Goal: Task Accomplishment & Management: Contribute content

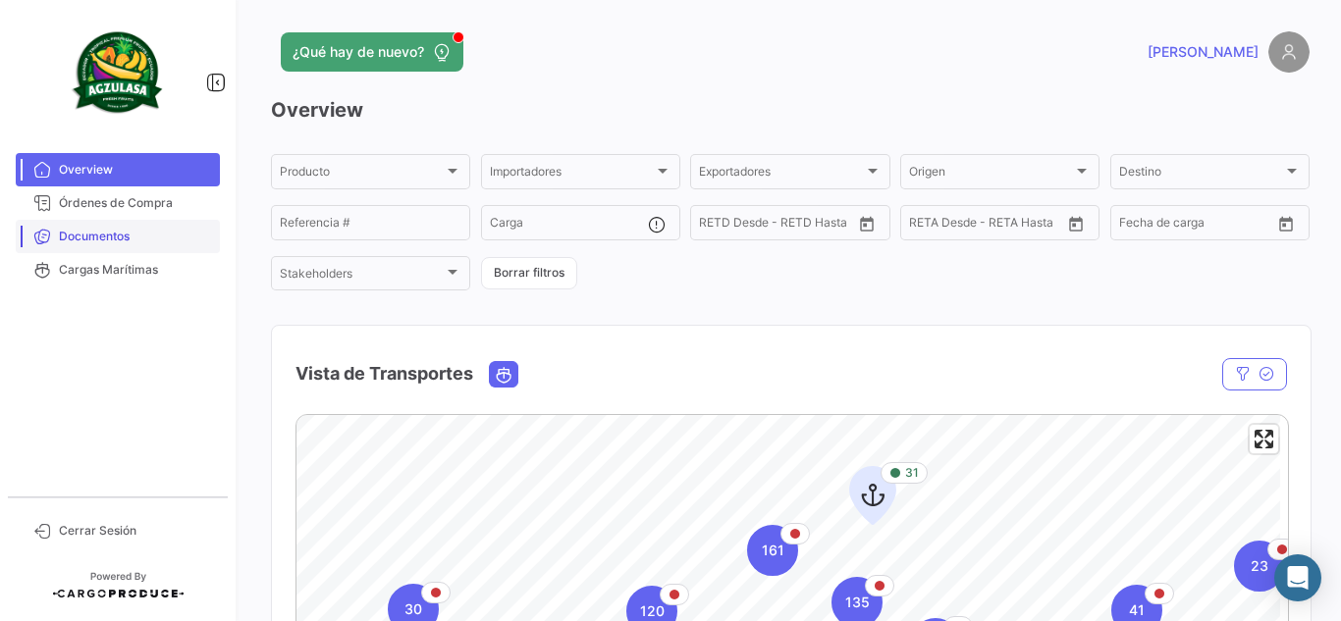
click at [124, 239] on span "Documentos" at bounding box center [135, 237] width 153 height 18
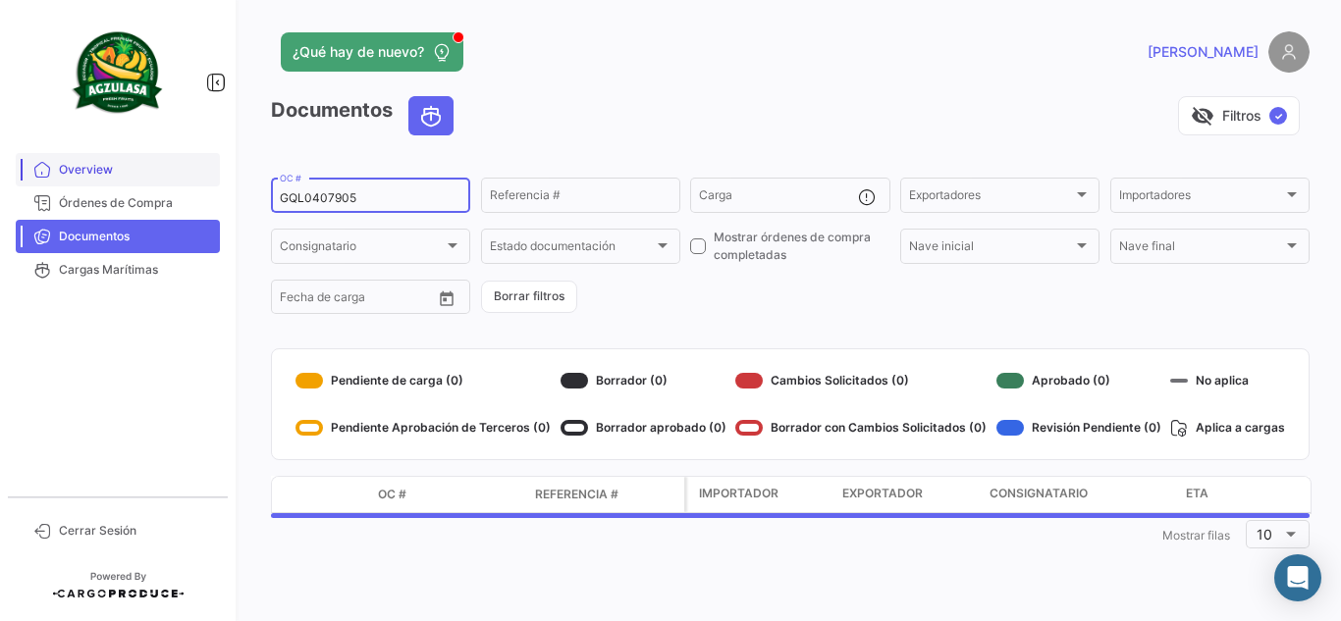
drag, startPoint x: 394, startPoint y: 198, endPoint x: 92, endPoint y: 164, distance: 303.2
click at [92, 164] on mat-sidenav-container "Overview Órdenes de Compra Documentos Cargas Marítimas Cerrar Sesión ¿Qué hay d…" at bounding box center [670, 310] width 1341 height 621
paste input "ECC033937"
type input "ECC033937"
click at [778, 34] on div "¿Qué hay de nuevo?" at bounding box center [556, 51] width 571 height 39
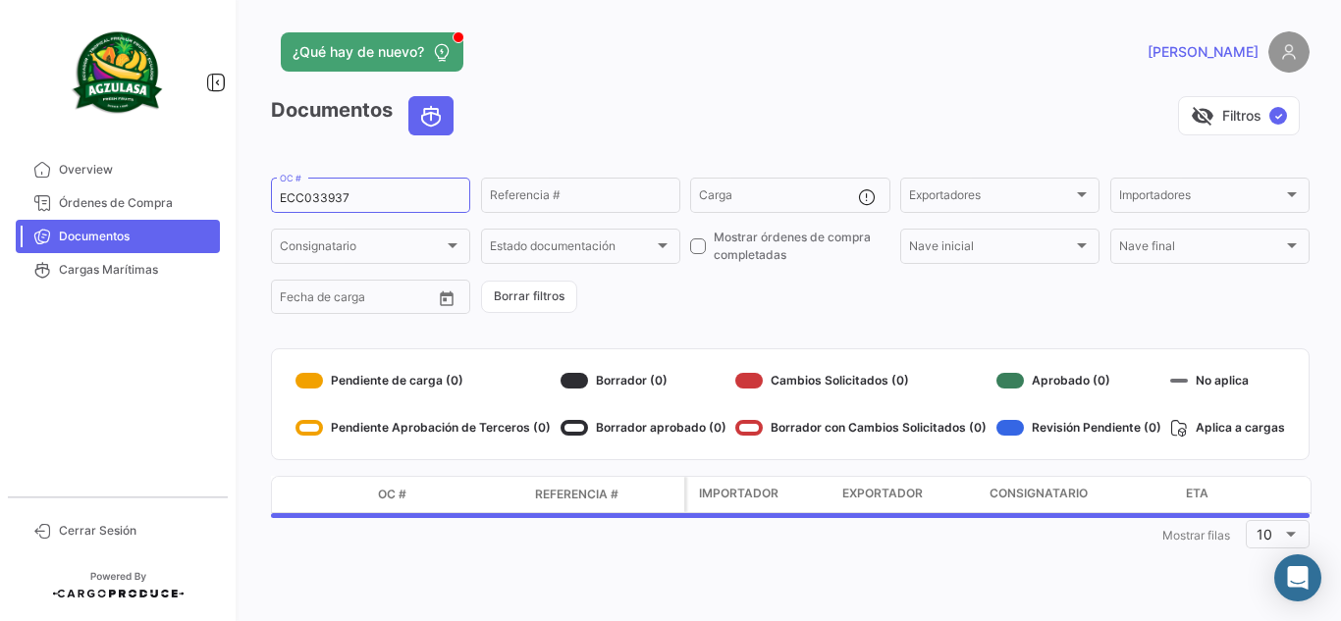
click at [708, 118] on div "visibility_off Filtros ✓" at bounding box center [889, 115] width 840 height 39
click at [749, 153] on app-list-header "Documentos visibility_off Filtros ✓ ECC033937 OC # Referencia # Carga Exportado…" at bounding box center [790, 206] width 1038 height 221
click at [707, 94] on app-header "¿Qué hay de nuevo? [PERSON_NAME]" at bounding box center [790, 63] width 1038 height 65
click at [729, 104] on div "visibility_off Filtros ✓" at bounding box center [889, 115] width 840 height 39
click at [732, 105] on div "visibility_off Filtros ✓" at bounding box center [889, 115] width 840 height 39
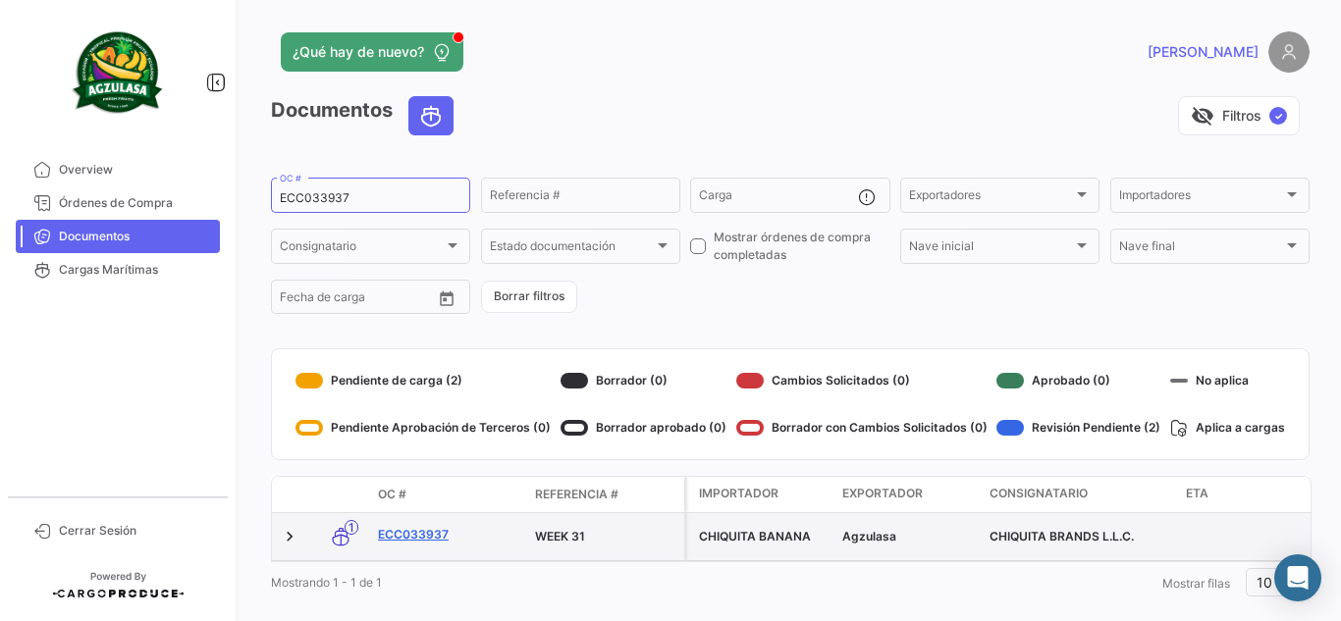
click at [423, 530] on link "ECC033937" at bounding box center [448, 535] width 141 height 18
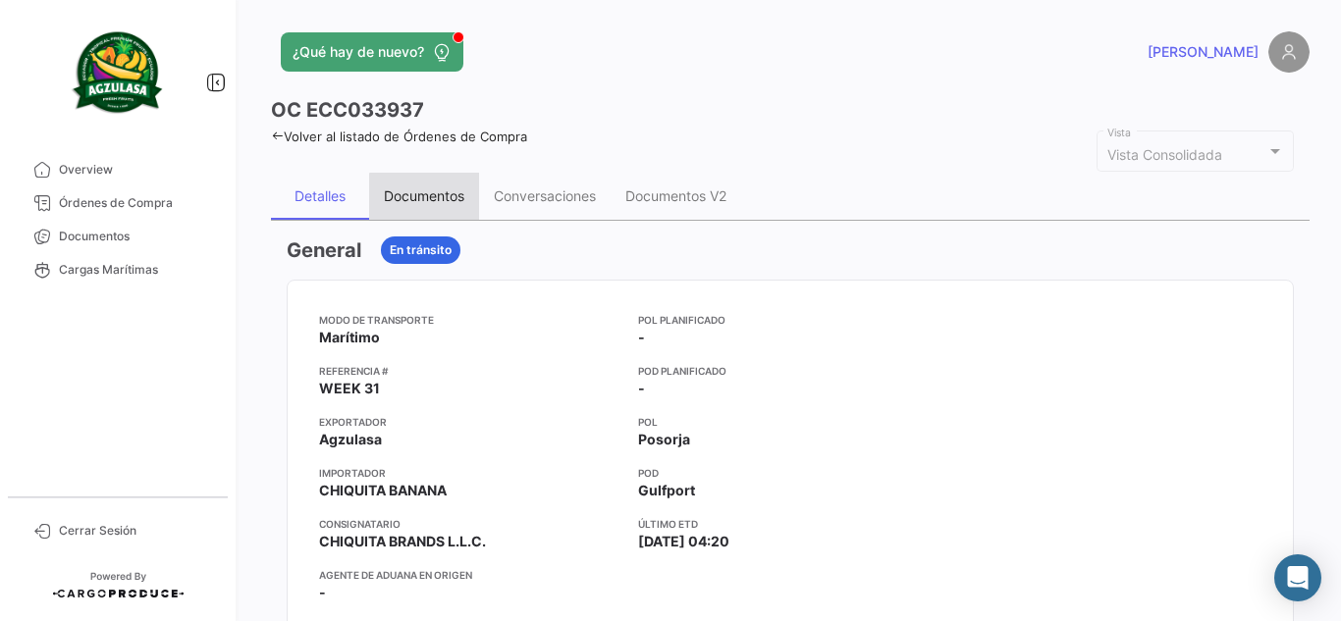
click at [443, 206] on div "Documentos" at bounding box center [424, 196] width 110 height 47
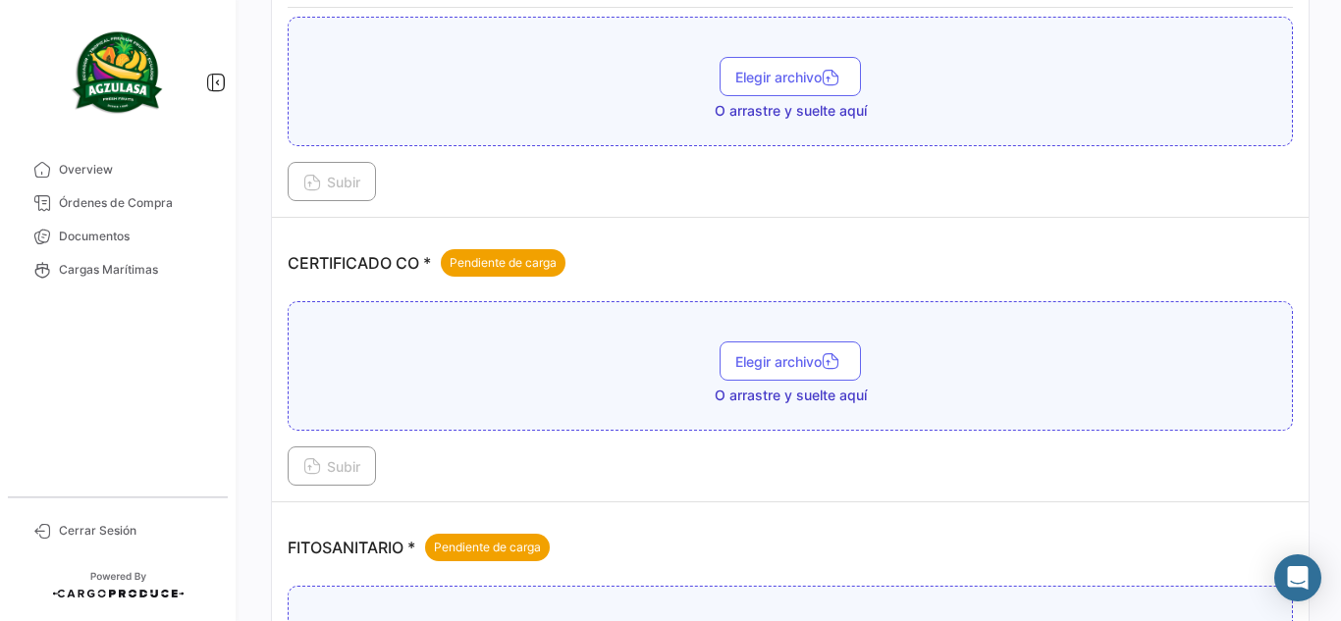
scroll to position [520, 0]
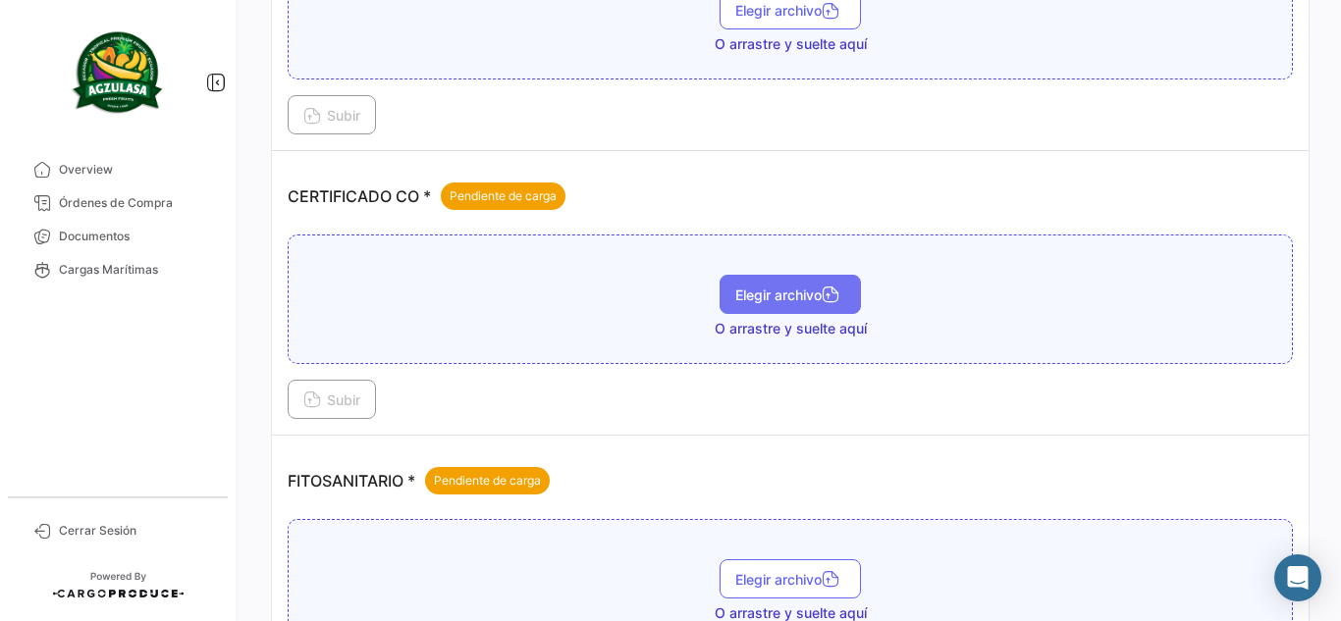
click at [790, 297] on span "Elegir archivo" at bounding box center [790, 295] width 110 height 17
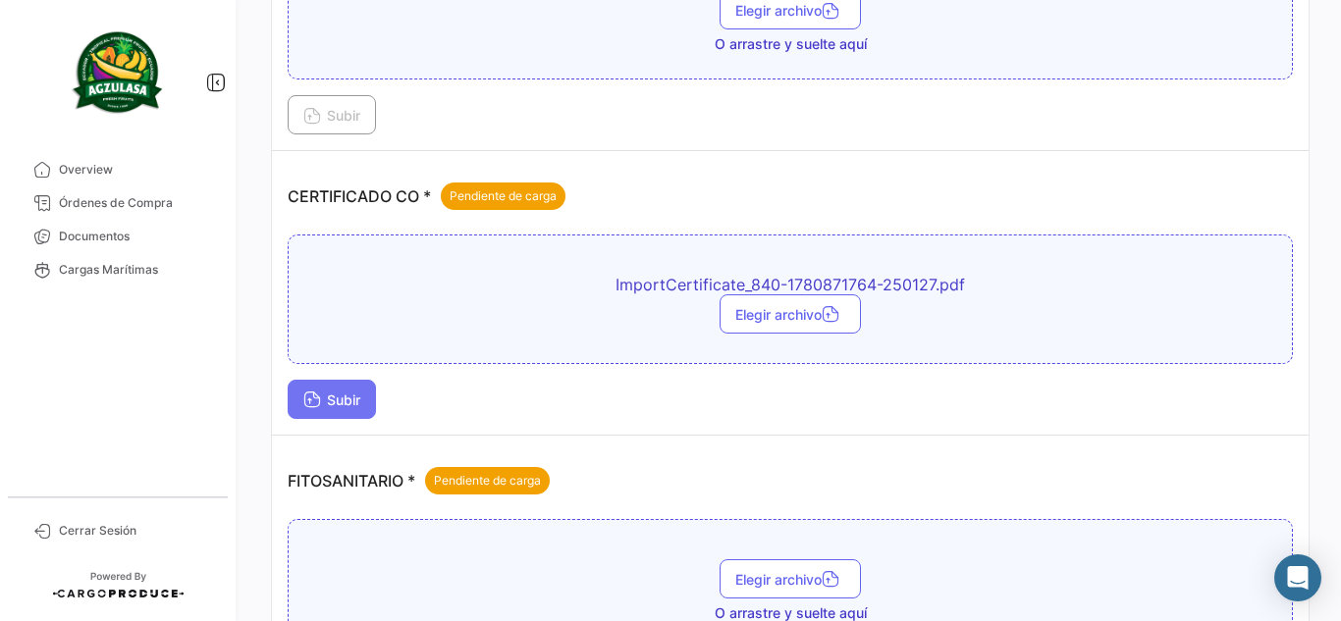
click at [348, 391] on button "Subir" at bounding box center [332, 399] width 88 height 39
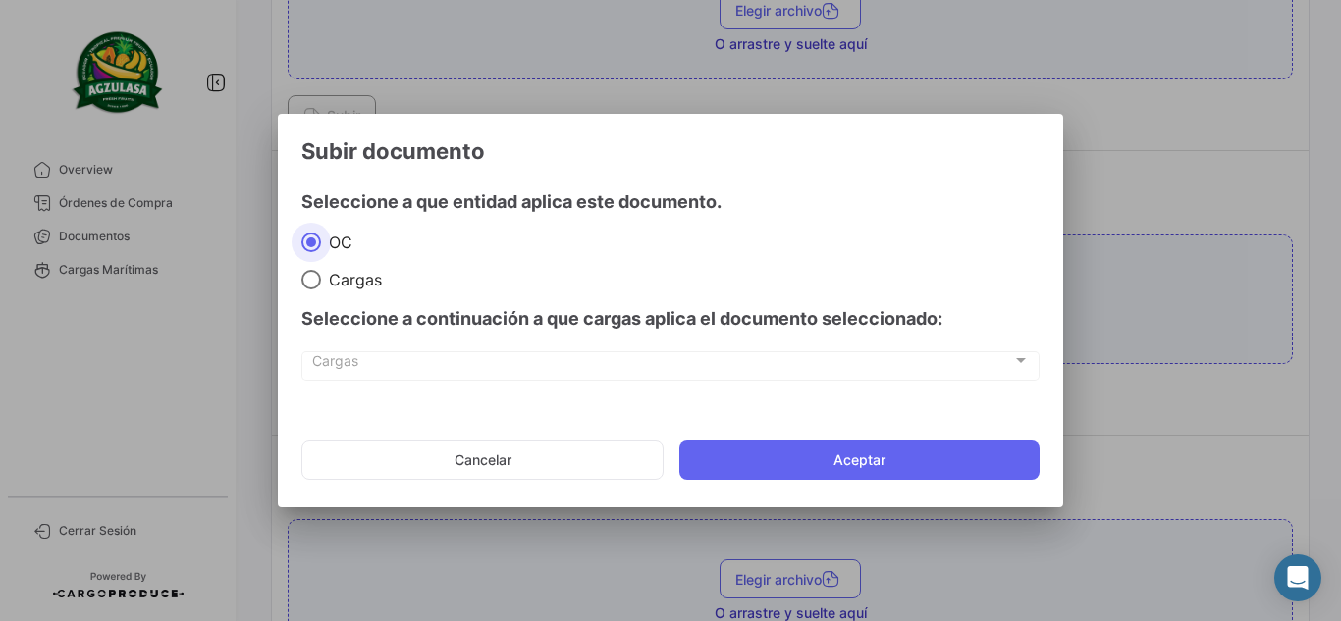
click at [816, 458] on button "Aceptar" at bounding box center [859, 460] width 360 height 39
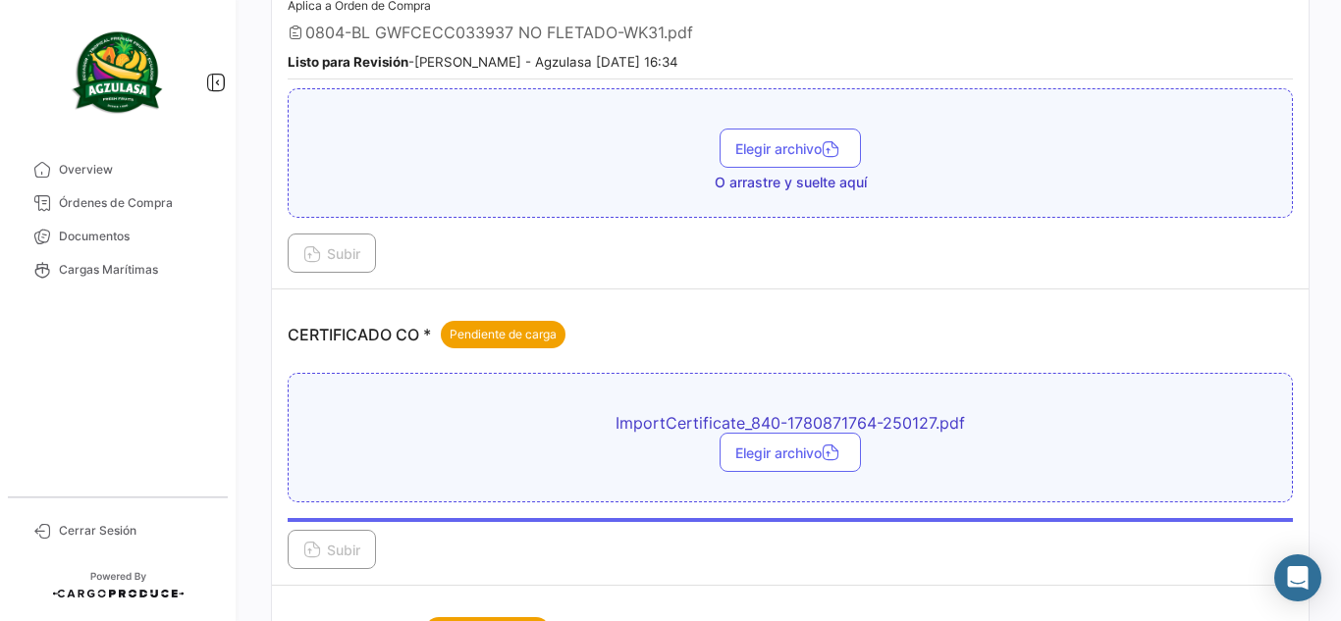
scroll to position [393, 0]
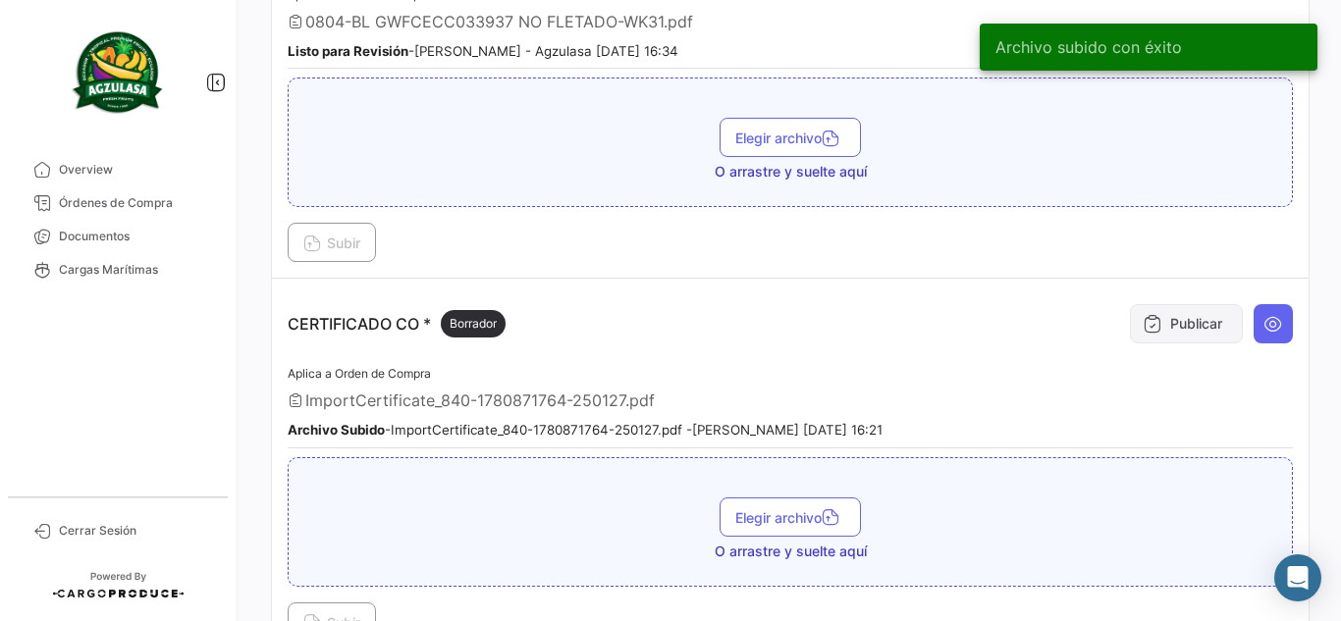
click at [1158, 325] on button "Publicar" at bounding box center [1186, 323] width 113 height 39
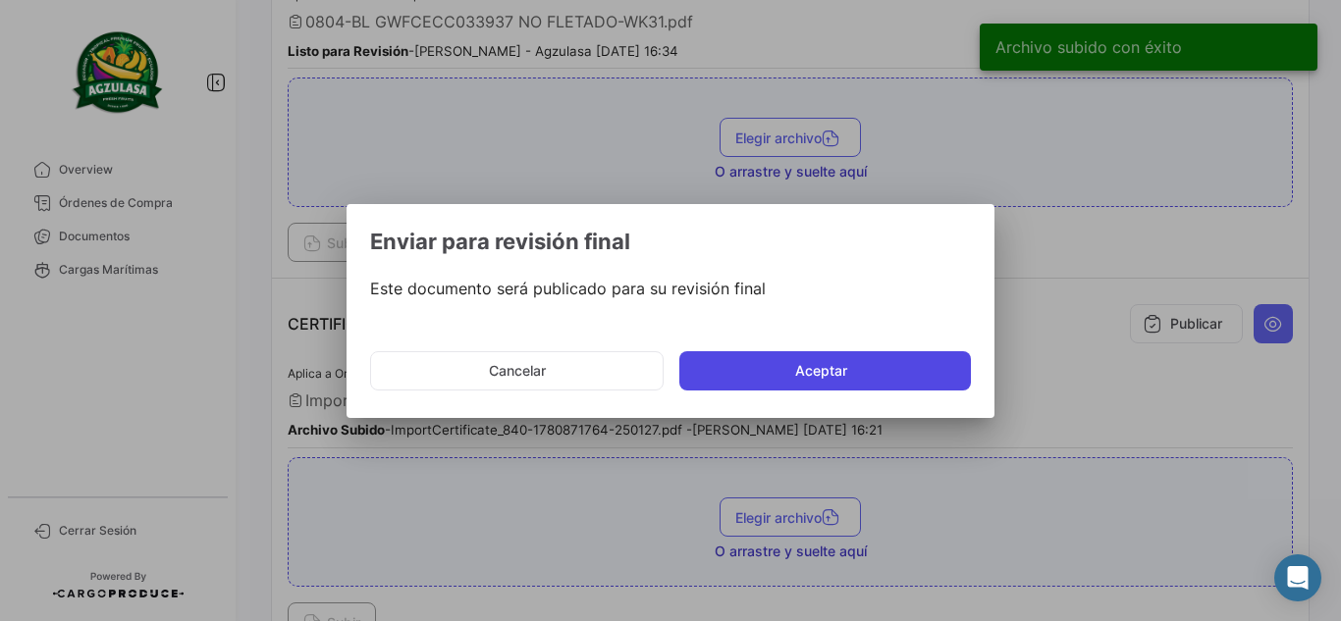
click at [746, 372] on button "Aceptar" at bounding box center [824, 370] width 291 height 39
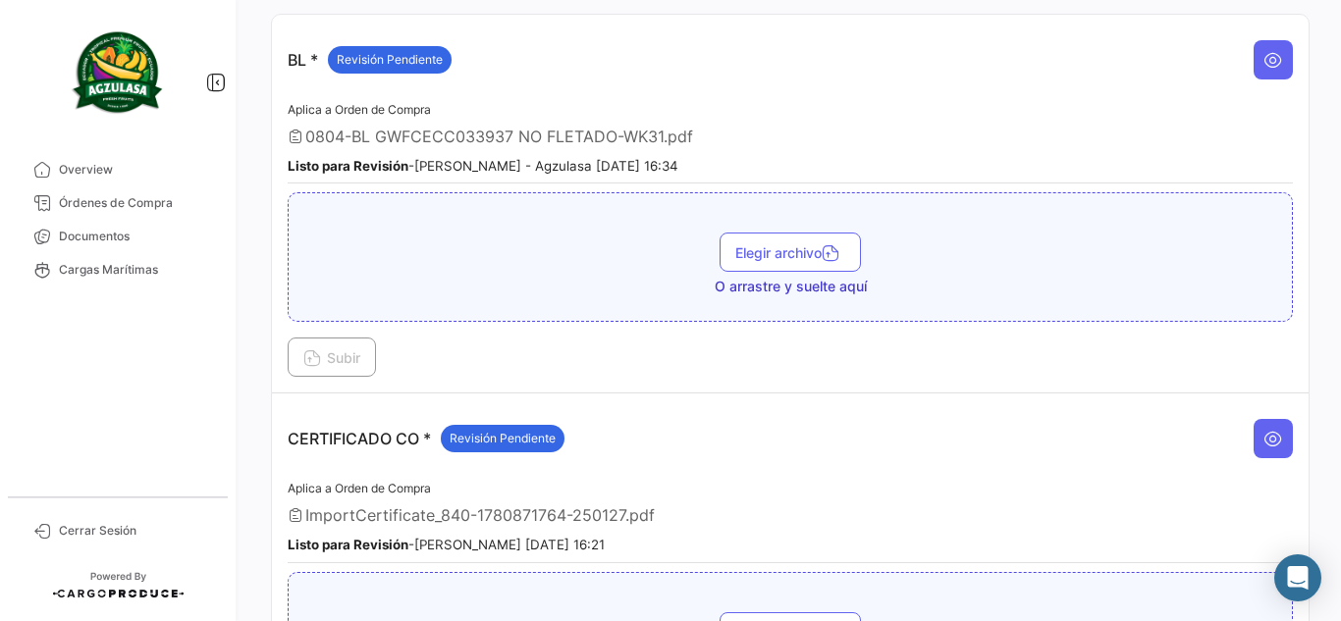
scroll to position [0, 0]
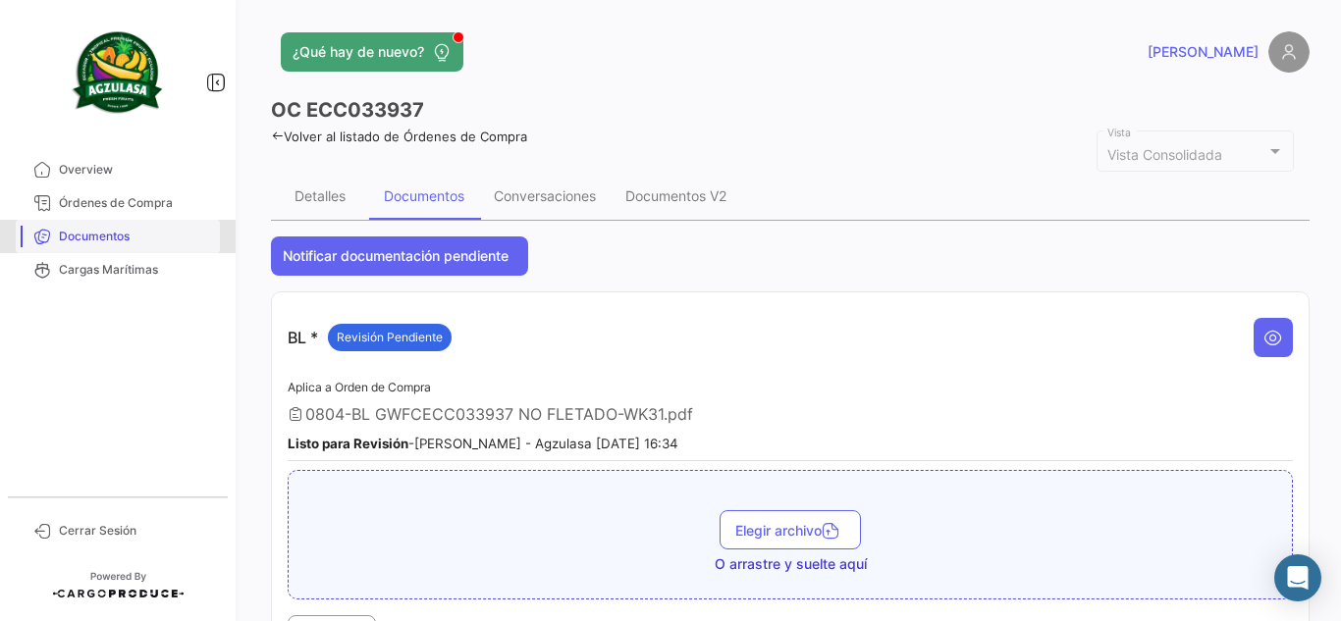
click at [148, 232] on span "Documentos" at bounding box center [135, 237] width 153 height 18
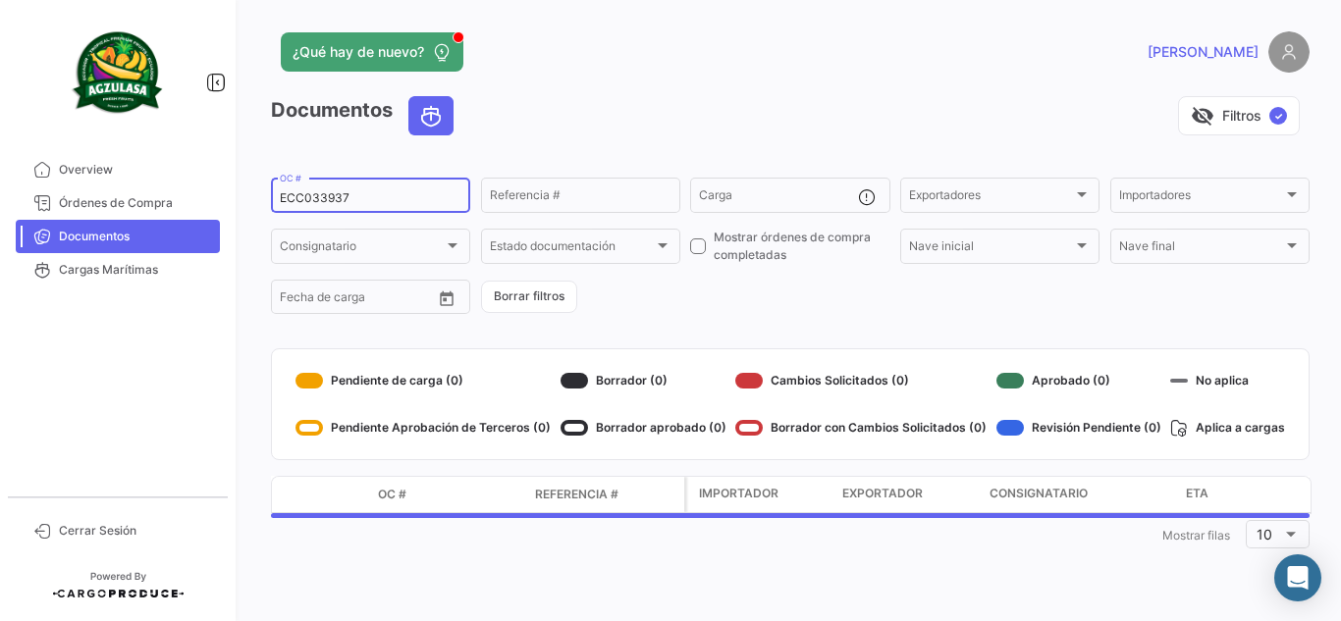
click at [382, 198] on input "ECC033937" at bounding box center [371, 198] width 182 height 14
paste input "90"
type input "ECC033990"
click at [719, 79] on app-header "¿Qué hay de nuevo? [PERSON_NAME]" at bounding box center [790, 63] width 1038 height 65
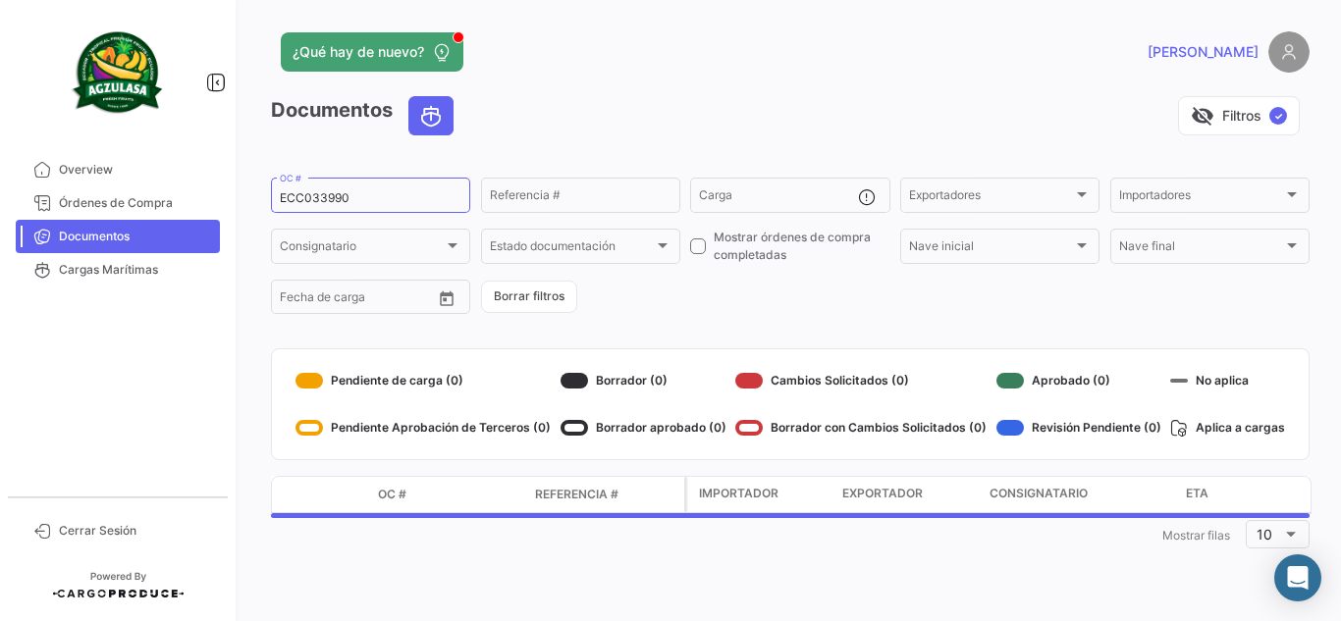
click at [733, 63] on div "¿Qué hay de nuevo?" at bounding box center [556, 51] width 571 height 39
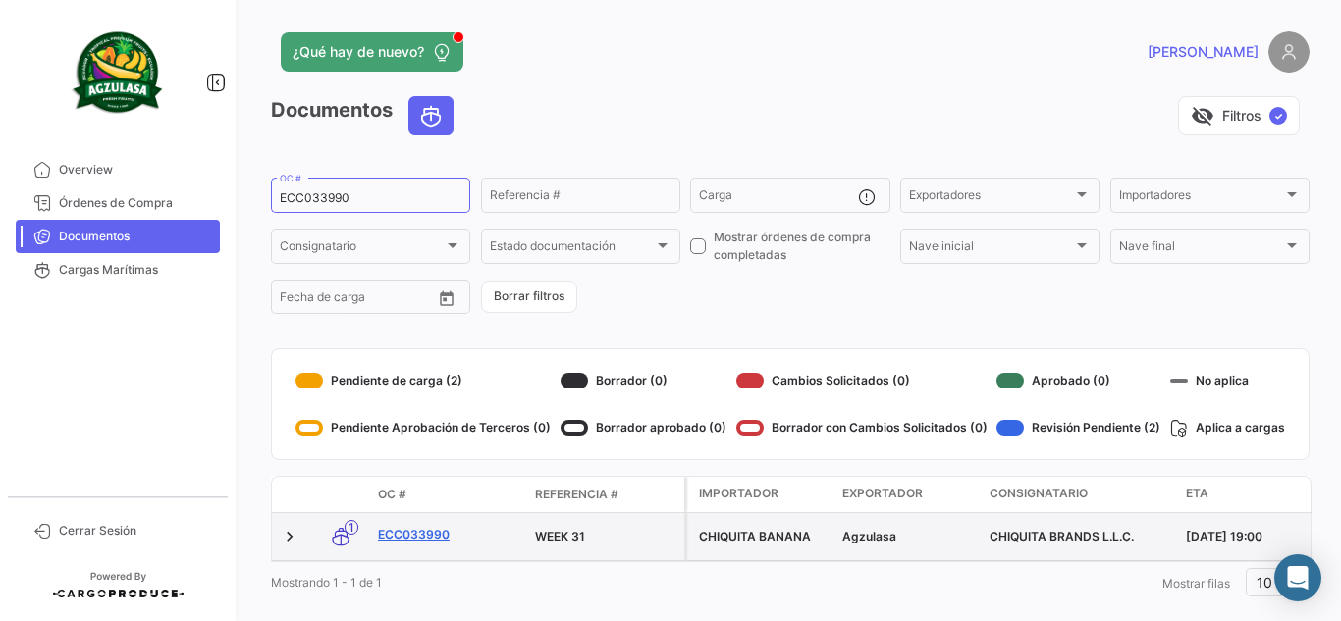
click at [440, 530] on link "ECC033990" at bounding box center [448, 535] width 141 height 18
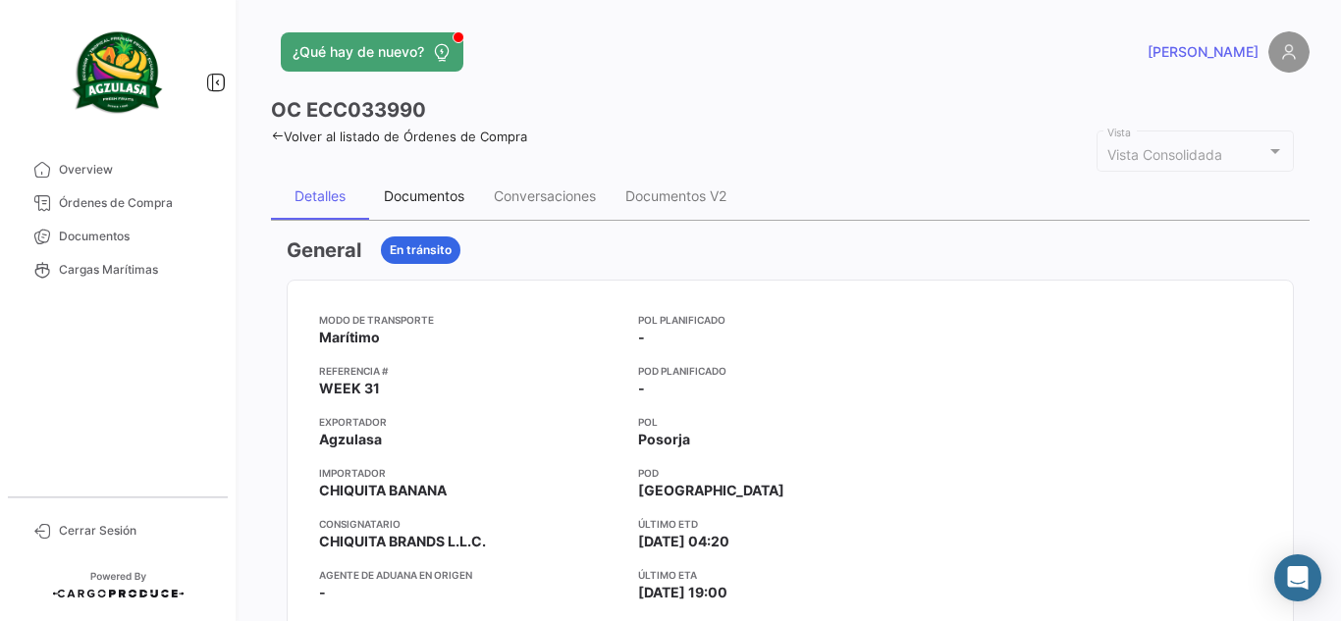
click at [447, 187] on div "Documentos" at bounding box center [424, 195] width 80 height 17
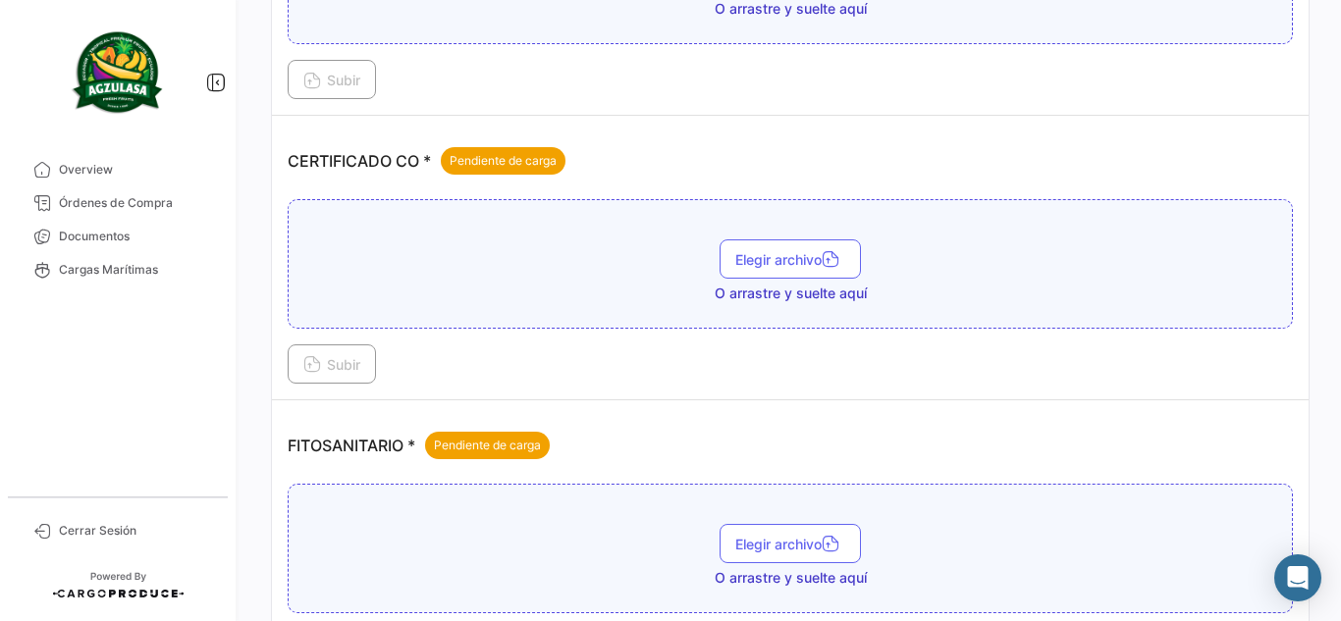
scroll to position [589, 0]
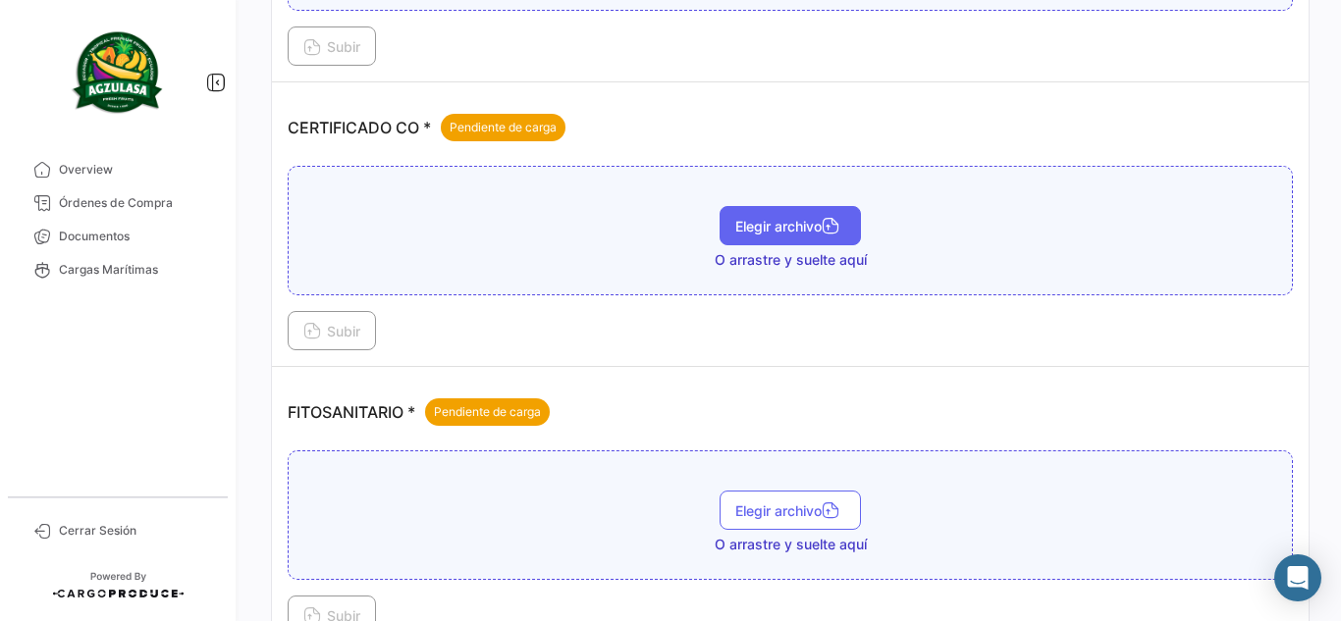
click at [770, 228] on span "Elegir archivo" at bounding box center [790, 226] width 110 height 17
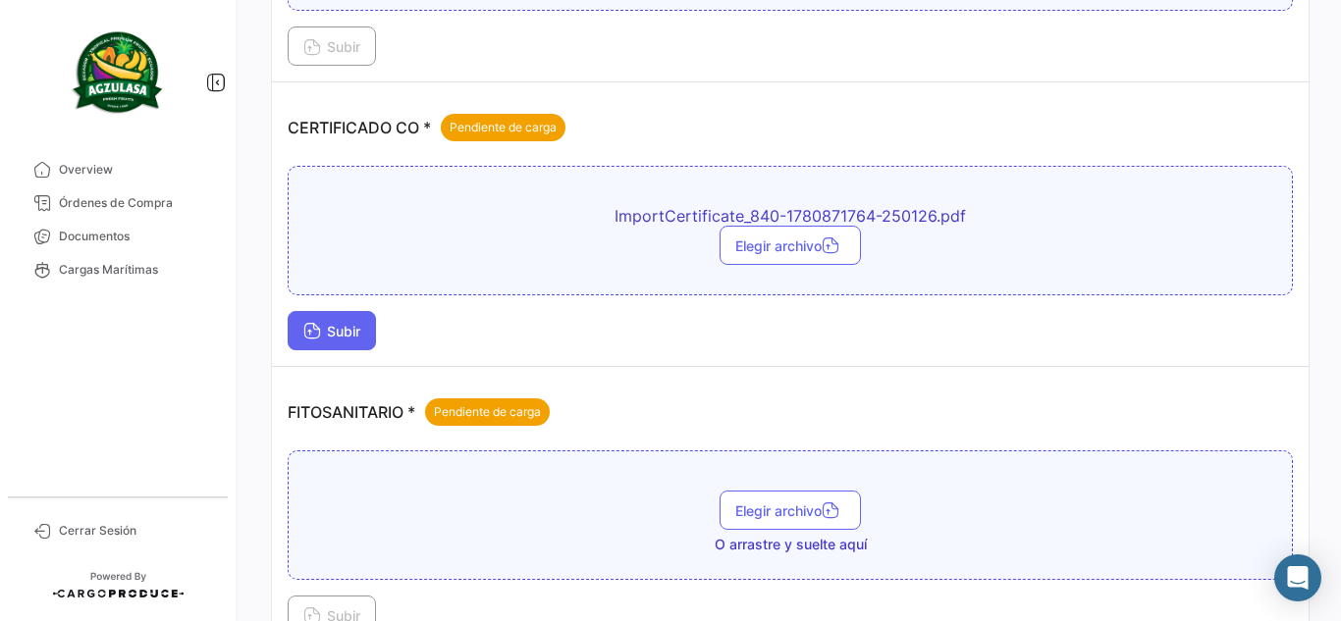
click at [335, 339] on button "Subir" at bounding box center [332, 330] width 88 height 39
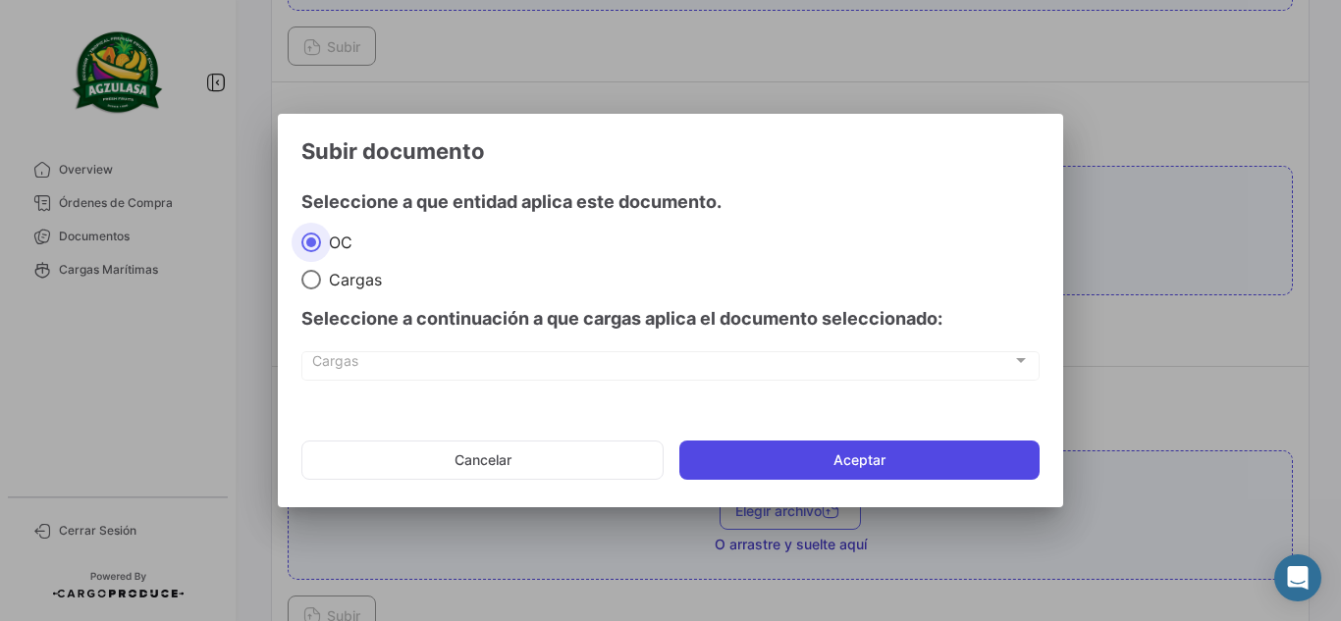
click at [802, 463] on button "Aceptar" at bounding box center [859, 460] width 360 height 39
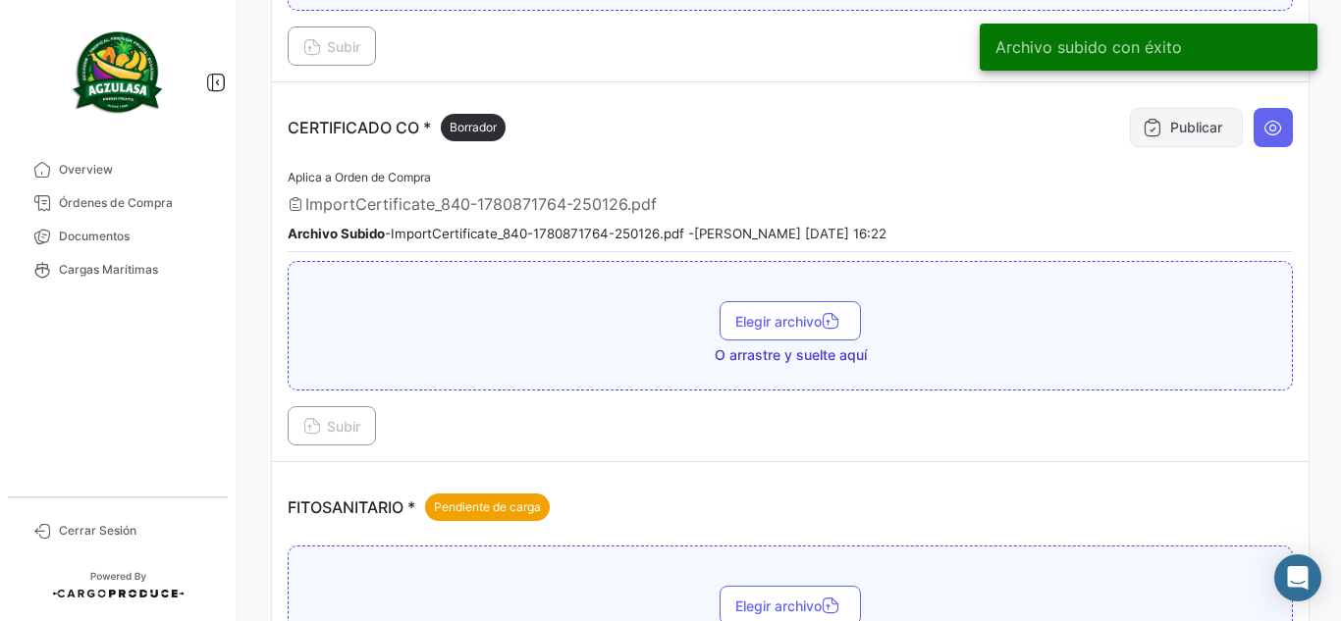
click at [1188, 132] on button "Publicar" at bounding box center [1186, 127] width 113 height 39
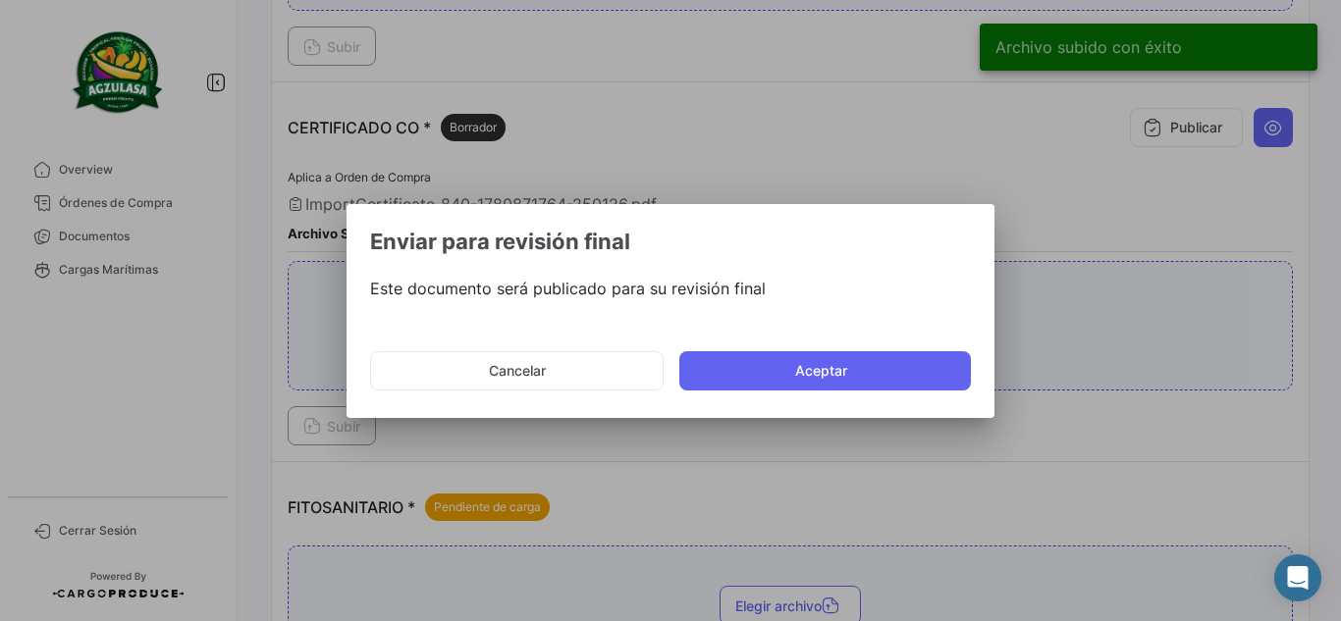
drag, startPoint x: 808, startPoint y: 366, endPoint x: 785, endPoint y: 350, distance: 27.5
click at [808, 365] on button "Aceptar" at bounding box center [824, 370] width 291 height 39
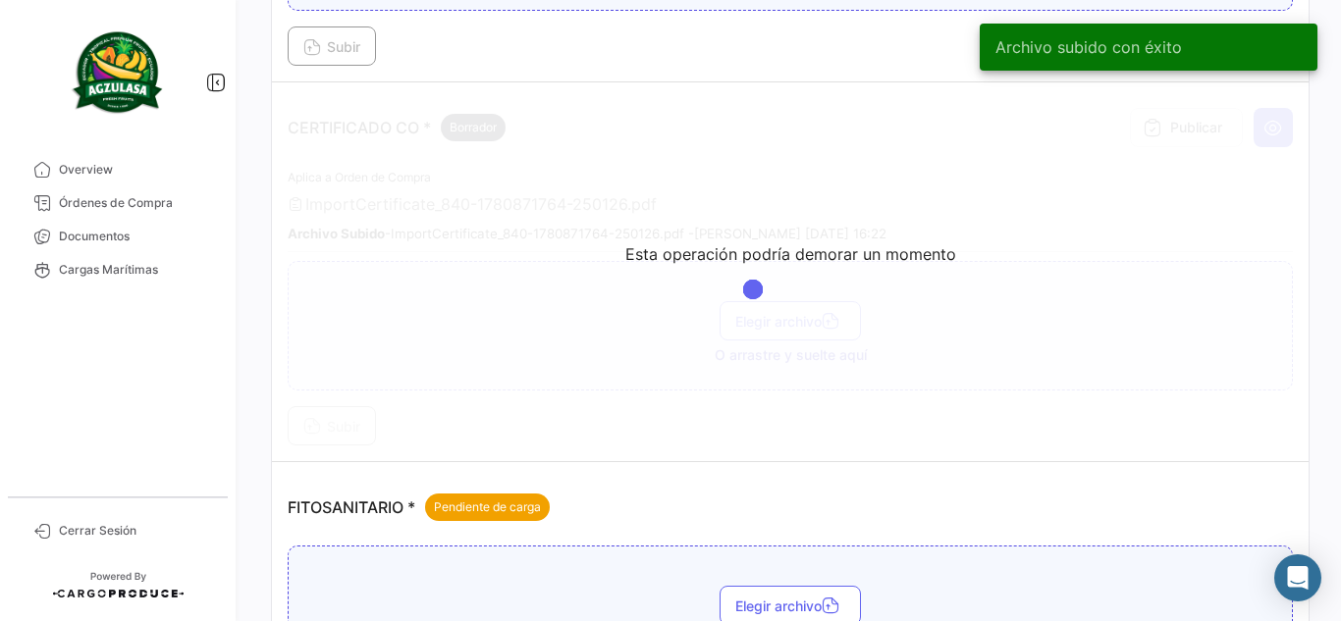
click at [605, 105] on app-loading-simple-component "Esta operación podría demorar un momento" at bounding box center [790, 271] width 1036 height 378
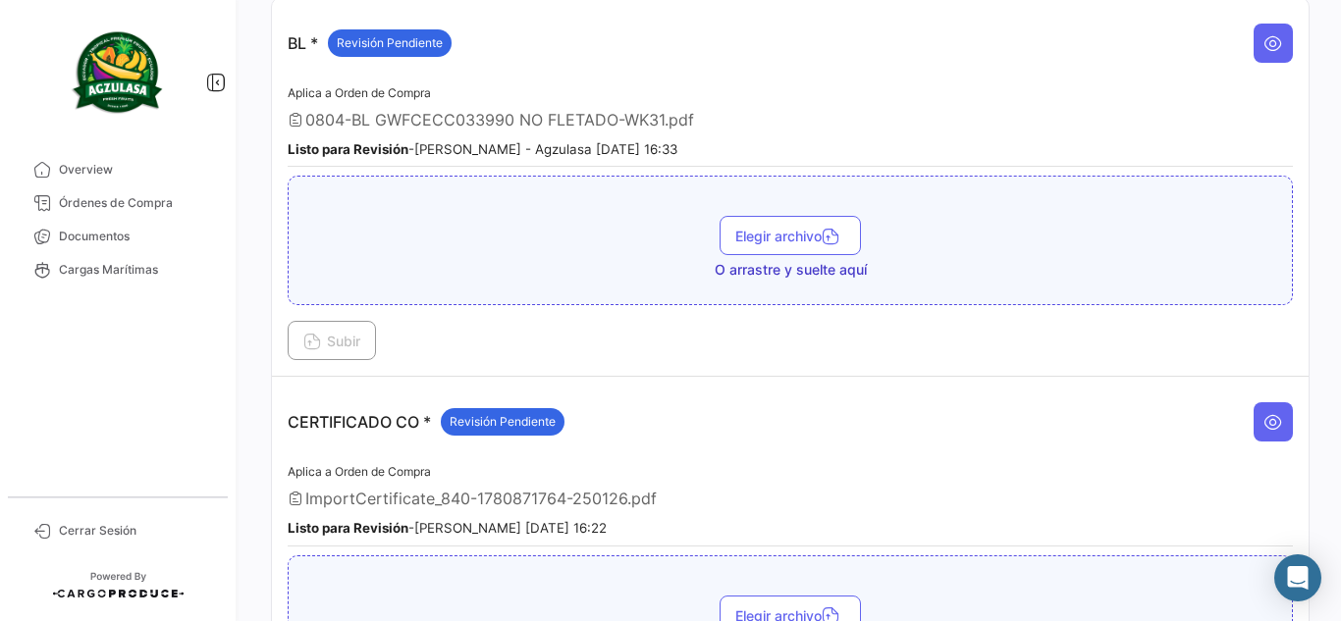
scroll to position [0, 0]
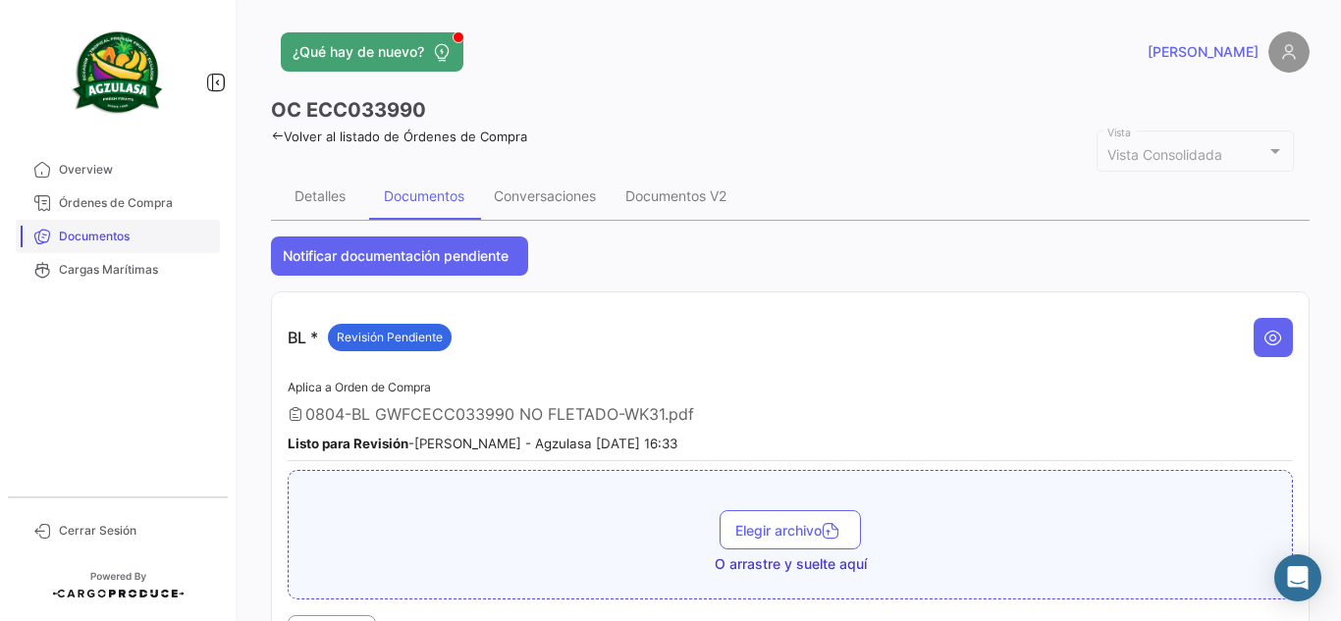
click at [135, 240] on span "Documentos" at bounding box center [135, 237] width 153 height 18
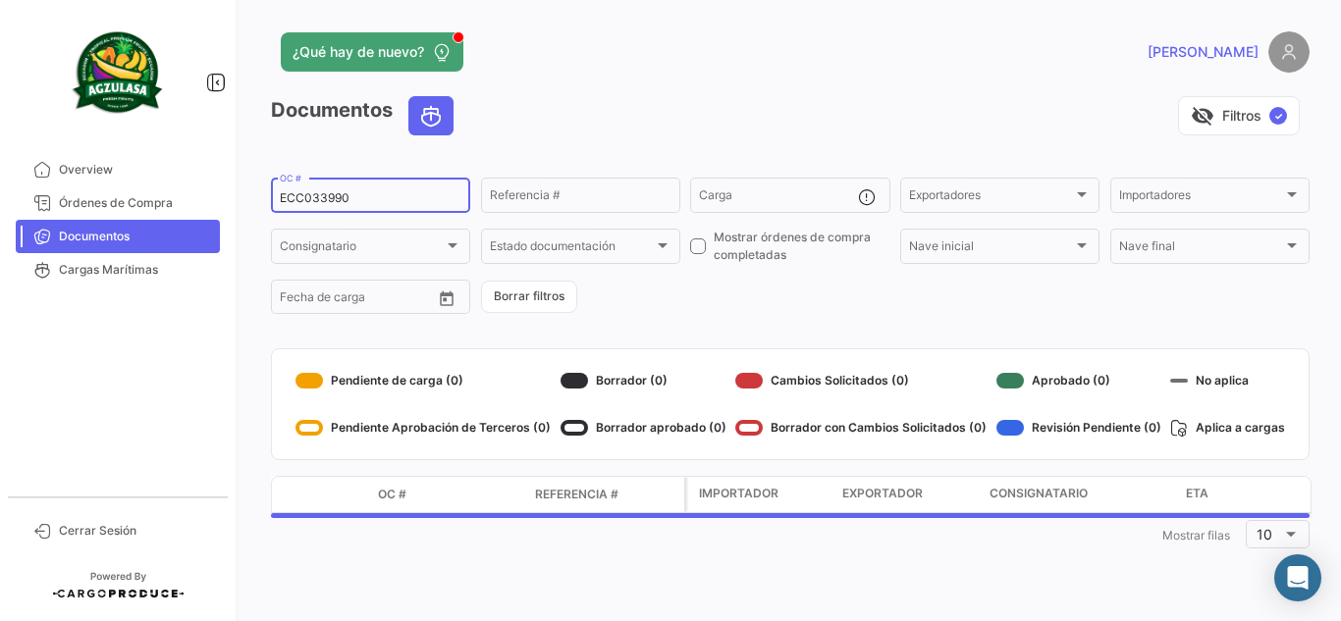
click at [396, 186] on div "ECC033990 OC #" at bounding box center [371, 194] width 182 height 38
click at [396, 192] on input "ECC033990" at bounding box center [371, 198] width 182 height 14
paste input "4073"
type input "ECC034073"
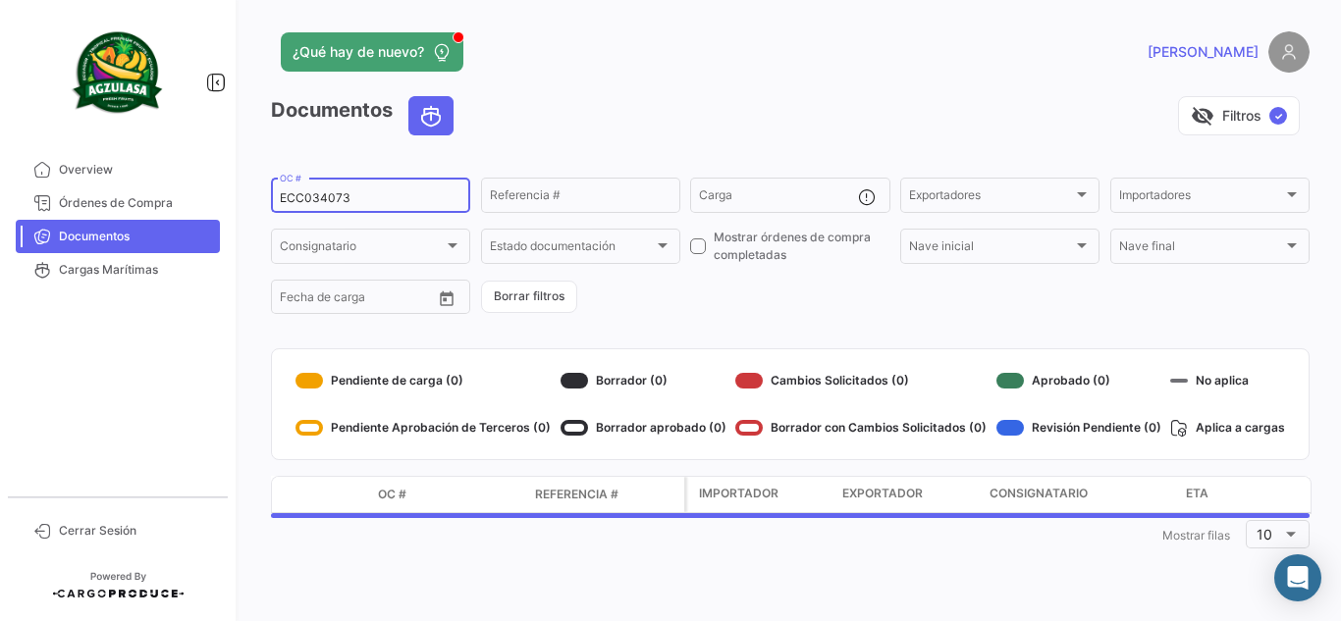
click at [554, 113] on div "visibility_off Filtros ✓" at bounding box center [889, 115] width 840 height 39
click at [592, 99] on div "visibility_off Filtros ✓" at bounding box center [889, 115] width 840 height 39
click at [698, 98] on div "visibility_off Filtros ✓" at bounding box center [889, 115] width 840 height 39
click at [644, 127] on div "visibility_off Filtros ✓" at bounding box center [889, 115] width 840 height 39
click at [672, 122] on div "visibility_off Filtros ✓" at bounding box center [889, 115] width 840 height 39
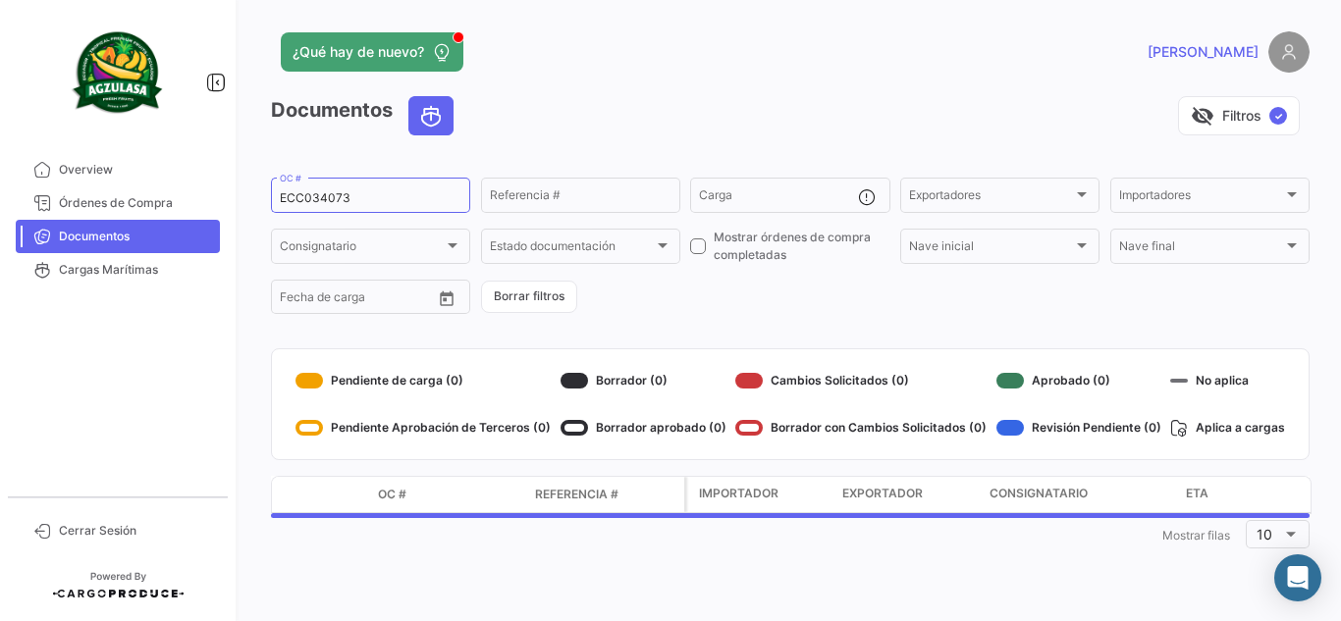
click at [781, 84] on app-header "¿Qué hay de nuevo? [PERSON_NAME]" at bounding box center [790, 63] width 1038 height 65
click at [685, 79] on app-header "¿Qué hay de nuevo? [PERSON_NAME]" at bounding box center [790, 63] width 1038 height 65
click at [717, 94] on app-header "¿Qué hay de nuevo? [PERSON_NAME]" at bounding box center [790, 63] width 1038 height 65
click at [736, 66] on div "¿Qué hay de nuevo?" at bounding box center [556, 51] width 571 height 39
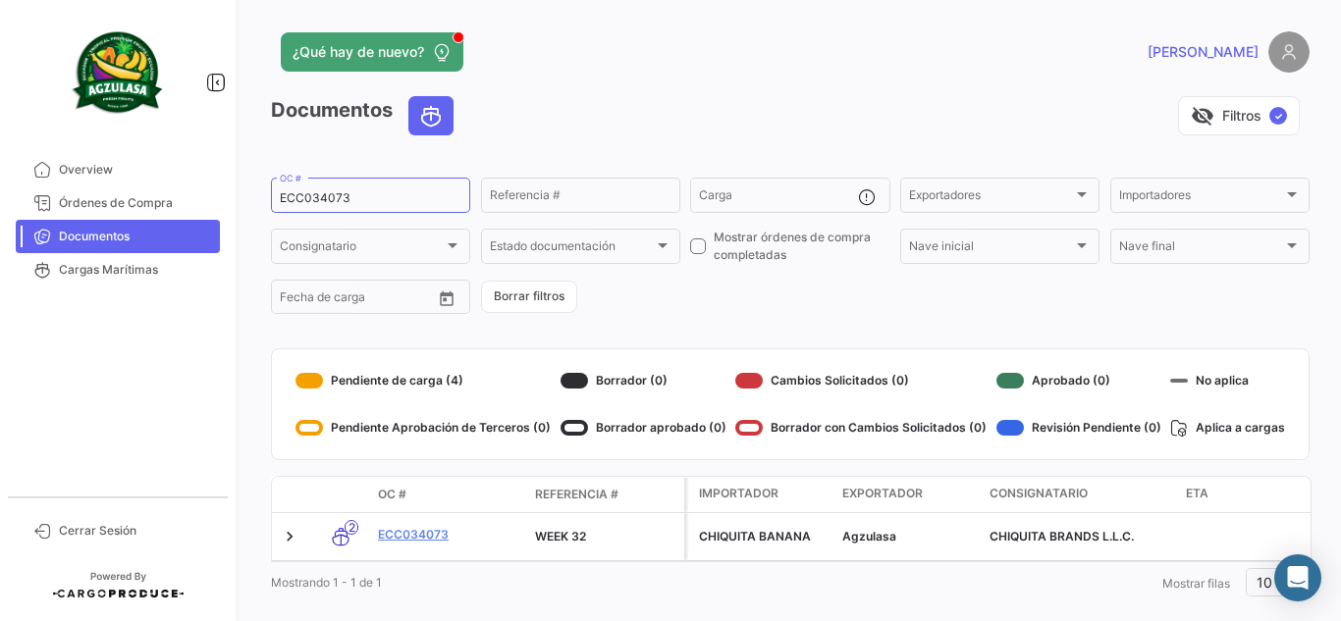
click at [736, 66] on div "¿Qué hay de nuevo?" at bounding box center [556, 51] width 571 height 39
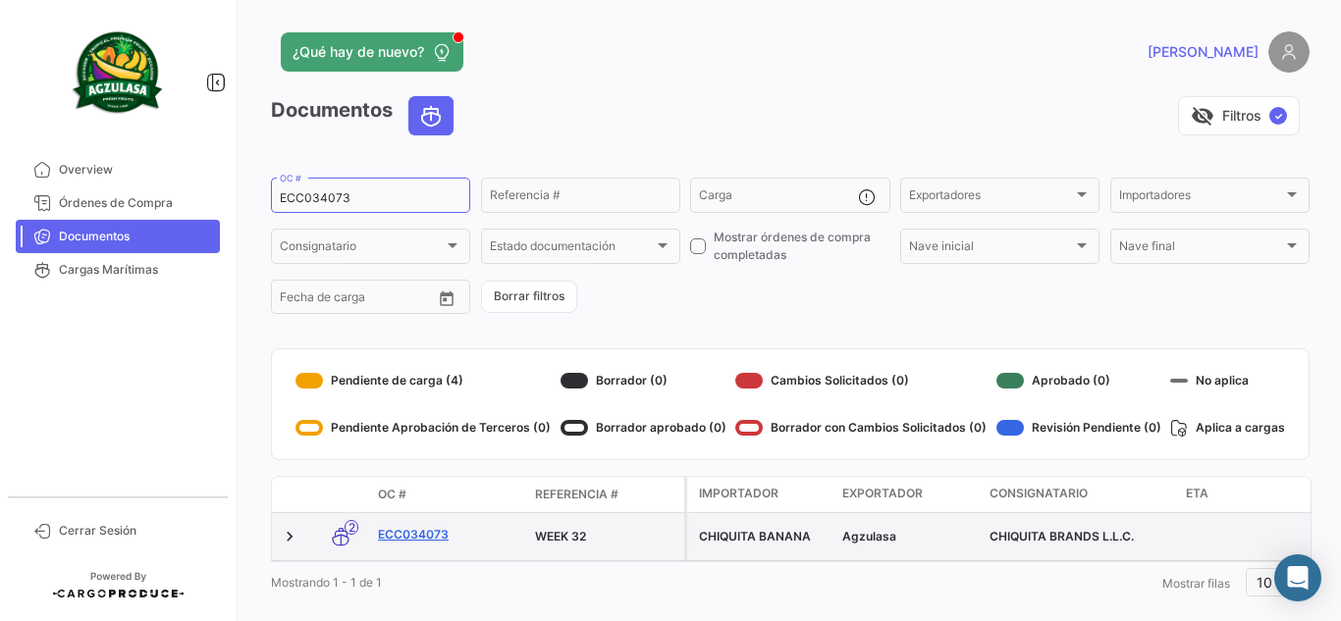
click at [436, 532] on link "ECC034073" at bounding box center [448, 535] width 141 height 18
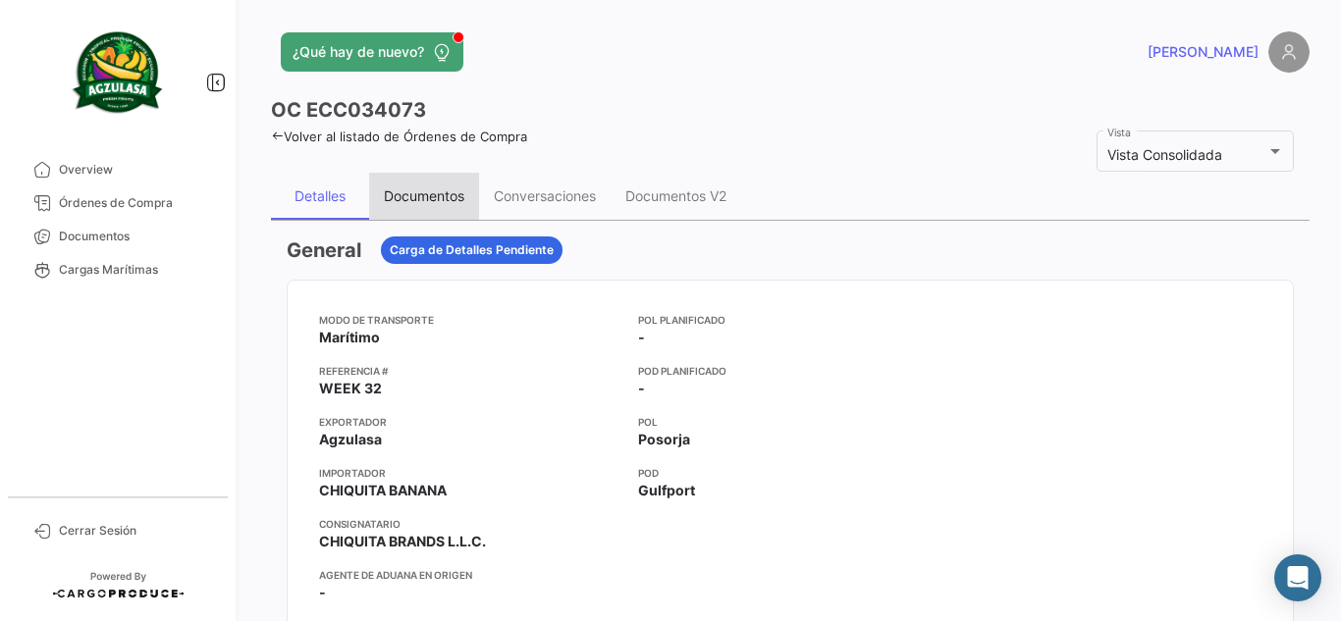
drag, startPoint x: 451, startPoint y: 197, endPoint x: 444, endPoint y: 213, distance: 17.6
click at [450, 197] on div "Documentos" at bounding box center [424, 195] width 80 height 17
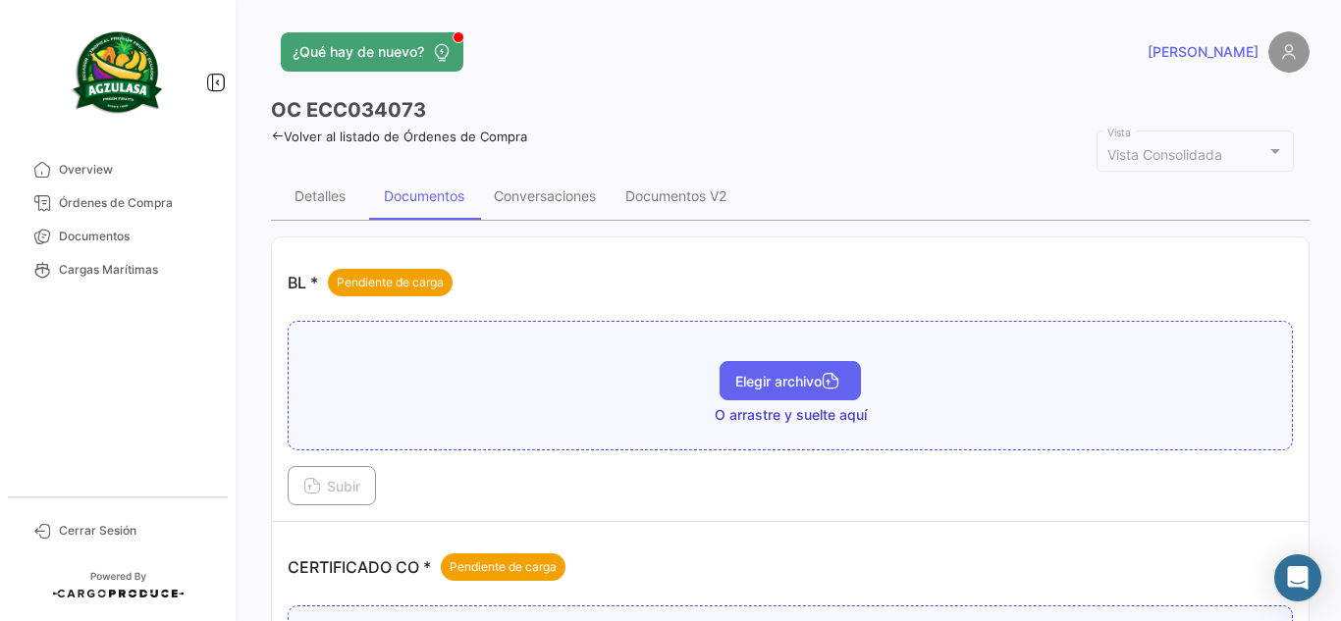
click at [759, 382] on span "Elegir archivo" at bounding box center [790, 381] width 110 height 17
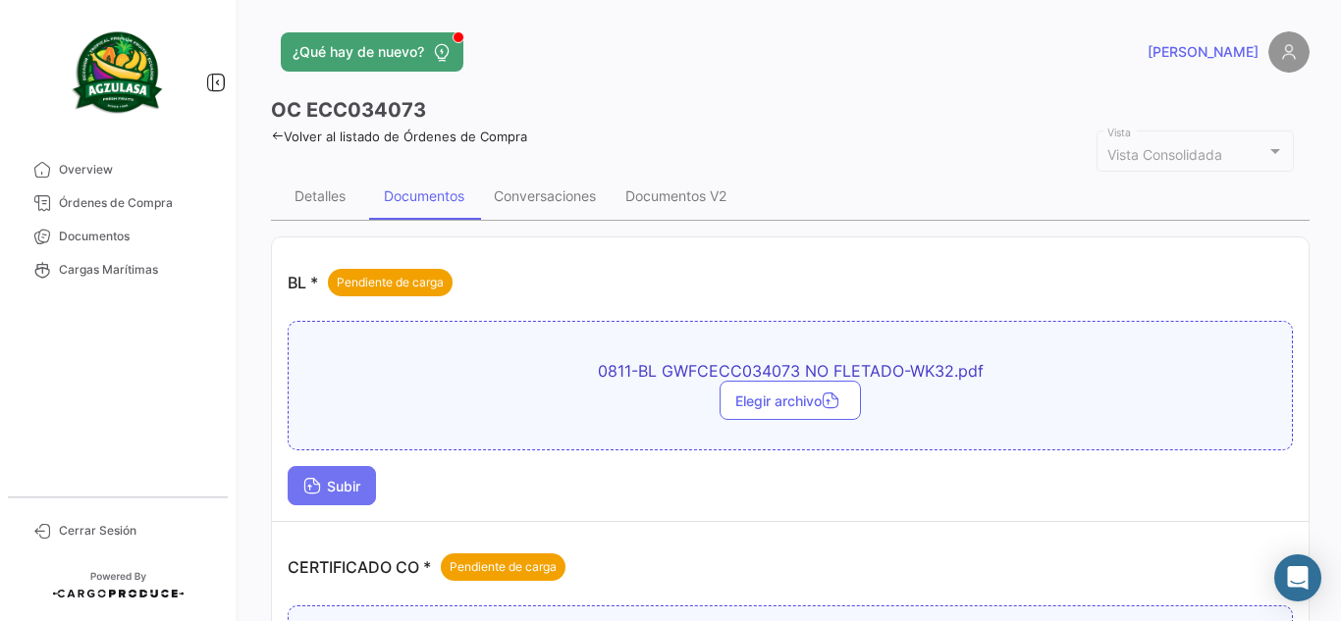
click at [323, 466] on button "Subir" at bounding box center [332, 485] width 88 height 39
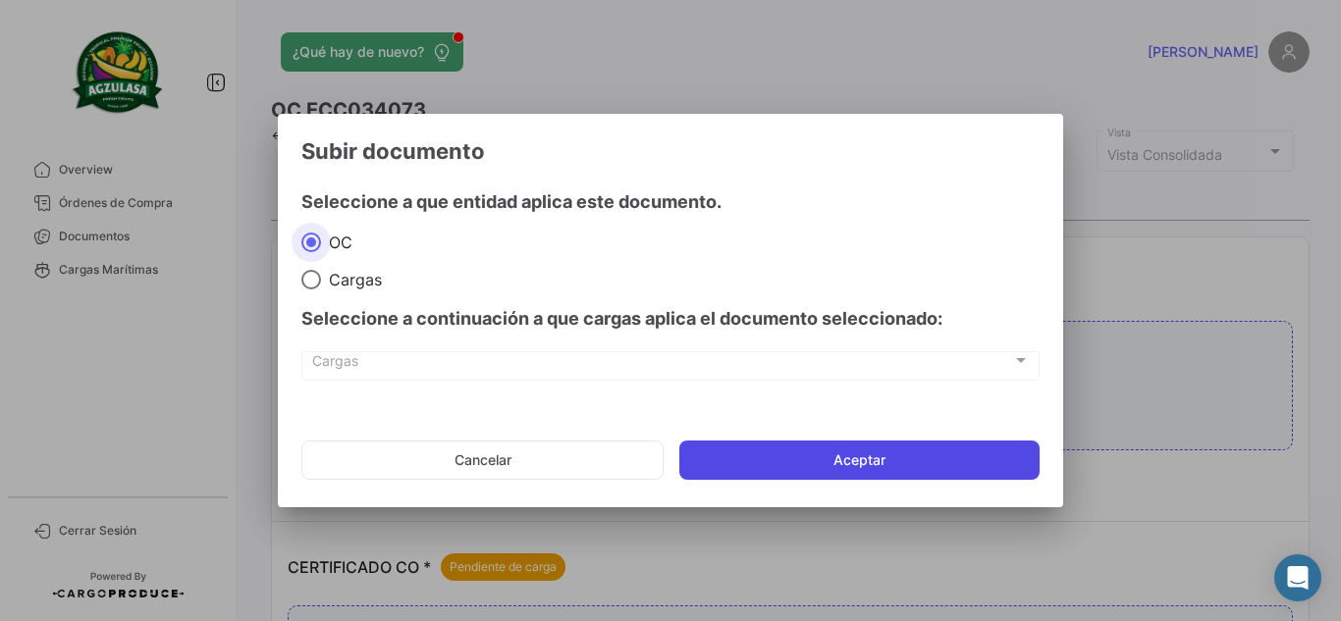
click at [776, 459] on button "Aceptar" at bounding box center [859, 460] width 360 height 39
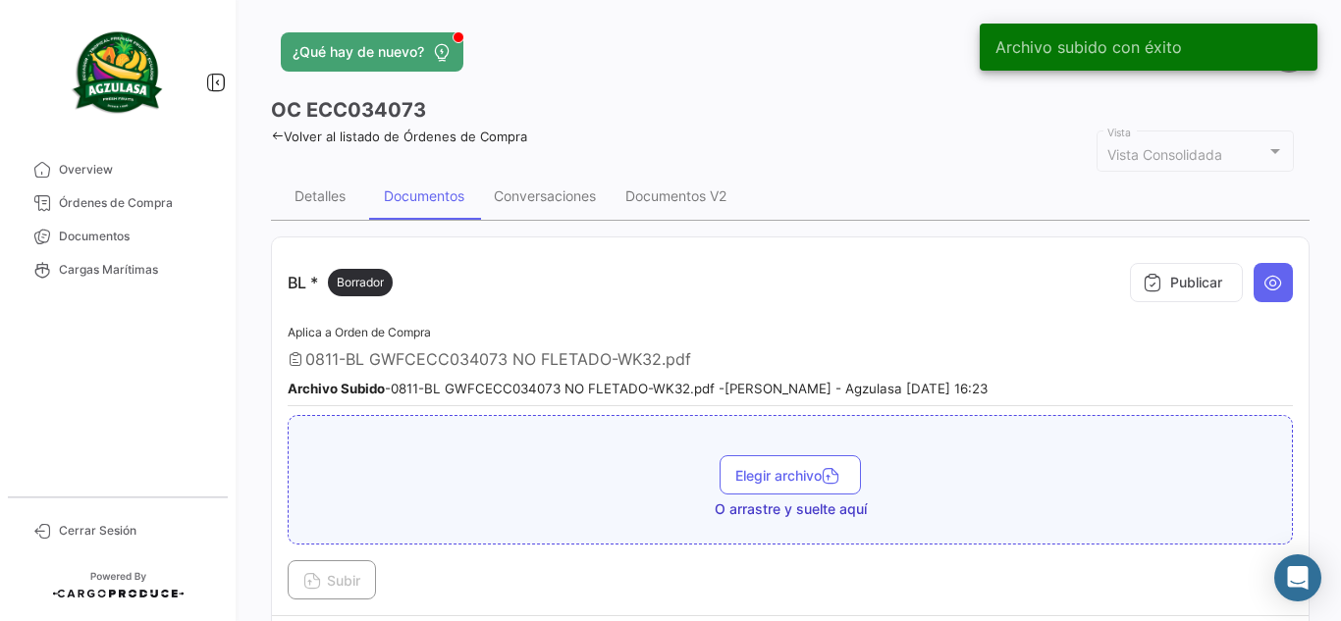
click at [1172, 303] on div "Publicar" at bounding box center [1207, 282] width 172 height 59
click at [1146, 291] on icon at bounding box center [1152, 283] width 20 height 20
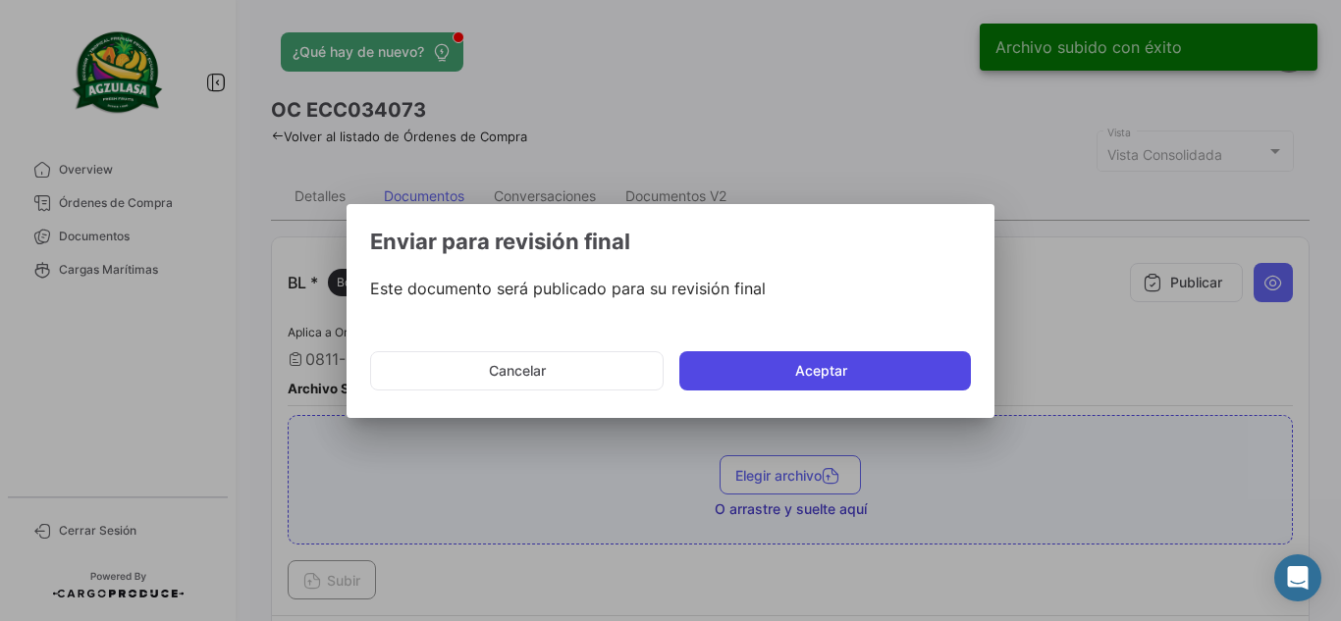
click at [891, 372] on button "Aceptar" at bounding box center [824, 370] width 291 height 39
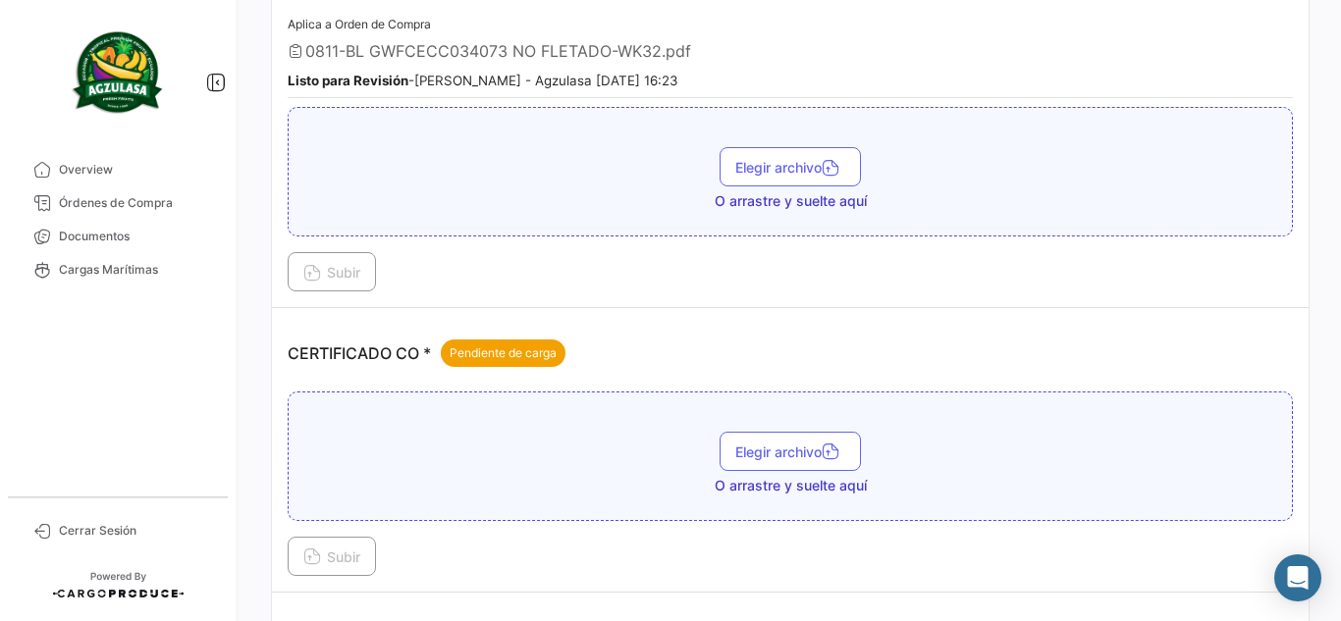
scroll to position [393, 0]
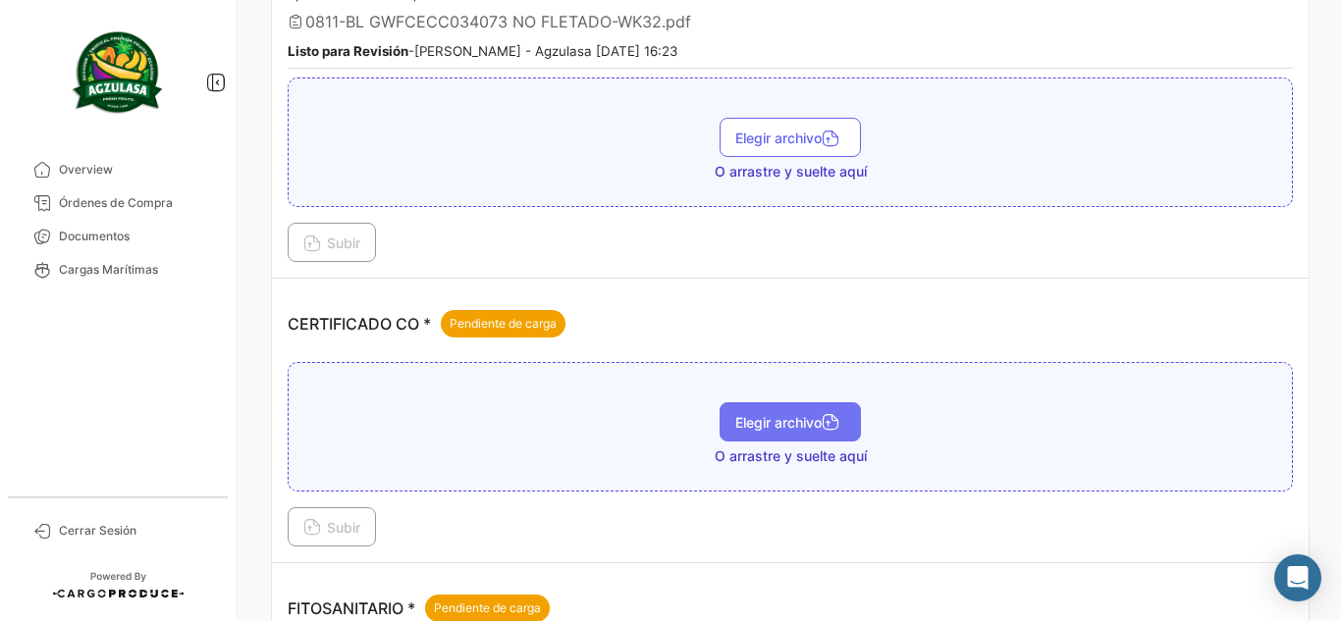
click at [791, 411] on button "Elegir archivo" at bounding box center [789, 421] width 141 height 39
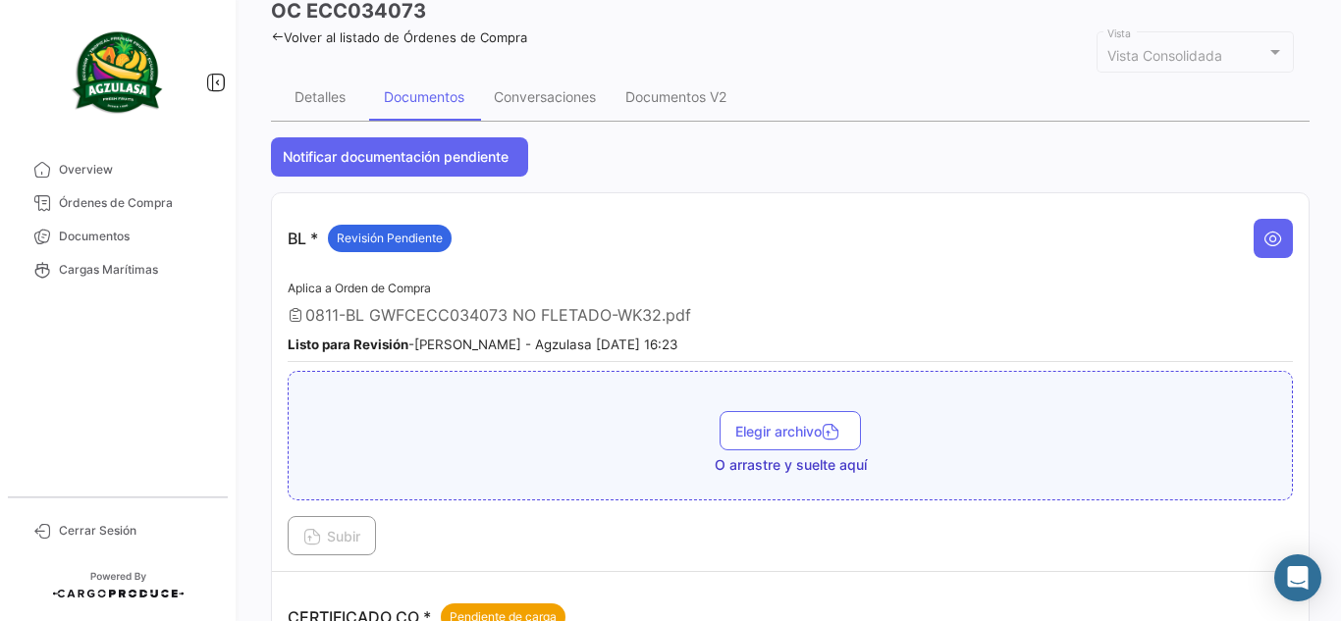
scroll to position [98, 0]
click at [149, 237] on span "Documentos" at bounding box center [135, 237] width 153 height 18
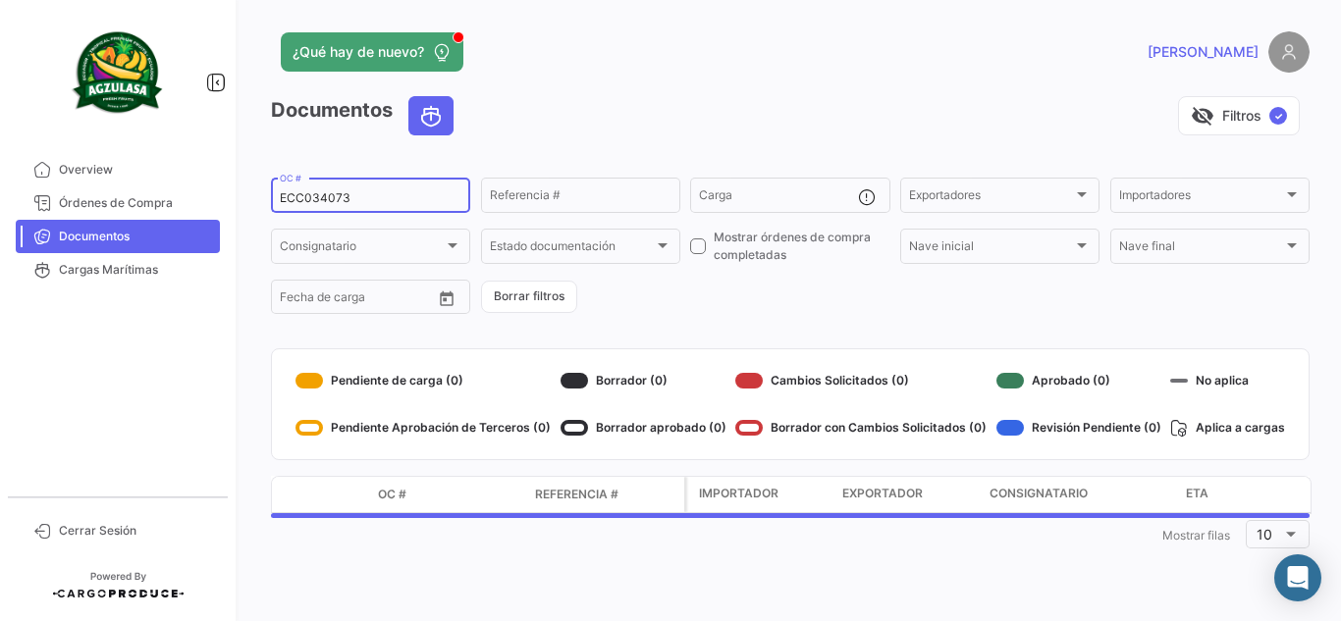
click at [408, 194] on input "ECC034073" at bounding box center [371, 198] width 182 height 14
paste input "UNIECPBO25310078"
type input "UNIECPBO25310078"
click at [585, 65] on div "¿Qué hay de nuevo?" at bounding box center [556, 51] width 571 height 39
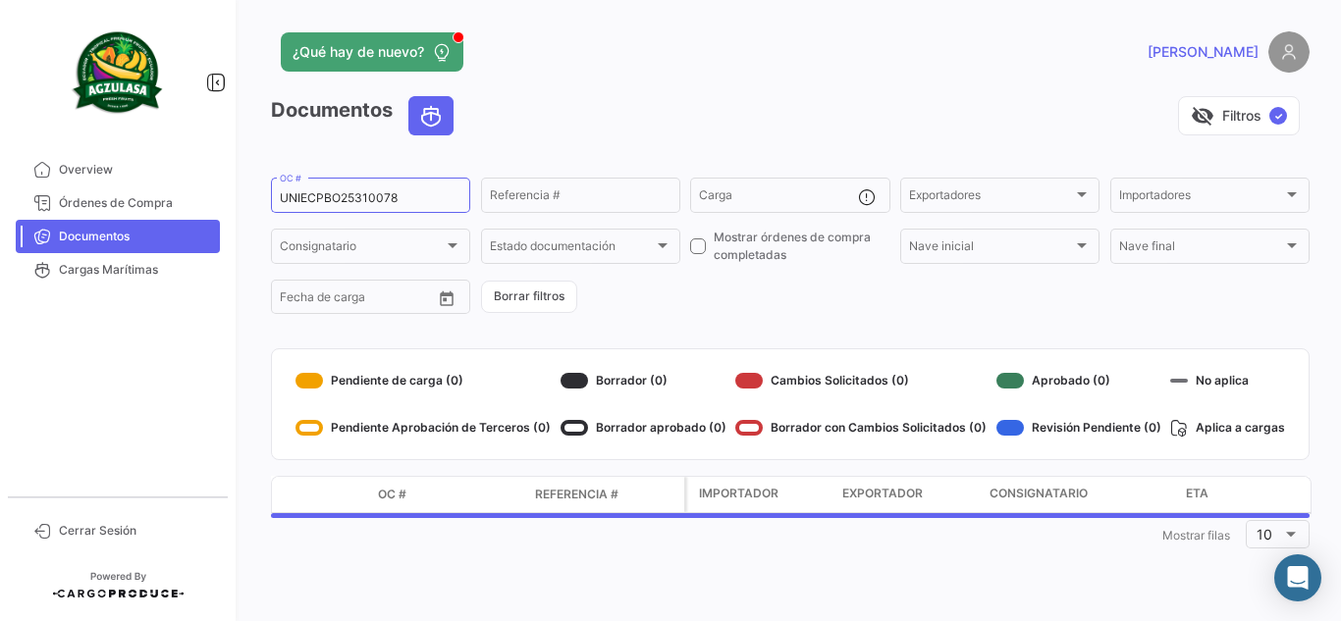
click at [685, 67] on div "¿Qué hay de nuevo?" at bounding box center [556, 51] width 571 height 39
click at [641, 120] on div "visibility_off Filtros ✓" at bounding box center [889, 115] width 840 height 39
click at [750, 120] on div "visibility_off Filtros ✓" at bounding box center [889, 115] width 840 height 39
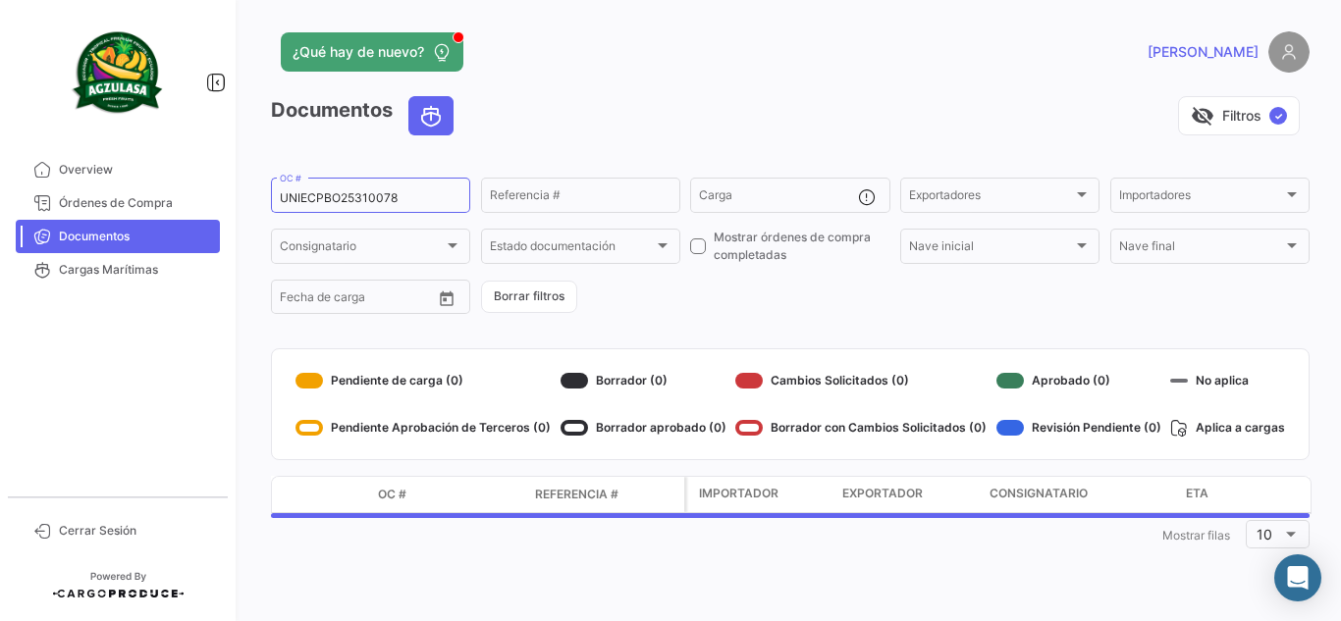
click at [687, 120] on div "visibility_off Filtros ✓" at bounding box center [889, 115] width 840 height 39
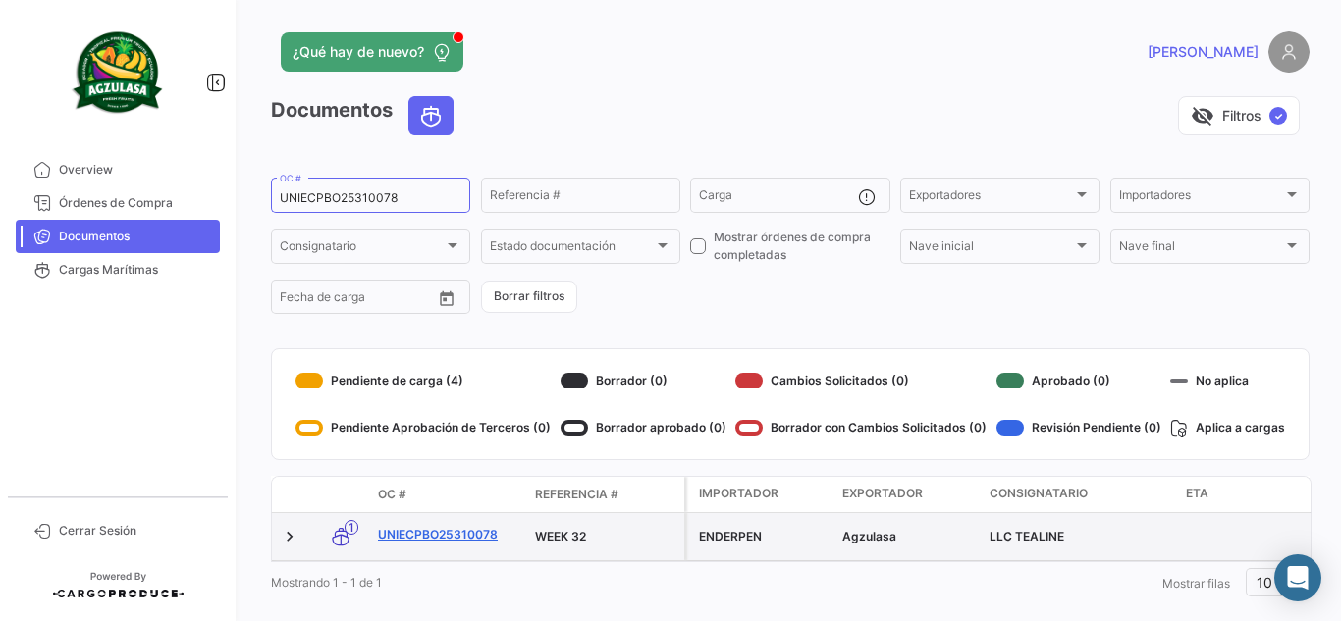
click at [455, 531] on link "UNIECPBO25310078" at bounding box center [448, 535] width 141 height 18
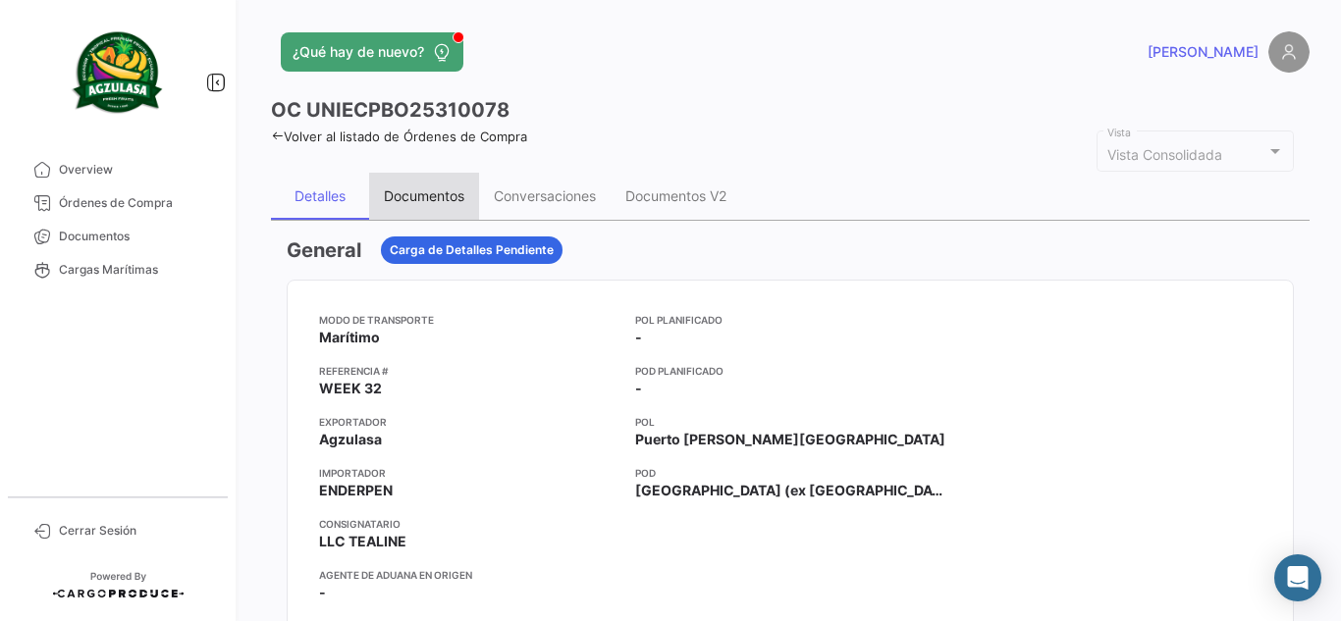
click at [450, 190] on div "Documentos" at bounding box center [424, 195] width 80 height 17
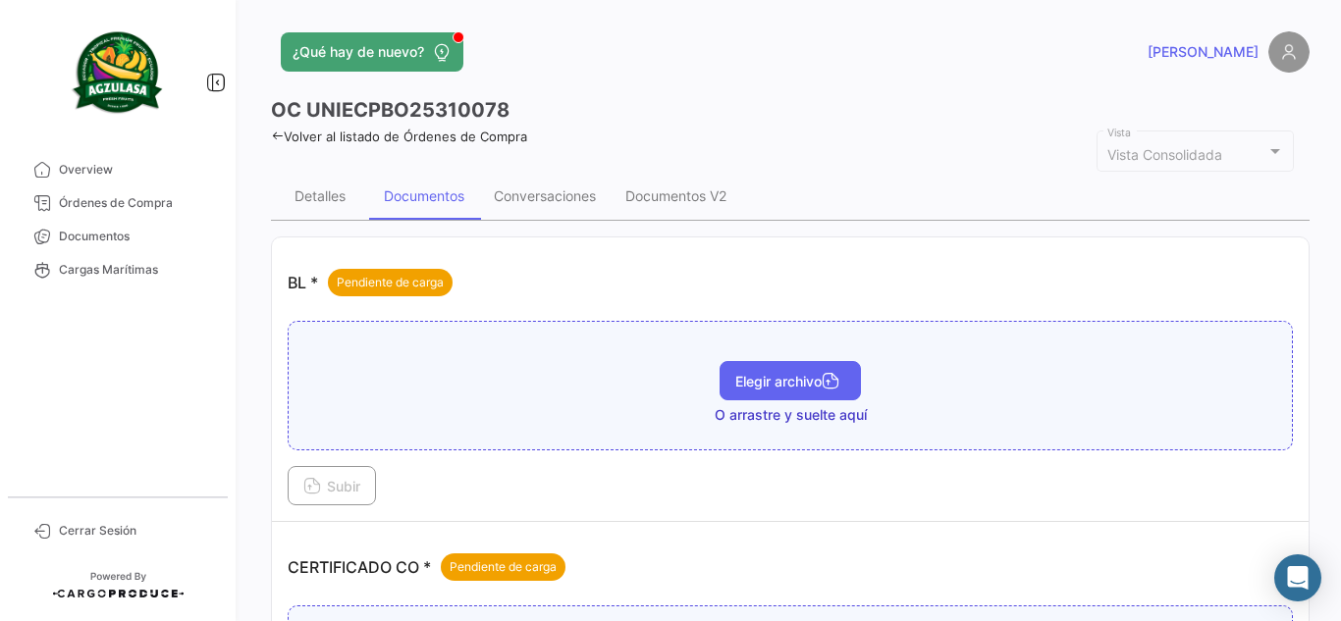
click at [723, 375] on button "Elegir archivo" at bounding box center [789, 380] width 141 height 39
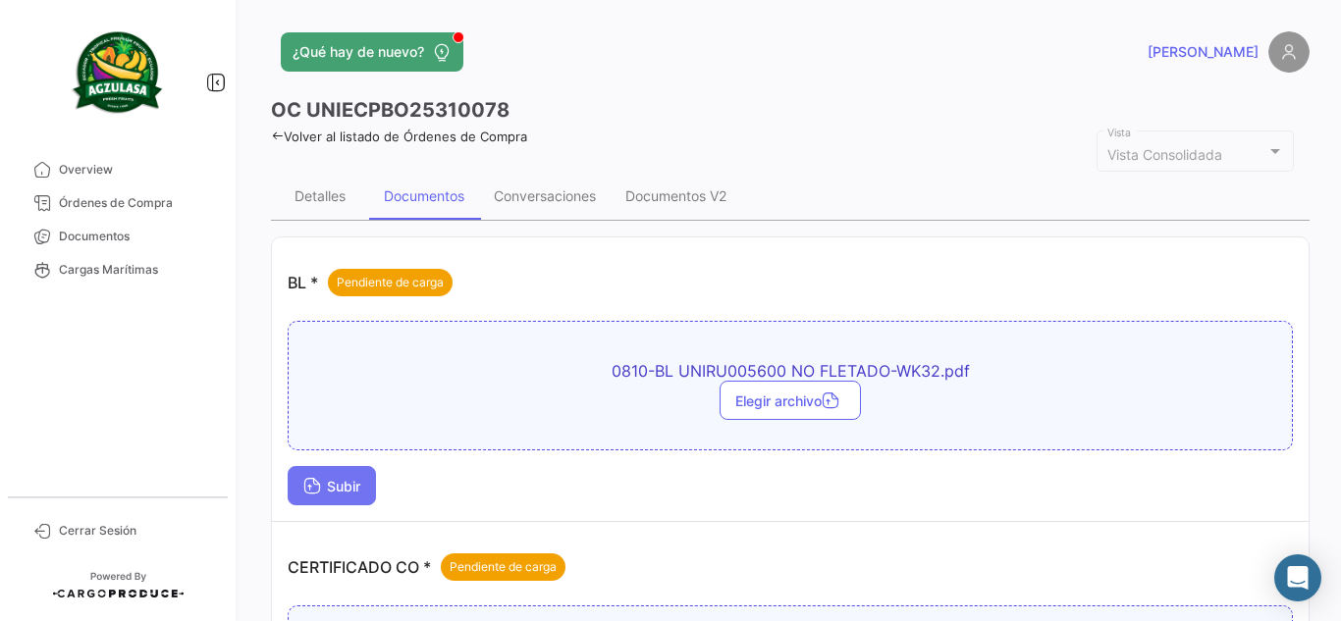
click at [339, 482] on span "Subir" at bounding box center [331, 486] width 57 height 17
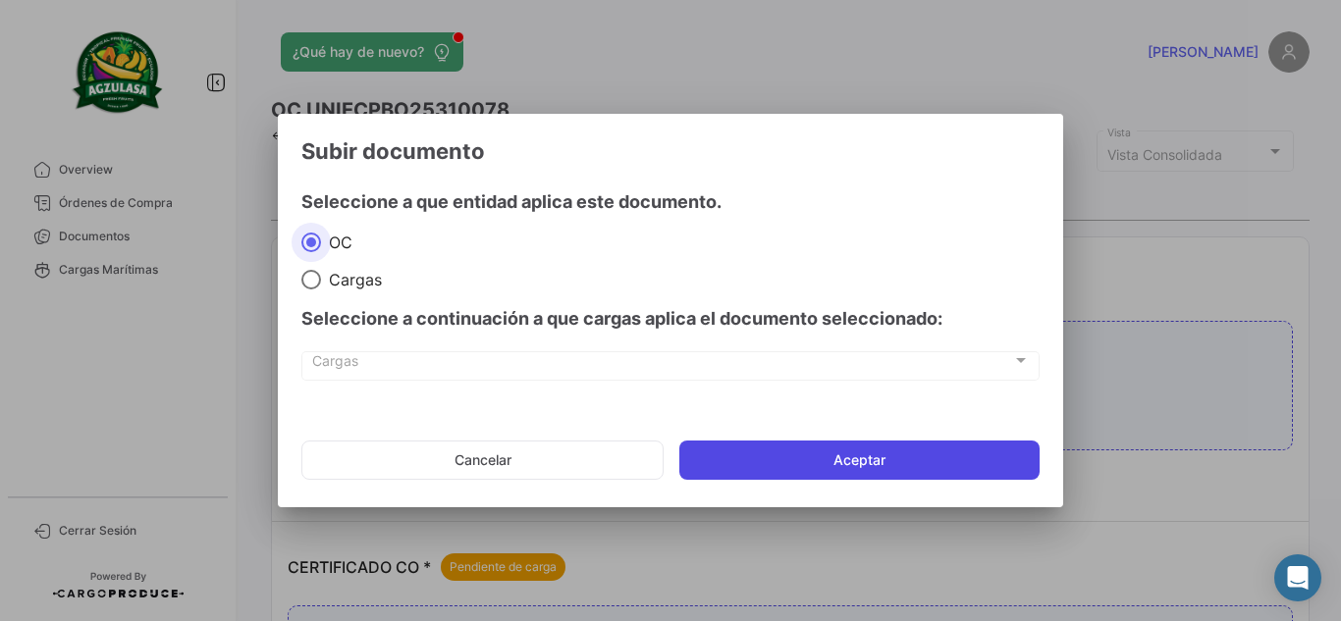
click at [764, 451] on button "Aceptar" at bounding box center [859, 460] width 360 height 39
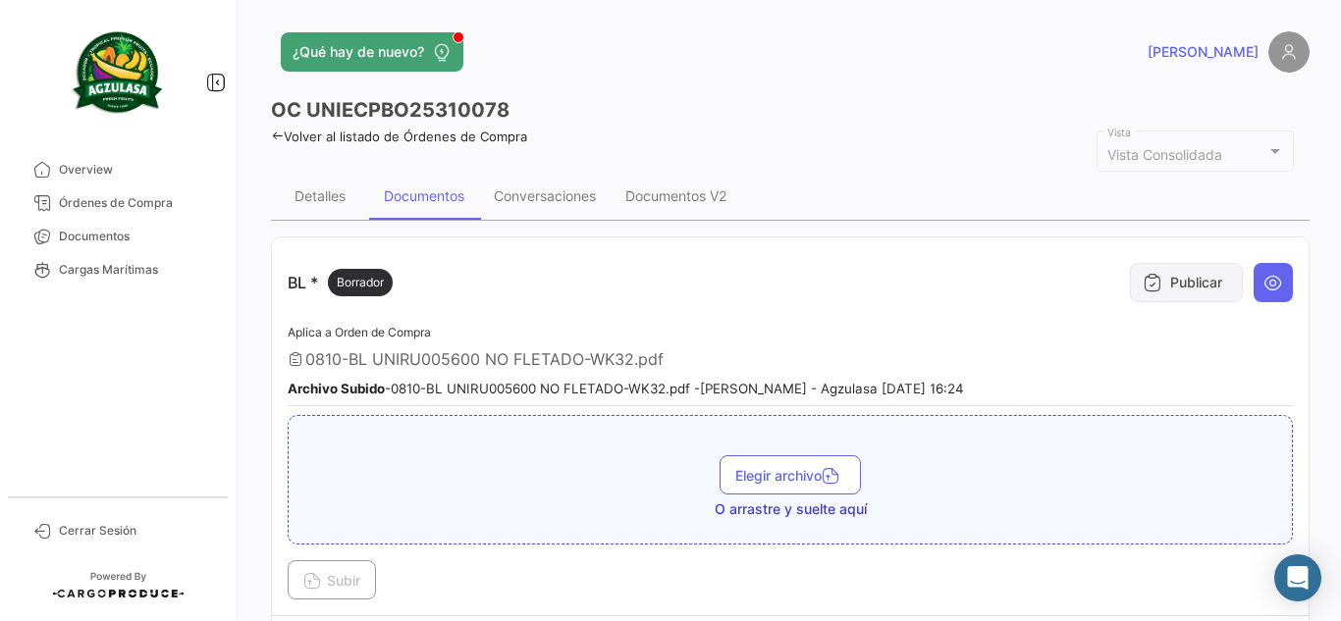
click at [1200, 286] on button "Publicar" at bounding box center [1186, 282] width 113 height 39
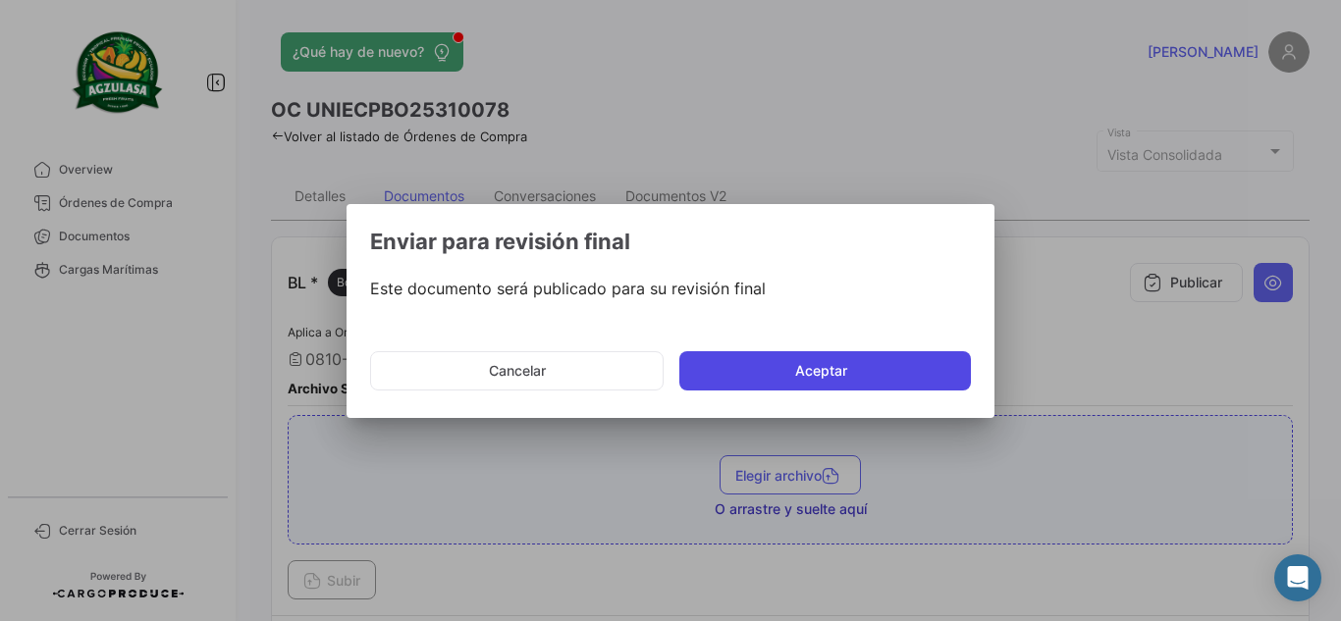
click at [774, 371] on button "Aceptar" at bounding box center [824, 370] width 291 height 39
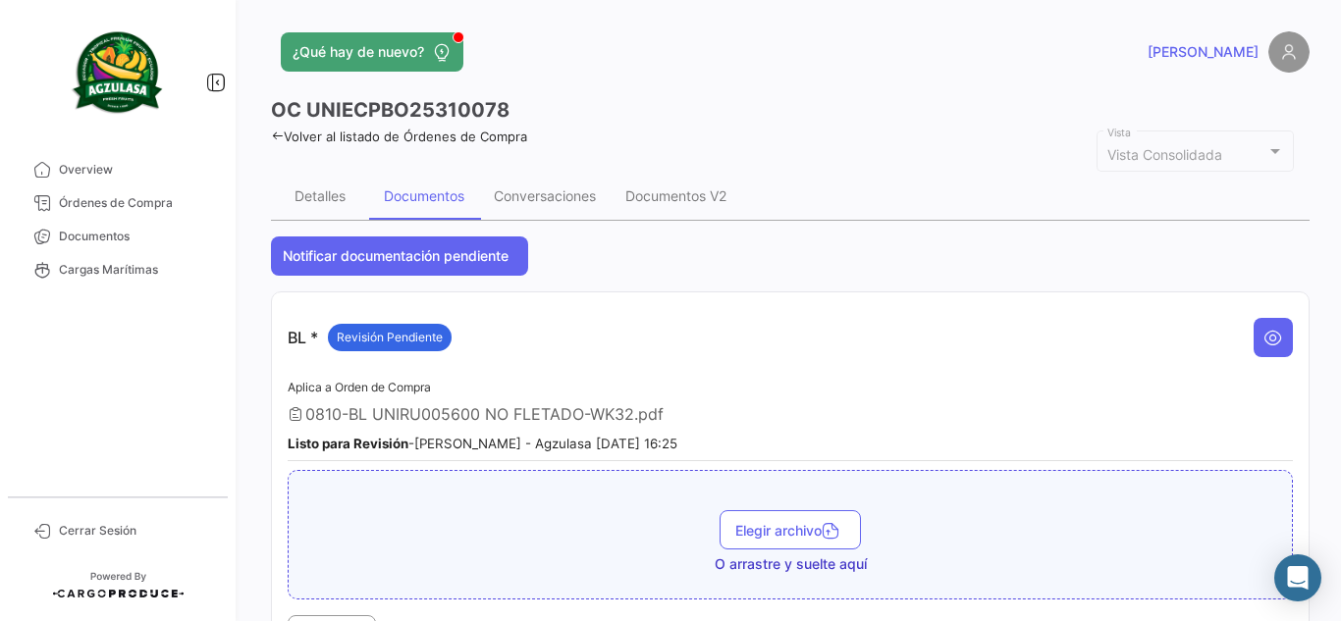
click at [899, 87] on app-header "¿Qué hay de nuevo? [PERSON_NAME]" at bounding box center [790, 63] width 1038 height 65
click at [142, 246] on link "Documentos" at bounding box center [118, 236] width 204 height 33
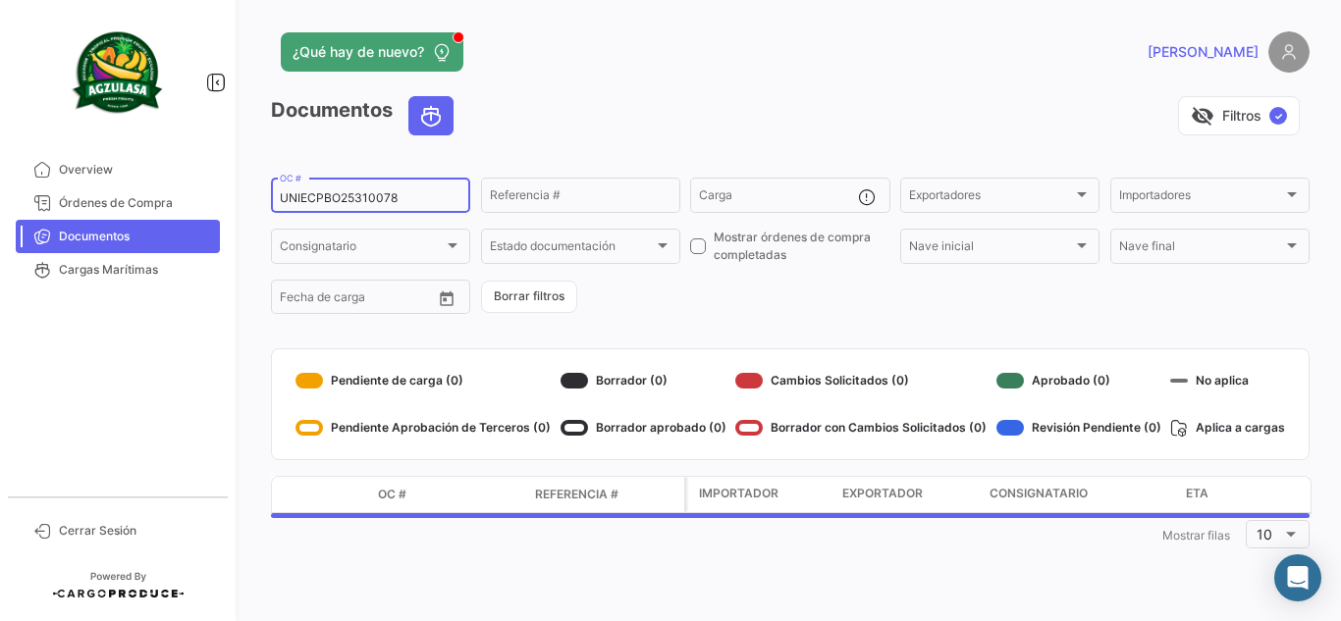
drag, startPoint x: 430, startPoint y: 203, endPoint x: 0, endPoint y: 223, distance: 430.3
click at [0, 222] on mat-sidenav-container "Overview Órdenes de Compra Documentos Cargas Marítimas Cerrar Sesión ¿Qué hay d…" at bounding box center [670, 310] width 1341 height 621
paste input "EBKG13343004"
type input "EBKG13343004"
click at [563, 118] on div "visibility_off Filtros ✓" at bounding box center [889, 115] width 840 height 39
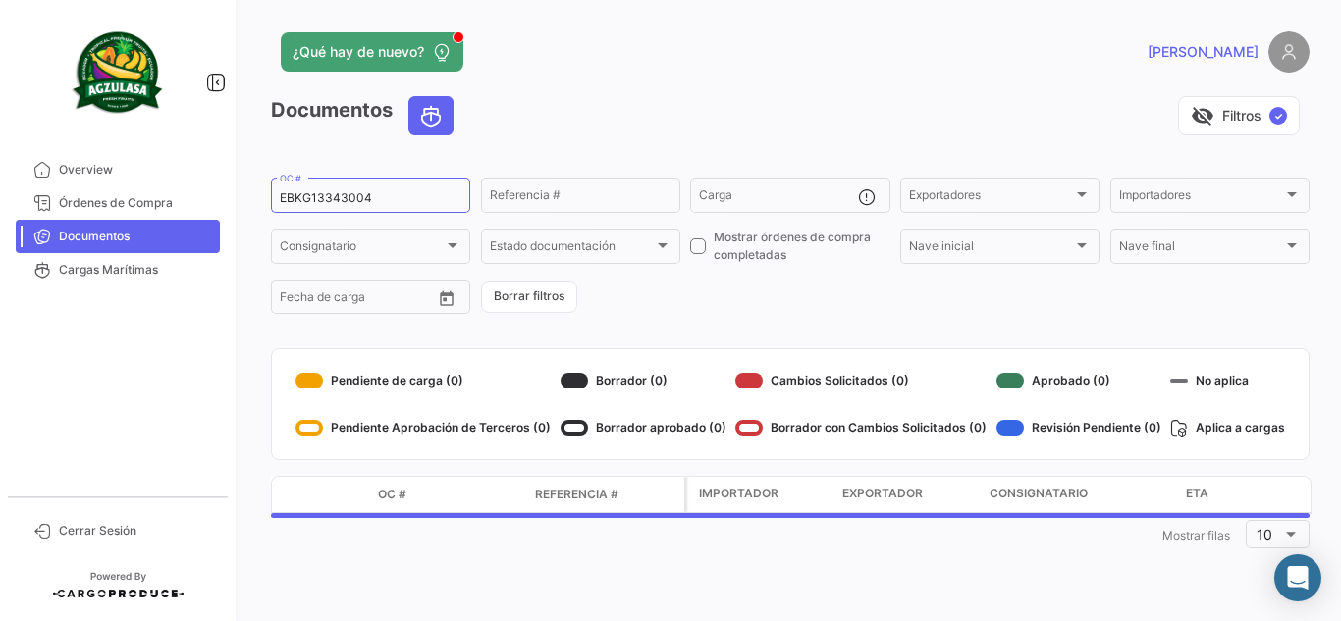
click at [632, 39] on div "¿Qué hay de nuevo?" at bounding box center [556, 51] width 571 height 39
click at [842, 54] on div "[PERSON_NAME]" at bounding box center [1075, 51] width 467 height 41
click at [781, 79] on app-header "¿Qué hay de nuevo? [PERSON_NAME]" at bounding box center [790, 63] width 1038 height 65
click at [860, 66] on div "[PERSON_NAME]" at bounding box center [1075, 51] width 467 height 41
click at [606, 94] on app-header "¿Qué hay de nuevo? [PERSON_NAME]" at bounding box center [790, 63] width 1038 height 65
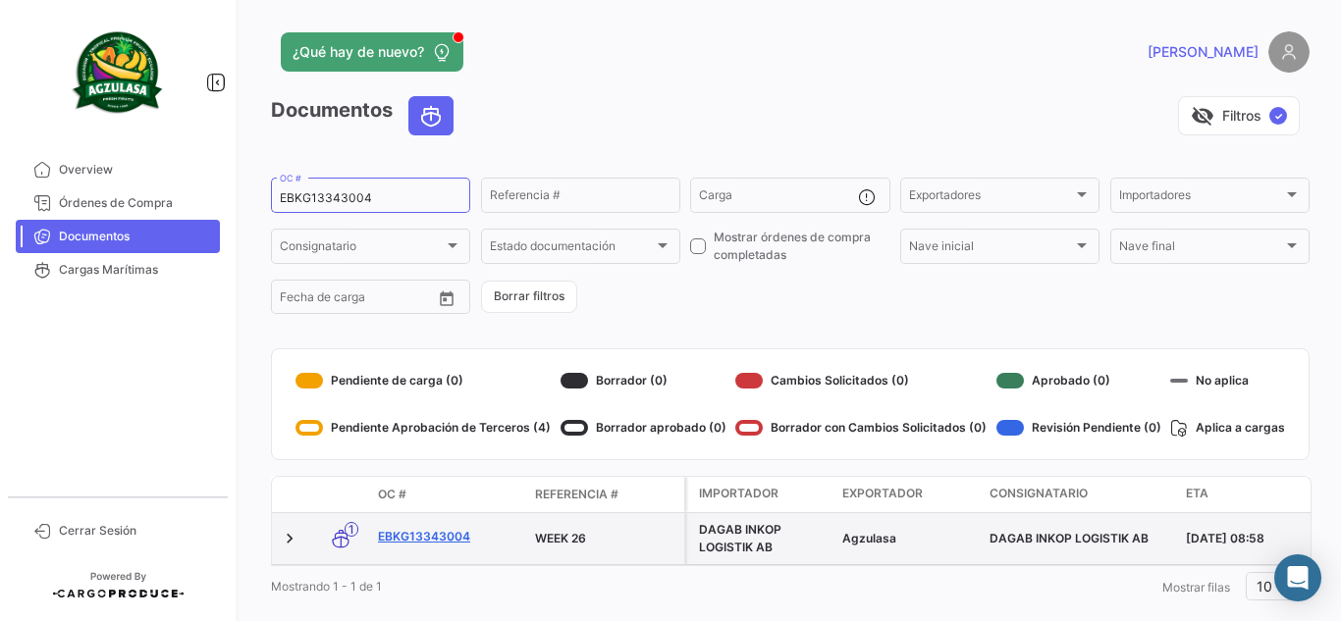
click at [419, 541] on link "EBKG13343004" at bounding box center [448, 537] width 141 height 18
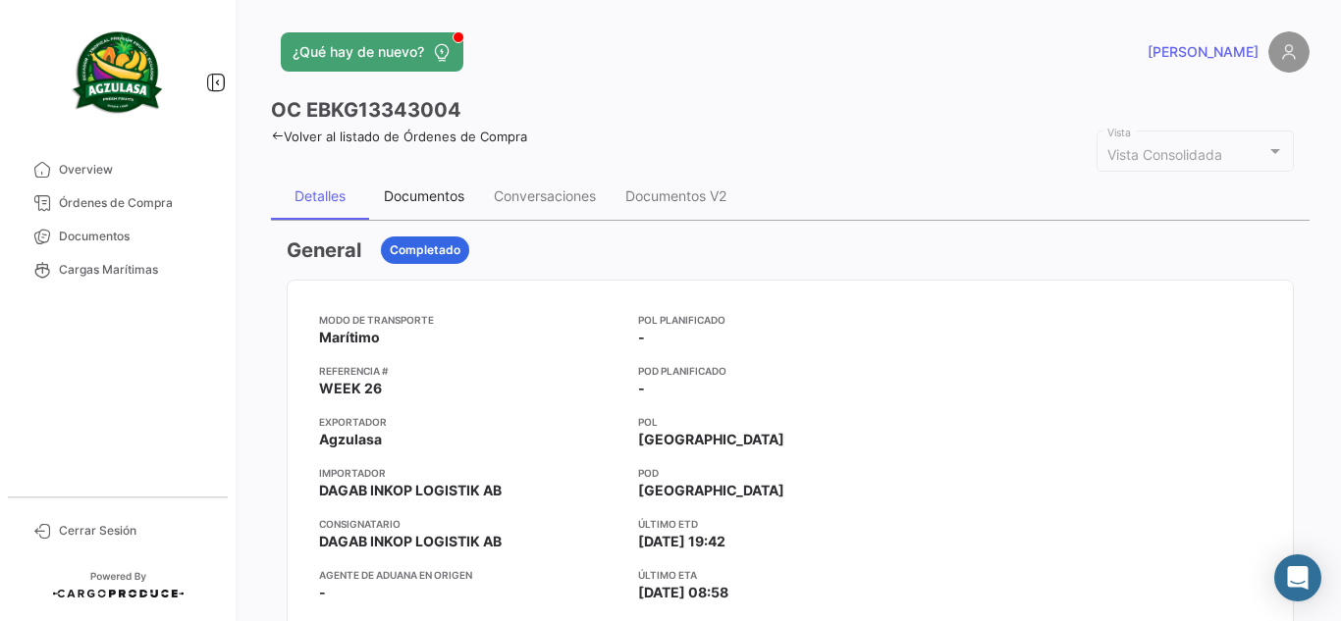
click at [443, 207] on div "Documentos" at bounding box center [424, 196] width 110 height 47
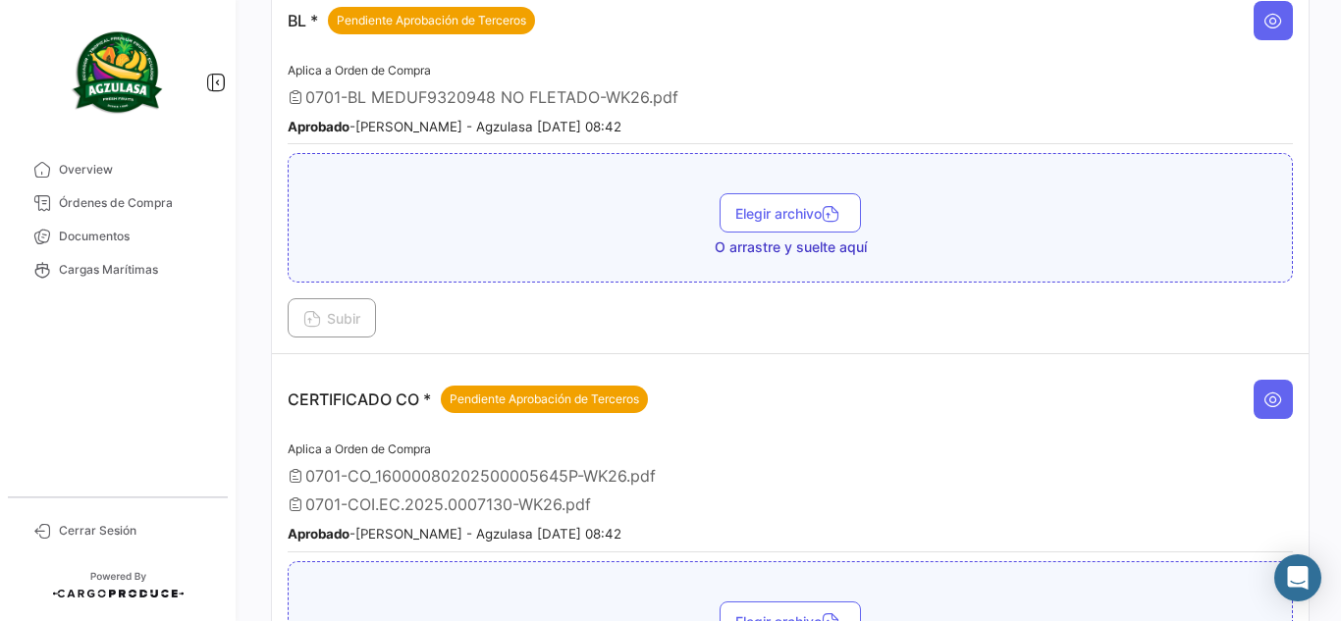
scroll to position [393, 0]
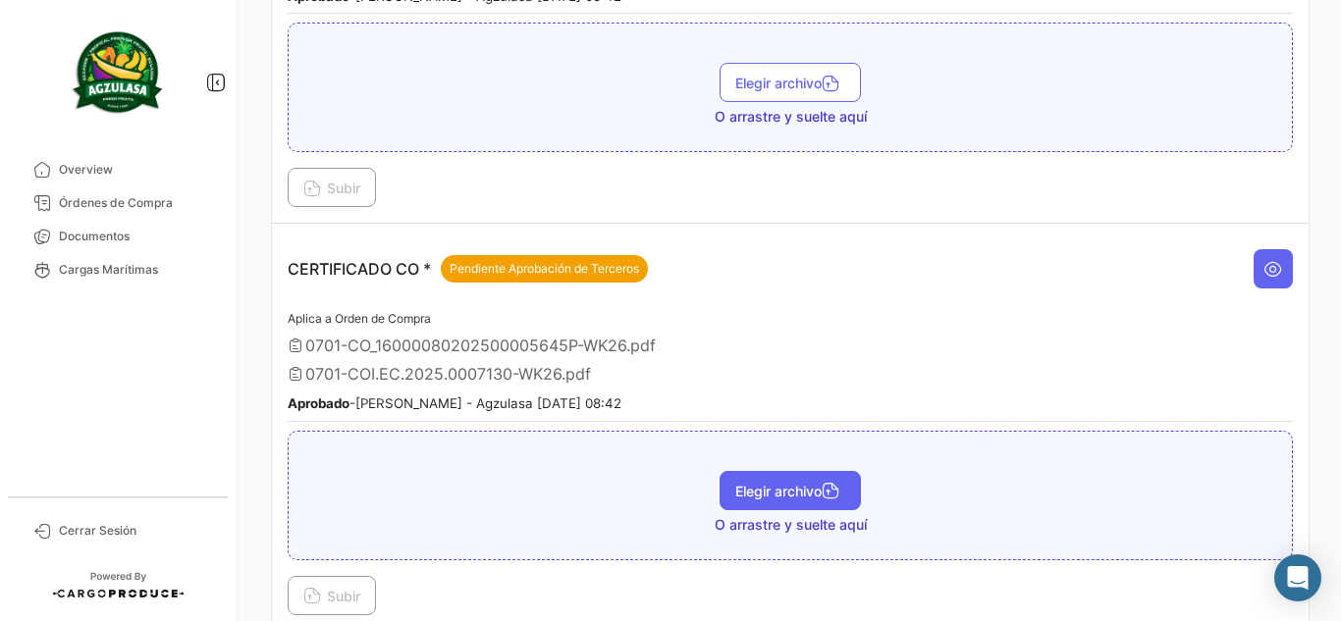
click at [785, 490] on span "Elegir archivo" at bounding box center [790, 491] width 110 height 17
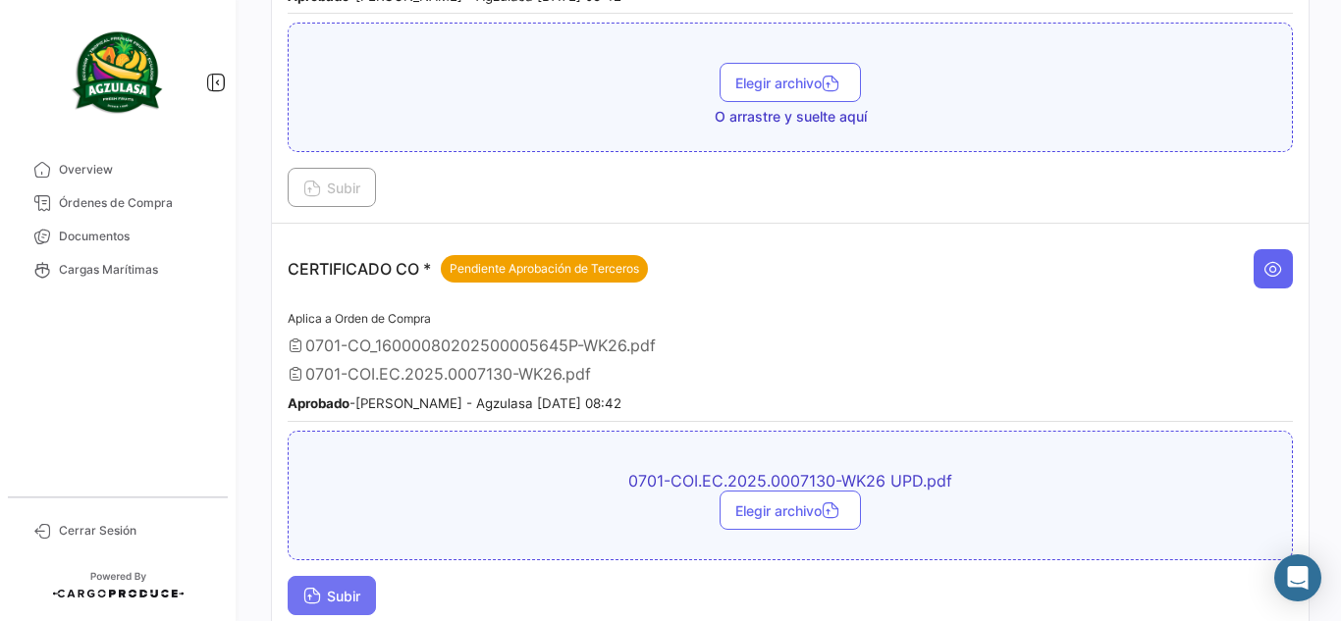
click at [347, 586] on button "Subir" at bounding box center [332, 595] width 88 height 39
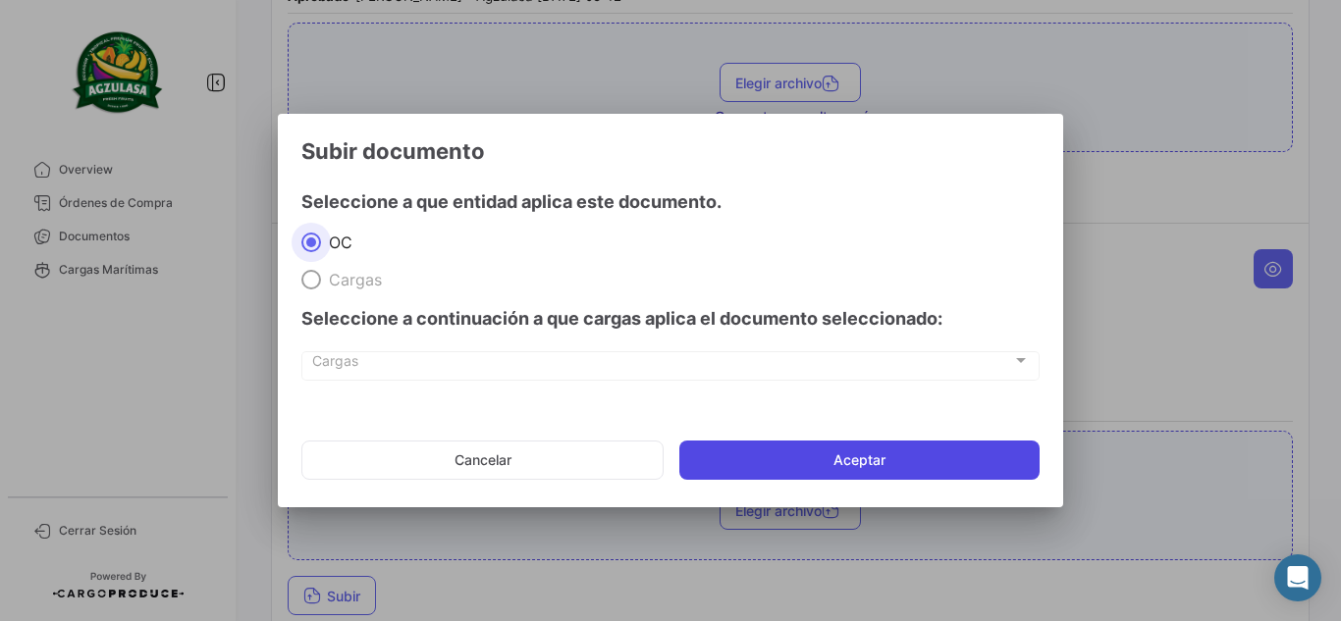
click at [821, 451] on button "Aceptar" at bounding box center [859, 460] width 360 height 39
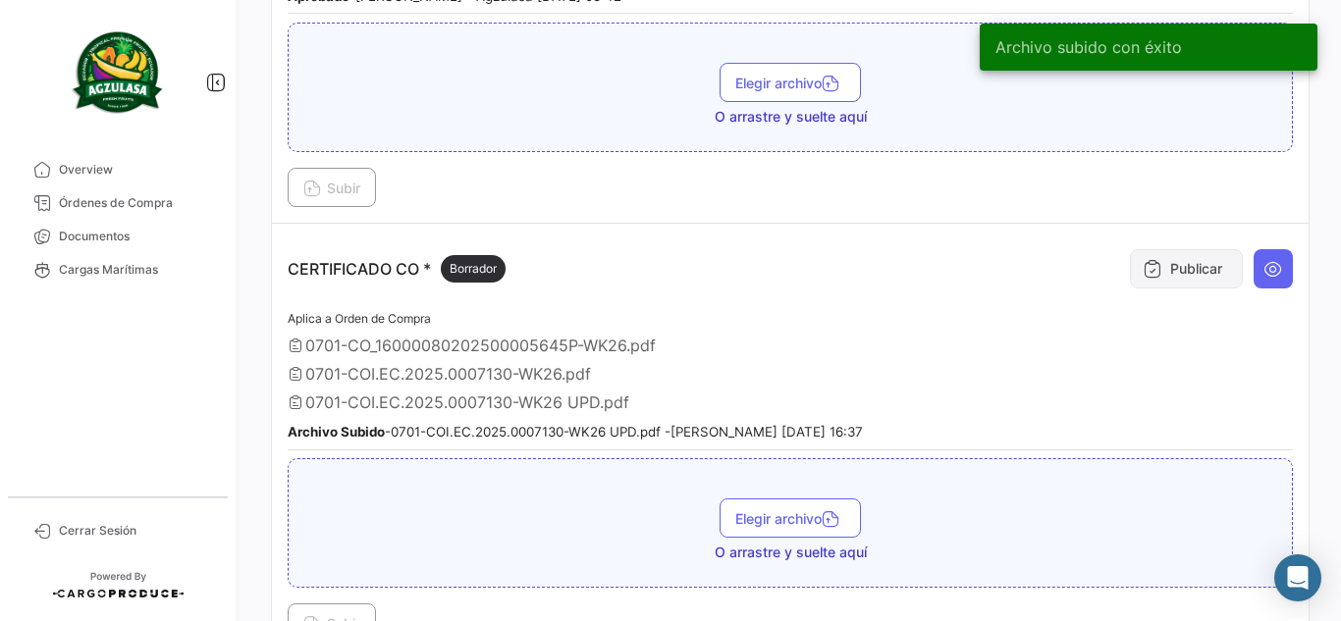
click at [1174, 278] on button "Publicar" at bounding box center [1186, 268] width 113 height 39
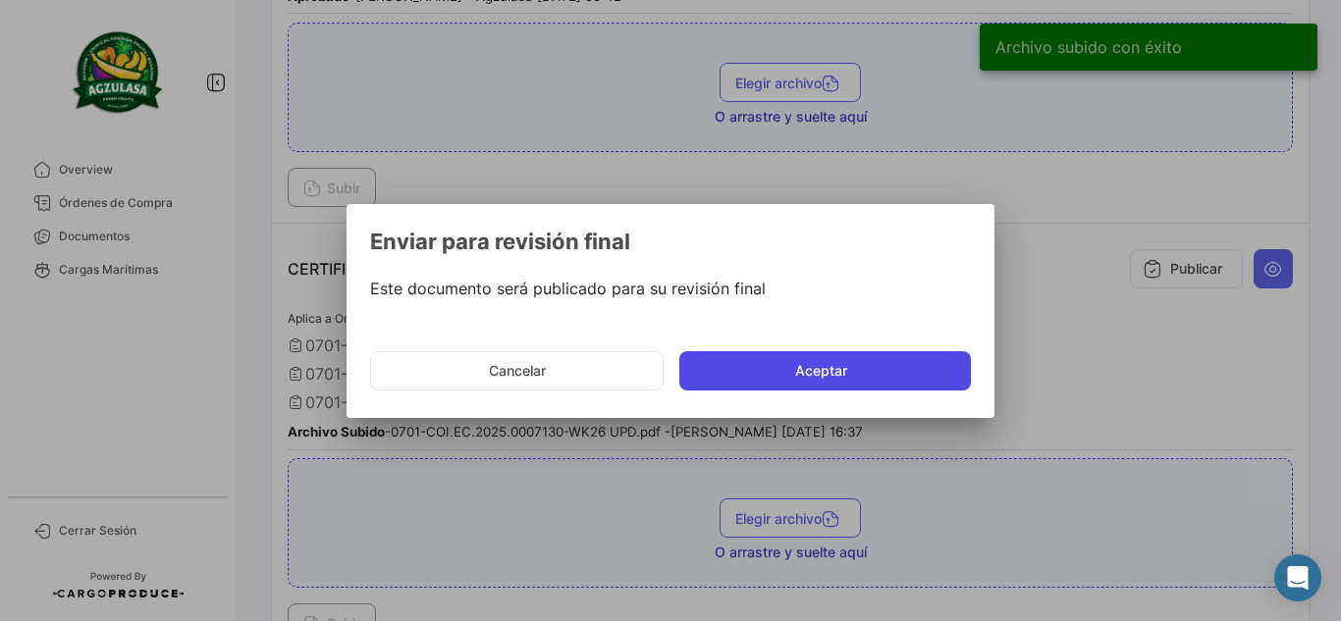
click at [804, 369] on button "Aceptar" at bounding box center [824, 370] width 291 height 39
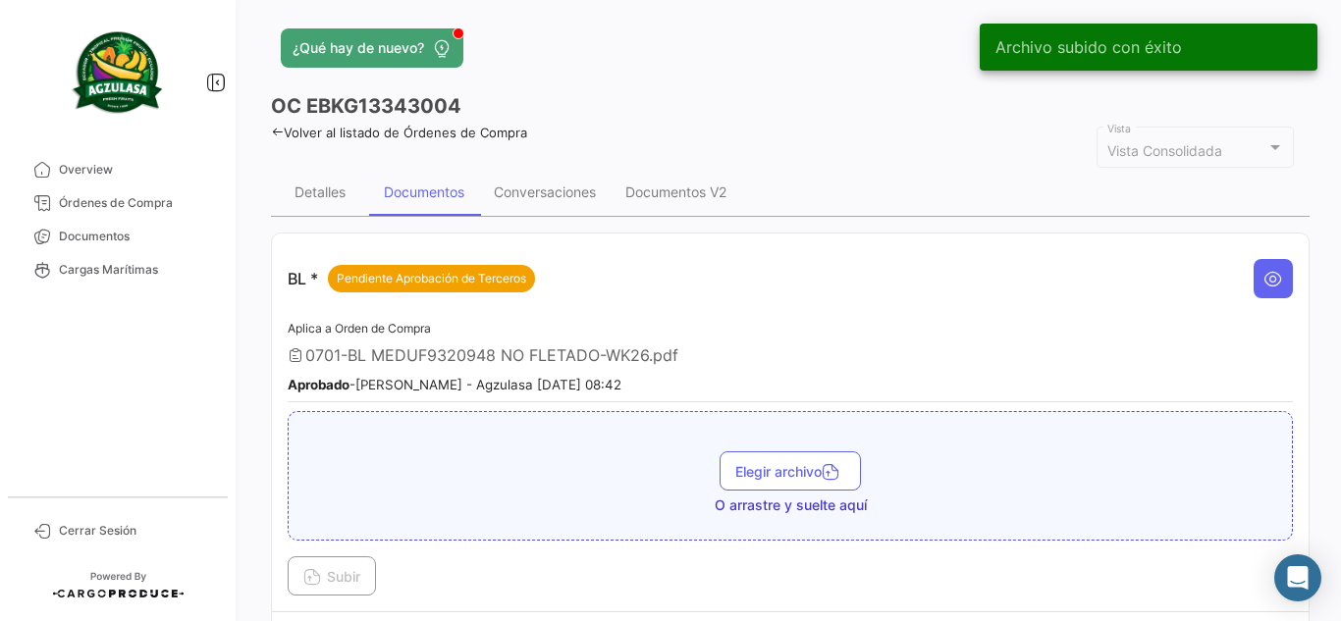
scroll to position [0, 0]
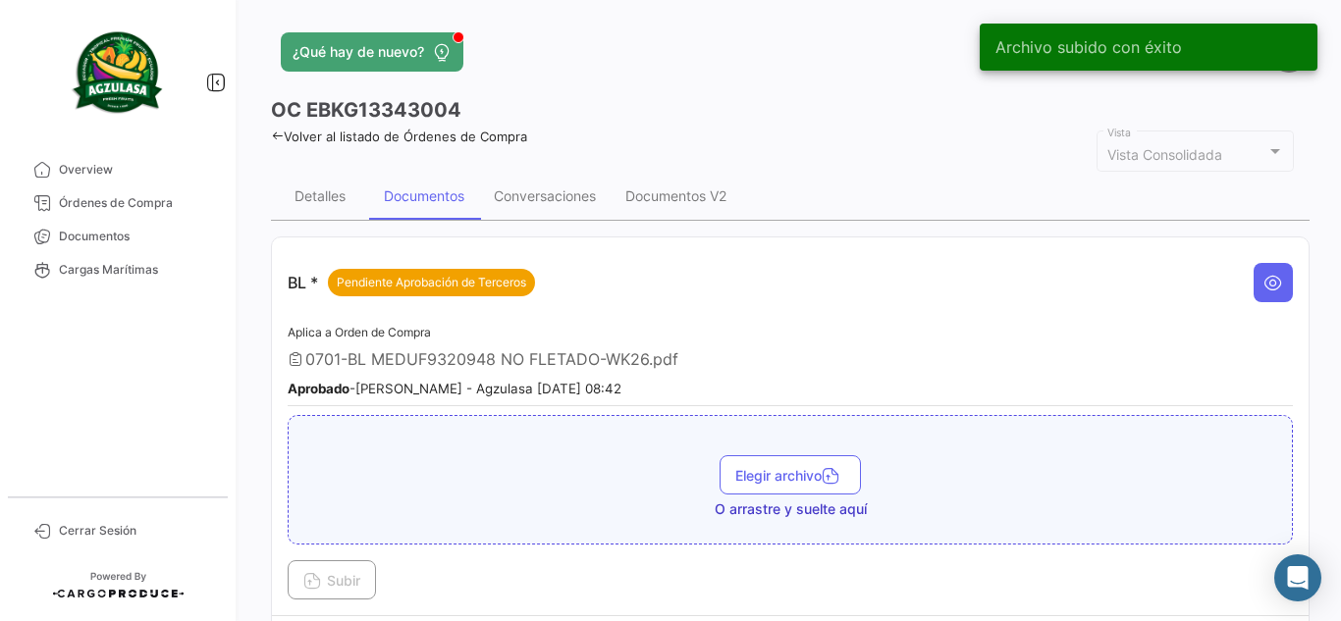
click at [708, 91] on app-header "¿Qué hay de nuevo? [PERSON_NAME]" at bounding box center [790, 63] width 1038 height 65
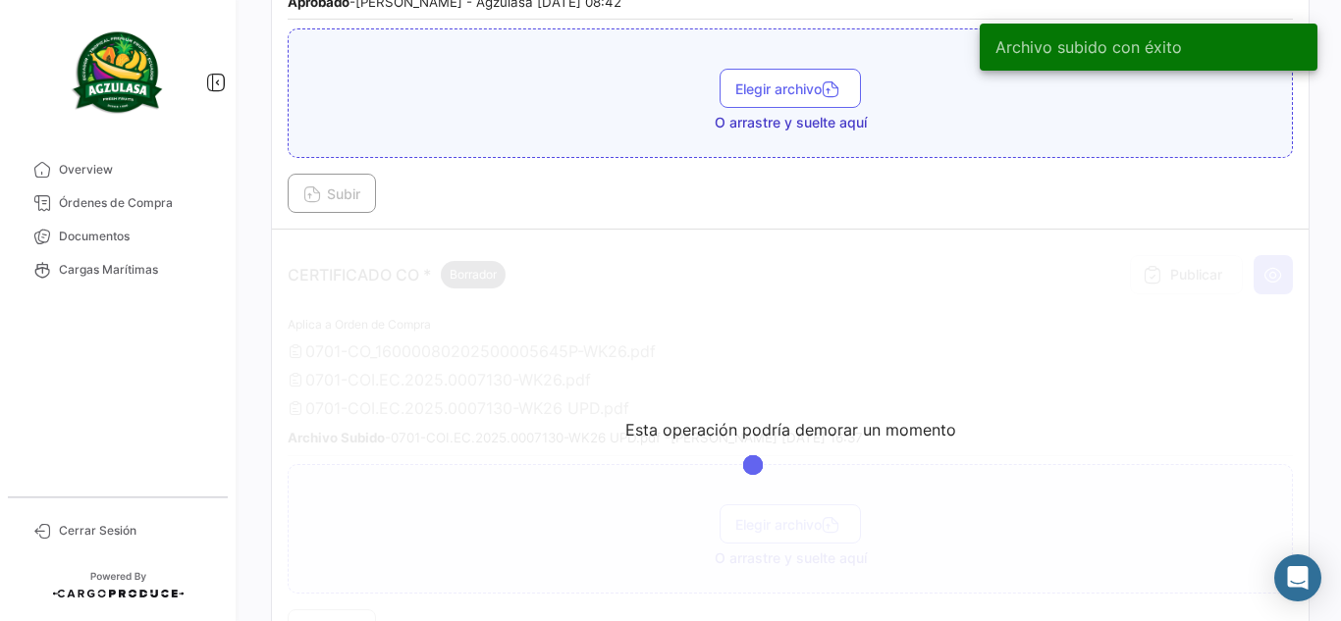
scroll to position [491, 0]
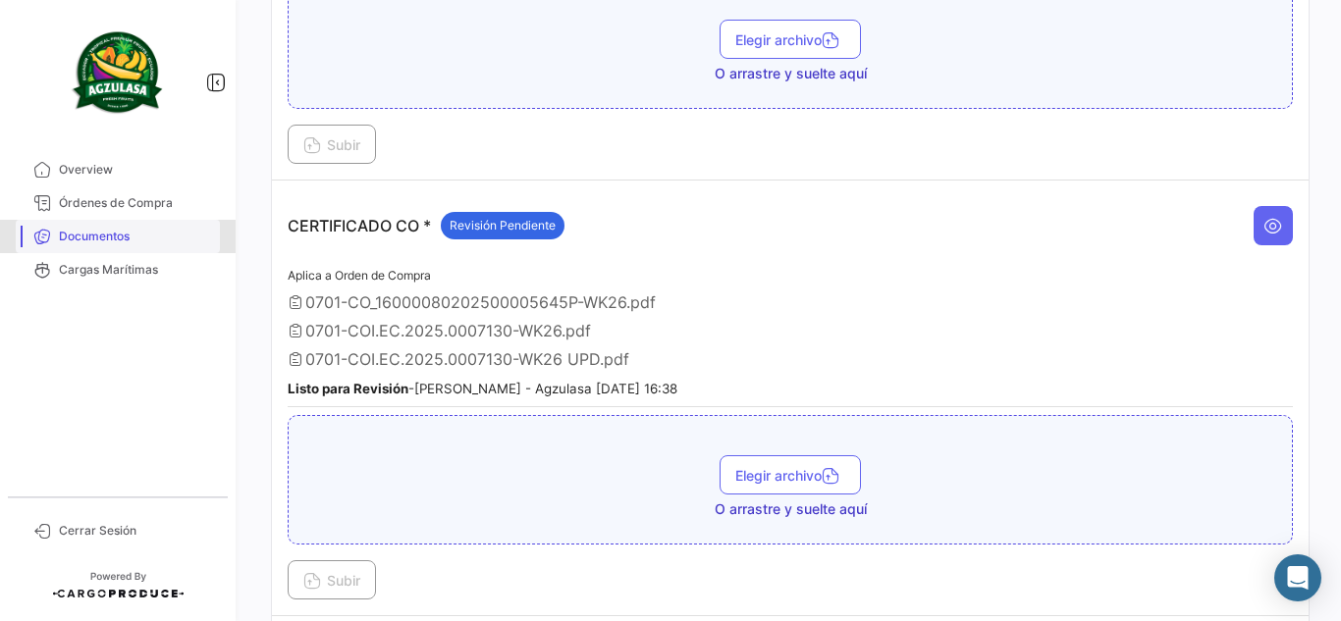
click at [155, 231] on span "Documentos" at bounding box center [135, 237] width 153 height 18
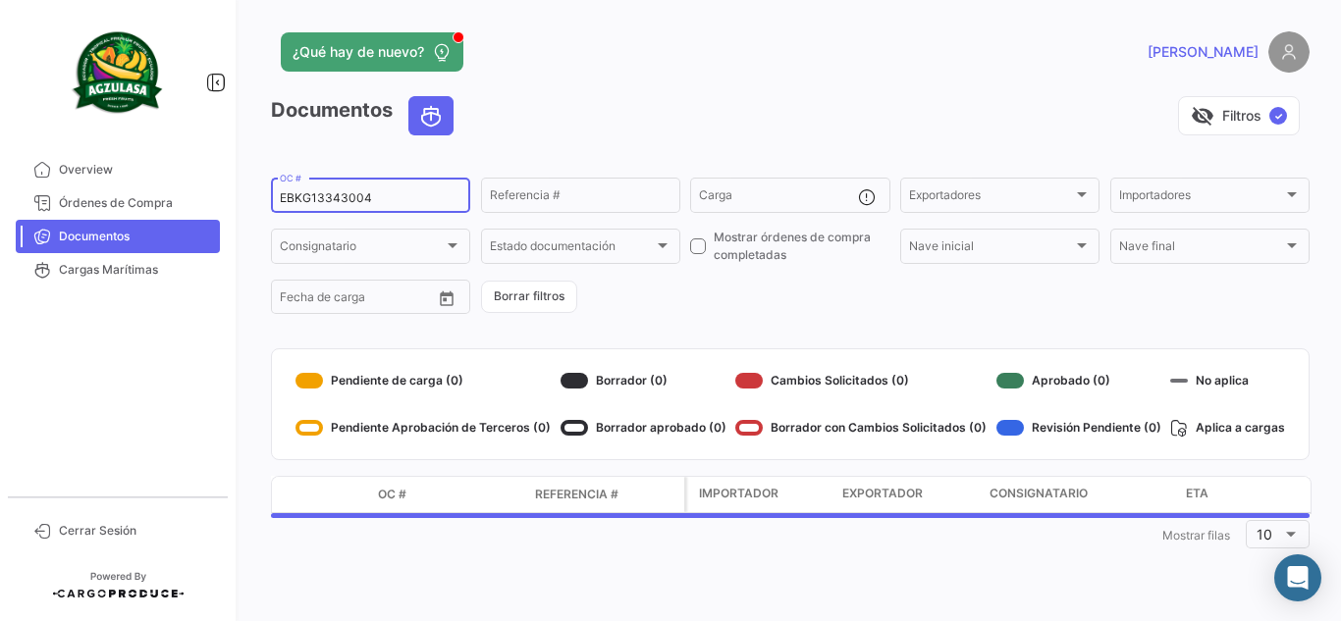
click at [419, 196] on input "EBKG13343004" at bounding box center [371, 198] width 182 height 14
paste input "90666"
type input "EBKG13390666"
click at [645, 127] on div "visibility_off Filtros ✓" at bounding box center [889, 115] width 840 height 39
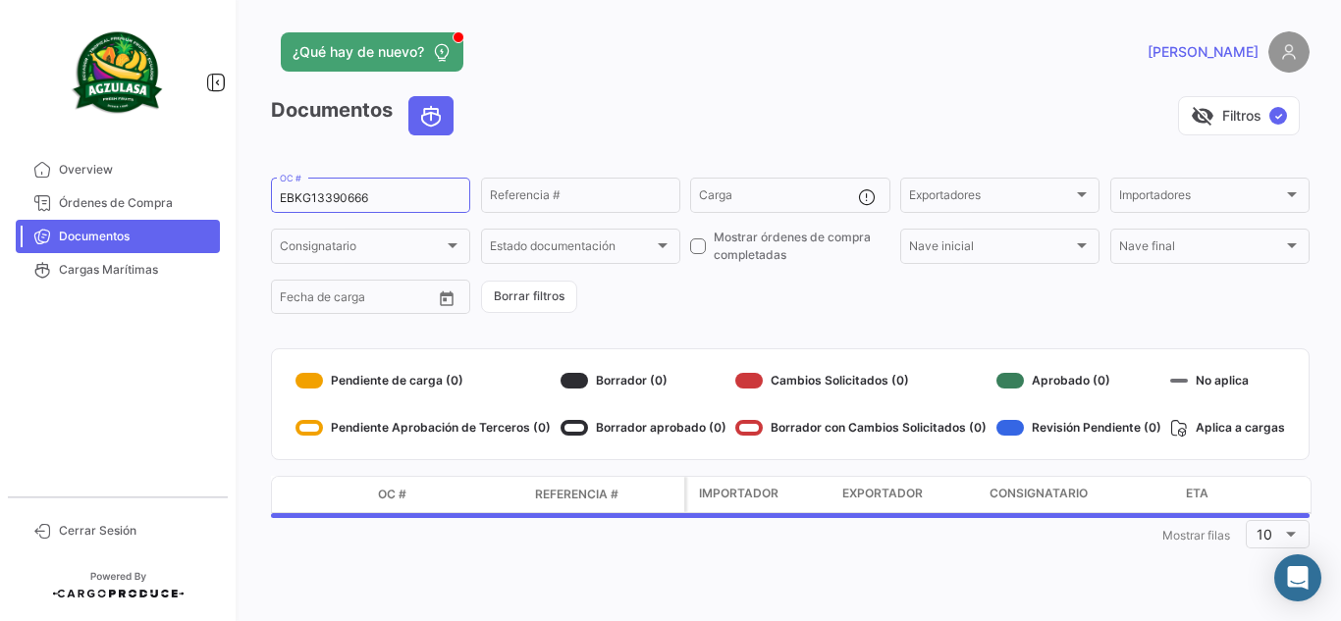
click at [740, 52] on div "¿Qué hay de nuevo?" at bounding box center [556, 51] width 571 height 39
click at [726, 120] on div "visibility_off Filtros ✓" at bounding box center [889, 115] width 840 height 39
click at [592, 85] on app-header "¿Qué hay de nuevo? [PERSON_NAME]" at bounding box center [790, 63] width 1038 height 65
click at [686, 106] on div "visibility_off Filtros ✓" at bounding box center [889, 115] width 840 height 39
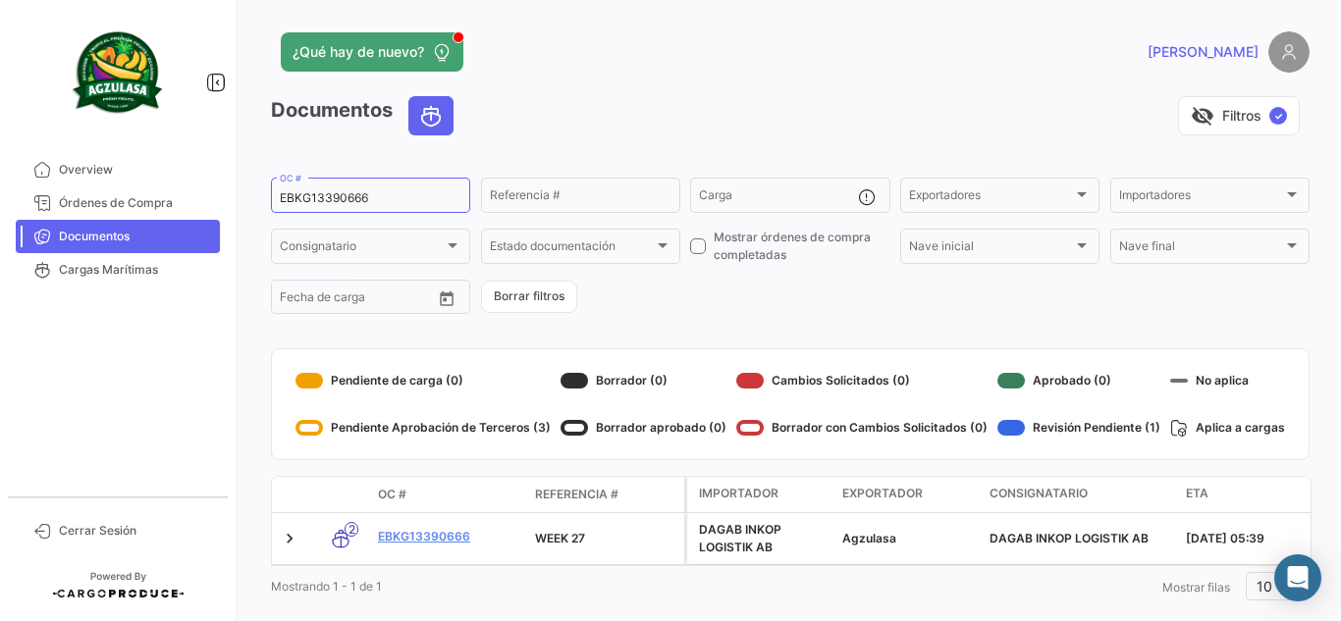
click at [684, 105] on div "visibility_off Filtros ✓" at bounding box center [889, 115] width 840 height 39
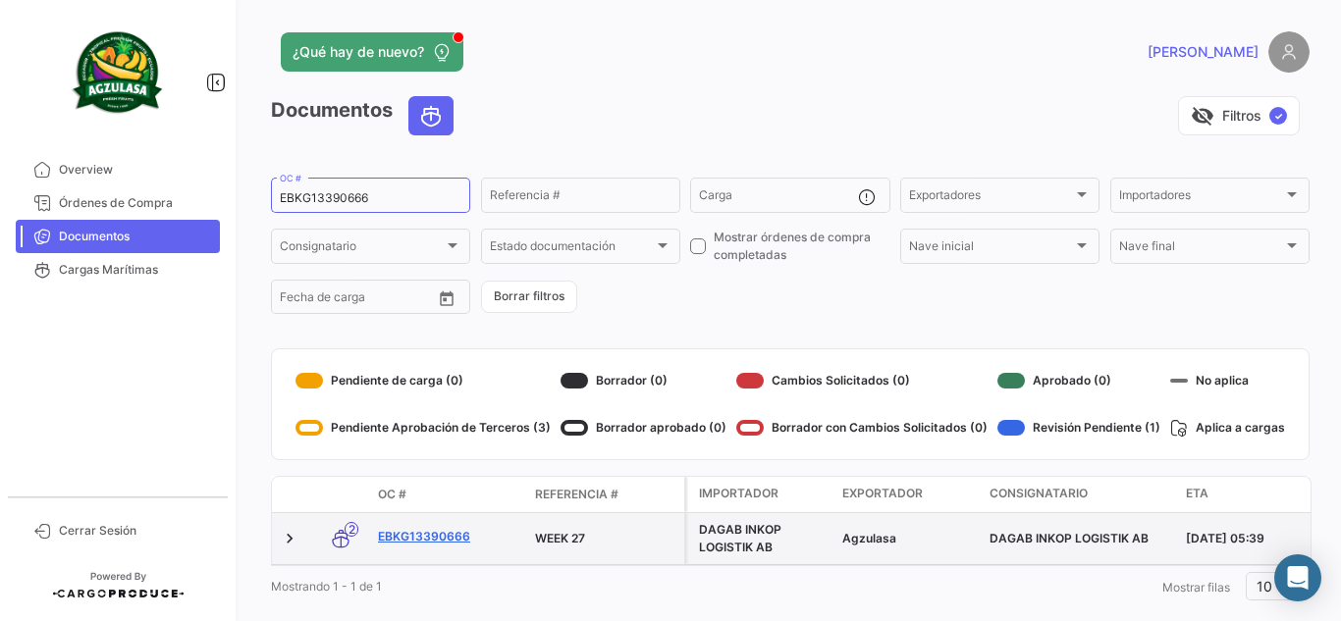
click at [447, 538] on link "EBKG13390666" at bounding box center [448, 537] width 141 height 18
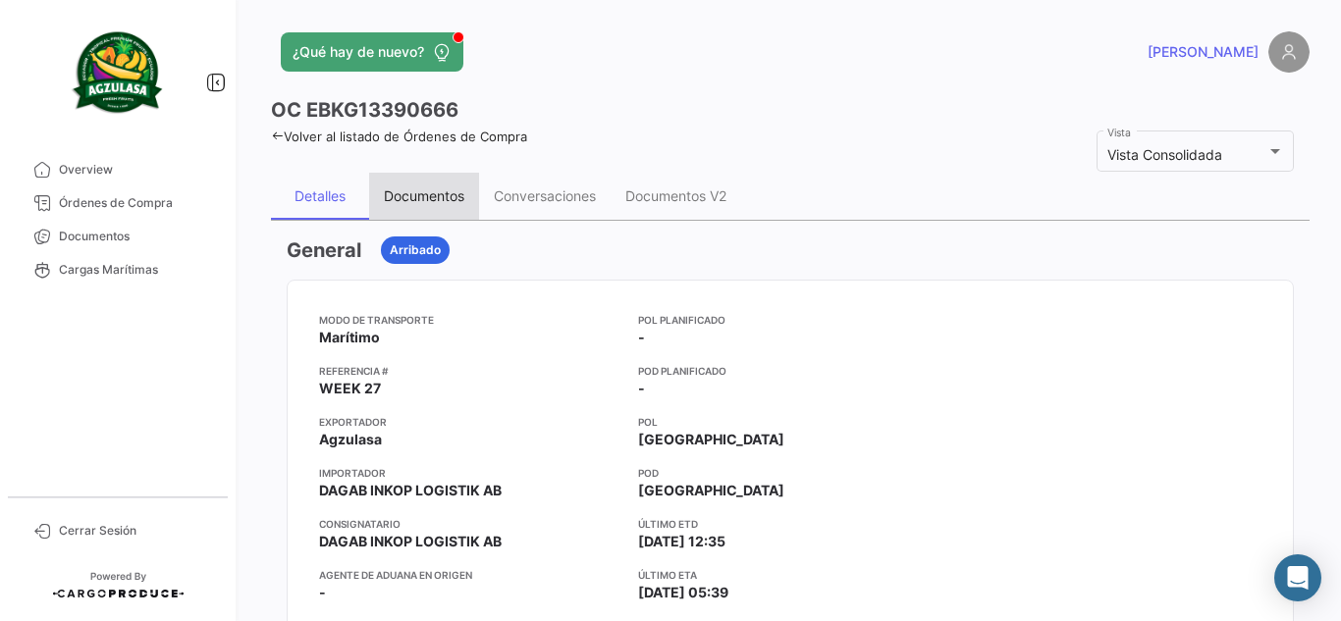
drag, startPoint x: 424, startPoint y: 206, endPoint x: 475, endPoint y: 207, distance: 51.0
click at [423, 207] on div "Documentos" at bounding box center [424, 196] width 110 height 47
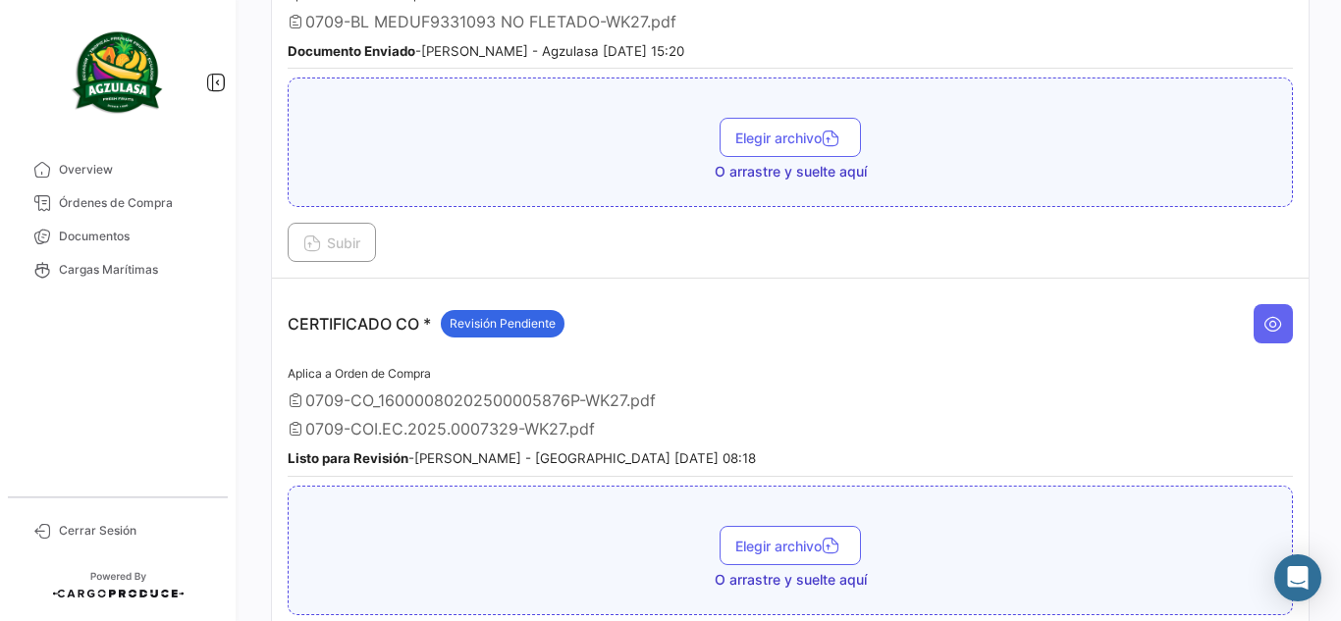
scroll to position [491, 0]
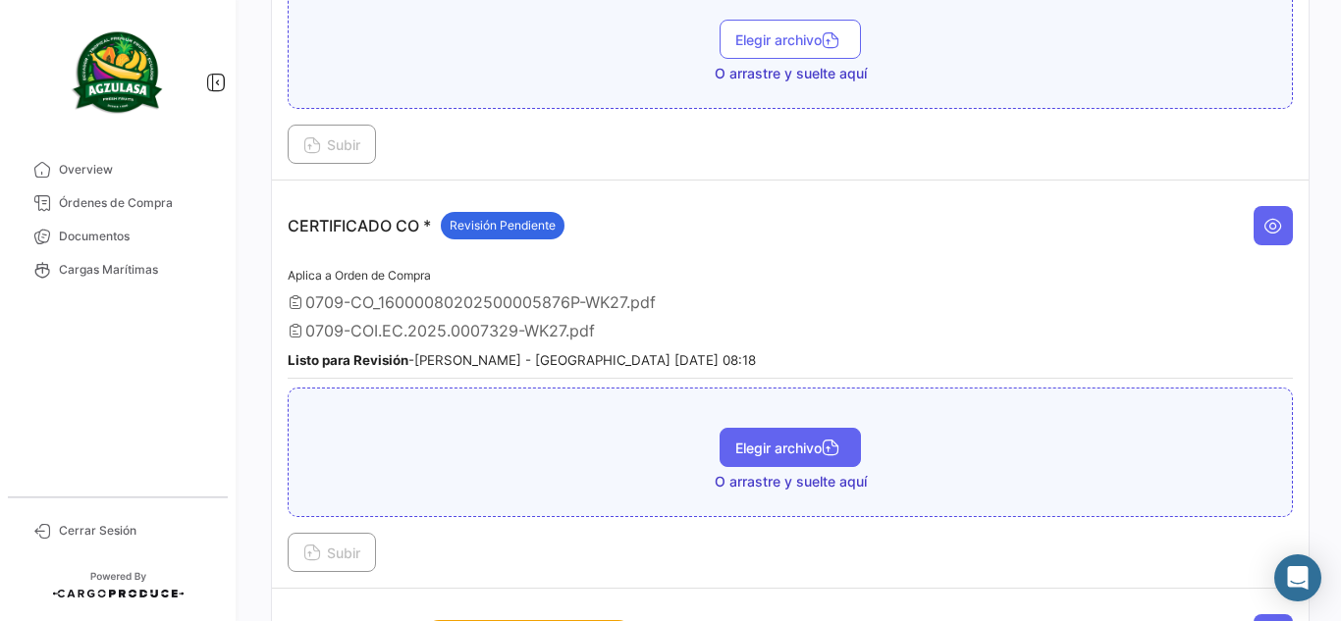
click at [778, 441] on span "Elegir archivo" at bounding box center [790, 448] width 110 height 17
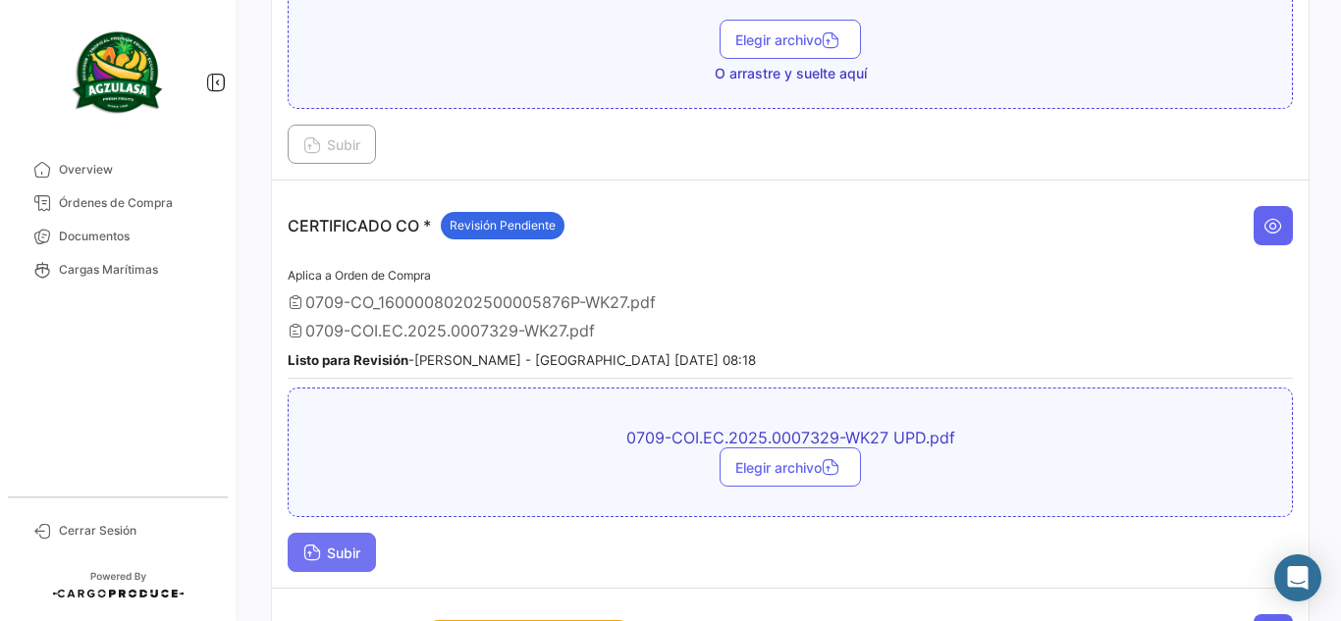
click at [339, 544] on button "Subir" at bounding box center [332, 552] width 88 height 39
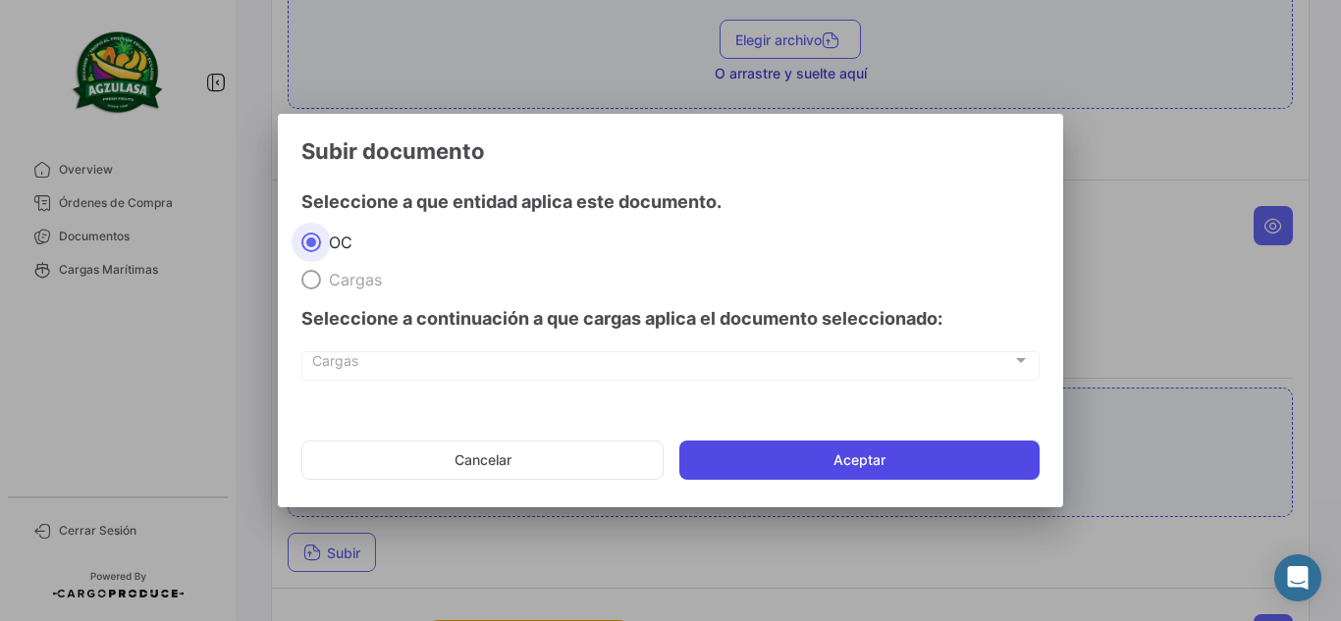
click at [766, 448] on button "Aceptar" at bounding box center [859, 460] width 360 height 39
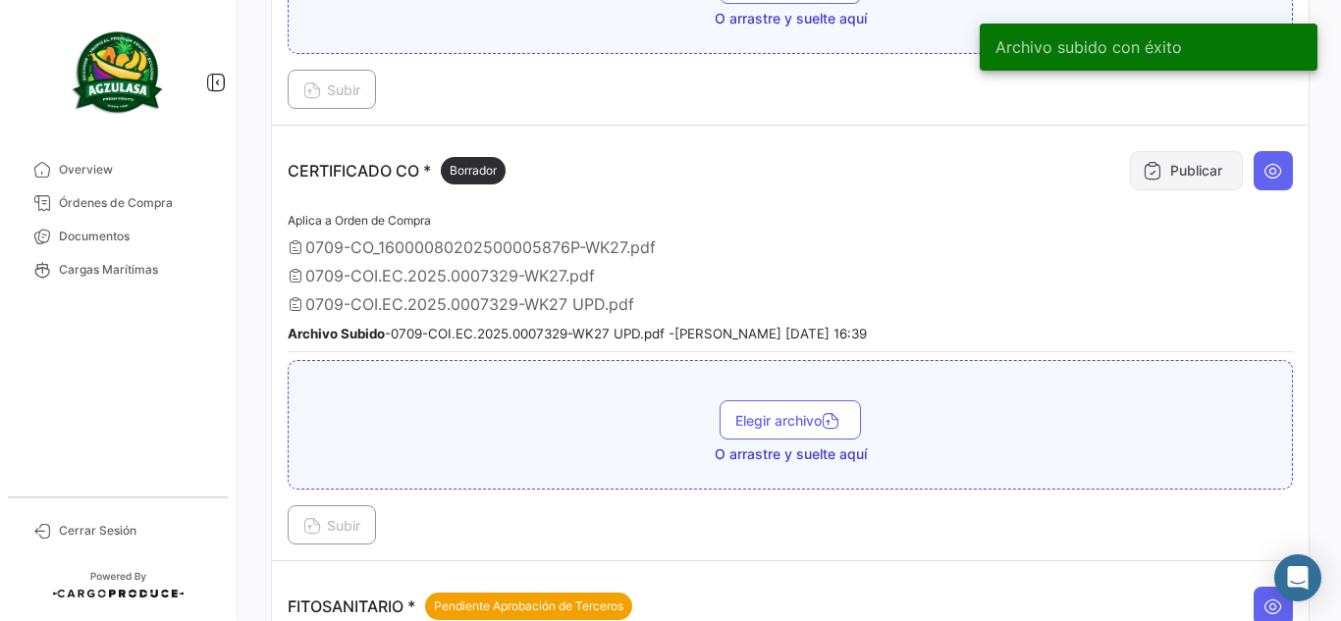
click at [1178, 180] on button "Publicar" at bounding box center [1186, 170] width 113 height 39
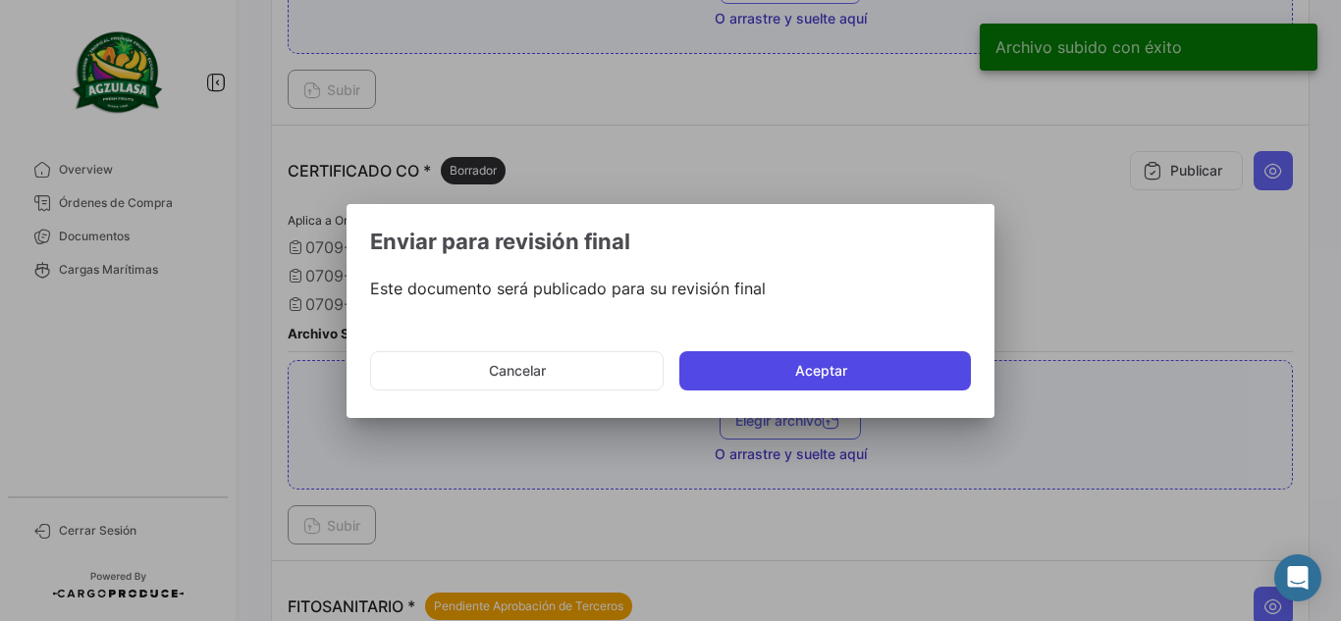
click at [784, 374] on button "Aceptar" at bounding box center [824, 370] width 291 height 39
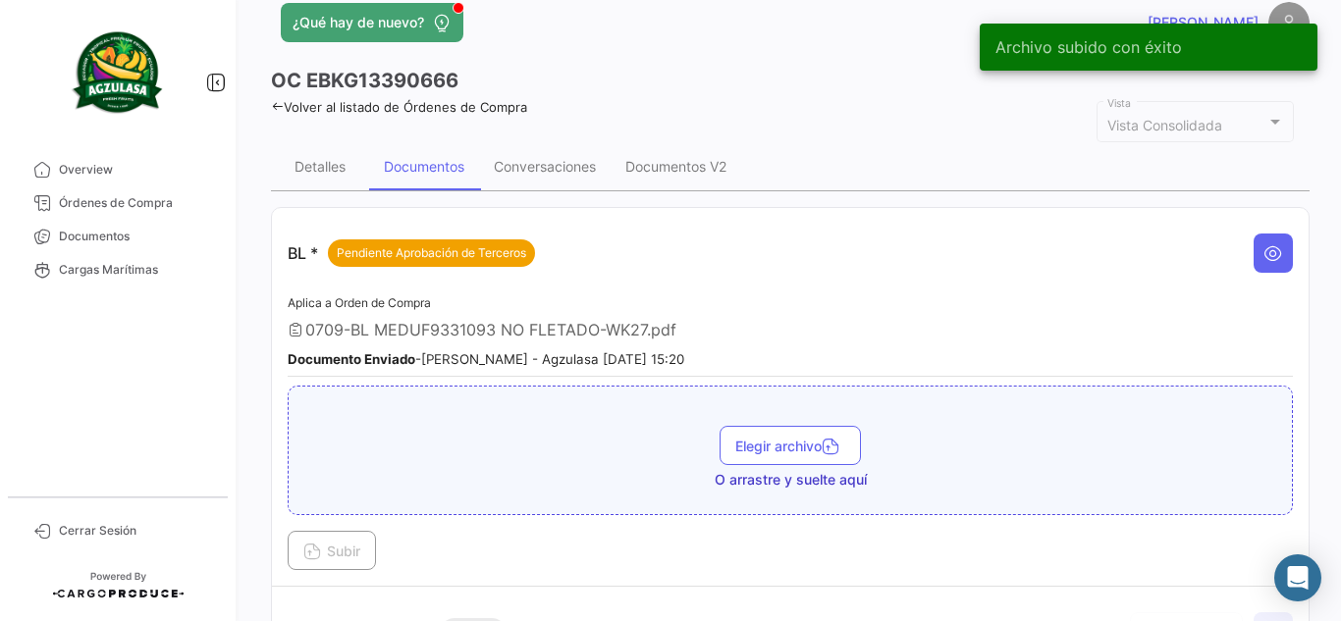
scroll to position [0, 0]
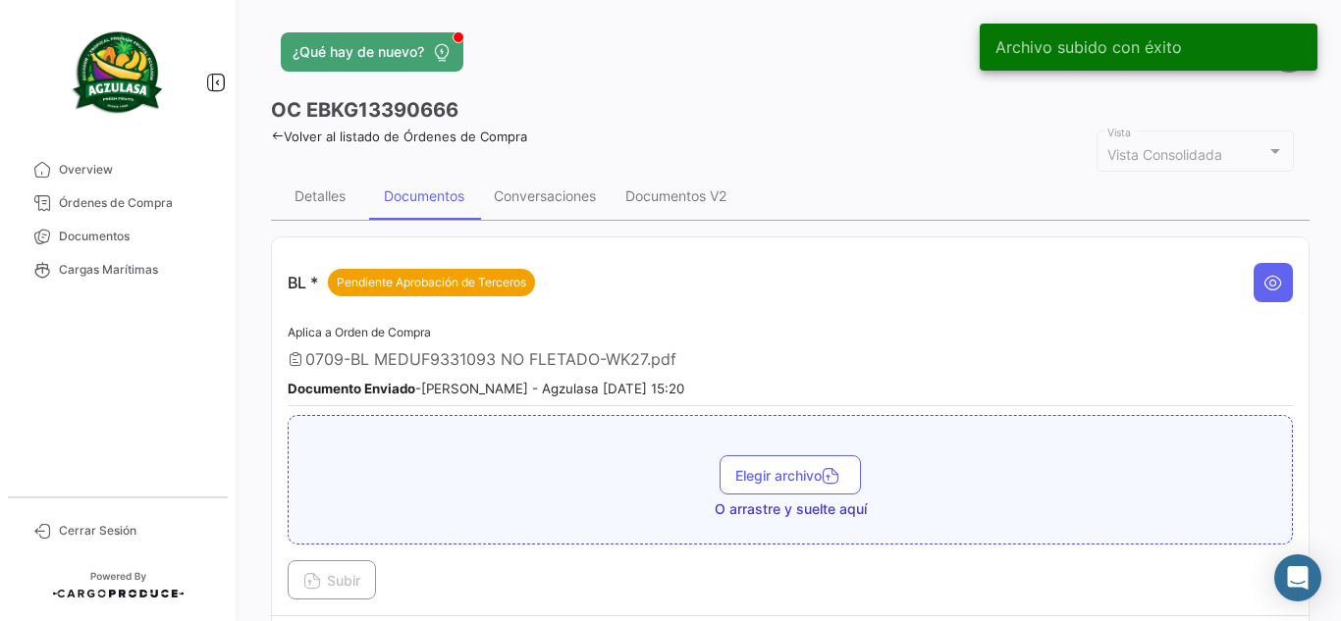
click at [733, 104] on div "OC EBKG13390666" at bounding box center [790, 109] width 1038 height 27
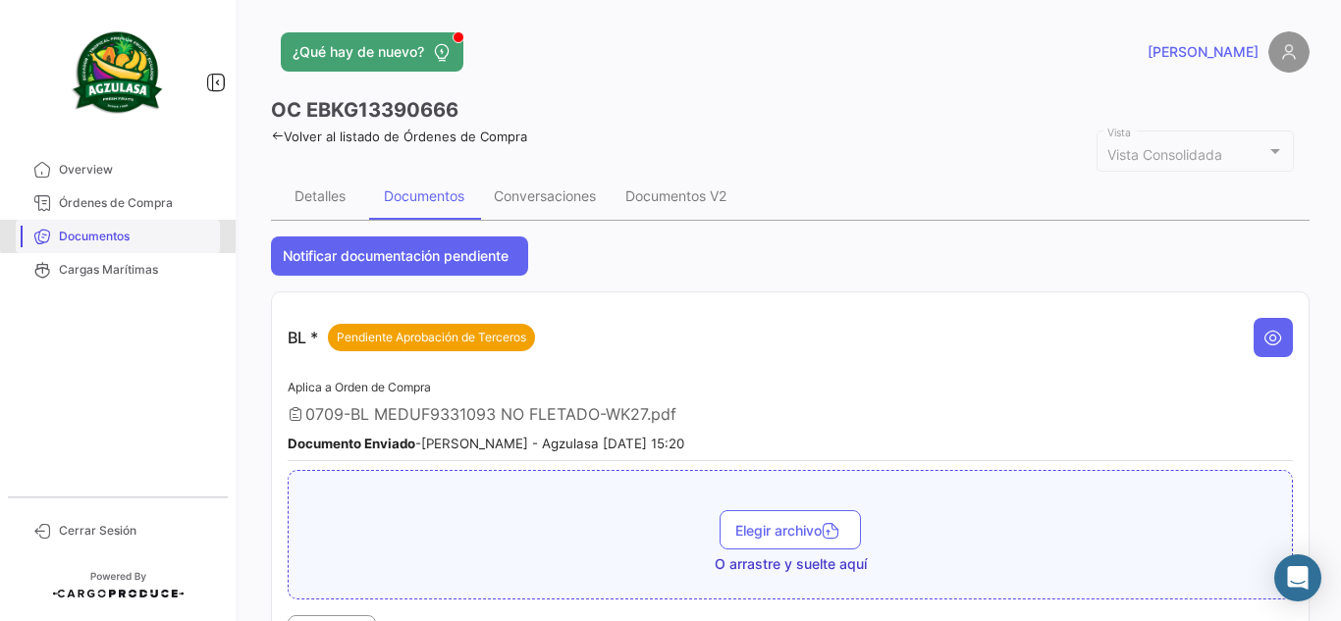
click at [147, 233] on span "Documentos" at bounding box center [135, 237] width 153 height 18
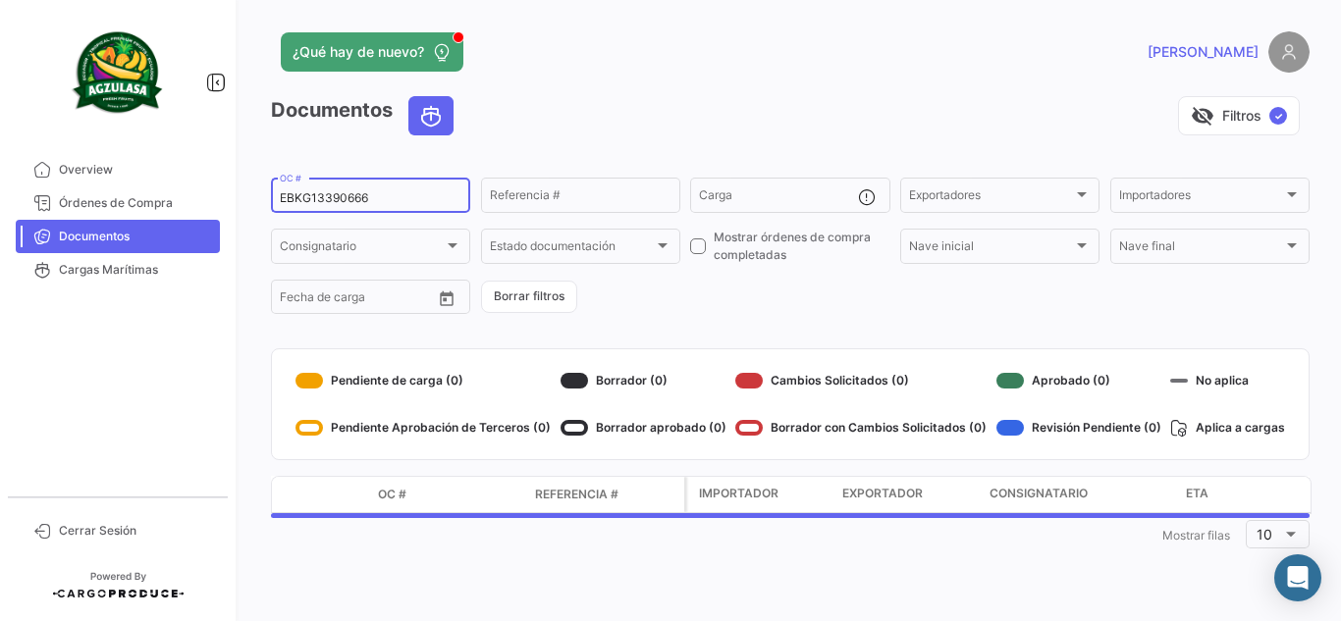
click at [414, 198] on input "EBKG13390666" at bounding box center [371, 198] width 182 height 14
paste input "472293"
type input "EBKG13472293"
click at [865, 92] on app-header "¿Qué hay de nuevo? [PERSON_NAME]" at bounding box center [790, 63] width 1038 height 65
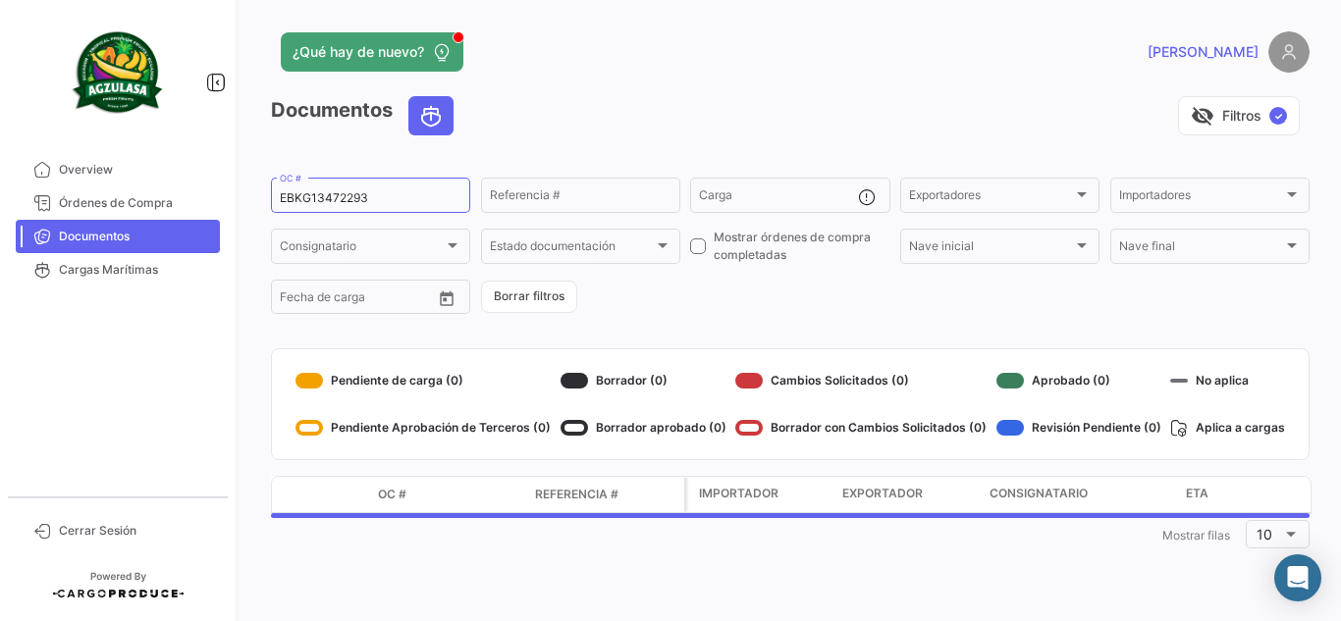
click at [805, 109] on div "visibility_off Filtros ✓" at bounding box center [889, 115] width 840 height 39
click at [681, 95] on app-header "¿Qué hay de nuevo? [PERSON_NAME]" at bounding box center [790, 63] width 1038 height 65
click at [734, 49] on div "¿Qué hay de nuevo?" at bounding box center [556, 51] width 571 height 39
click at [673, 86] on app-header "¿Qué hay de nuevo? [PERSON_NAME]" at bounding box center [790, 63] width 1038 height 65
click at [618, 96] on div "visibility_off Filtros ✓" at bounding box center [889, 115] width 840 height 39
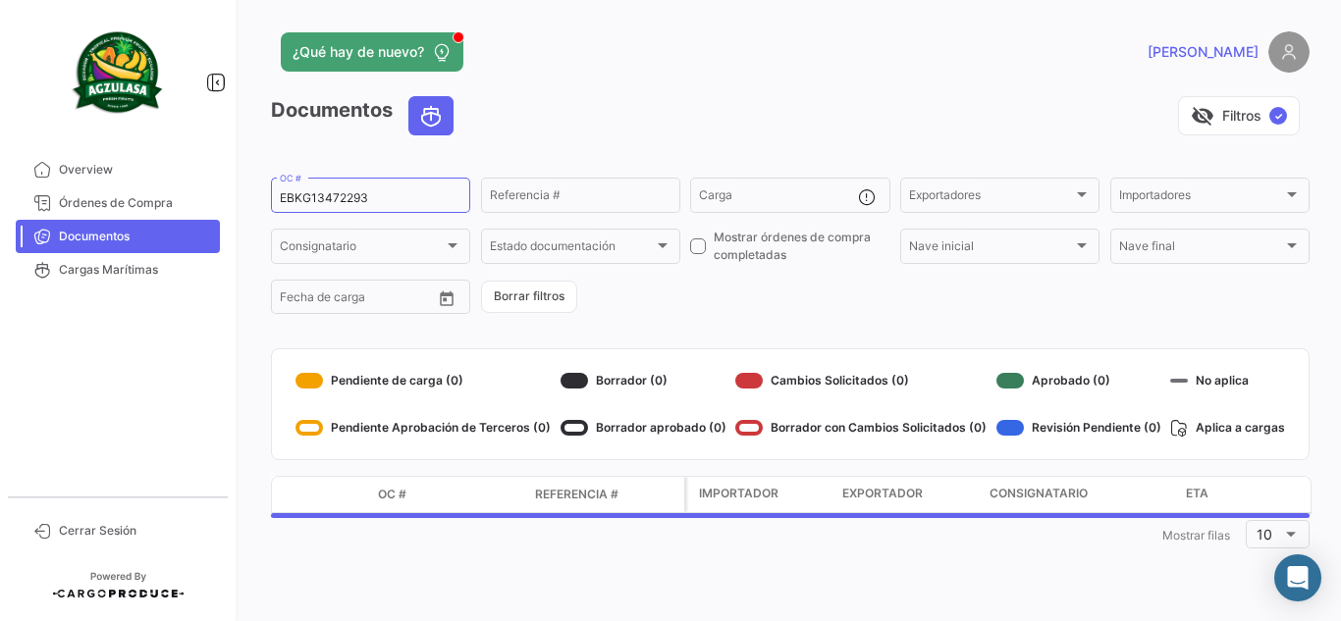
drag, startPoint x: 673, startPoint y: 96, endPoint x: 680, endPoint y: 105, distance: 11.2
click at [675, 98] on div "¿Qué hay de nuevo? [PERSON_NAME] Documentos visibility_off Filtros ✓ EBKG134722…" at bounding box center [789, 310] width 1101 height 621
click at [706, 115] on div "visibility_off Filtros ✓" at bounding box center [889, 115] width 840 height 39
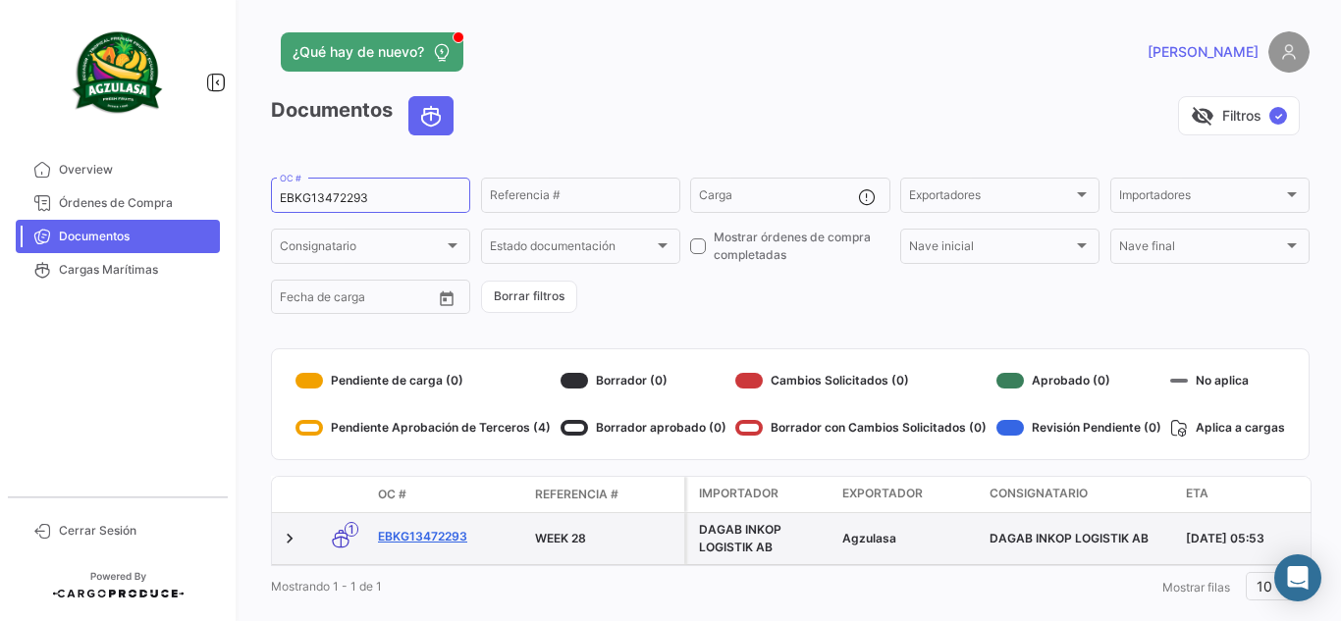
click at [429, 541] on link "EBKG13472293" at bounding box center [448, 537] width 141 height 18
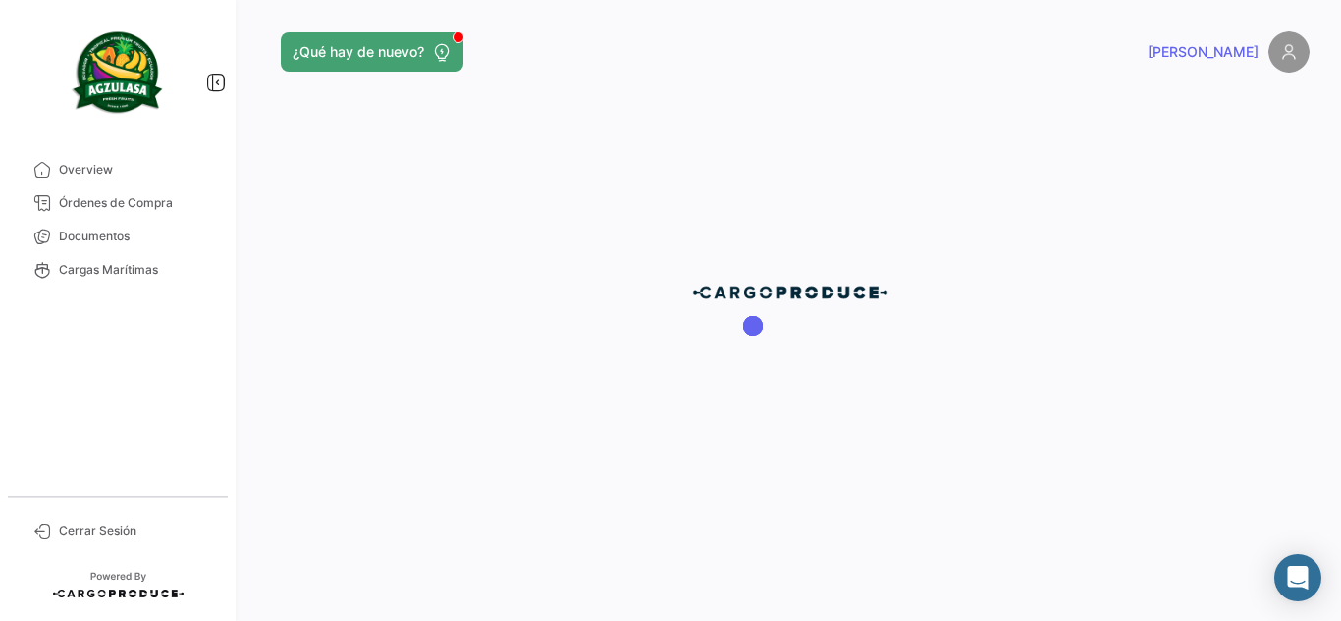
click at [654, 117] on div at bounding box center [789, 310] width 1101 height 621
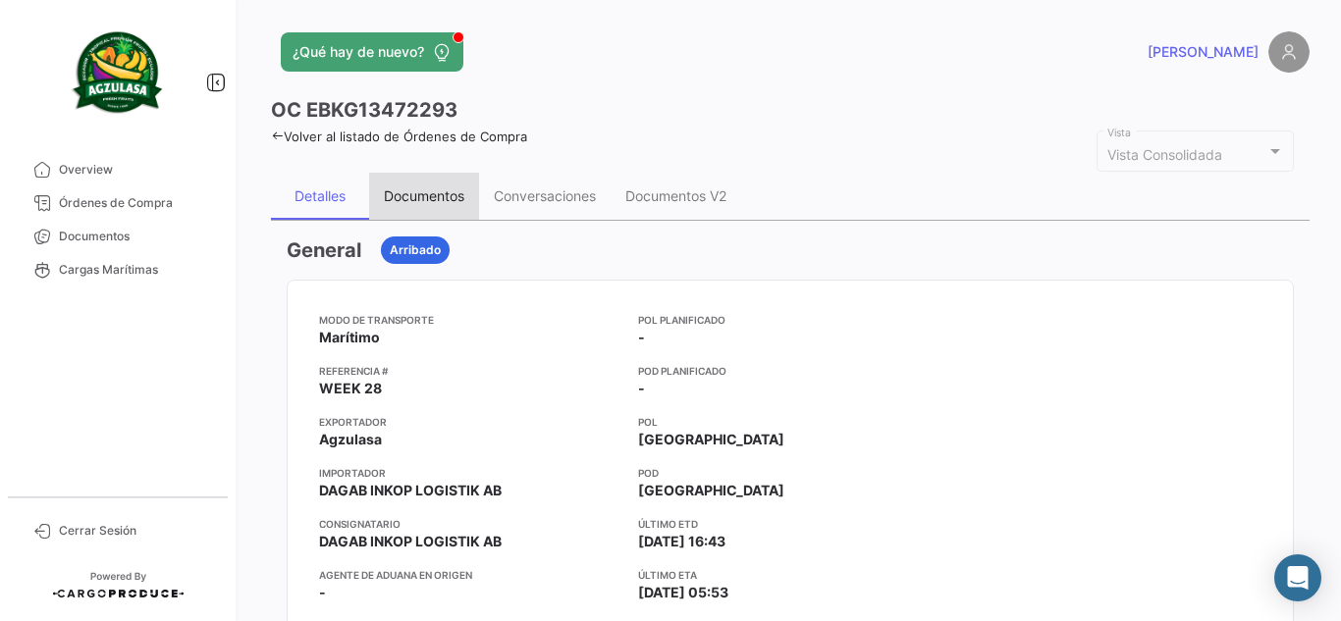
click at [436, 183] on div "Documentos" at bounding box center [424, 196] width 110 height 47
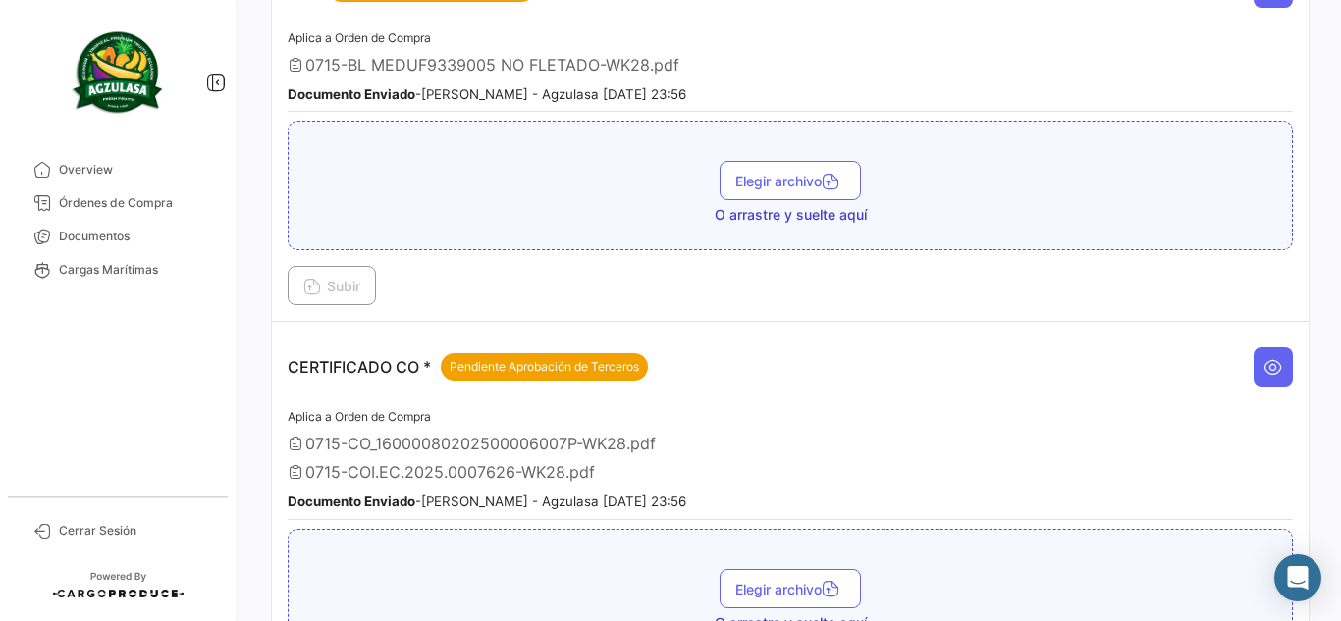
scroll to position [491, 0]
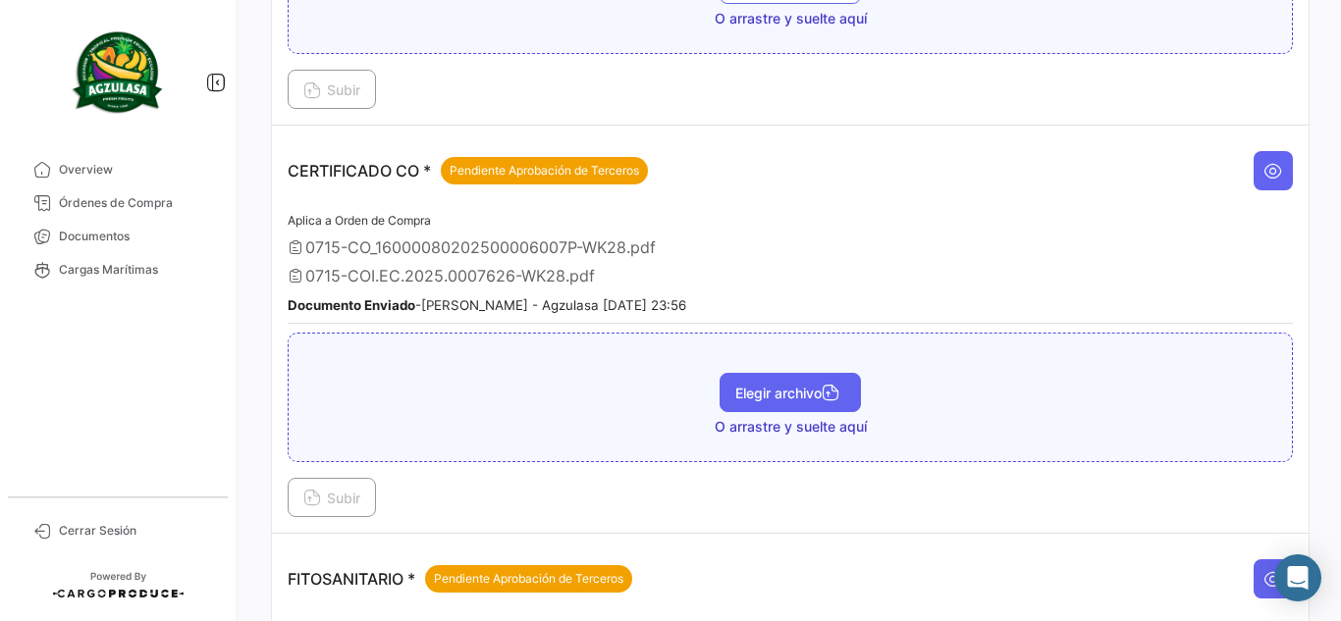
click at [760, 394] on span "Elegir archivo" at bounding box center [790, 393] width 110 height 17
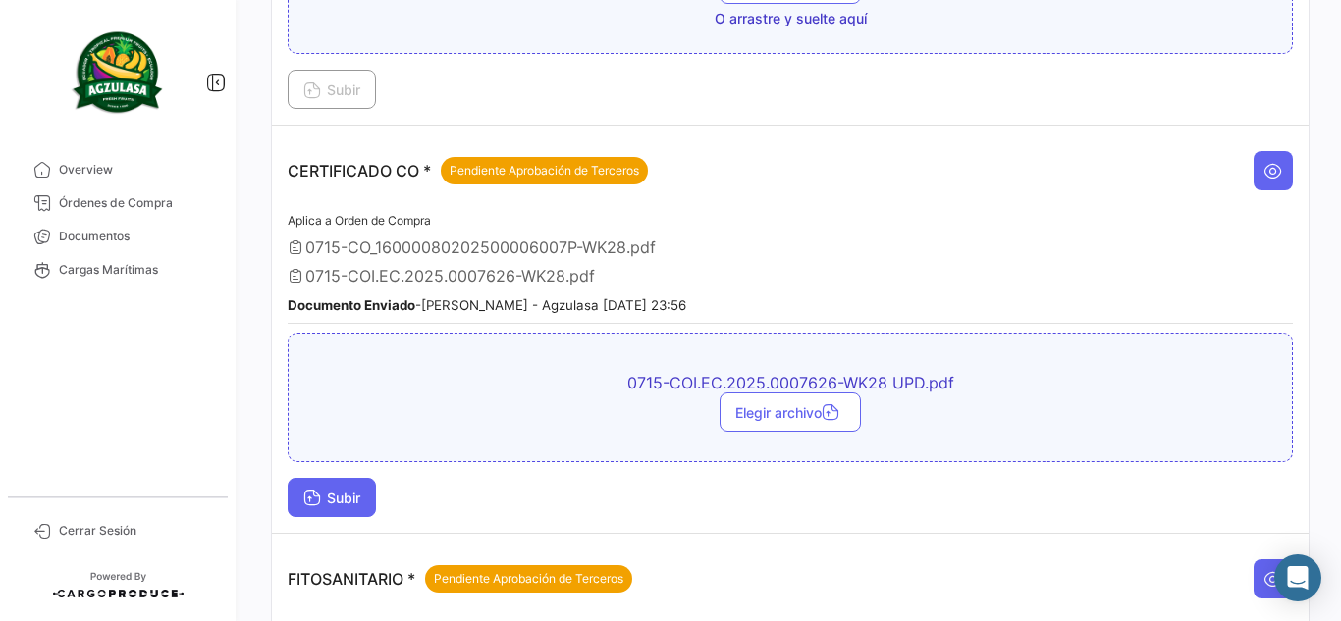
click at [330, 491] on span "Subir" at bounding box center [331, 498] width 57 height 17
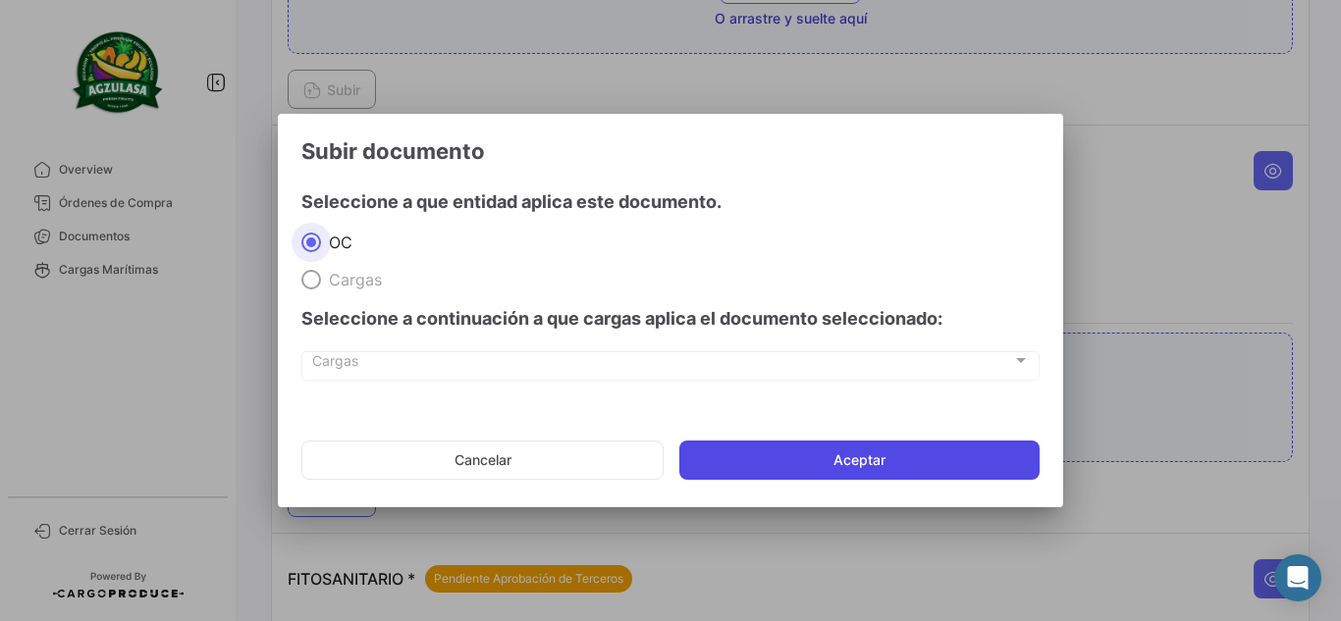
click at [776, 460] on button "Aceptar" at bounding box center [859, 460] width 360 height 39
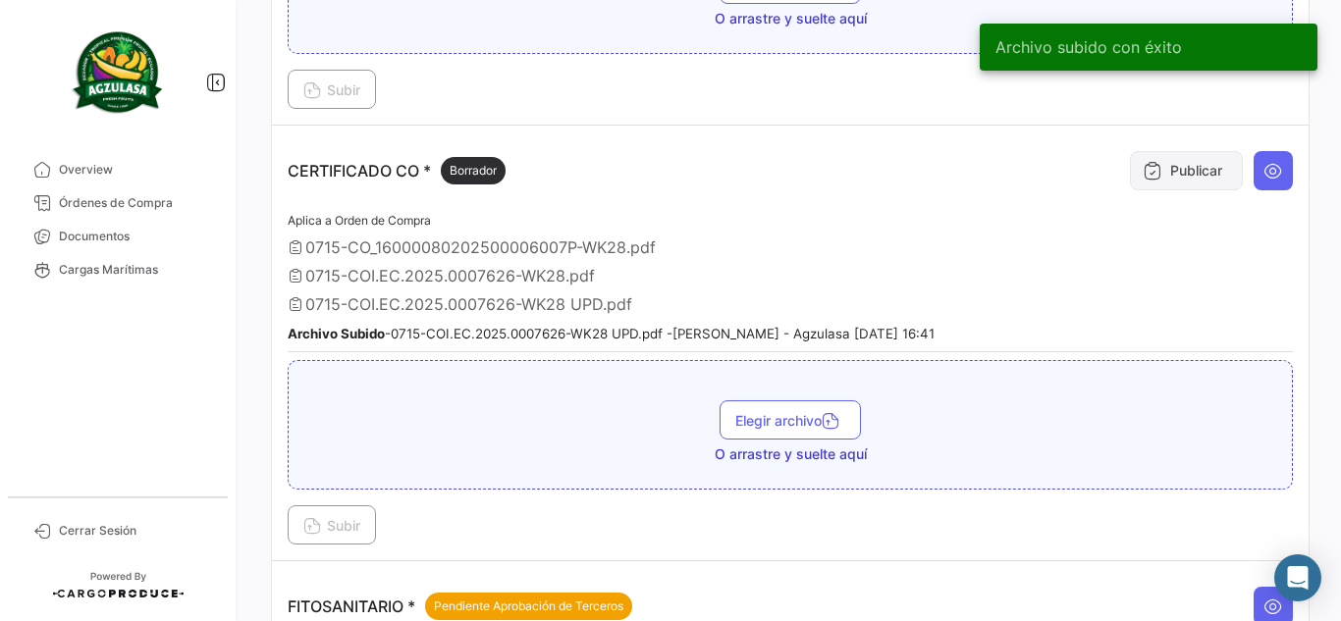
click at [1161, 180] on button "Publicar" at bounding box center [1186, 170] width 113 height 39
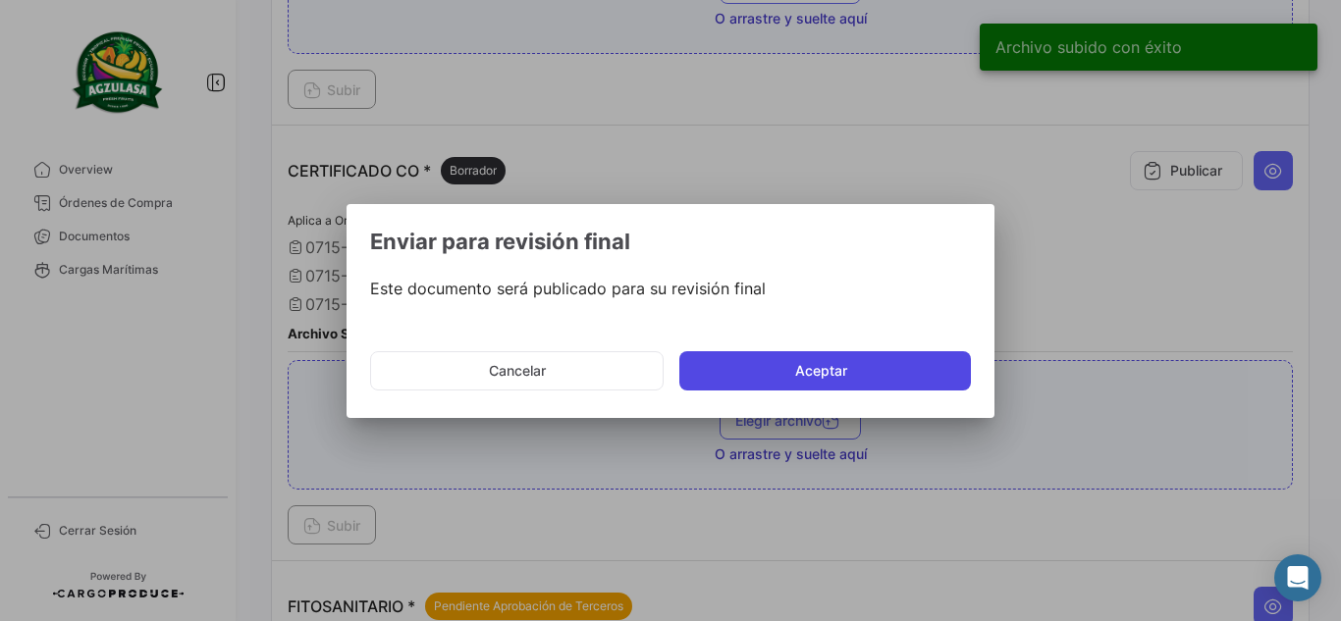
click at [782, 369] on button "Aceptar" at bounding box center [824, 370] width 291 height 39
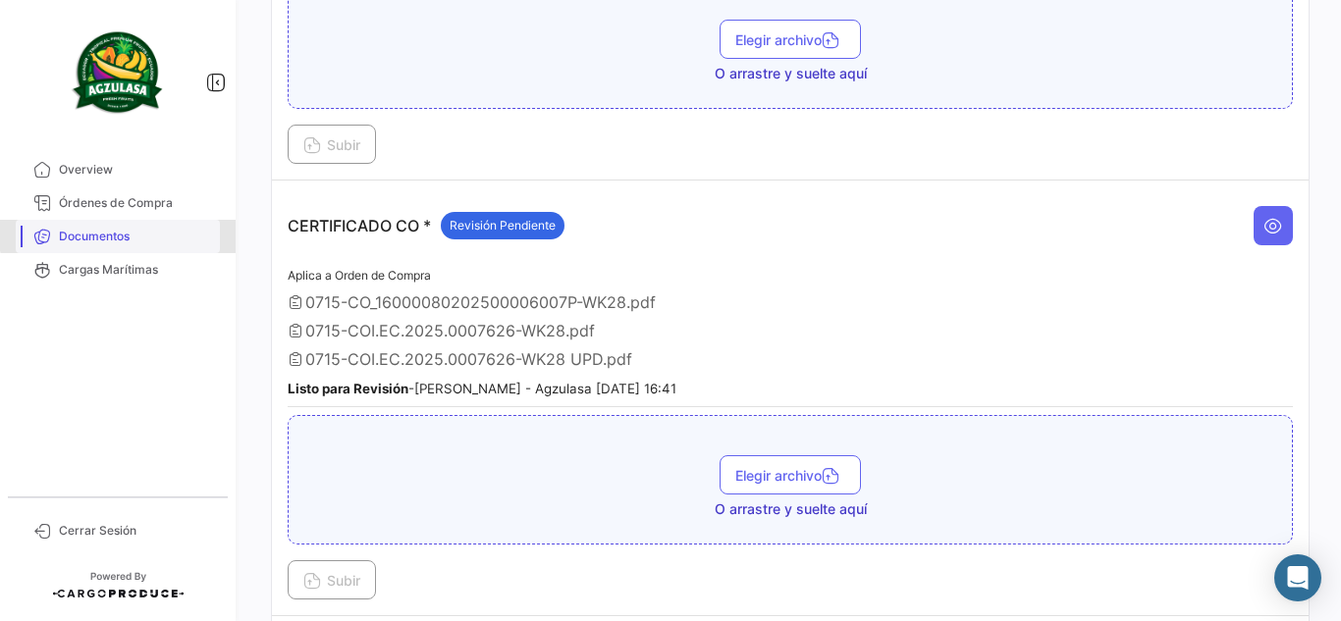
click at [130, 235] on span "Documentos" at bounding box center [135, 237] width 153 height 18
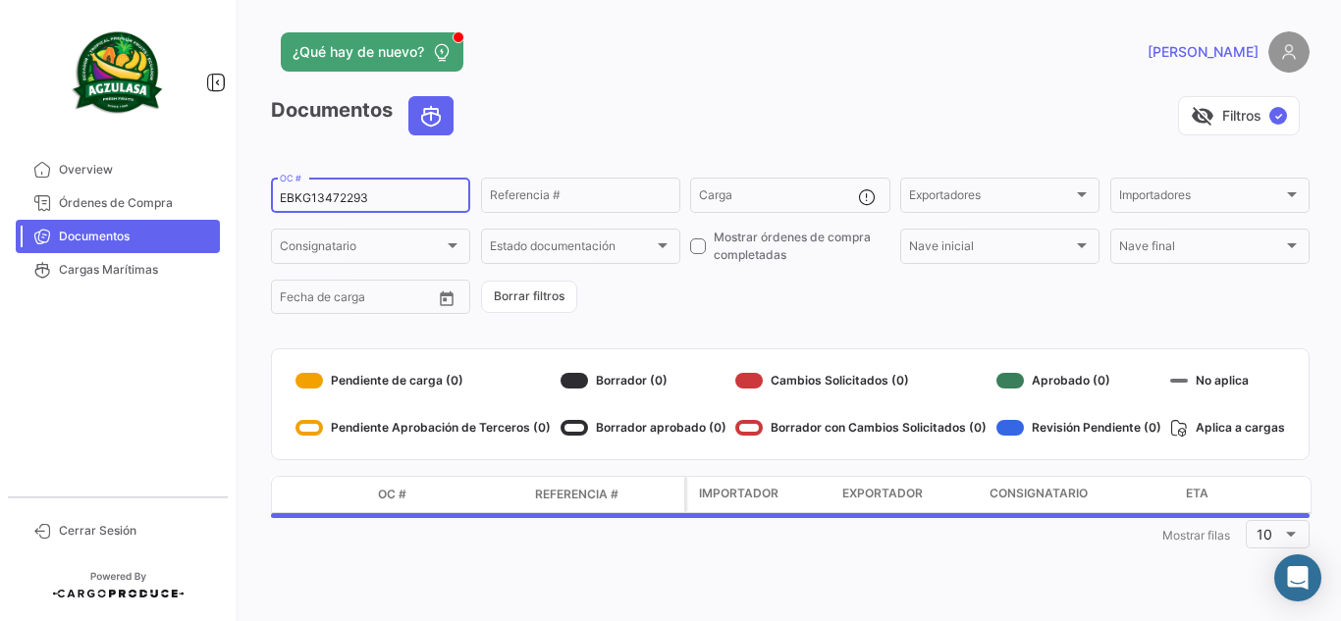
click at [380, 198] on input "EBKG13472293" at bounding box center [371, 198] width 182 height 14
click at [380, 197] on input "EBKG13472293" at bounding box center [371, 198] width 182 height 14
paste input "537862"
type input "EBKG13537862"
click at [649, 99] on div "visibility_off Filtros ✓" at bounding box center [889, 115] width 840 height 39
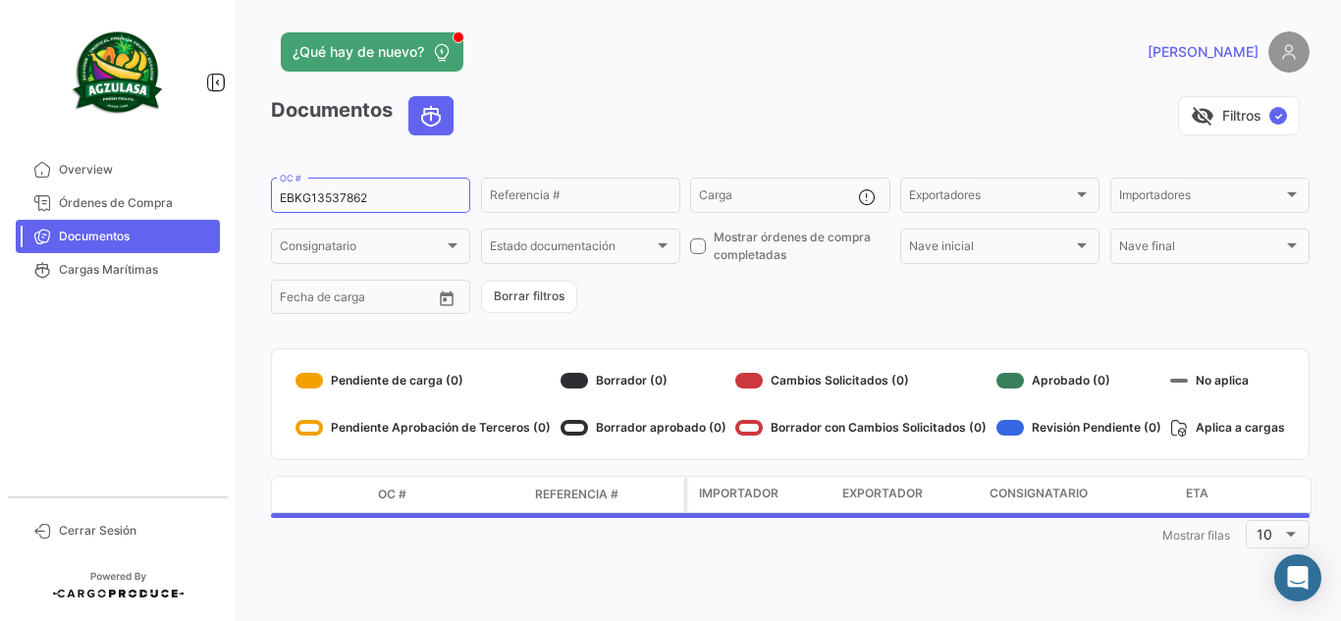
click at [766, 99] on div "visibility_off Filtros ✓" at bounding box center [889, 115] width 840 height 39
click at [588, 88] on app-header "¿Qué hay de nuevo? [PERSON_NAME]" at bounding box center [790, 63] width 1038 height 65
click at [670, 93] on app-header "¿Qué hay de nuevo? [PERSON_NAME]" at bounding box center [790, 63] width 1038 height 65
click at [661, 67] on div "¿Qué hay de nuevo?" at bounding box center [556, 51] width 571 height 39
click at [747, 112] on div "visibility_off Filtros ✓" at bounding box center [889, 115] width 840 height 39
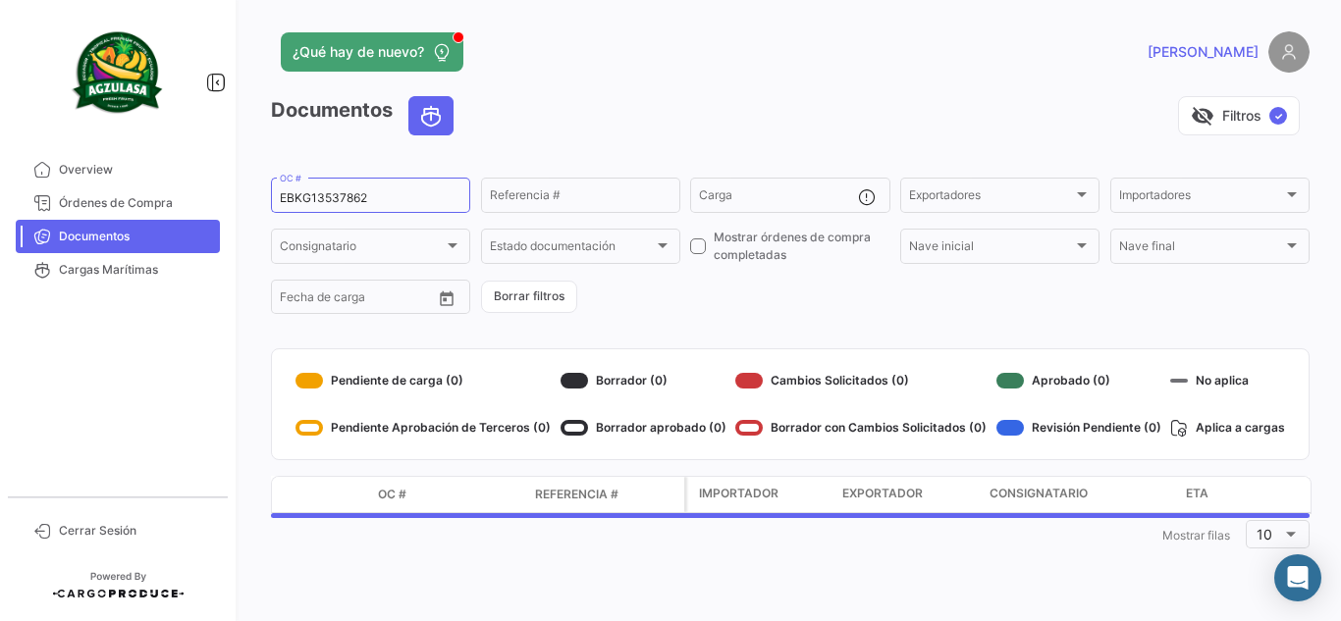
click at [755, 104] on div "visibility_off Filtros ✓" at bounding box center [889, 115] width 840 height 39
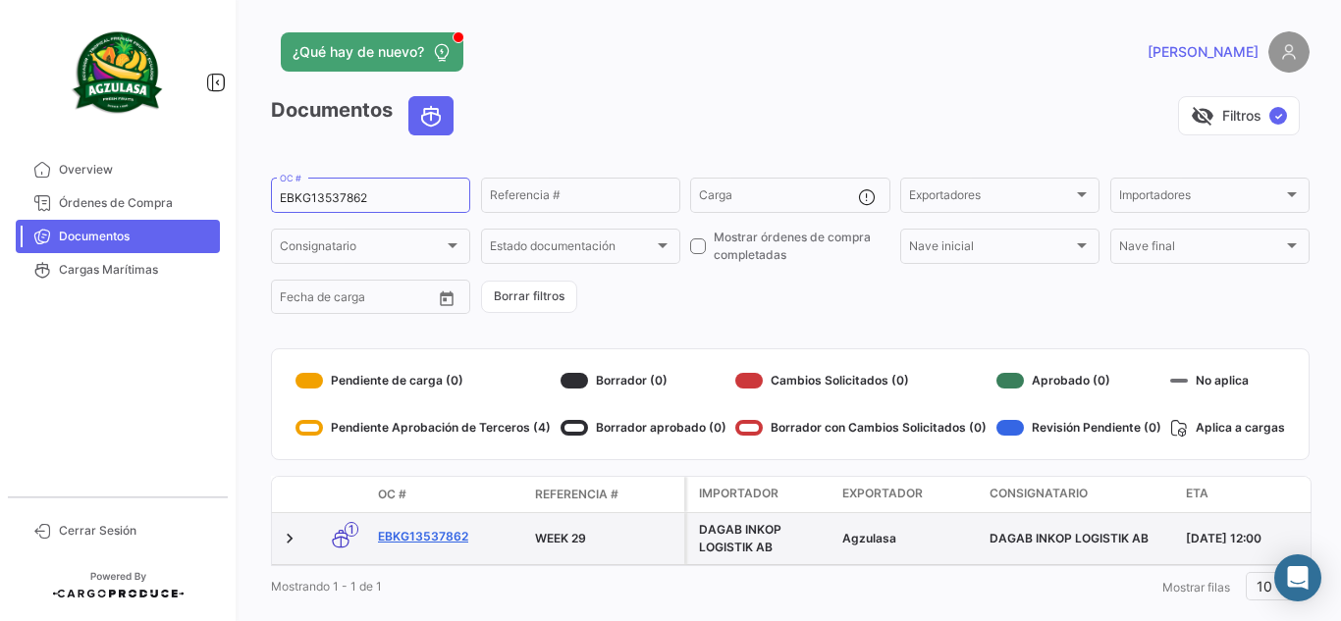
click at [453, 539] on link "EBKG13537862" at bounding box center [448, 537] width 141 height 18
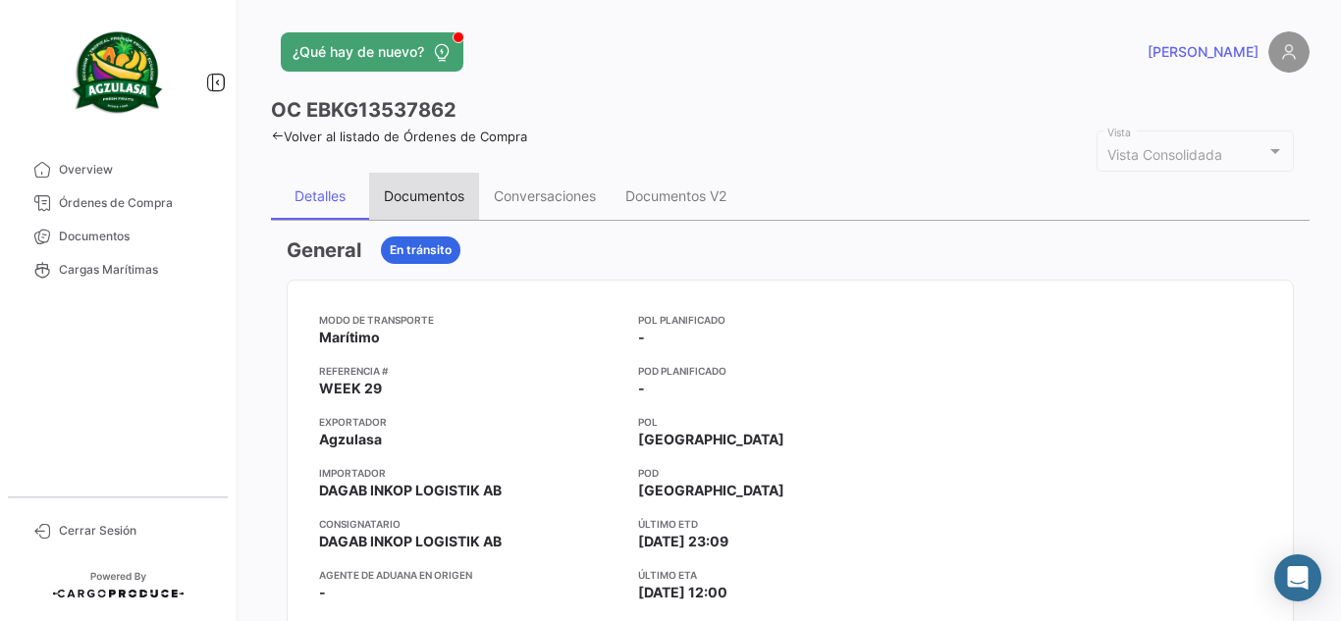
click at [402, 189] on div "Documentos" at bounding box center [424, 195] width 80 height 17
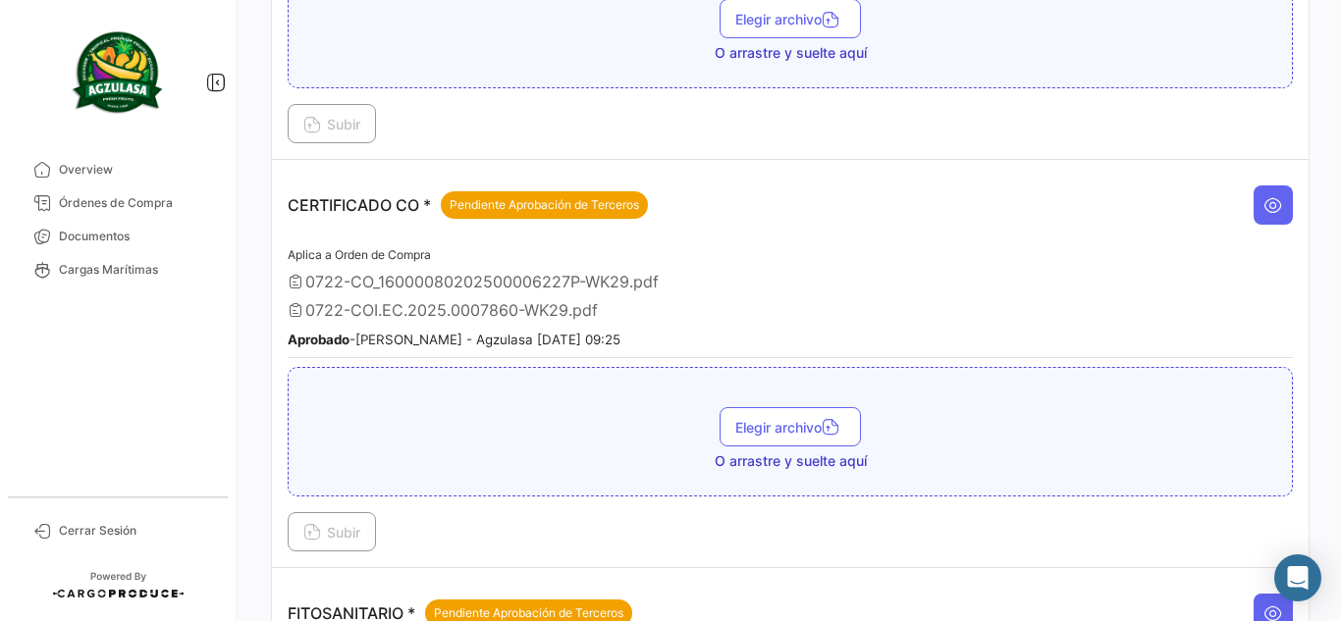
scroll to position [491, 0]
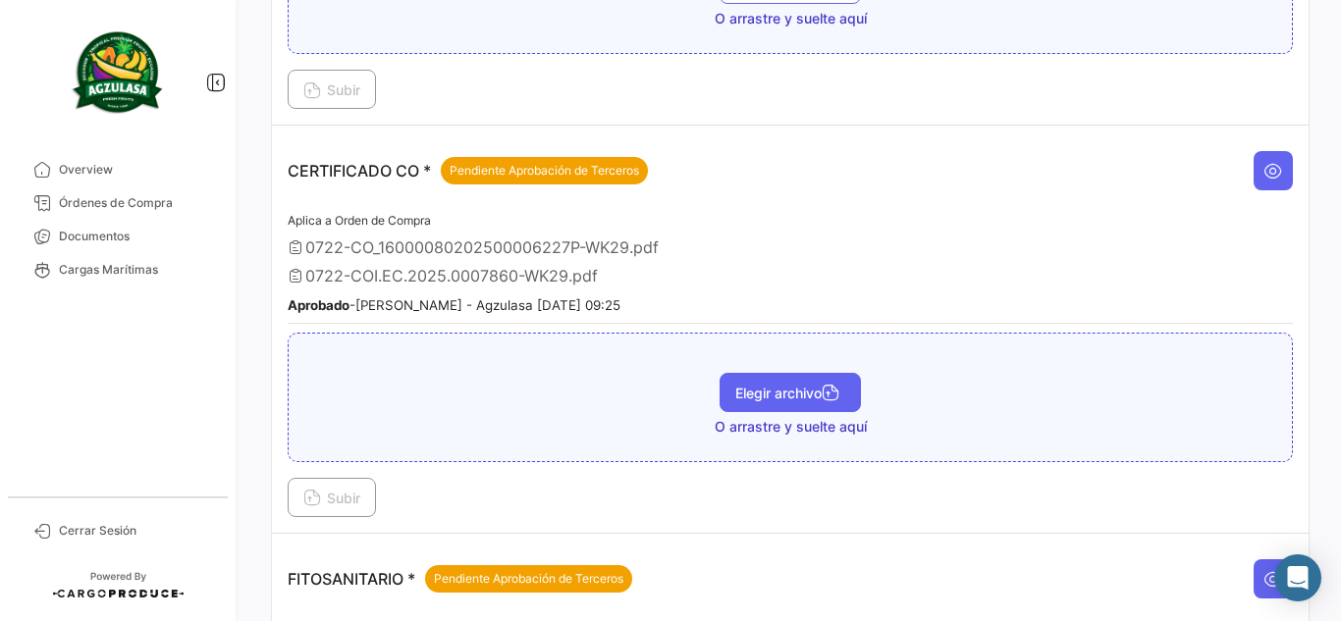
click at [767, 378] on button "Elegir archivo" at bounding box center [789, 392] width 141 height 39
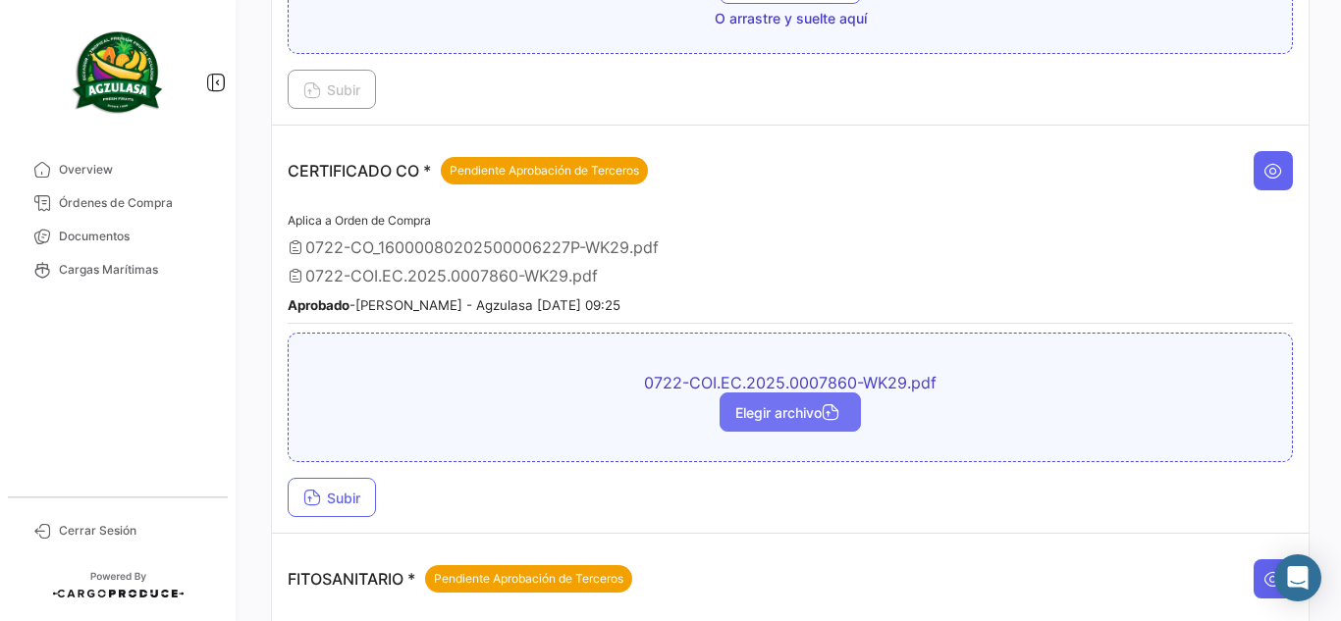
click at [758, 409] on span "Elegir archivo" at bounding box center [790, 412] width 110 height 17
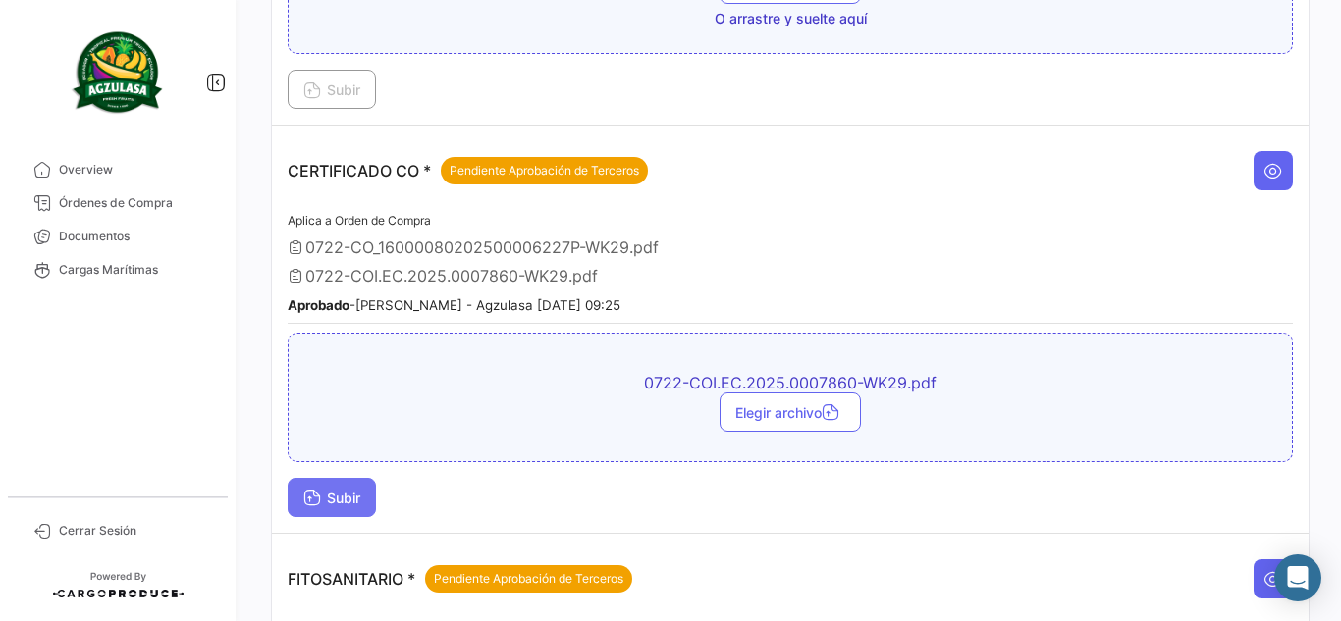
click at [350, 484] on button "Subir" at bounding box center [332, 497] width 88 height 39
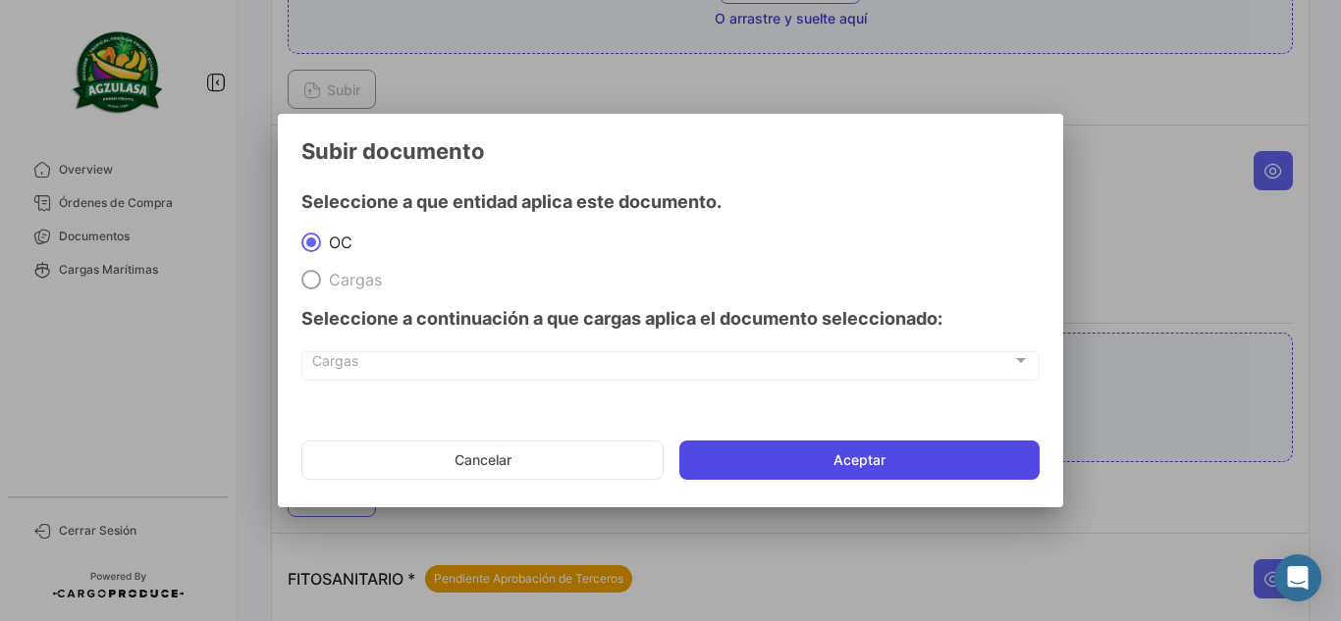
click at [833, 459] on button "Aceptar" at bounding box center [859, 460] width 360 height 39
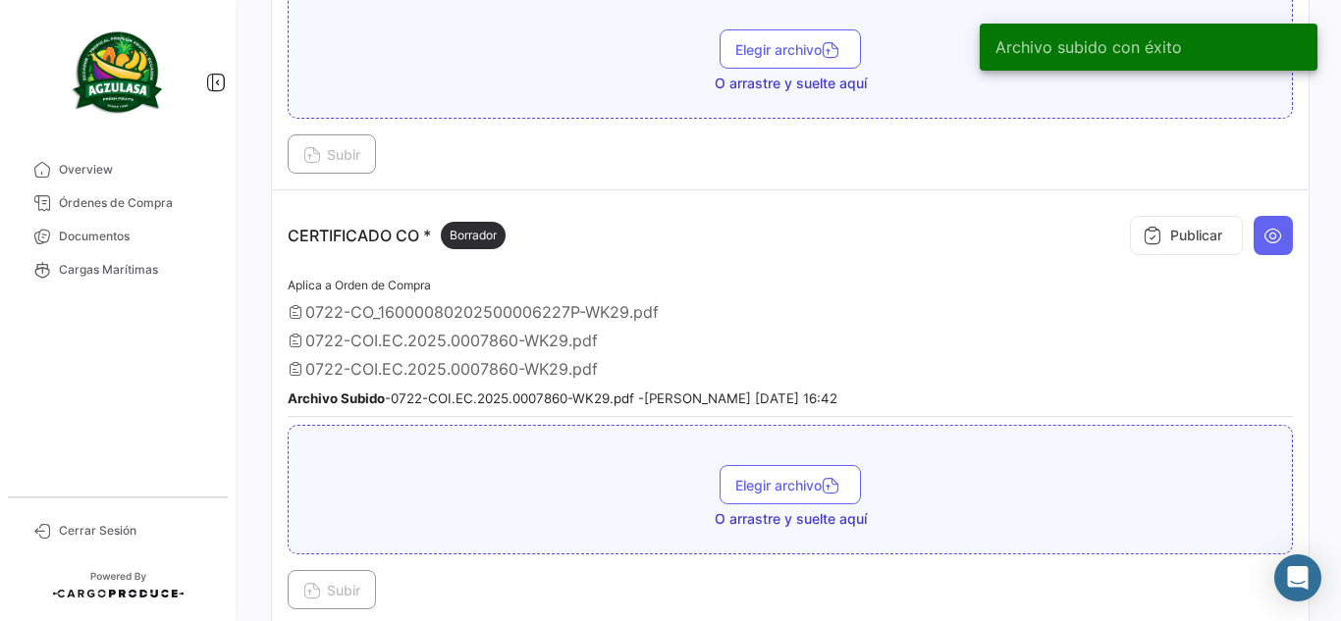
scroll to position [393, 0]
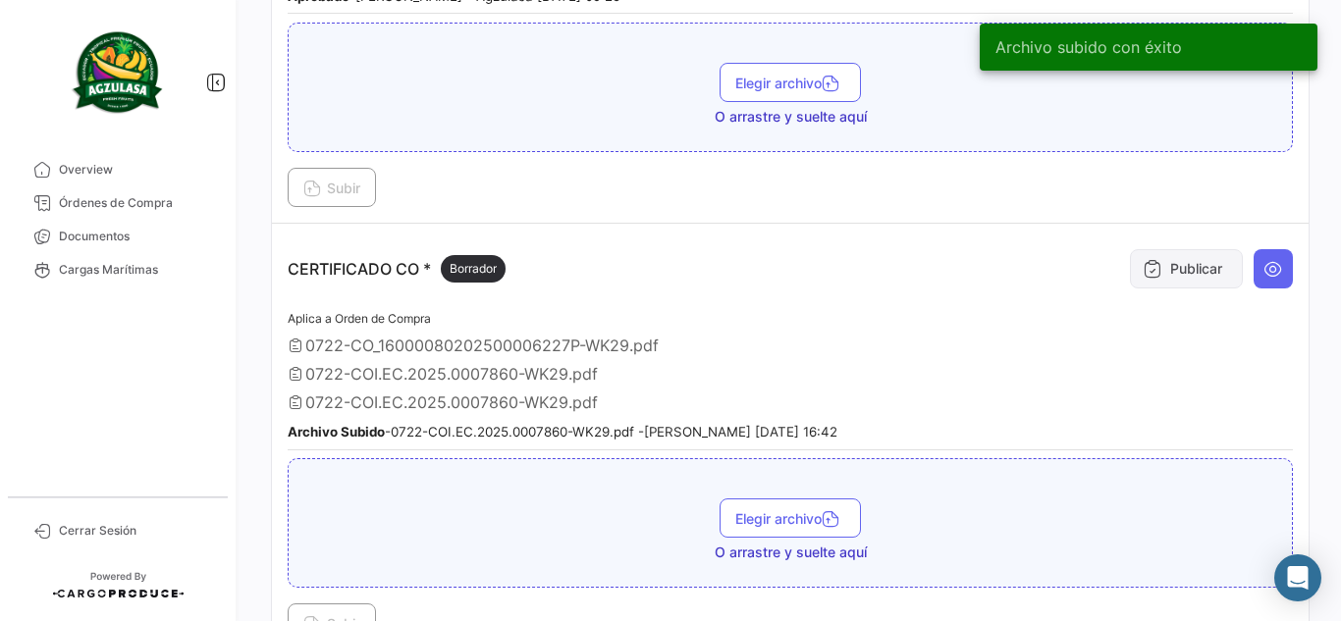
click at [1154, 284] on button "Publicar" at bounding box center [1186, 268] width 113 height 39
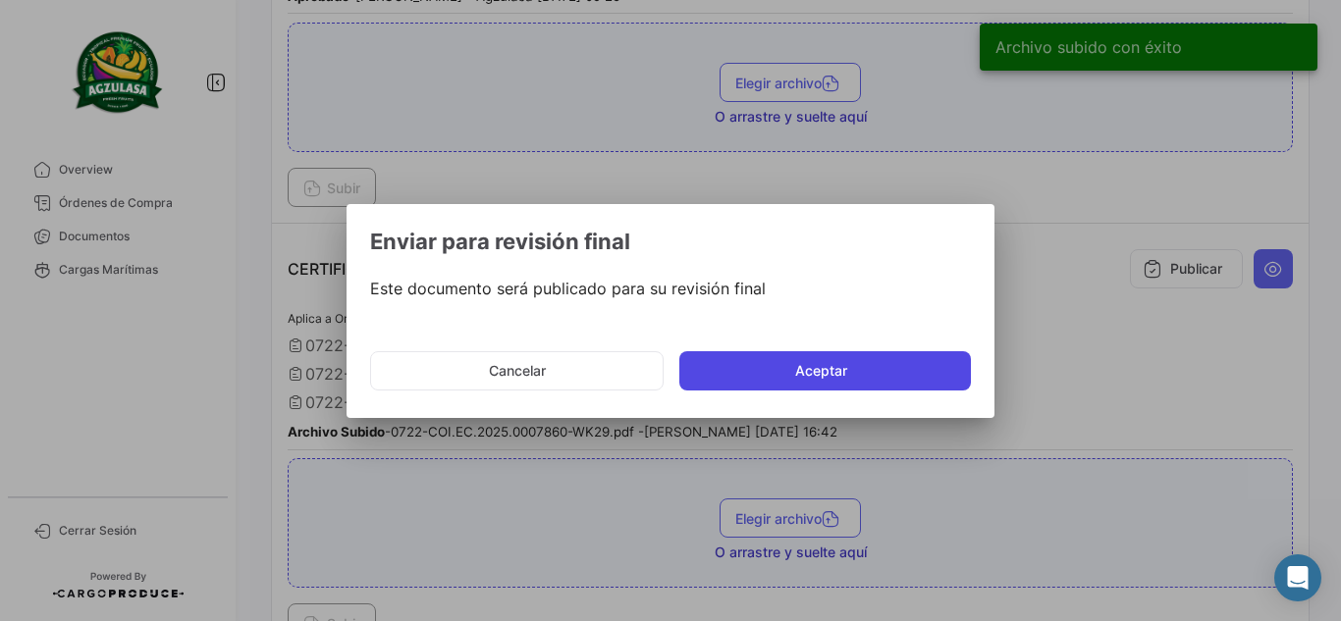
click at [900, 370] on button "Aceptar" at bounding box center [824, 370] width 291 height 39
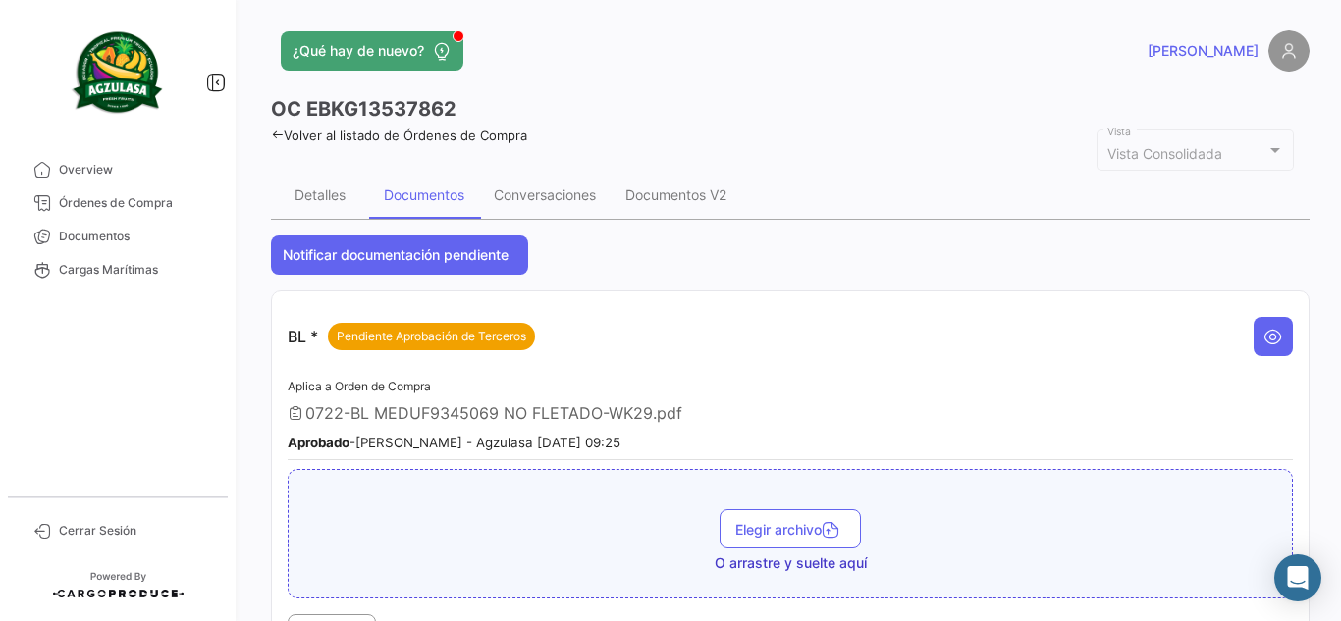
scroll to position [0, 0]
click at [173, 232] on span "Documentos" at bounding box center [135, 237] width 153 height 18
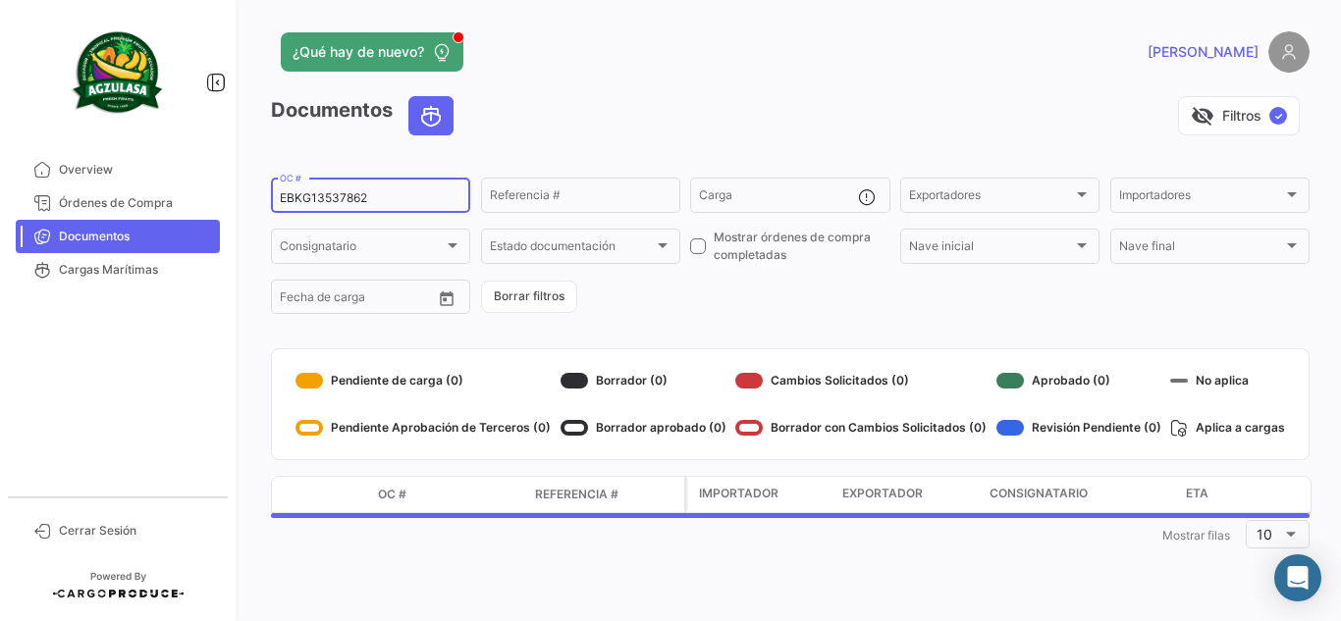
click at [415, 203] on input "EBKG13537862" at bounding box center [371, 198] width 182 height 14
paste input "UNIECGYE25310107"
type input "UNIECGYE25310107"
click at [612, 97] on div "visibility_off Filtros ✓" at bounding box center [889, 115] width 840 height 39
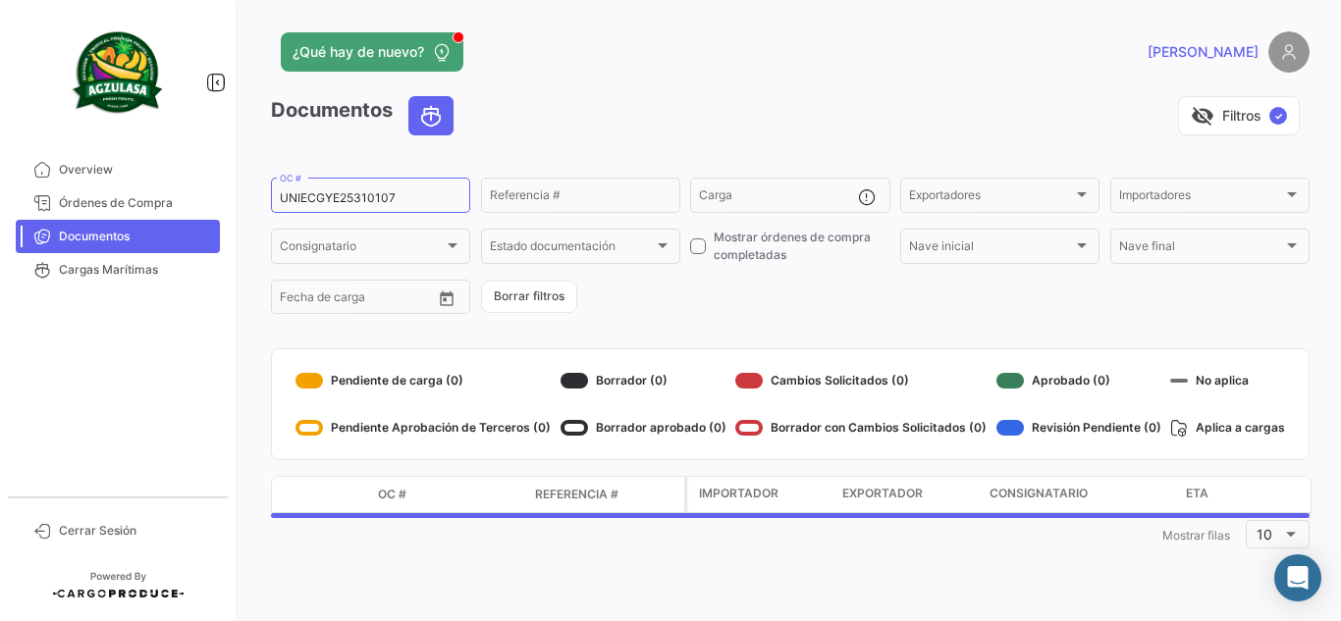
click at [652, 68] on div "¿Qué hay de nuevo?" at bounding box center [556, 51] width 571 height 39
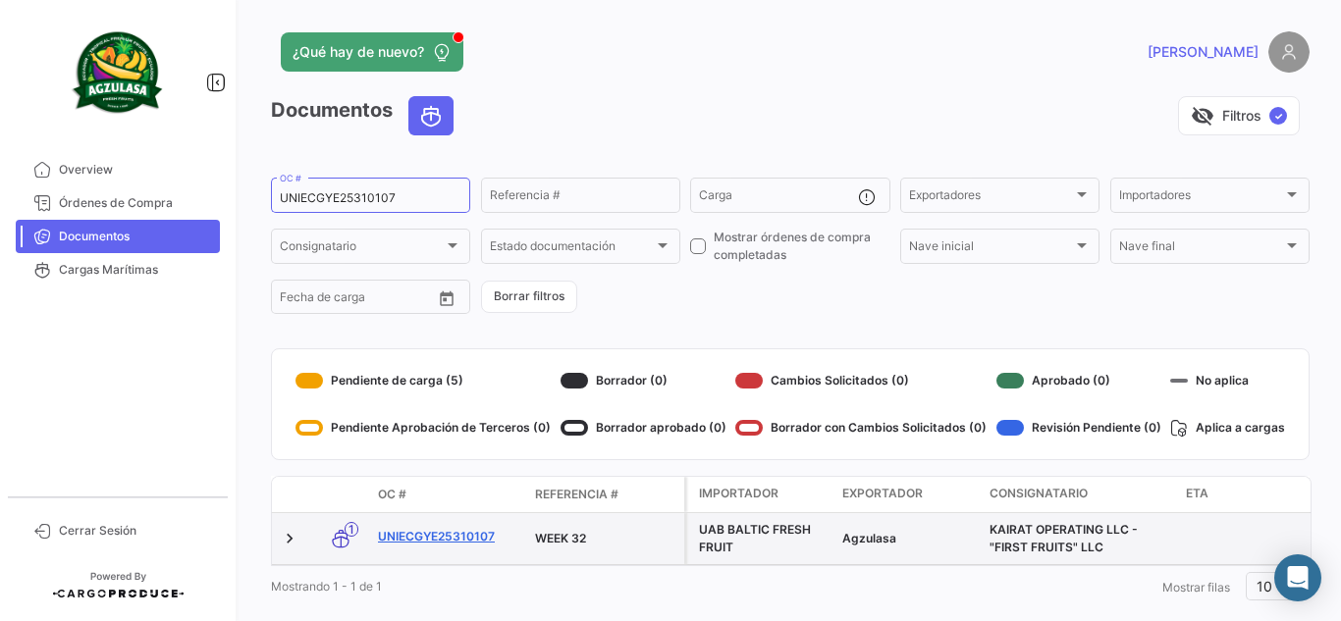
click at [479, 536] on link "UNIECGYE25310107" at bounding box center [448, 537] width 141 height 18
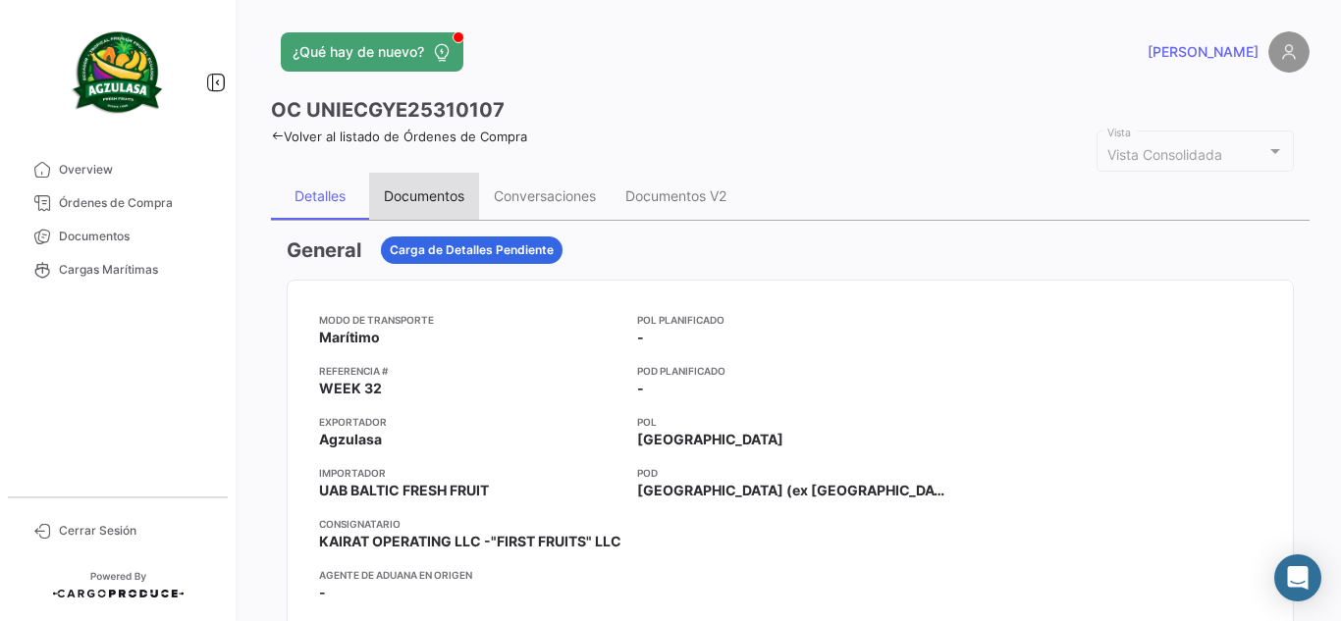
click at [448, 186] on div "Documentos" at bounding box center [424, 196] width 110 height 47
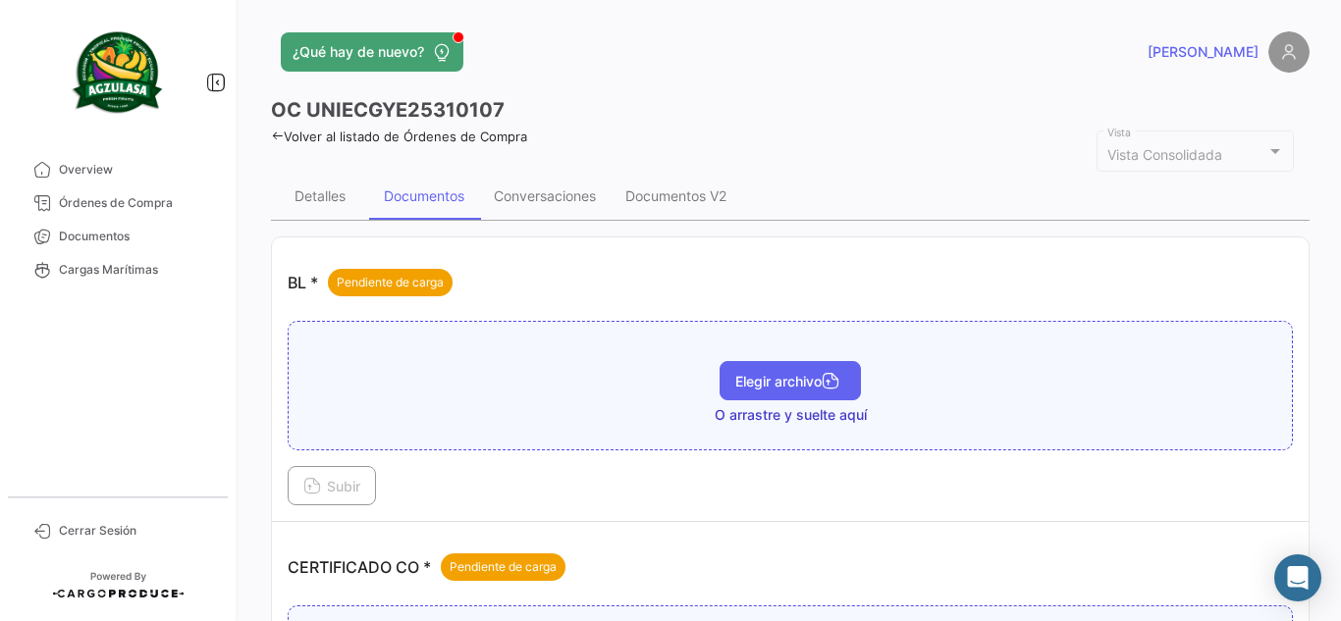
click at [769, 380] on span "Elegir archivo" at bounding box center [790, 381] width 110 height 17
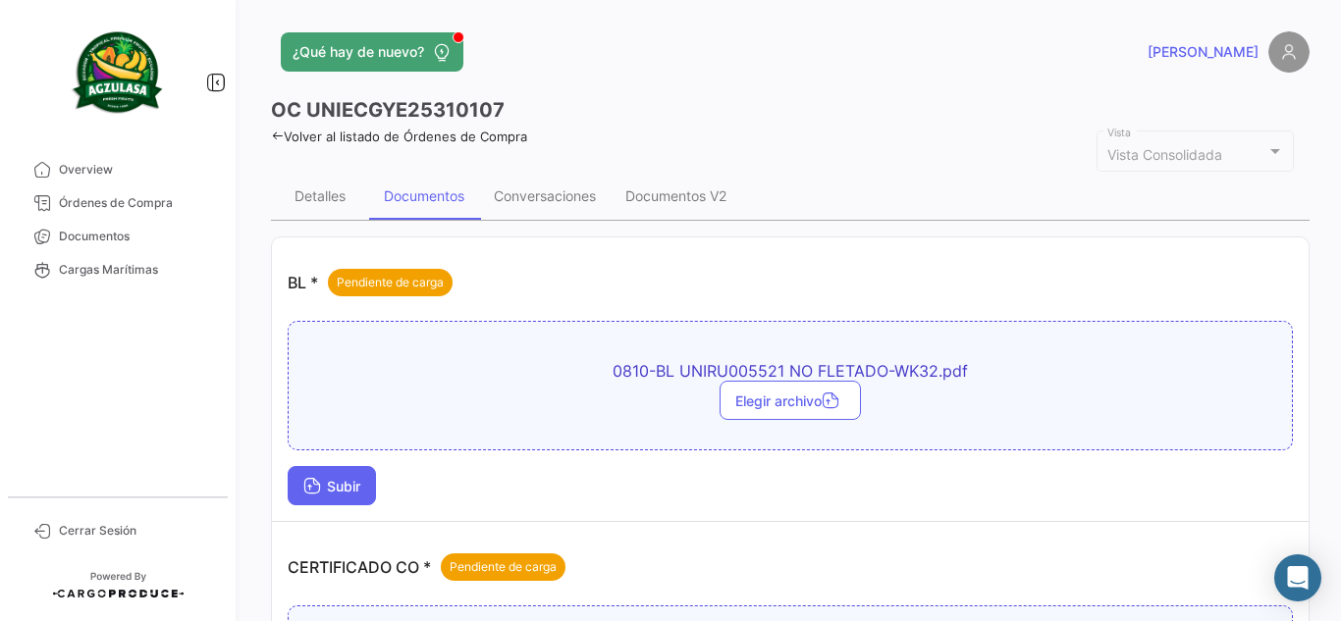
click at [360, 483] on span "Subir" at bounding box center [331, 486] width 57 height 17
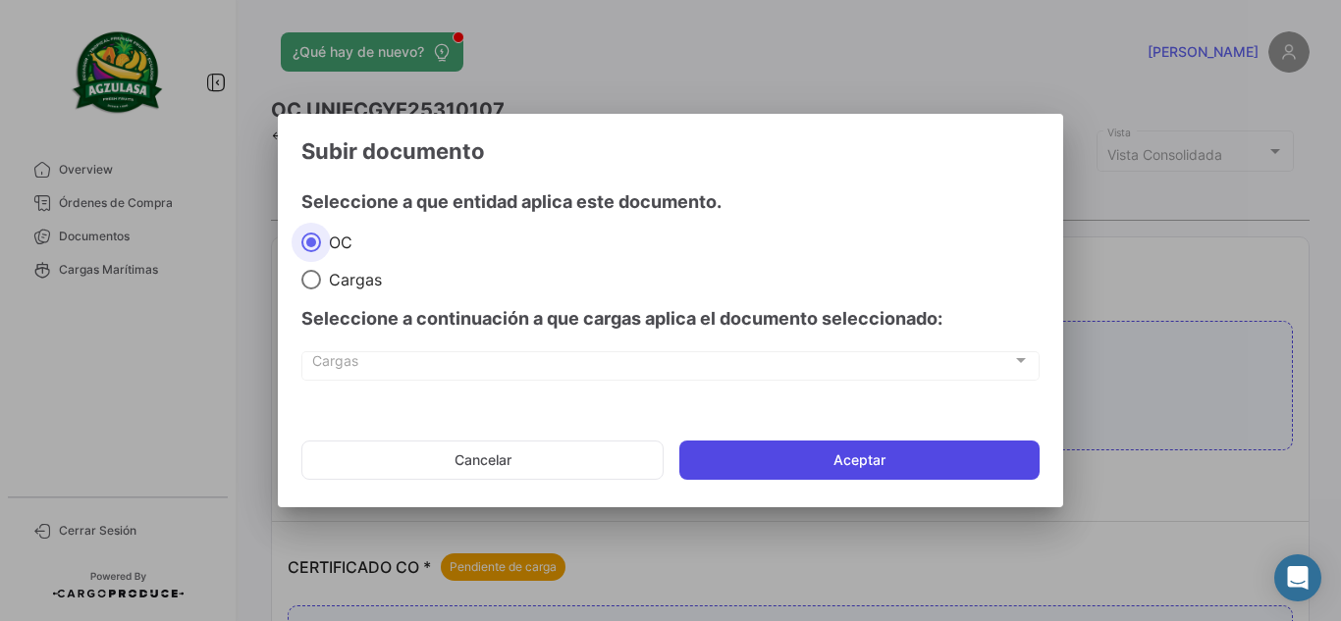
click at [754, 457] on button "Aceptar" at bounding box center [859, 460] width 360 height 39
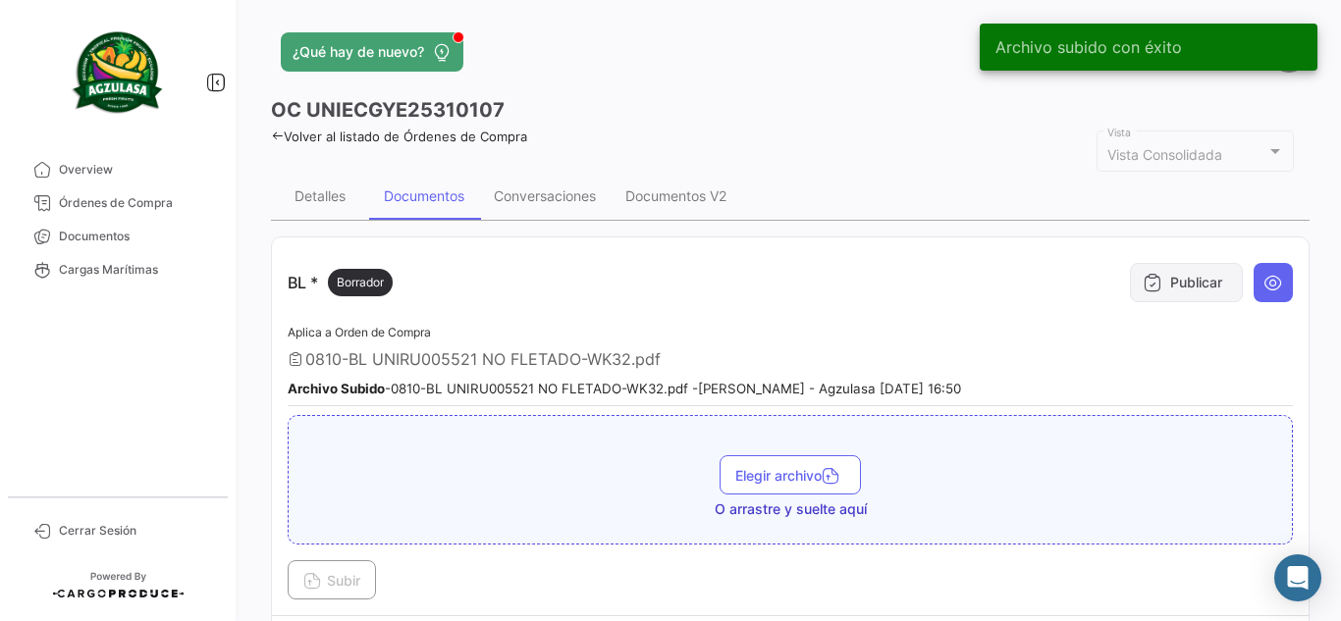
click at [1194, 276] on button "Publicar" at bounding box center [1186, 282] width 113 height 39
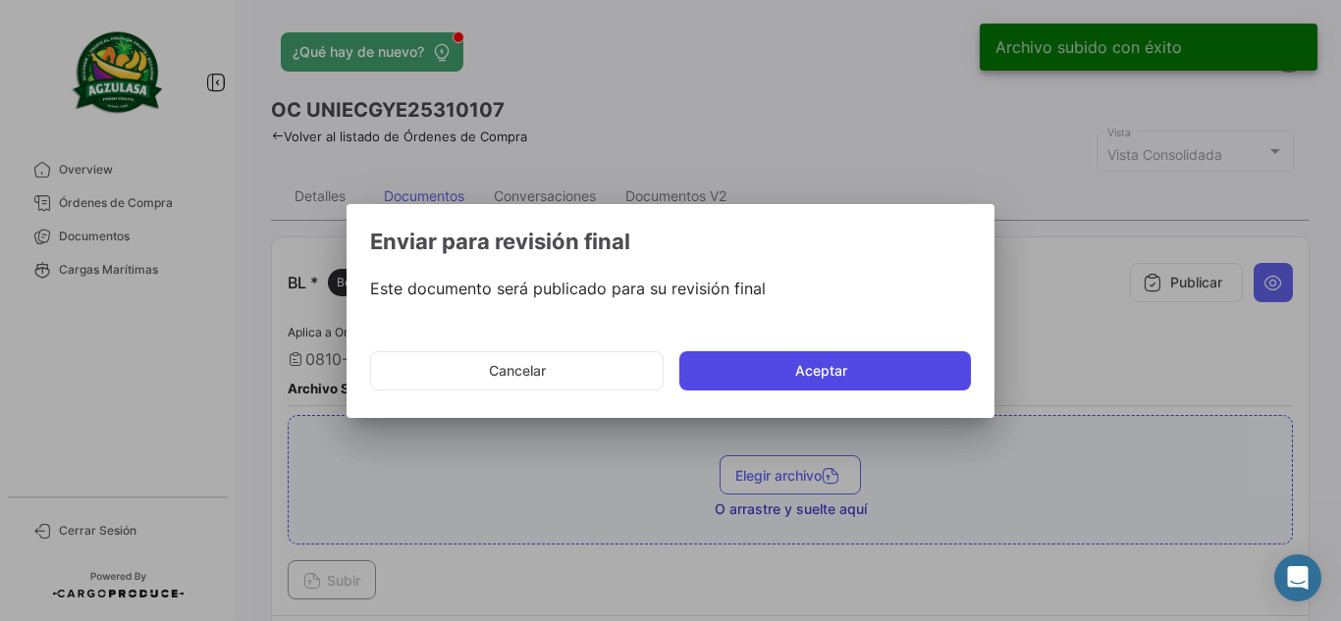
click at [837, 368] on button "Aceptar" at bounding box center [824, 370] width 291 height 39
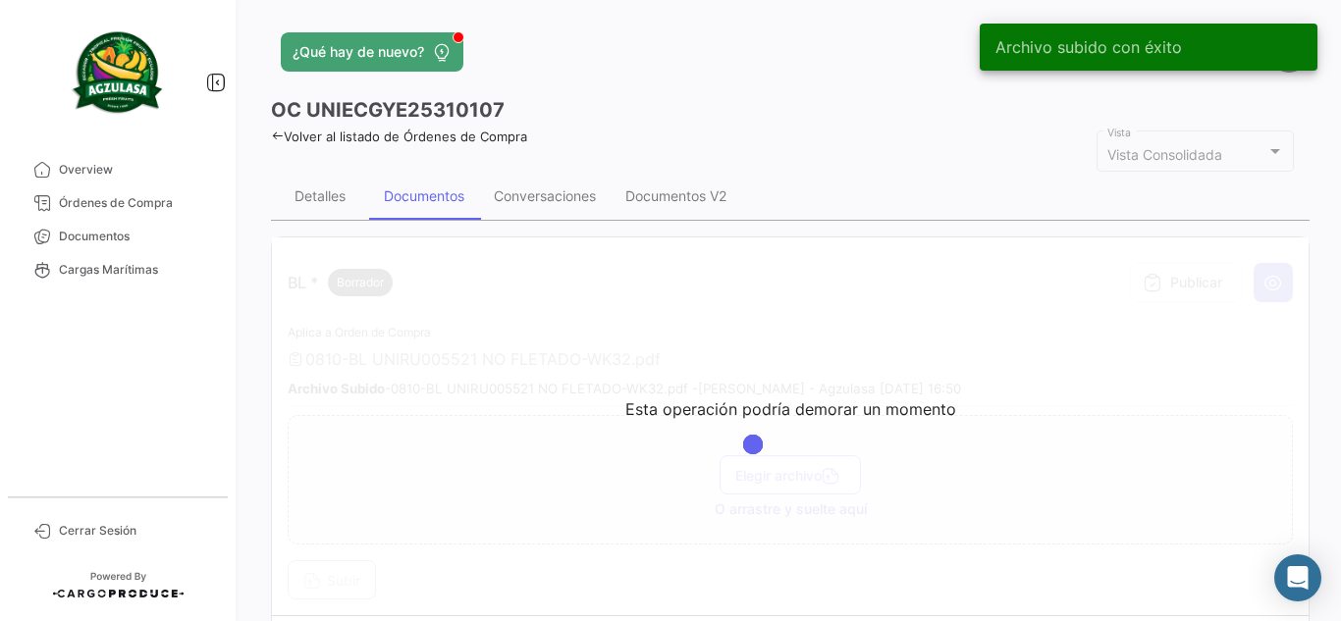
click at [704, 98] on div "OC UNIECGYE25310107" at bounding box center [790, 109] width 1038 height 27
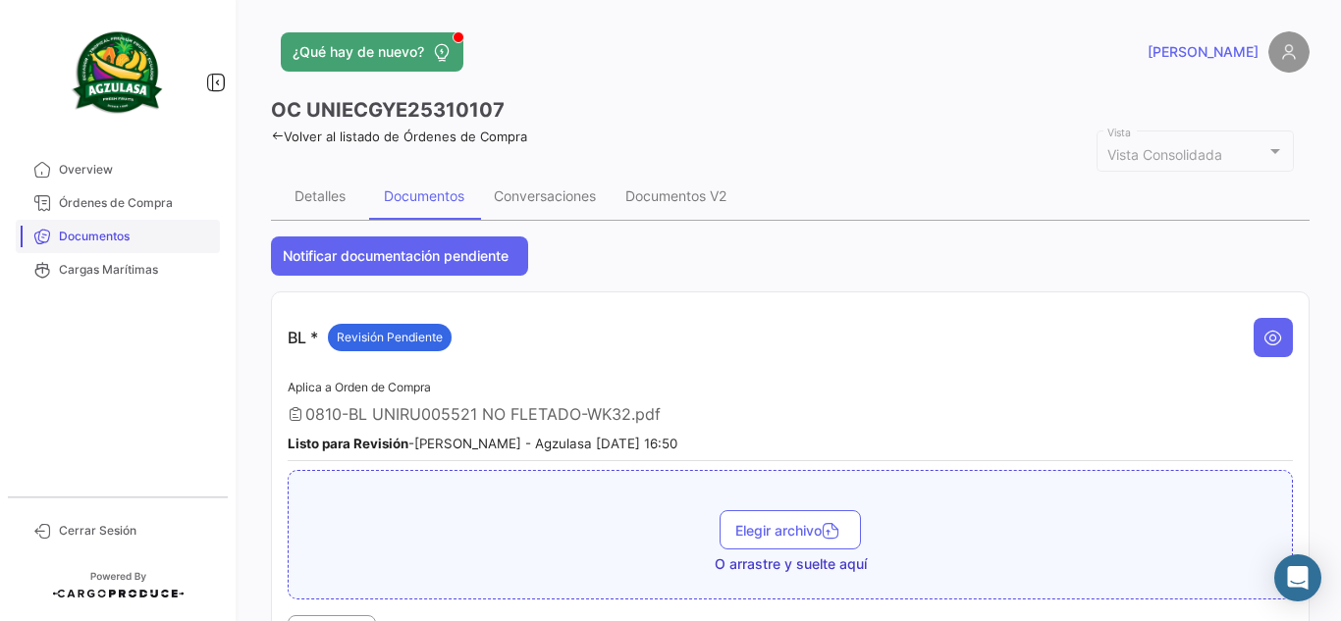
click at [163, 238] on span "Documentos" at bounding box center [135, 237] width 153 height 18
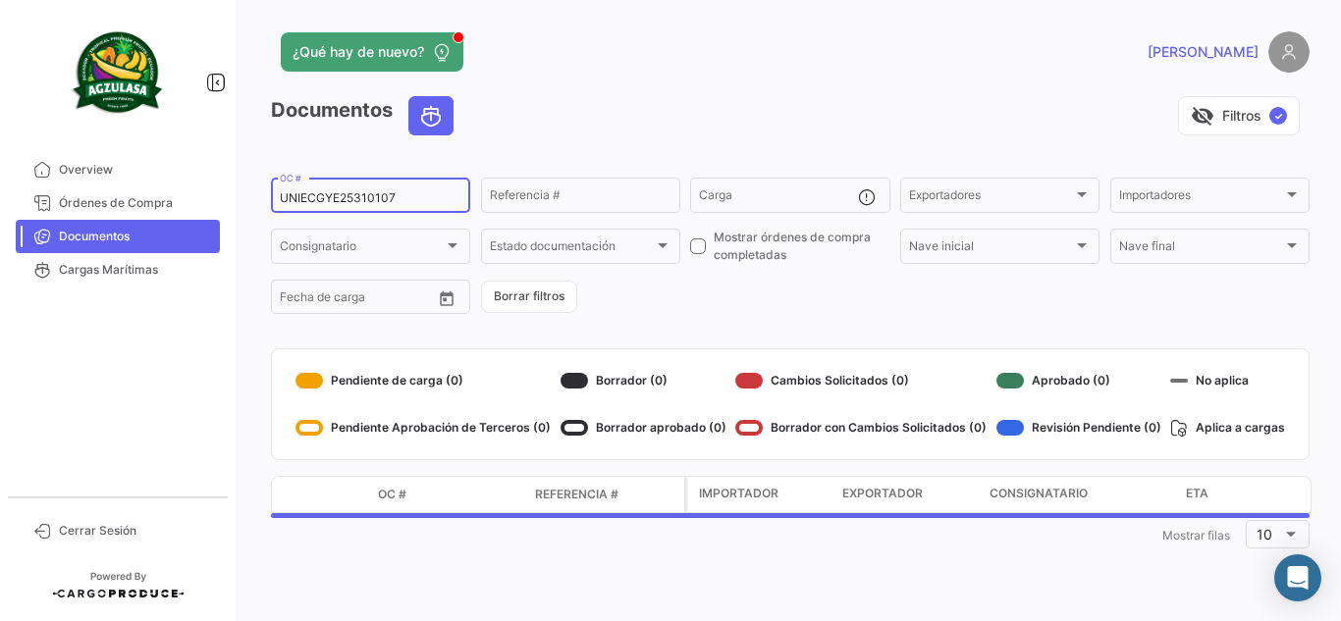
click at [398, 197] on input "UNIECGYE25310107" at bounding box center [371, 198] width 182 height 14
paste input "UNIECGYE25310108"
type input "UNIECGYE25310108"
click at [548, 106] on div "visibility_off Filtros ✓" at bounding box center [889, 115] width 840 height 39
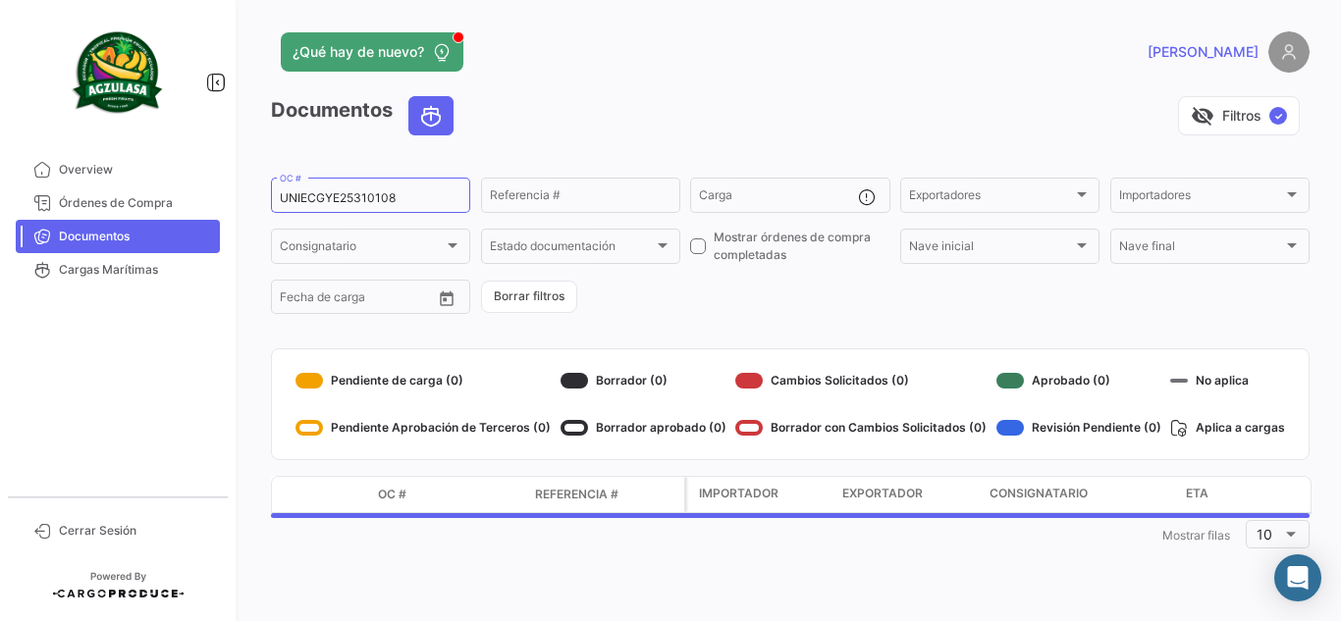
click at [548, 106] on div "visibility_off Filtros ✓" at bounding box center [889, 115] width 840 height 39
drag, startPoint x: 699, startPoint y: 126, endPoint x: 709, endPoint y: 109, distance: 19.4
click at [703, 119] on div "visibility_off Filtros ✓" at bounding box center [889, 115] width 840 height 39
click at [709, 109] on div "visibility_off Filtros ✓" at bounding box center [889, 115] width 840 height 39
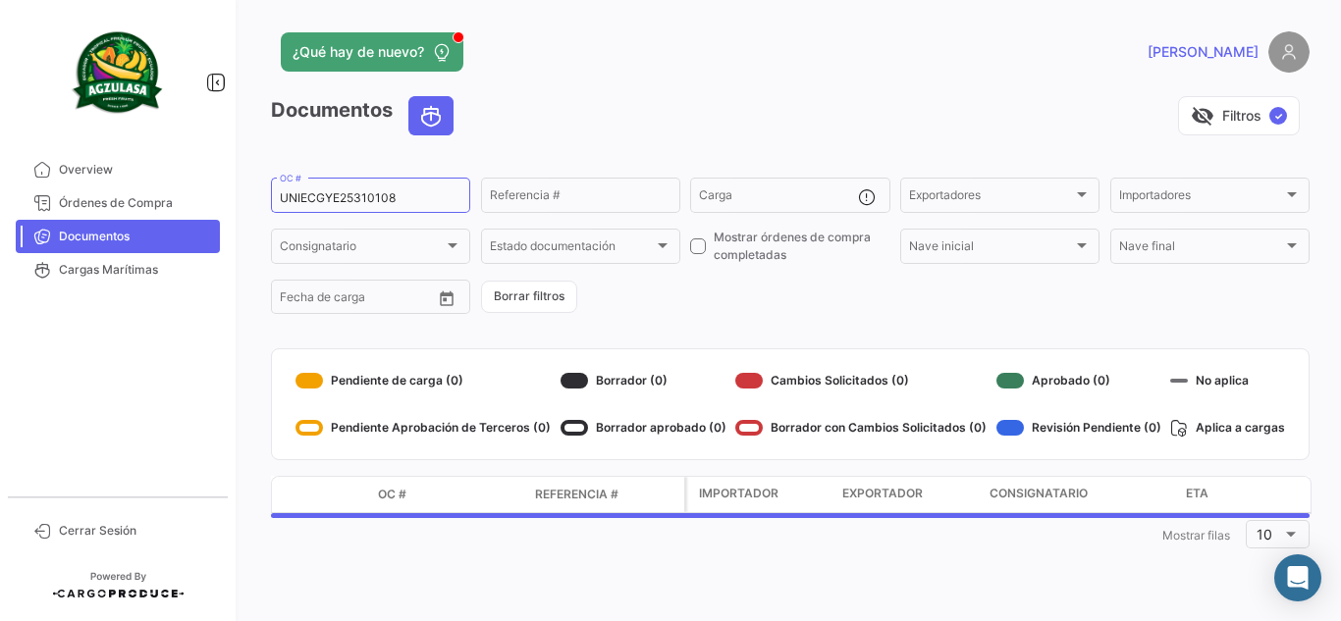
click at [702, 84] on app-header "¿Qué hay de nuevo? [PERSON_NAME]" at bounding box center [790, 63] width 1038 height 65
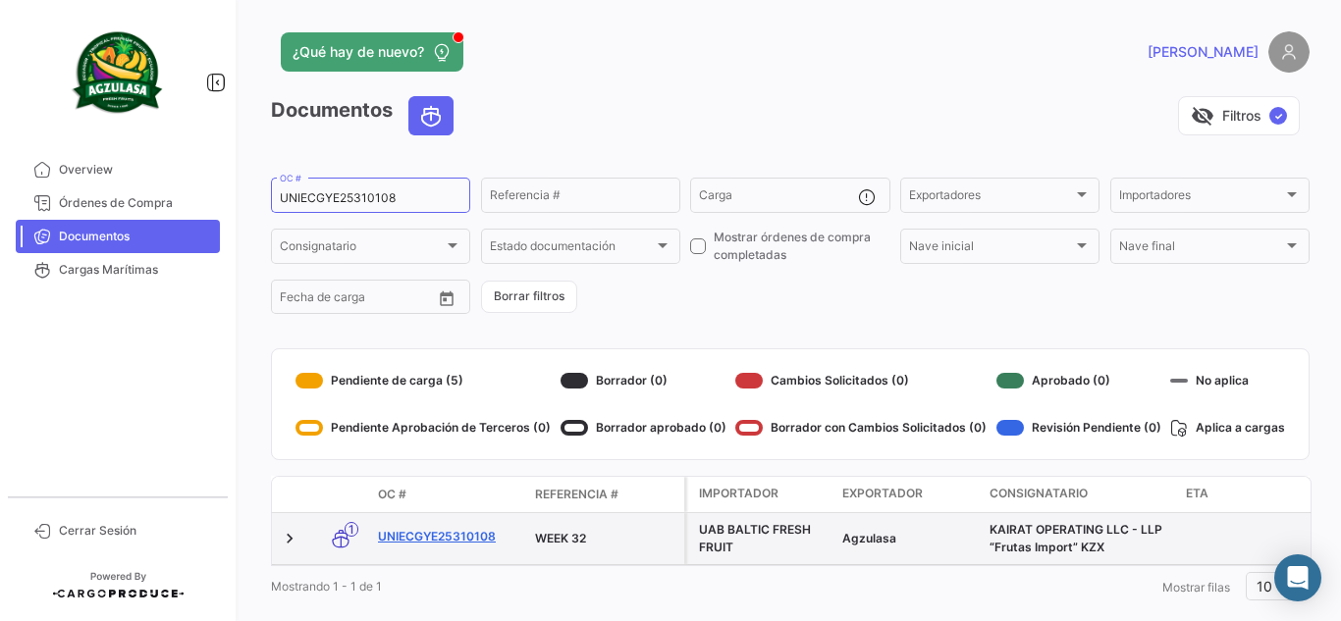
click at [470, 533] on link "UNIECGYE25310108" at bounding box center [448, 537] width 141 height 18
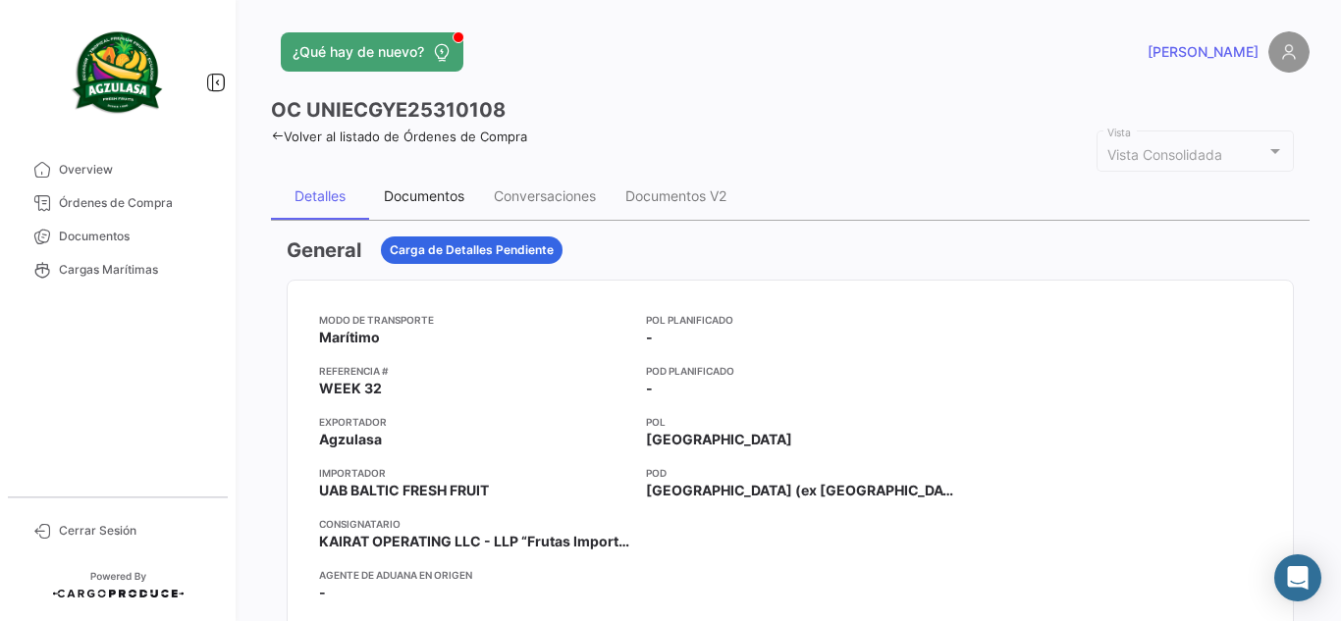
click at [455, 185] on div "Documentos" at bounding box center [424, 196] width 110 height 47
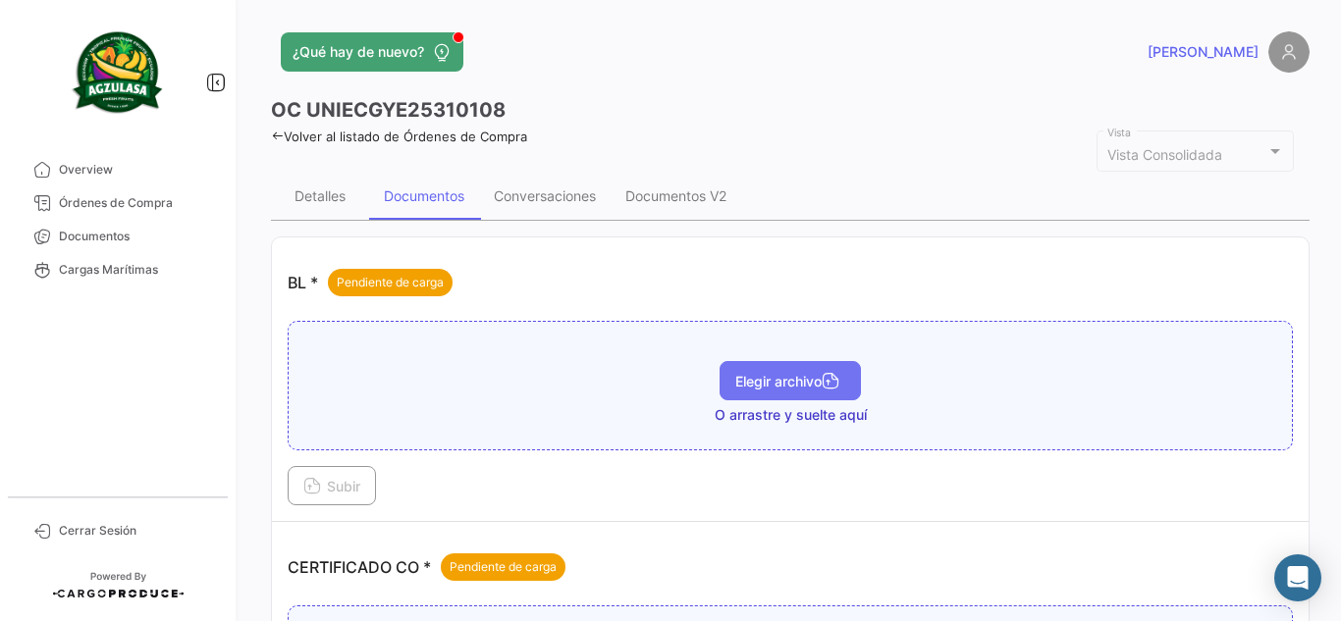
click at [766, 387] on span "Elegir archivo" at bounding box center [790, 381] width 110 height 17
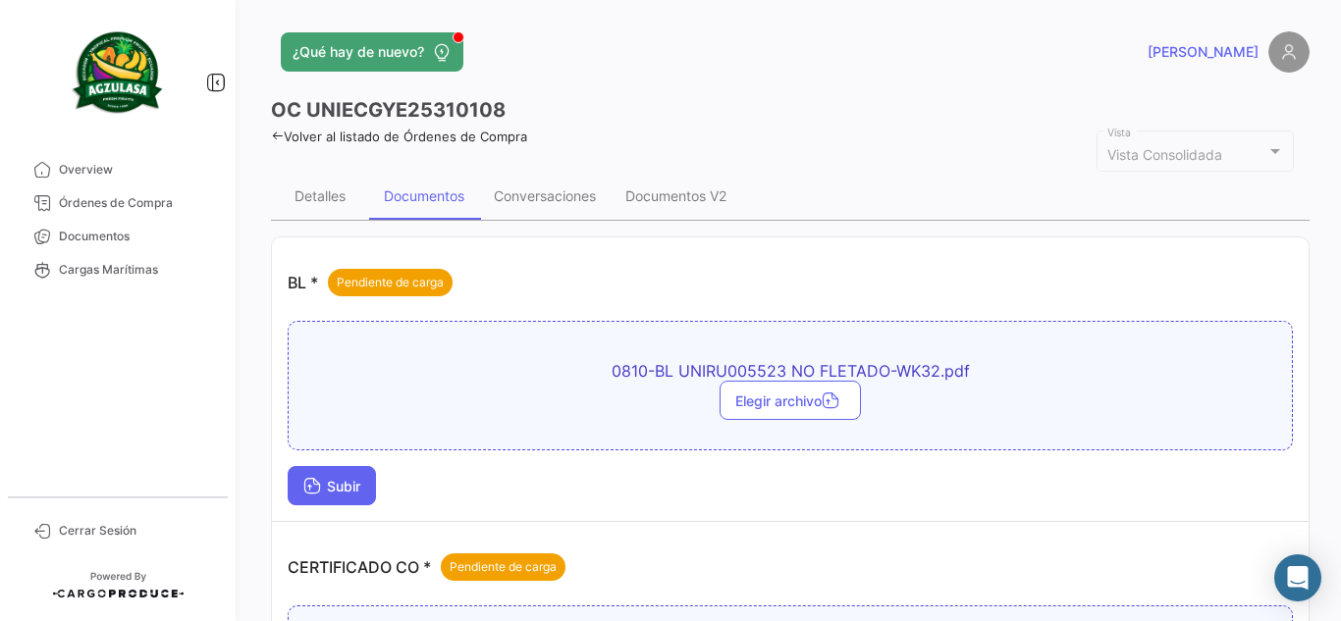
click at [345, 487] on span "Subir" at bounding box center [331, 486] width 57 height 17
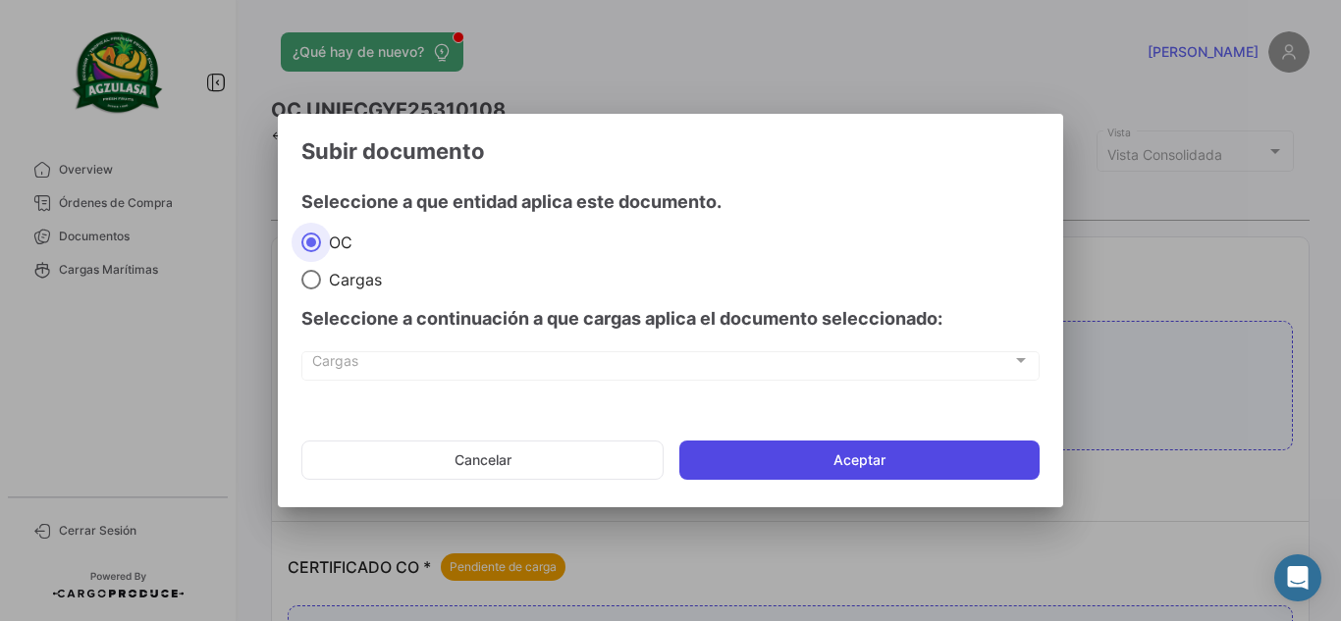
click at [735, 469] on button "Aceptar" at bounding box center [859, 460] width 360 height 39
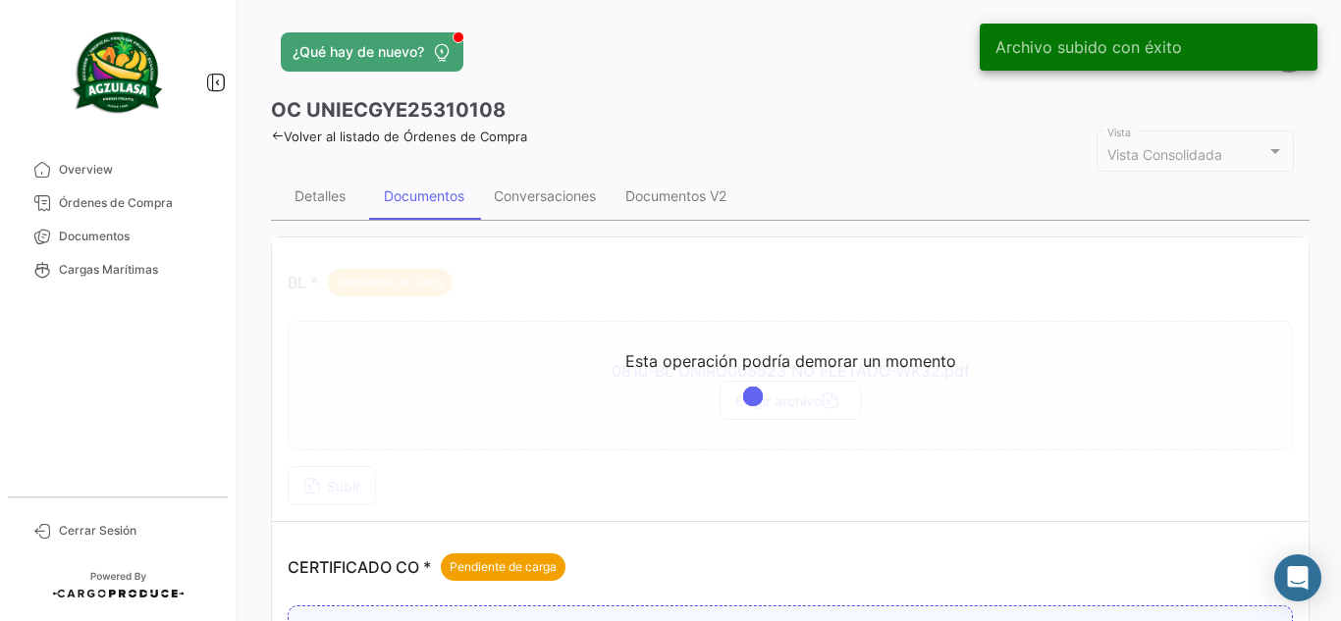
click at [583, 74] on app-header "¿Qué hay de nuevo? [PERSON_NAME]" at bounding box center [790, 63] width 1038 height 65
click at [803, 79] on app-header "¿Qué hay de nuevo? [PERSON_NAME]" at bounding box center [790, 63] width 1038 height 65
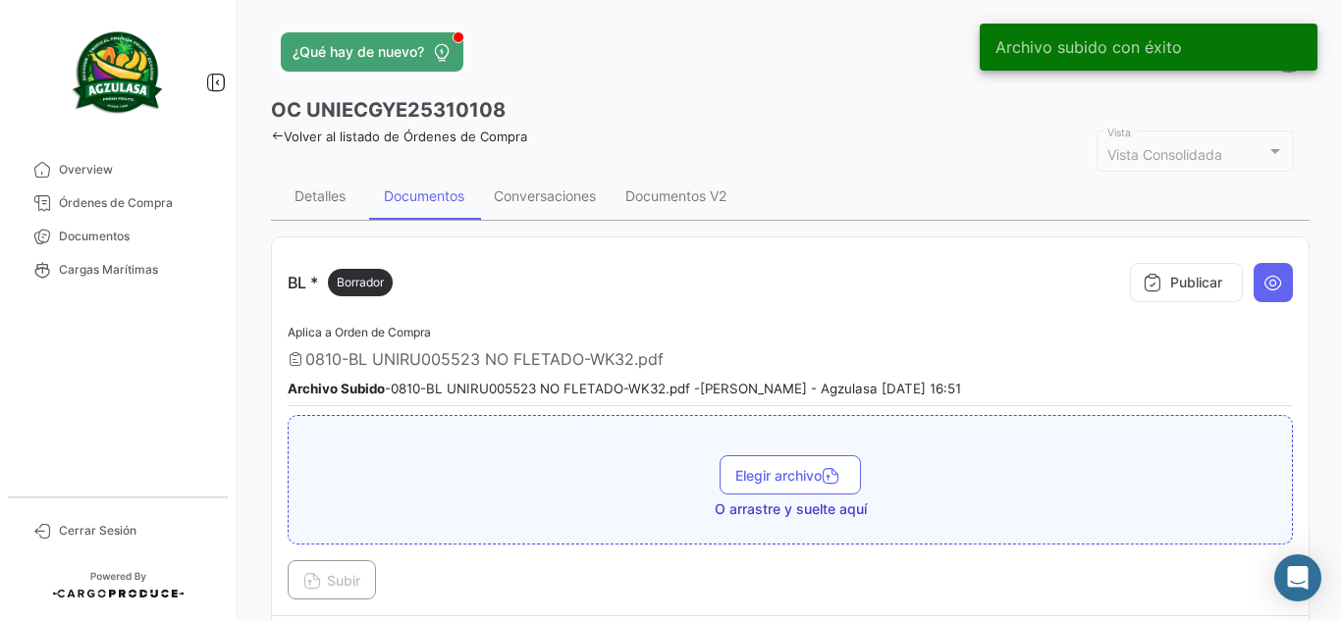
drag, startPoint x: 811, startPoint y: 121, endPoint x: 825, endPoint y: 121, distance: 14.7
click at [811, 120] on div "OC UNIECGYE25310108" at bounding box center [790, 109] width 1038 height 27
click at [1148, 283] on icon at bounding box center [1152, 283] width 20 height 20
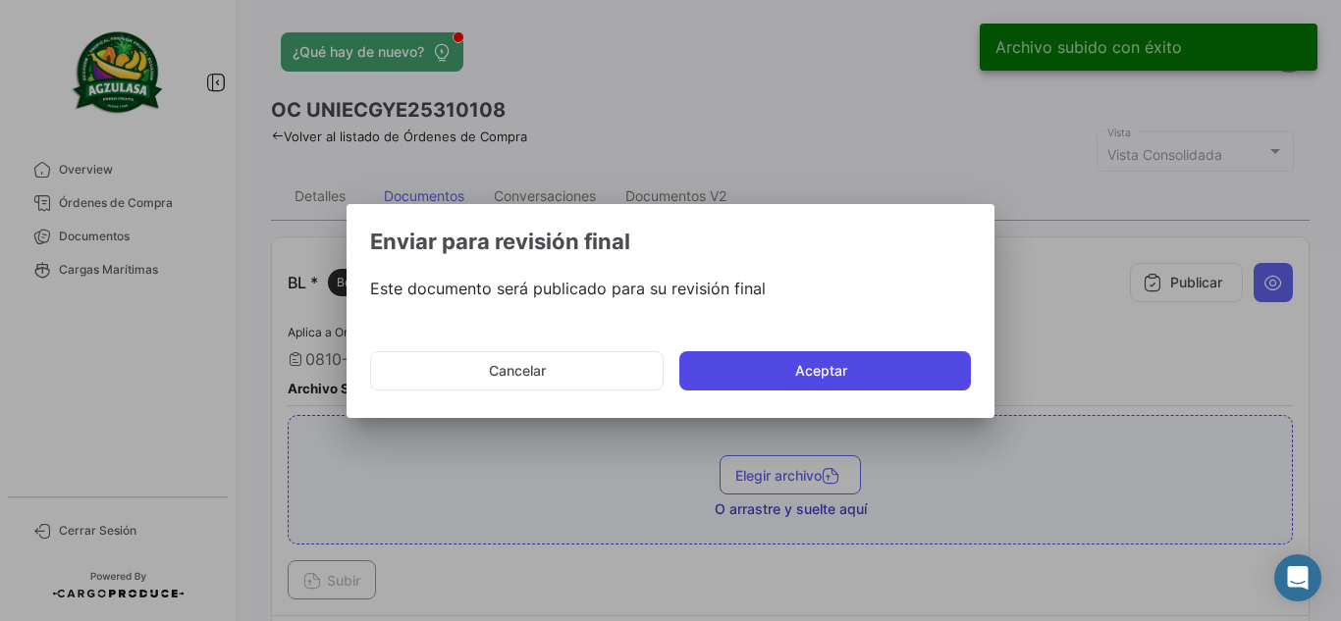
click at [826, 361] on button "Aceptar" at bounding box center [824, 370] width 291 height 39
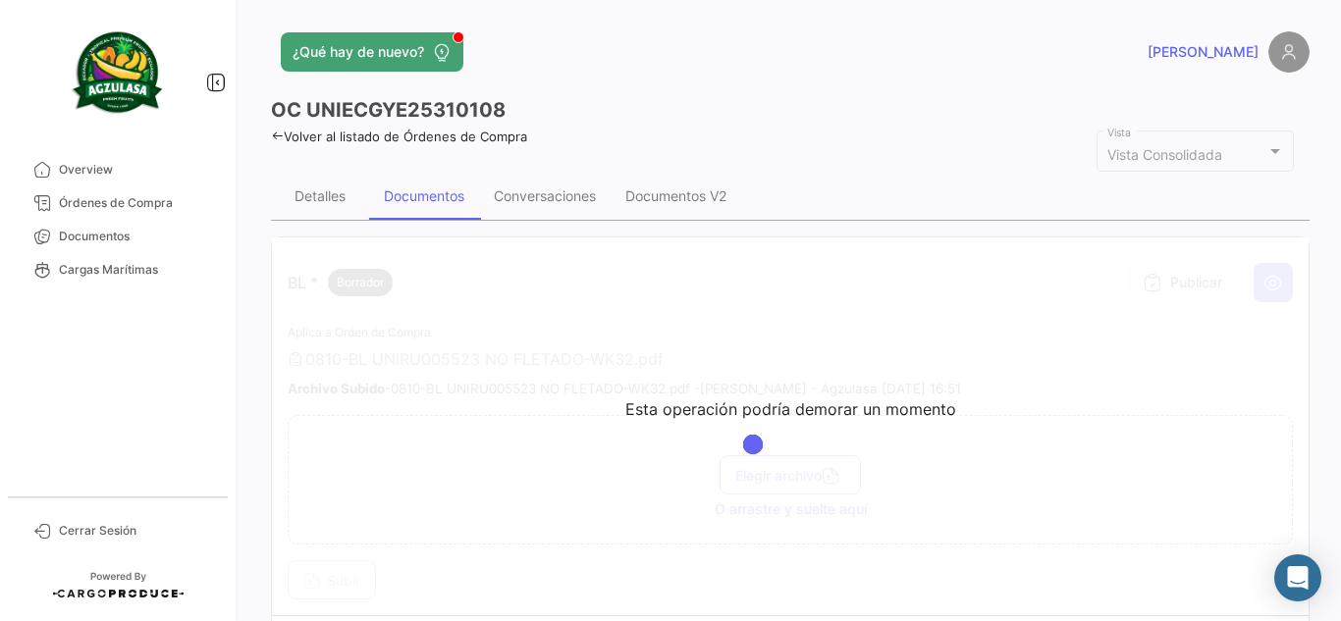
click at [537, 111] on div "OC UNIECGYE25310108" at bounding box center [790, 109] width 1038 height 27
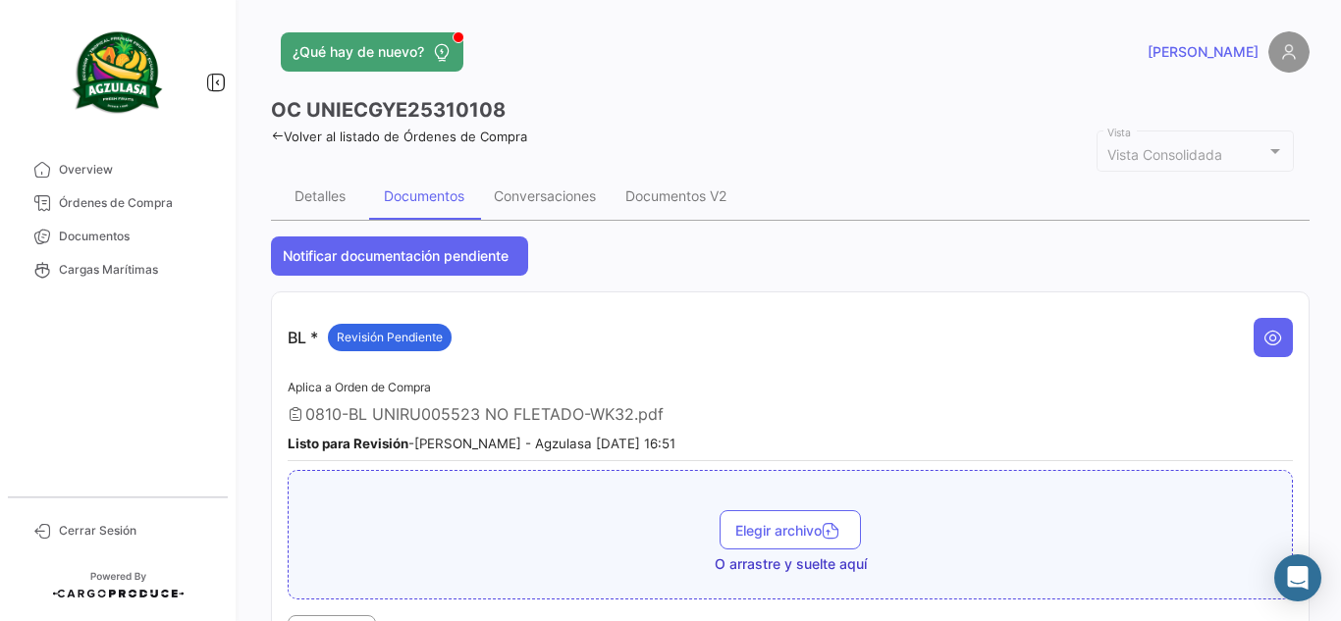
click at [827, 57] on div "¿Qué hay de nuevo?" at bounding box center [556, 51] width 571 height 39
click at [194, 236] on span "Documentos" at bounding box center [135, 237] width 153 height 18
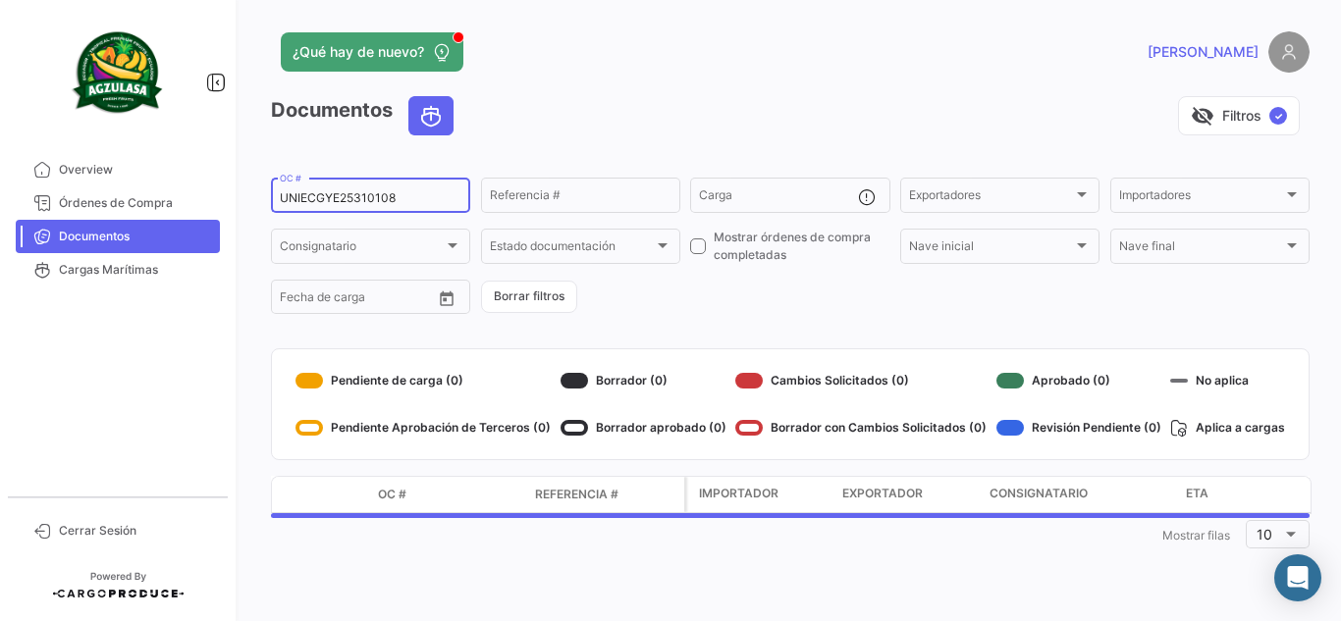
click at [421, 202] on input "UNIECGYE25310108" at bounding box center [371, 198] width 182 height 14
paste input "9"
type input "UNIECGYE25310109"
click at [783, 69] on div "¿Qué hay de nuevo?" at bounding box center [556, 51] width 571 height 39
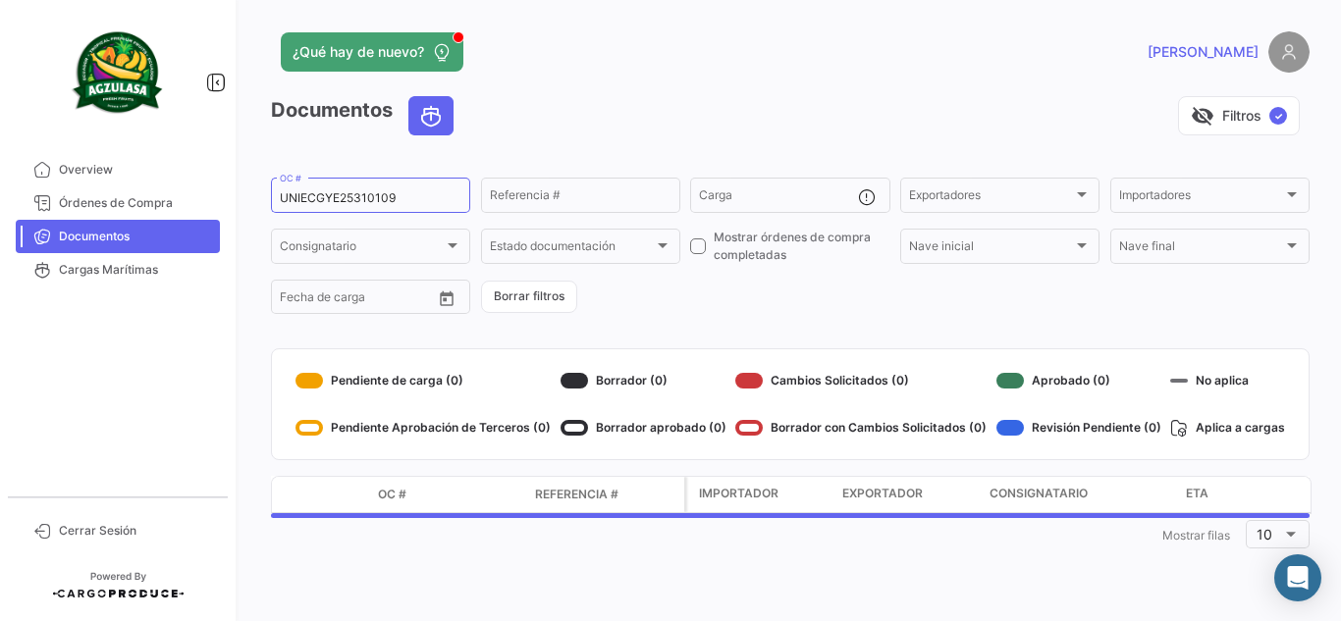
click at [582, 126] on div "visibility_off Filtros ✓" at bounding box center [889, 115] width 840 height 39
click at [823, 43] on div "¿Qué hay de nuevo?" at bounding box center [556, 51] width 571 height 39
click at [677, 99] on div "visibility_off Filtros ✓" at bounding box center [889, 115] width 840 height 39
click at [622, 108] on div "visibility_off Filtros ✓" at bounding box center [889, 115] width 840 height 39
click at [684, 59] on div "¿Qué hay de nuevo?" at bounding box center [556, 51] width 571 height 39
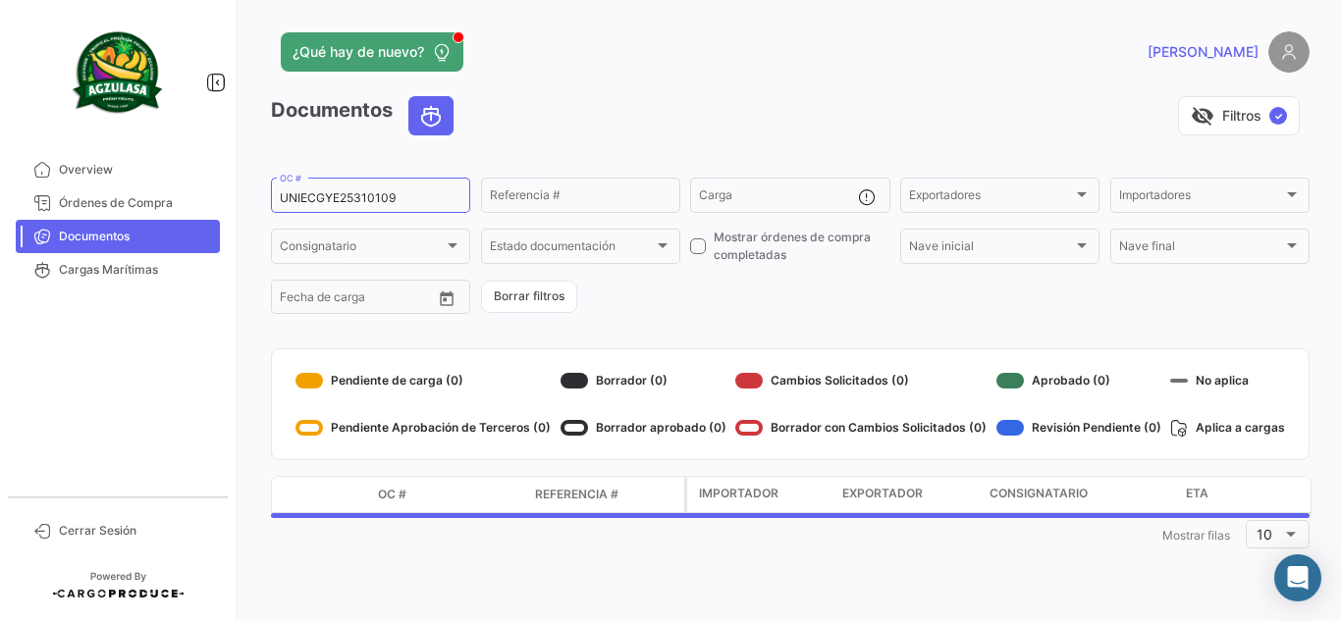
click at [684, 59] on div "¿Qué hay de nuevo?" at bounding box center [556, 51] width 571 height 39
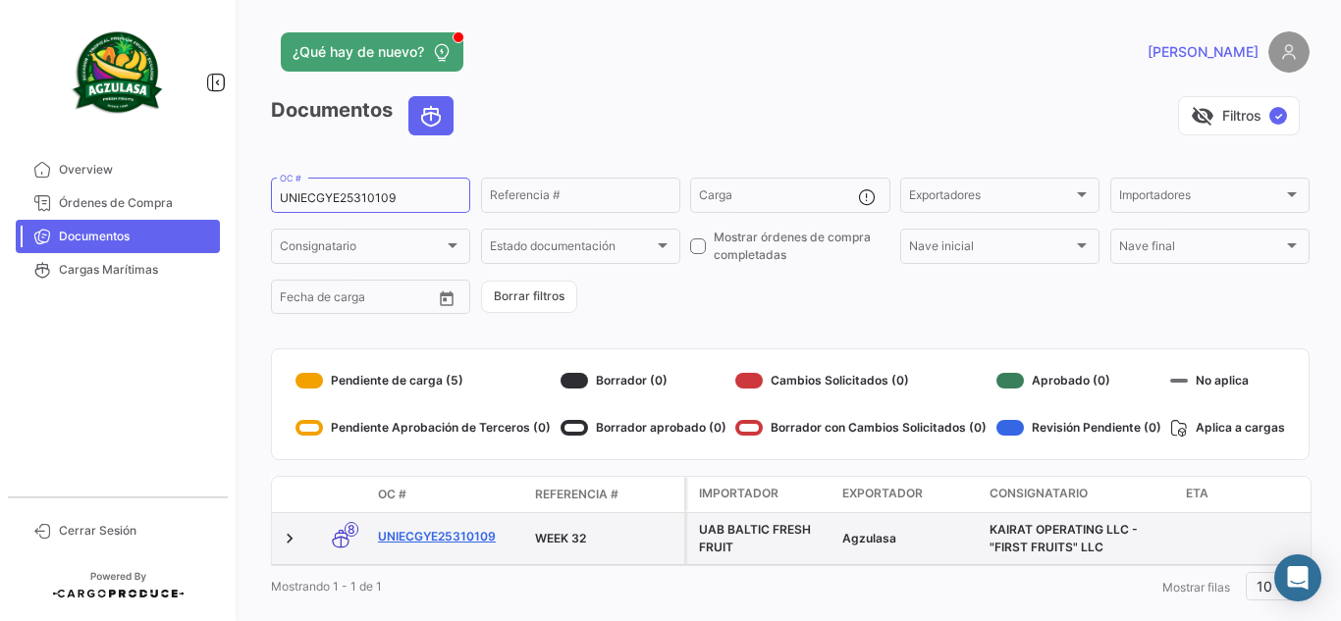
click at [469, 535] on link "UNIECGYE25310109" at bounding box center [448, 537] width 141 height 18
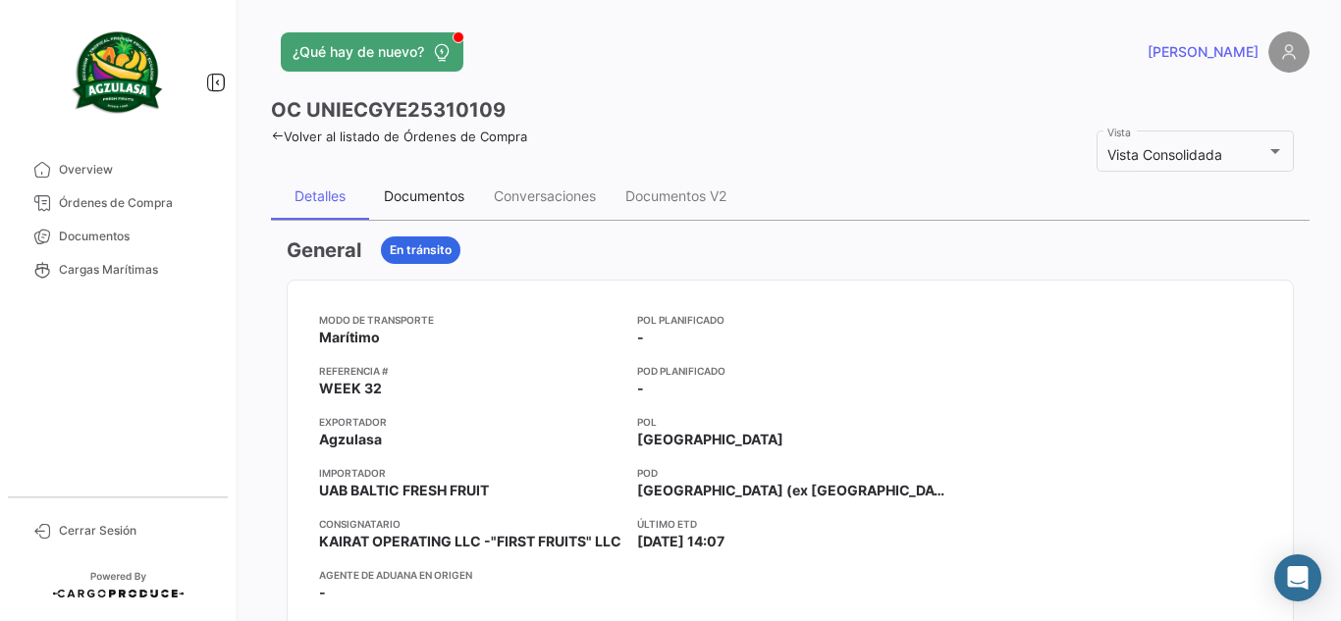
click at [427, 202] on div "Documentos" at bounding box center [424, 195] width 80 height 17
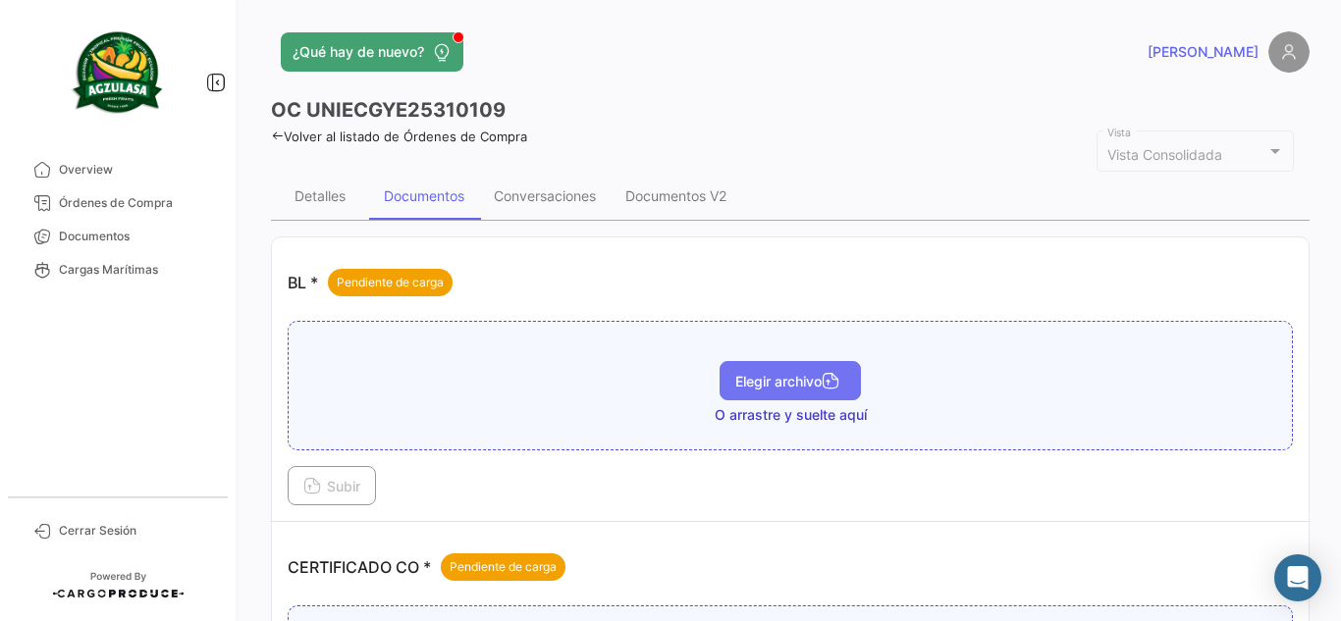
click at [783, 371] on button "Elegir archivo" at bounding box center [789, 380] width 141 height 39
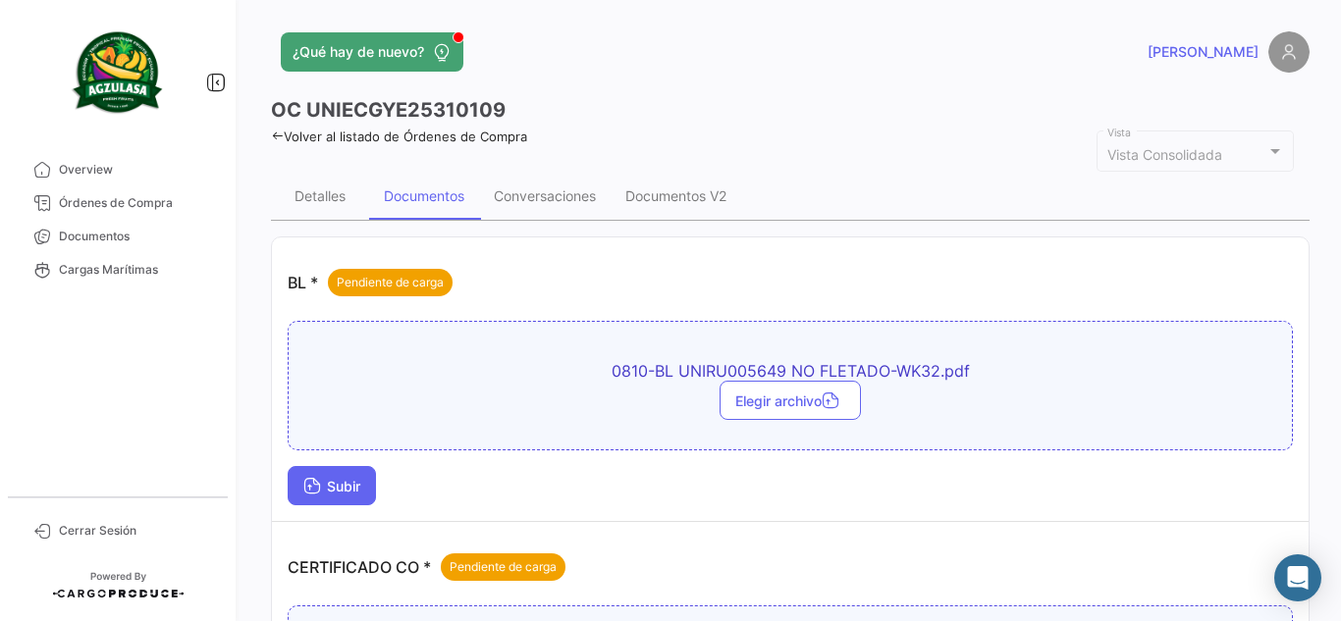
click at [339, 481] on span "Subir" at bounding box center [331, 486] width 57 height 17
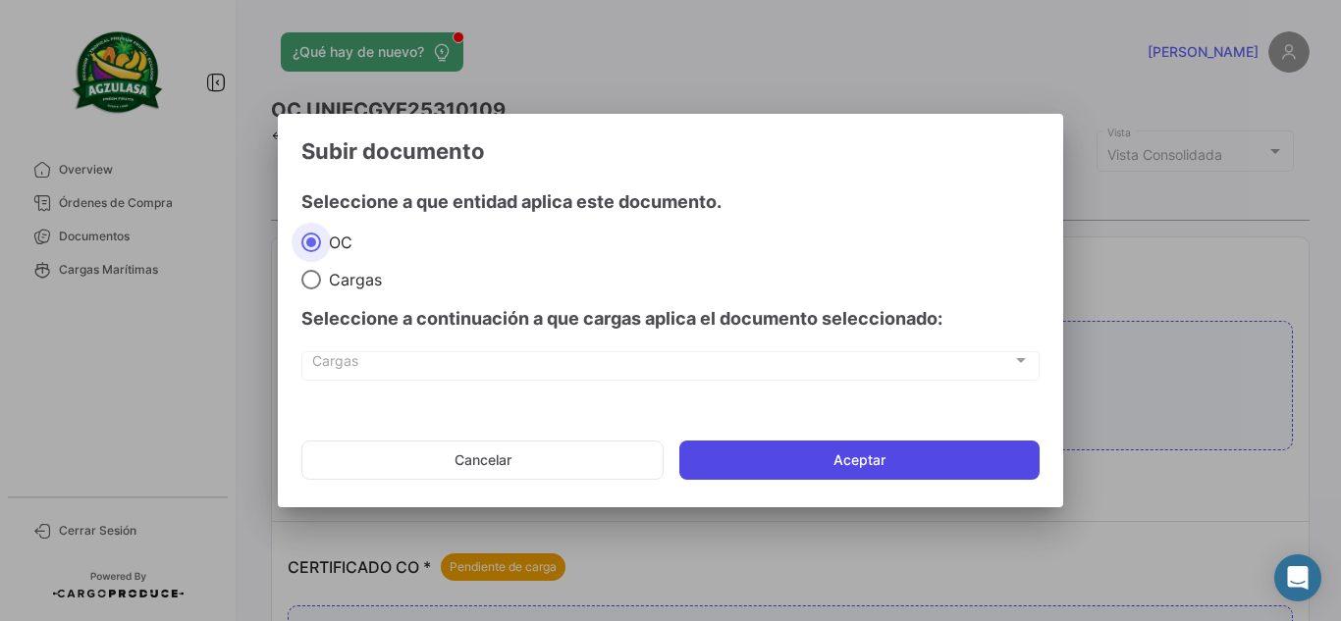
click at [794, 467] on button "Aceptar" at bounding box center [859, 460] width 360 height 39
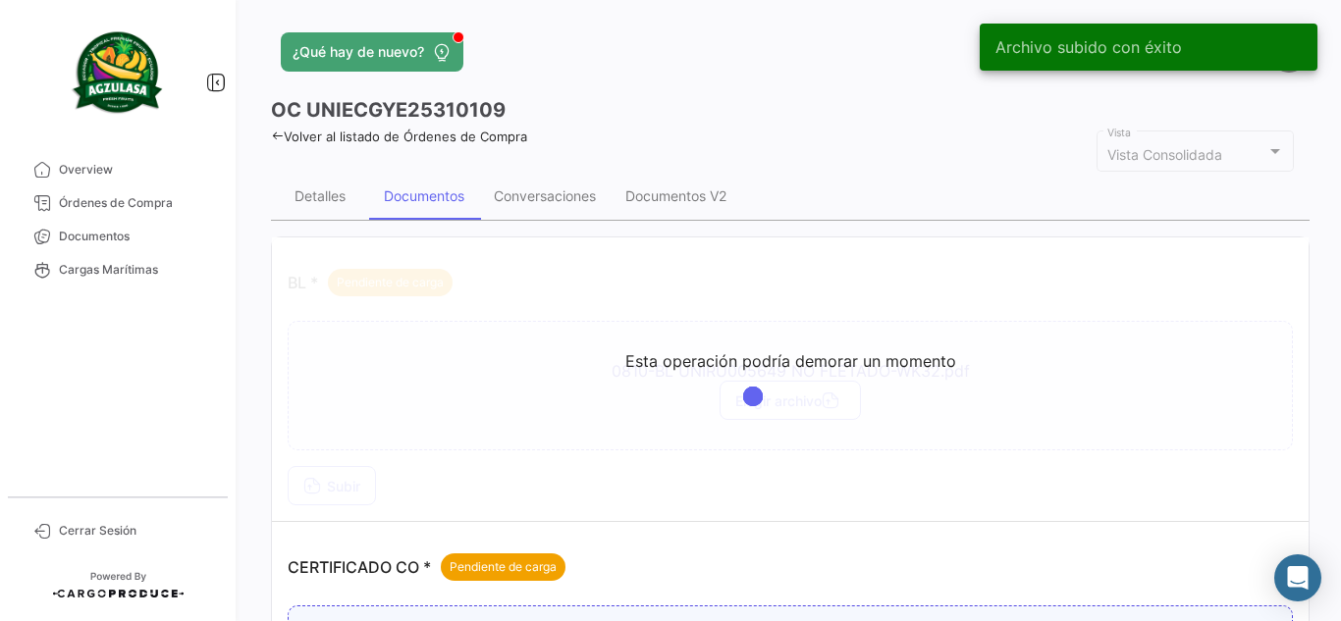
click at [674, 105] on div "OC UNIECGYE25310109" at bounding box center [790, 109] width 1038 height 27
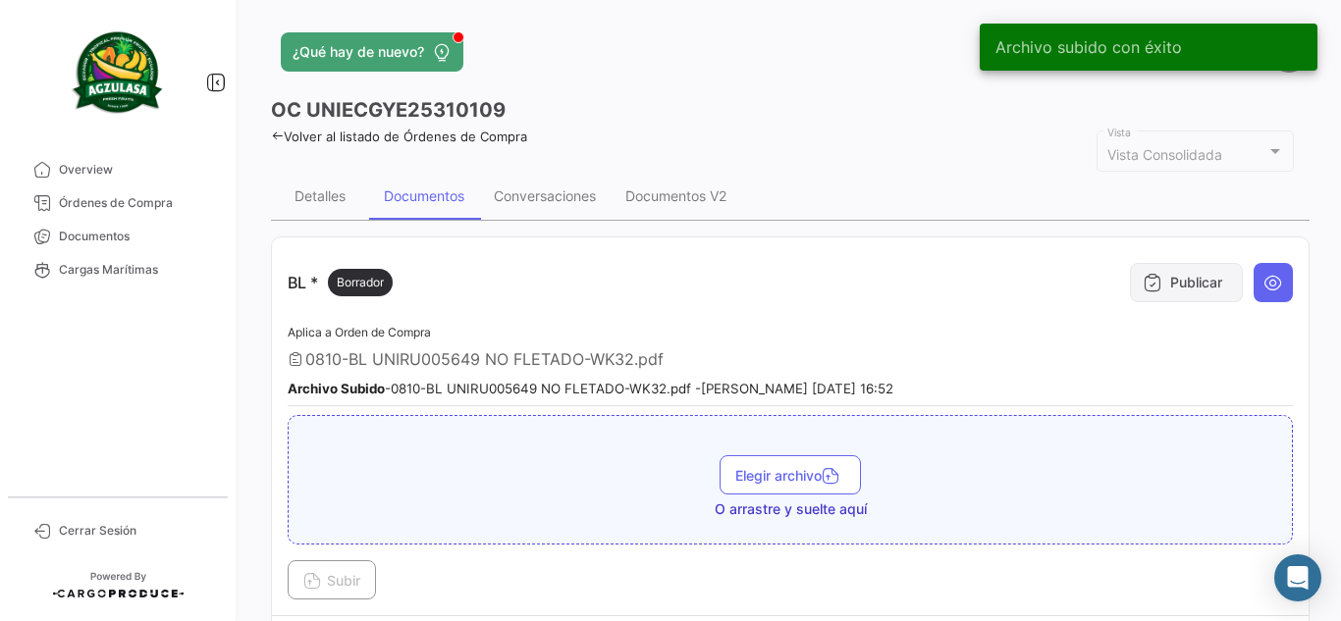
click at [1162, 276] on button "Publicar" at bounding box center [1186, 282] width 113 height 39
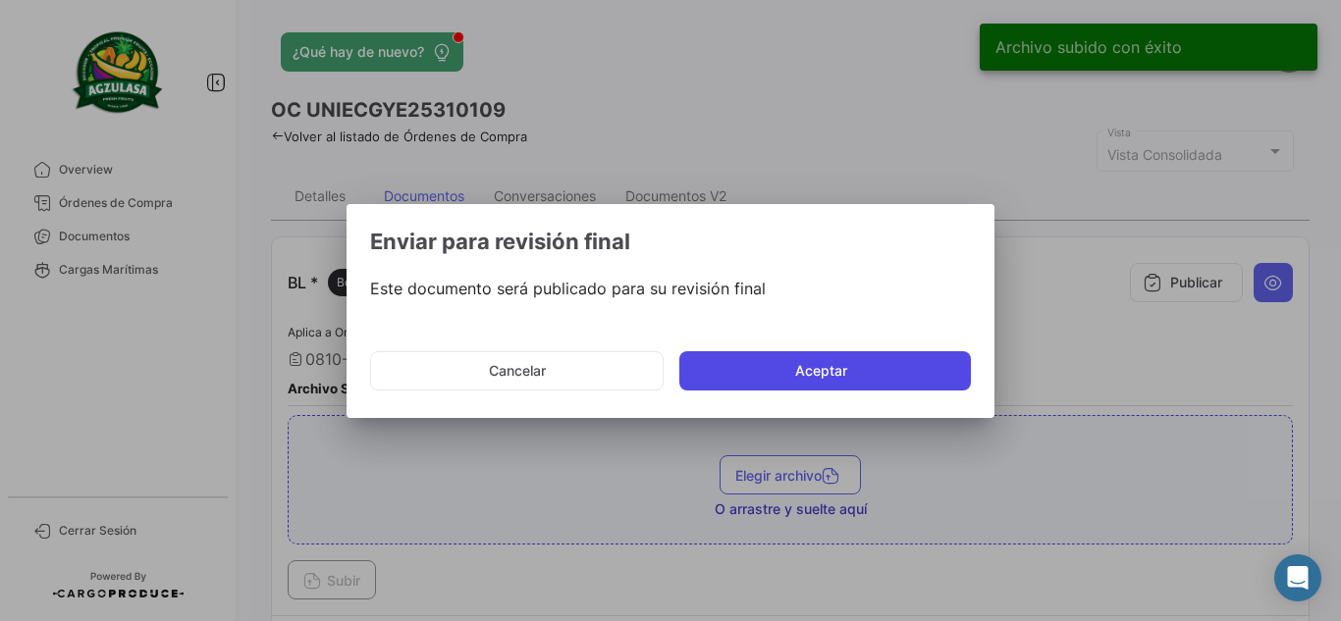
click at [793, 373] on button "Aceptar" at bounding box center [824, 370] width 291 height 39
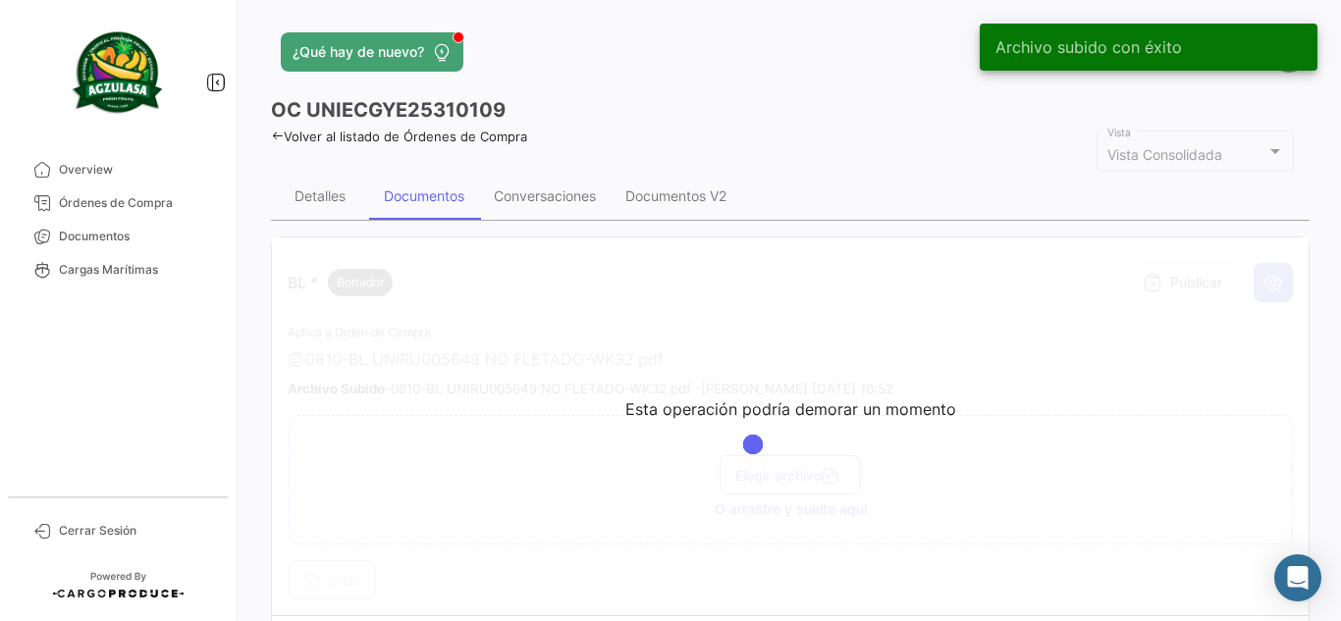
click at [759, 95] on app-header "¿Qué hay de nuevo? [PERSON_NAME]" at bounding box center [790, 63] width 1038 height 65
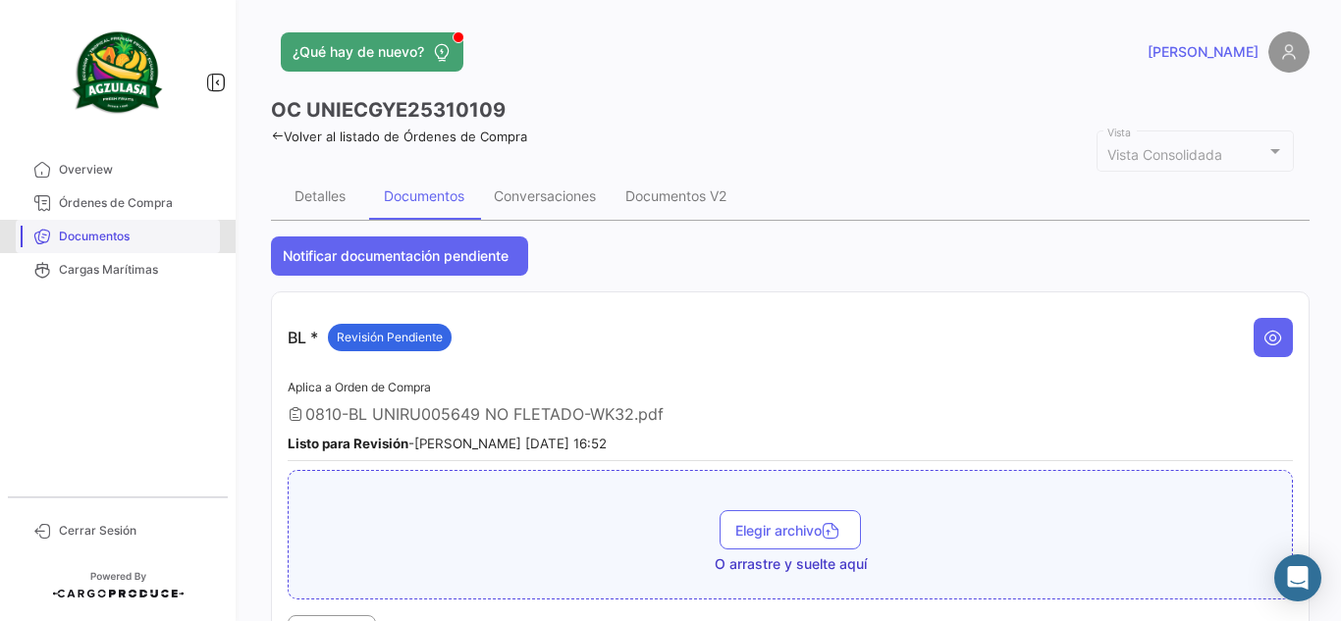
click at [146, 237] on span "Documentos" at bounding box center [135, 237] width 153 height 18
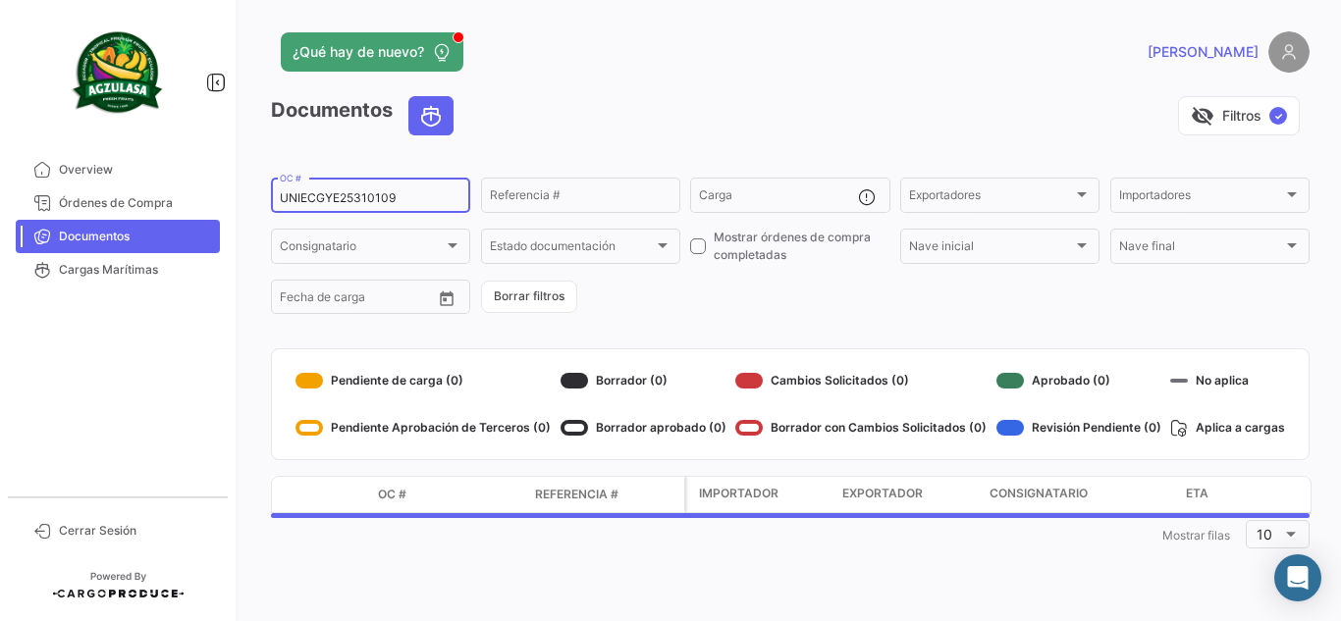
click at [411, 201] on input "UNIECGYE25310109" at bounding box center [371, 198] width 182 height 14
paste input "PBO25310077"
type input "UNIECPBO25310077"
click at [567, 105] on div "visibility_off Filtros ✓" at bounding box center [889, 115] width 840 height 39
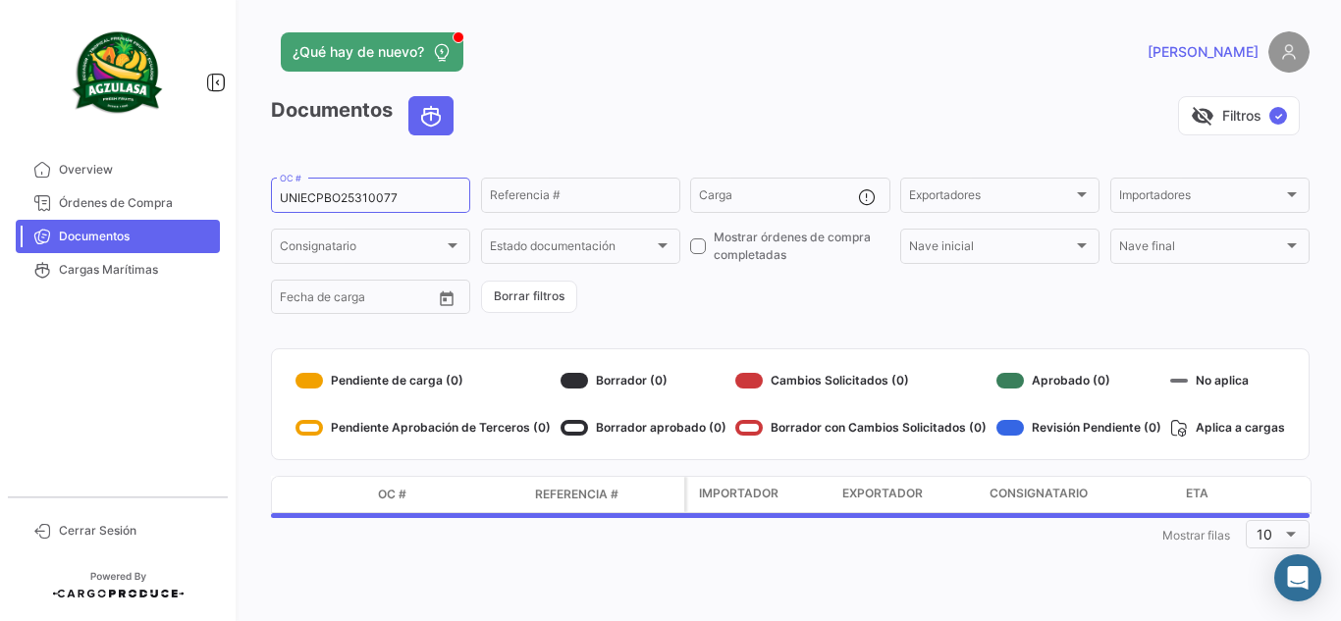
click at [606, 87] on app-header "¿Qué hay de nuevo? [PERSON_NAME]" at bounding box center [790, 63] width 1038 height 65
click at [766, 97] on div "visibility_off Filtros ✓" at bounding box center [889, 115] width 840 height 39
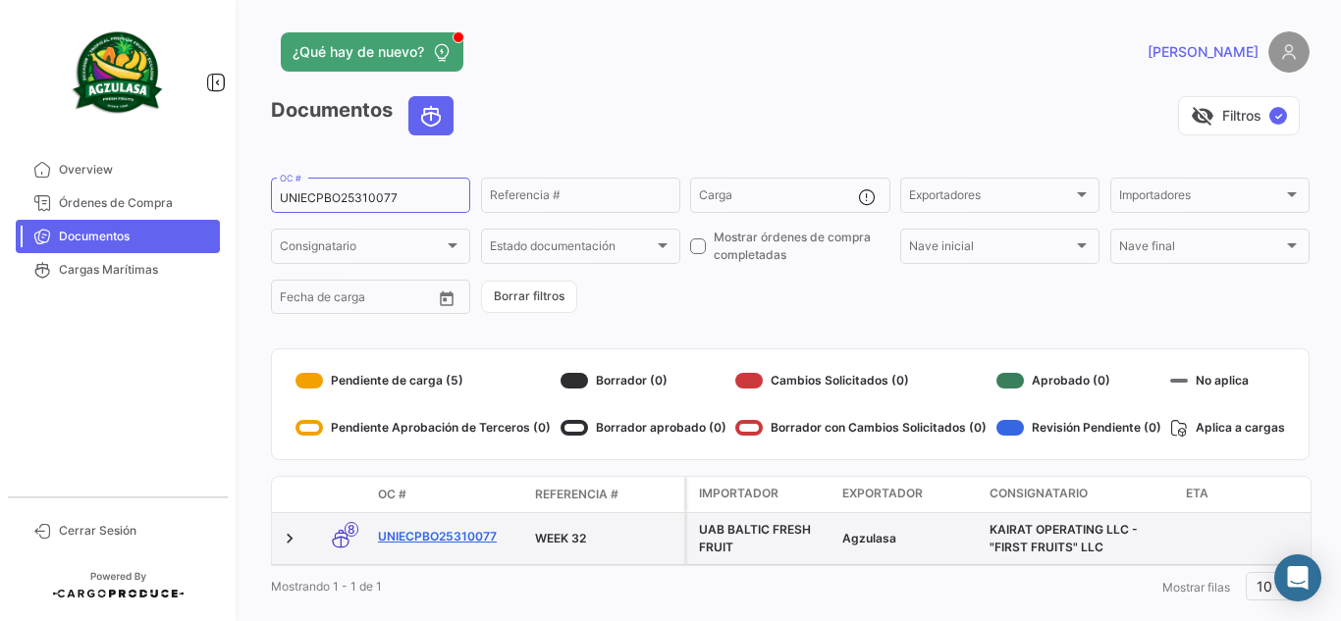
click at [468, 528] on link "UNIECPBO25310077" at bounding box center [448, 537] width 141 height 18
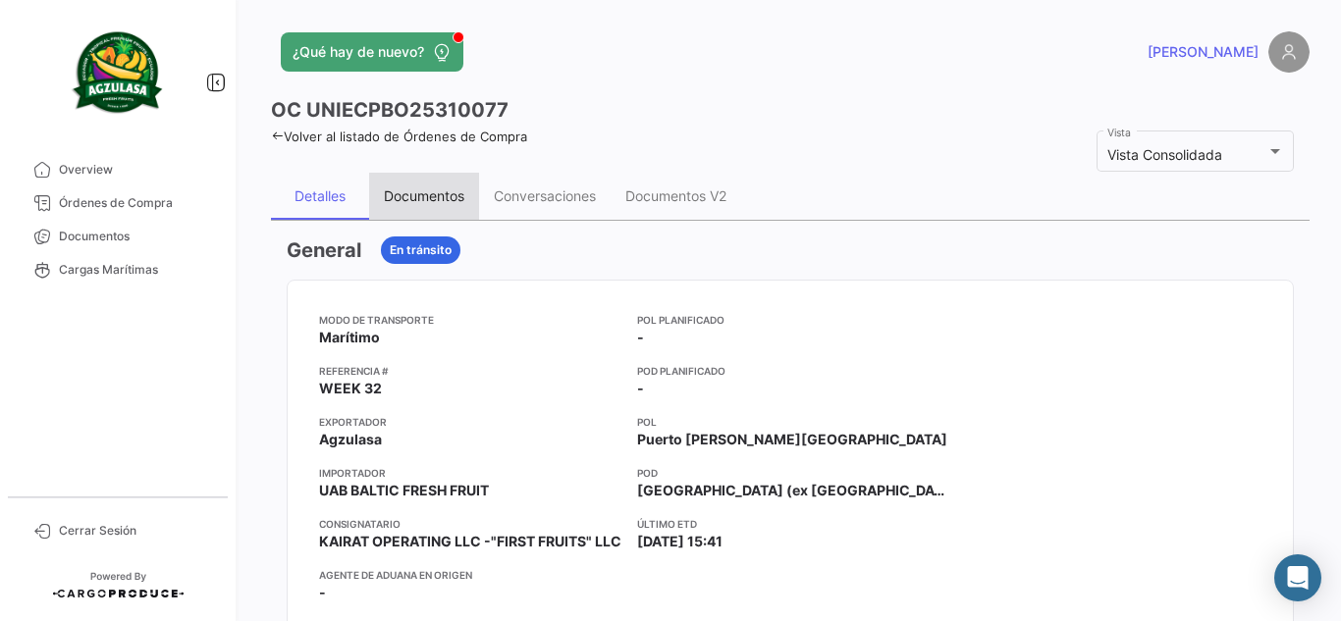
click at [421, 184] on div "Documentos" at bounding box center [424, 196] width 110 height 47
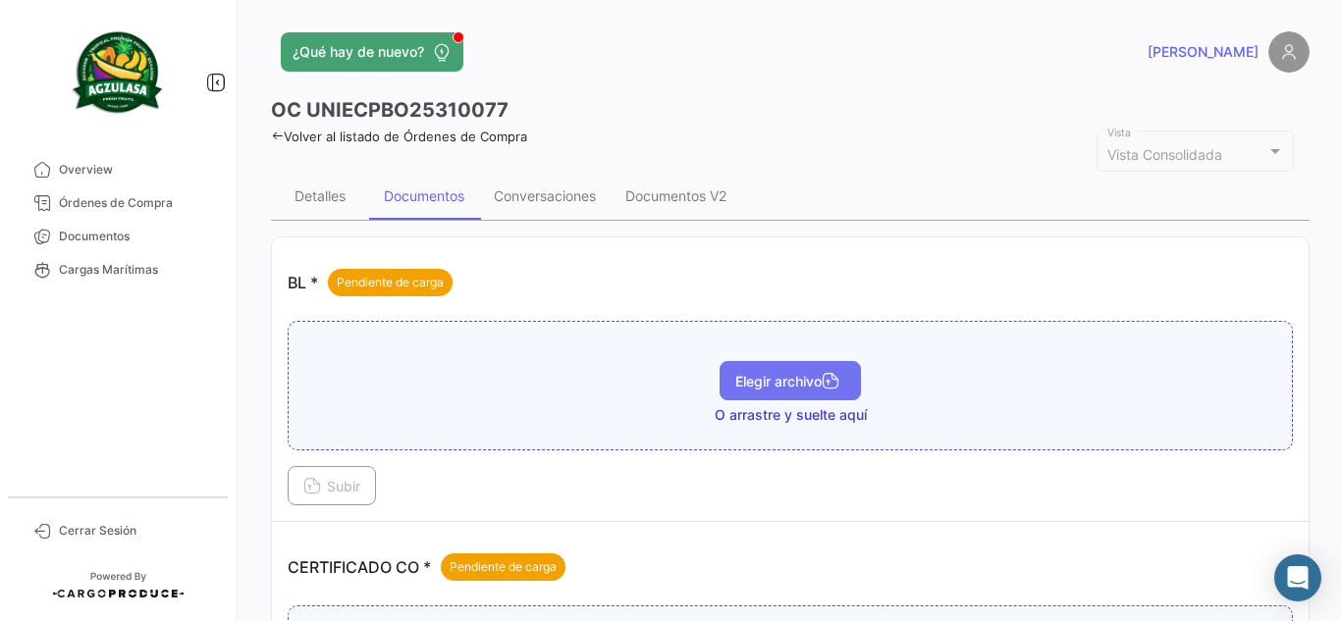
click at [773, 371] on button "Elegir archivo" at bounding box center [789, 380] width 141 height 39
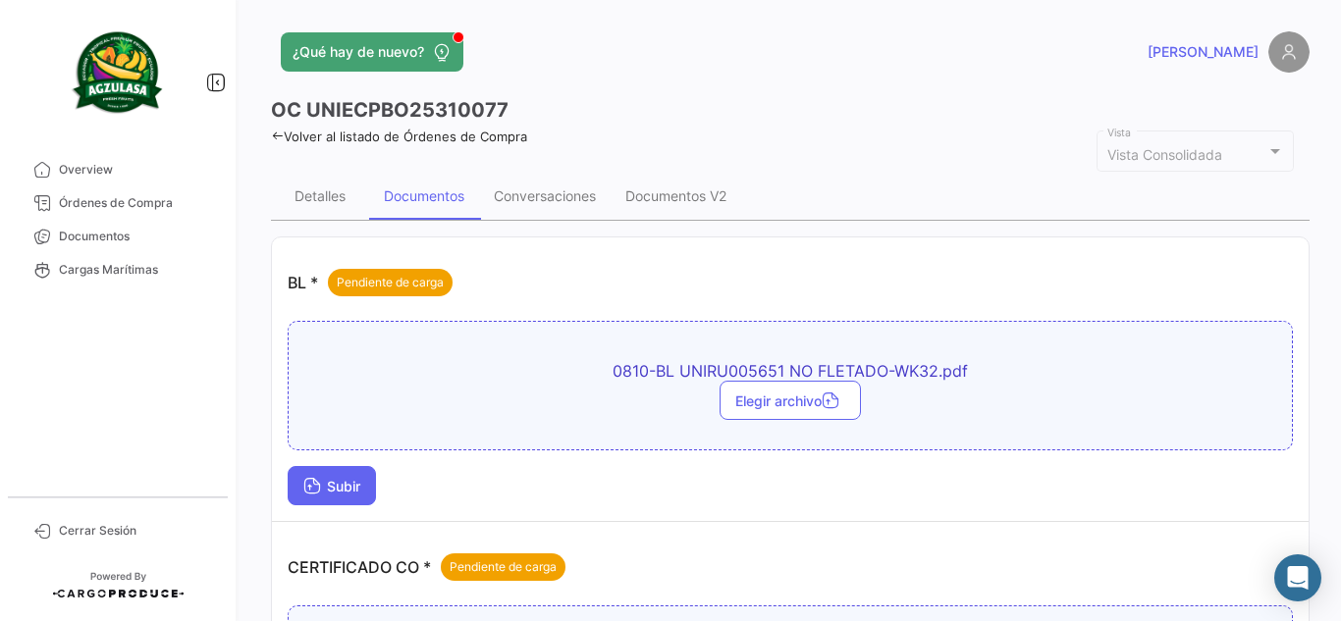
click at [336, 483] on span "Subir" at bounding box center [331, 486] width 57 height 17
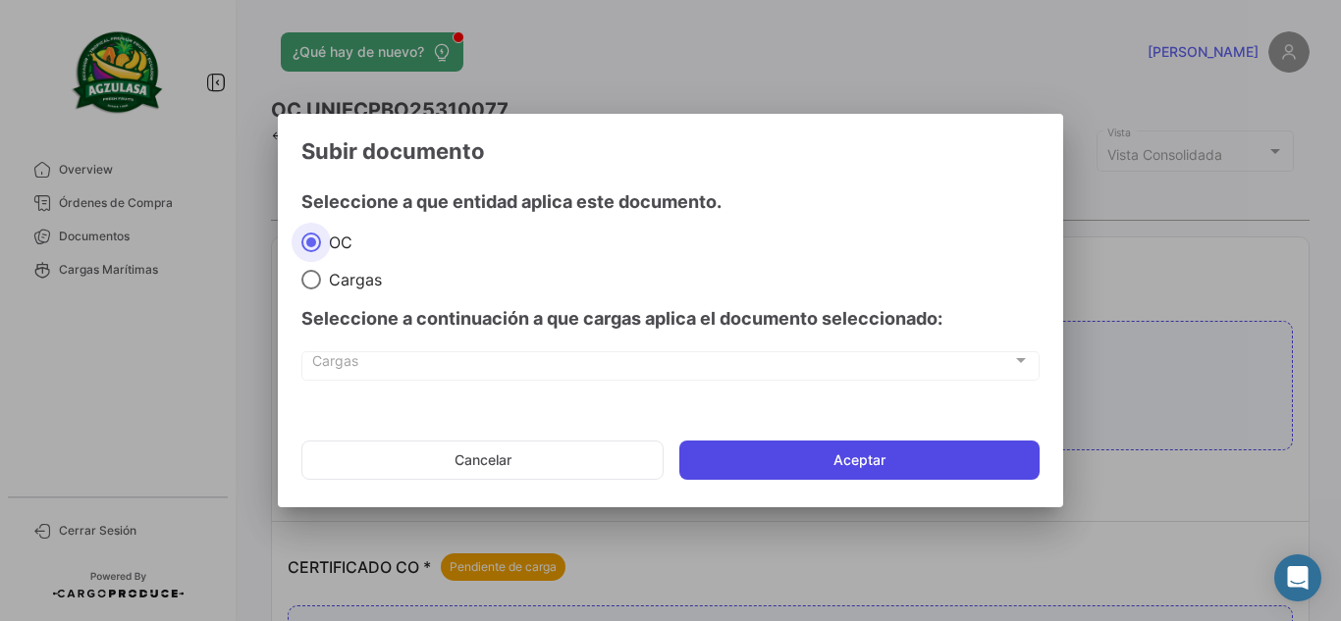
click at [783, 448] on button "Aceptar" at bounding box center [859, 460] width 360 height 39
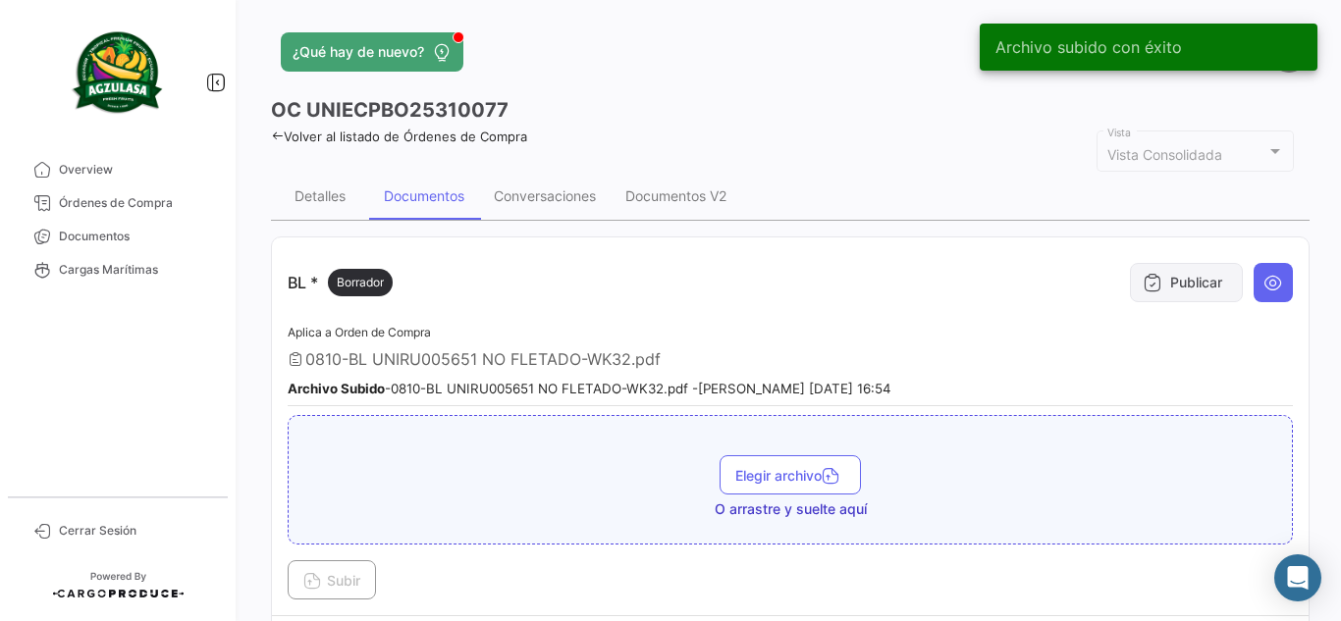
click at [1176, 293] on button "Publicar" at bounding box center [1186, 282] width 113 height 39
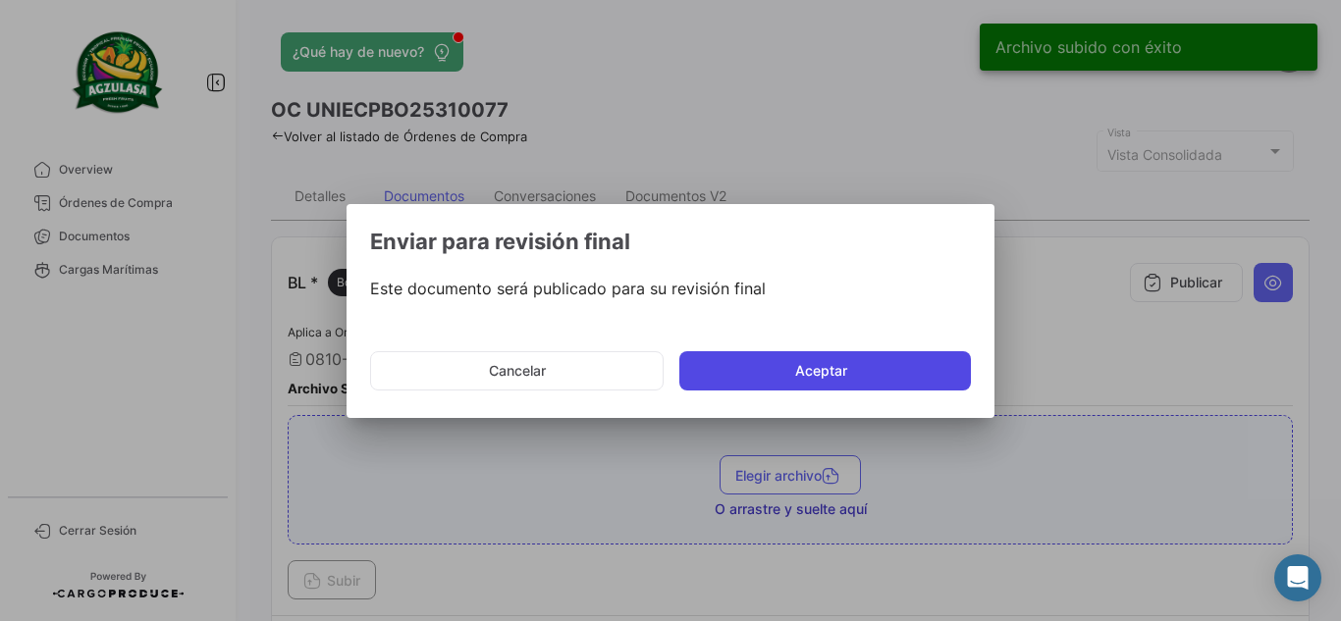
click at [782, 368] on button "Aceptar" at bounding box center [824, 370] width 291 height 39
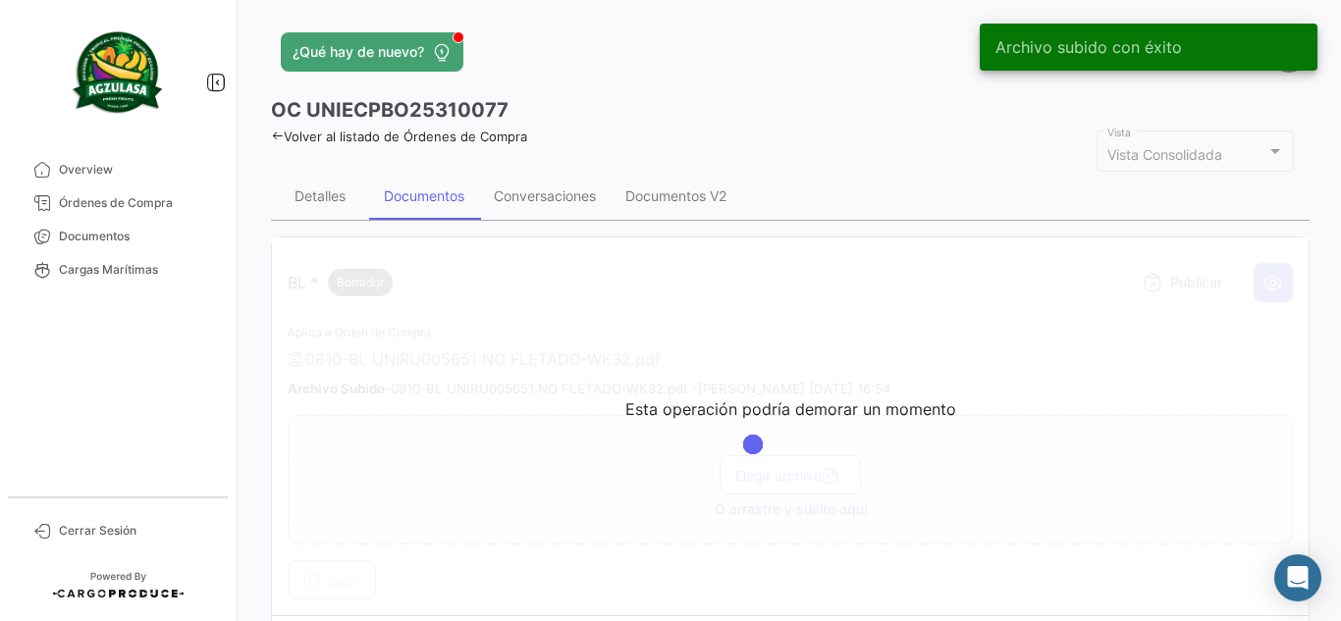
click at [730, 113] on div "OC UNIECPBO25310077" at bounding box center [790, 109] width 1038 height 27
click at [681, 101] on div "OC UNIECPBO25310077" at bounding box center [790, 109] width 1038 height 27
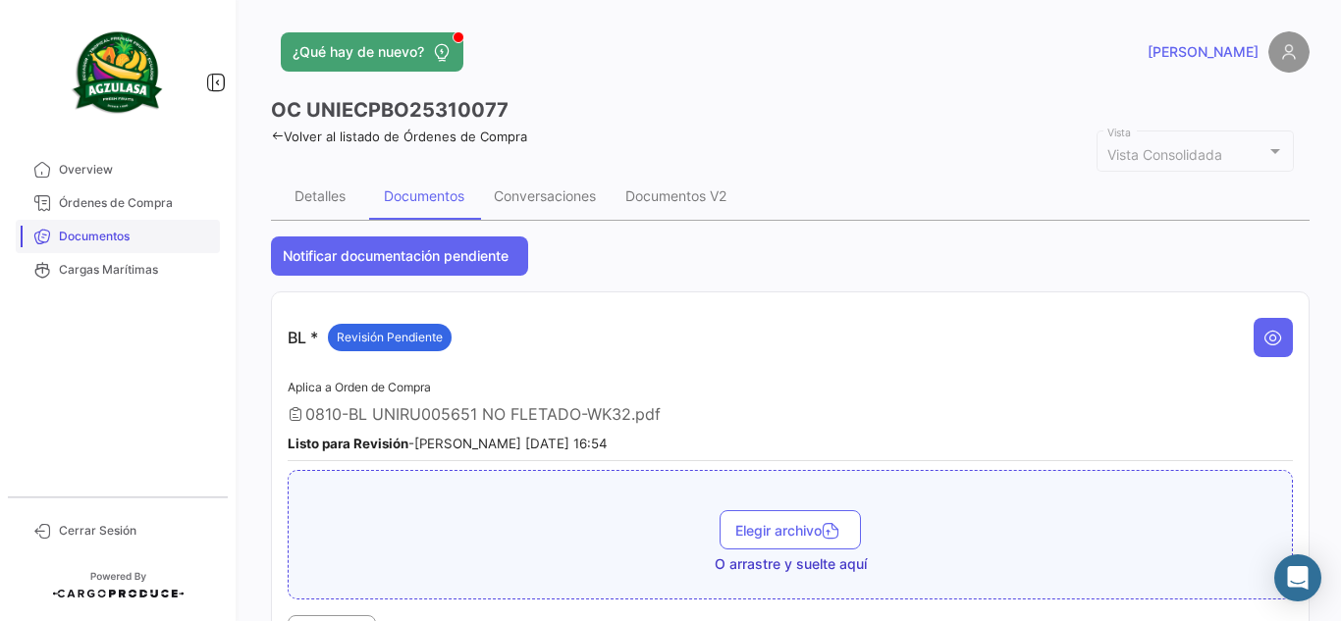
click at [132, 236] on span "Documentos" at bounding box center [135, 237] width 153 height 18
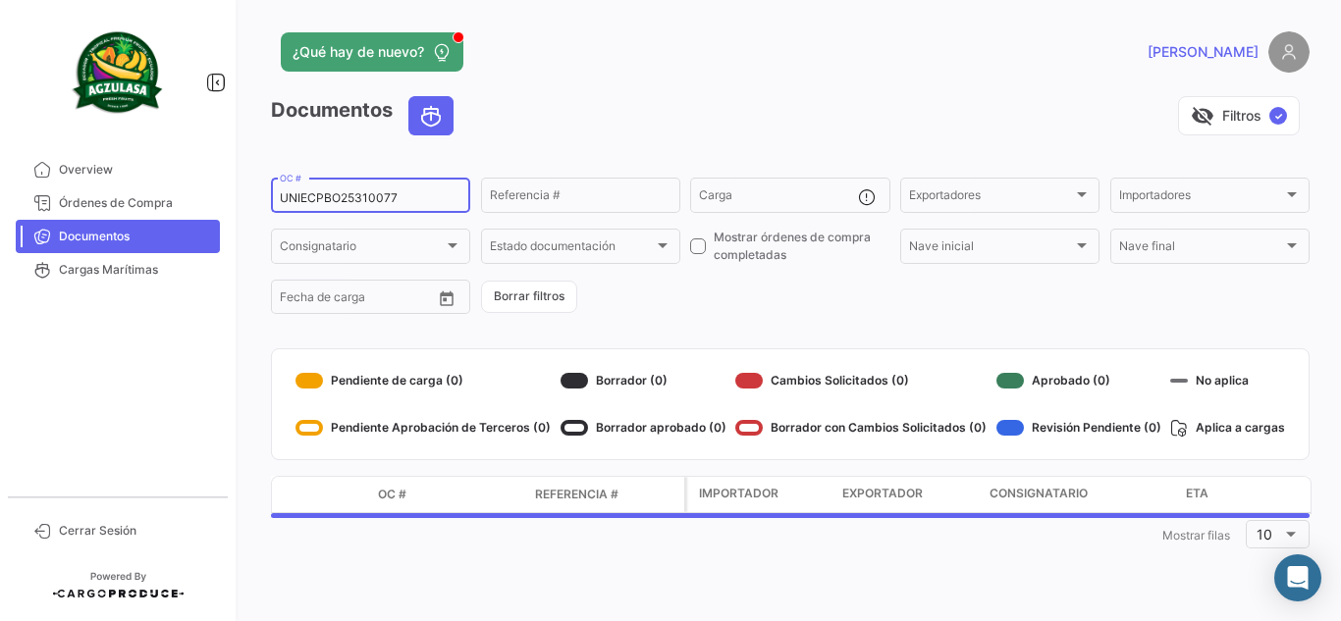
click at [414, 201] on input "UNIECPBO25310077" at bounding box center [371, 198] width 182 height 14
paste input "257691306"
type input "257691306"
click at [541, 96] on div "visibility_off Filtros ✓" at bounding box center [889, 115] width 840 height 39
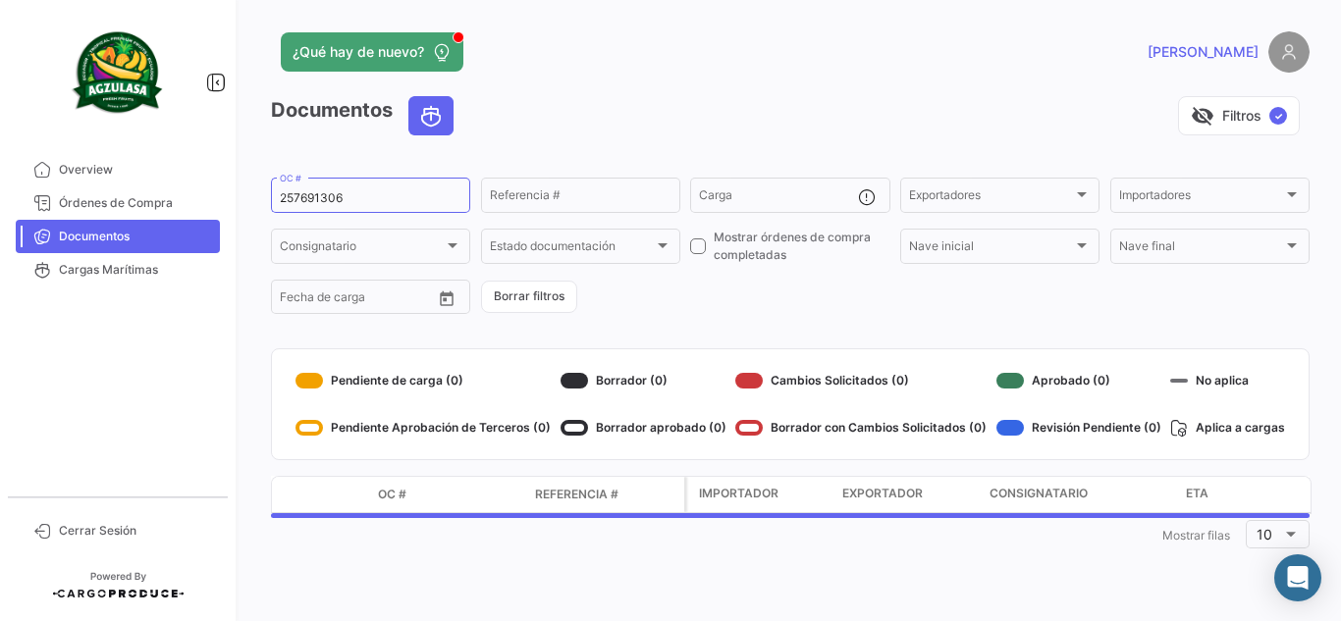
click at [698, 95] on app-header "¿Qué hay de nuevo? [PERSON_NAME]" at bounding box center [790, 63] width 1038 height 65
click at [691, 106] on div "visibility_off Filtros ✓" at bounding box center [889, 115] width 840 height 39
click at [631, 107] on div "visibility_off Filtros ✓" at bounding box center [889, 115] width 840 height 39
click at [763, 95] on app-header "¿Qué hay de nuevo? [PERSON_NAME]" at bounding box center [790, 63] width 1038 height 65
click at [737, 98] on div "visibility_off Filtros ✓" at bounding box center [889, 115] width 840 height 39
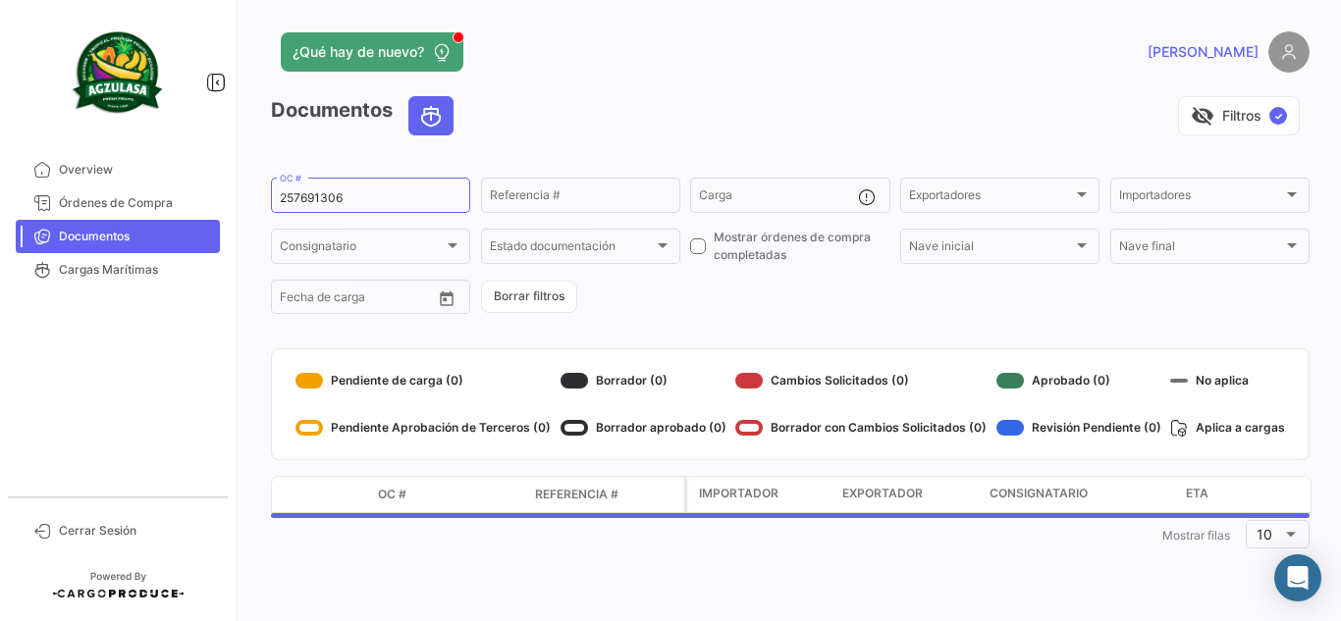
click at [734, 95] on app-header "¿Qué hay de nuevo? [PERSON_NAME]" at bounding box center [790, 63] width 1038 height 65
click at [688, 102] on div "visibility_off Filtros ✓" at bounding box center [889, 115] width 840 height 39
click at [699, 110] on div "visibility_off Filtros ✓" at bounding box center [889, 115] width 840 height 39
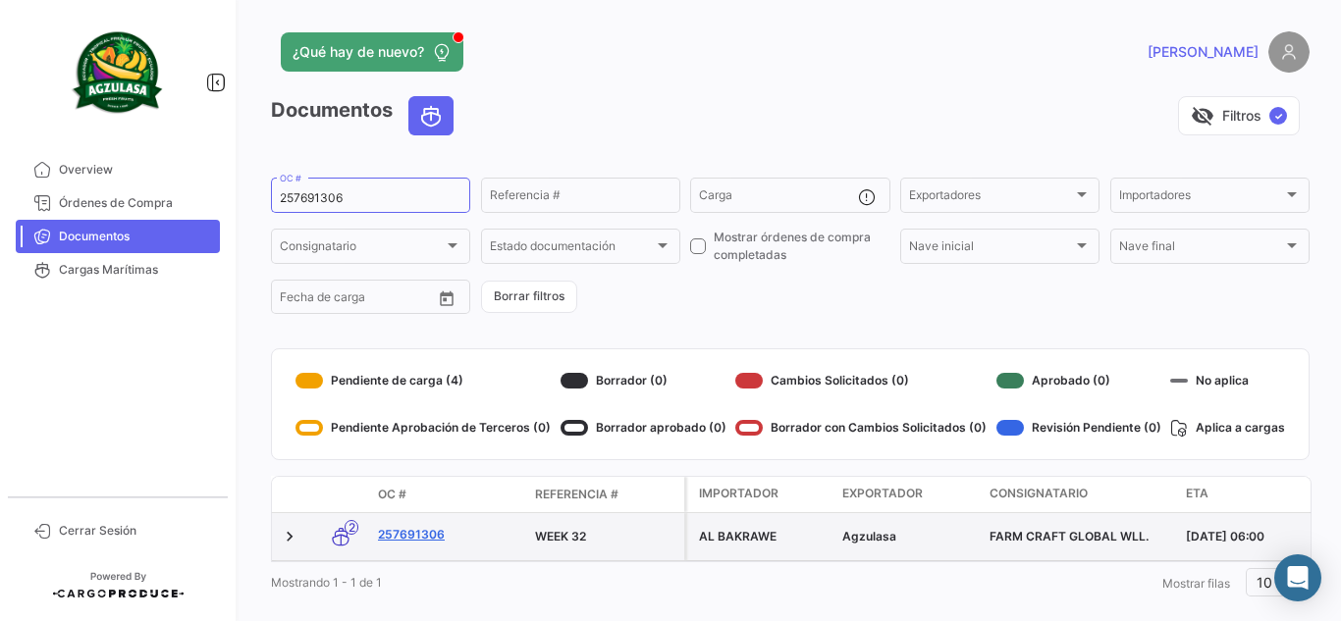
click at [423, 532] on link "257691306" at bounding box center [448, 535] width 141 height 18
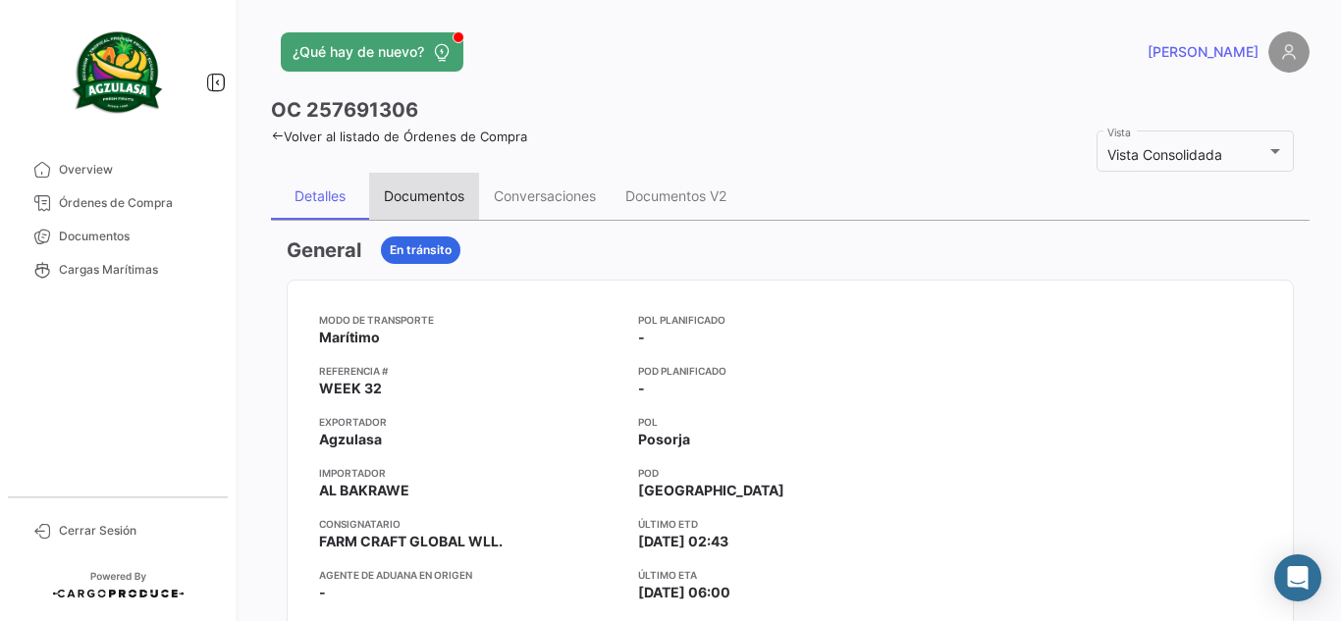
click at [422, 180] on div "Documentos" at bounding box center [424, 196] width 110 height 47
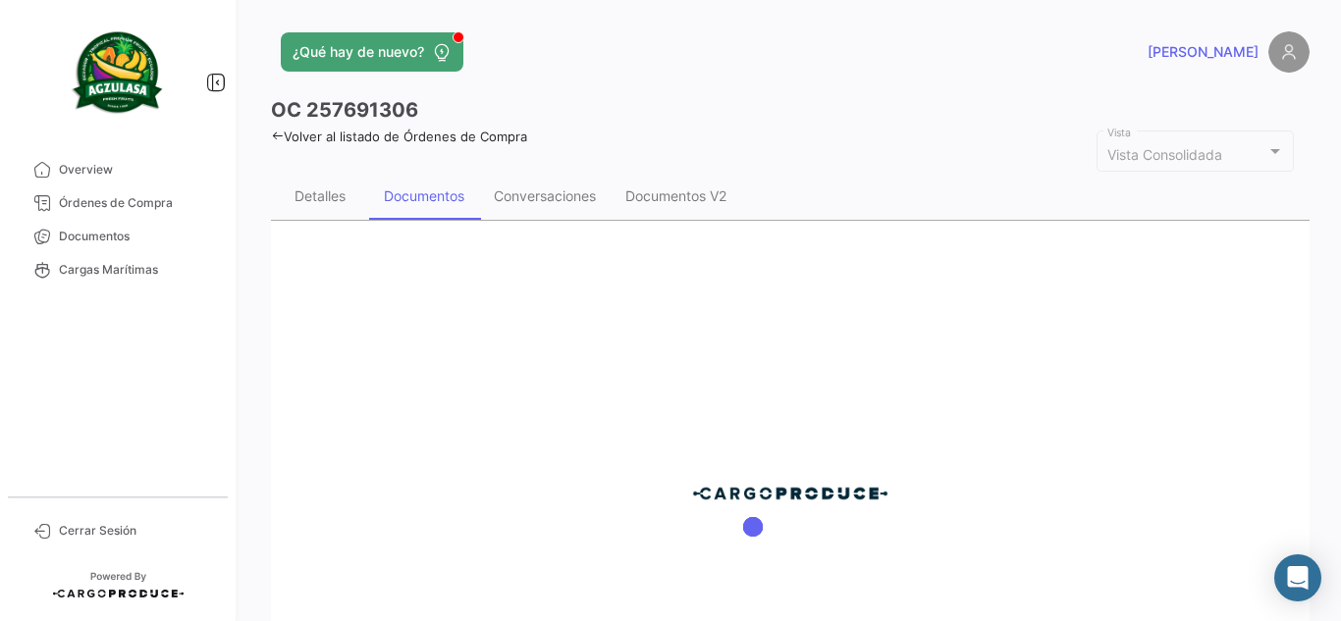
click at [688, 59] on div "¿Qué hay de nuevo?" at bounding box center [556, 51] width 571 height 39
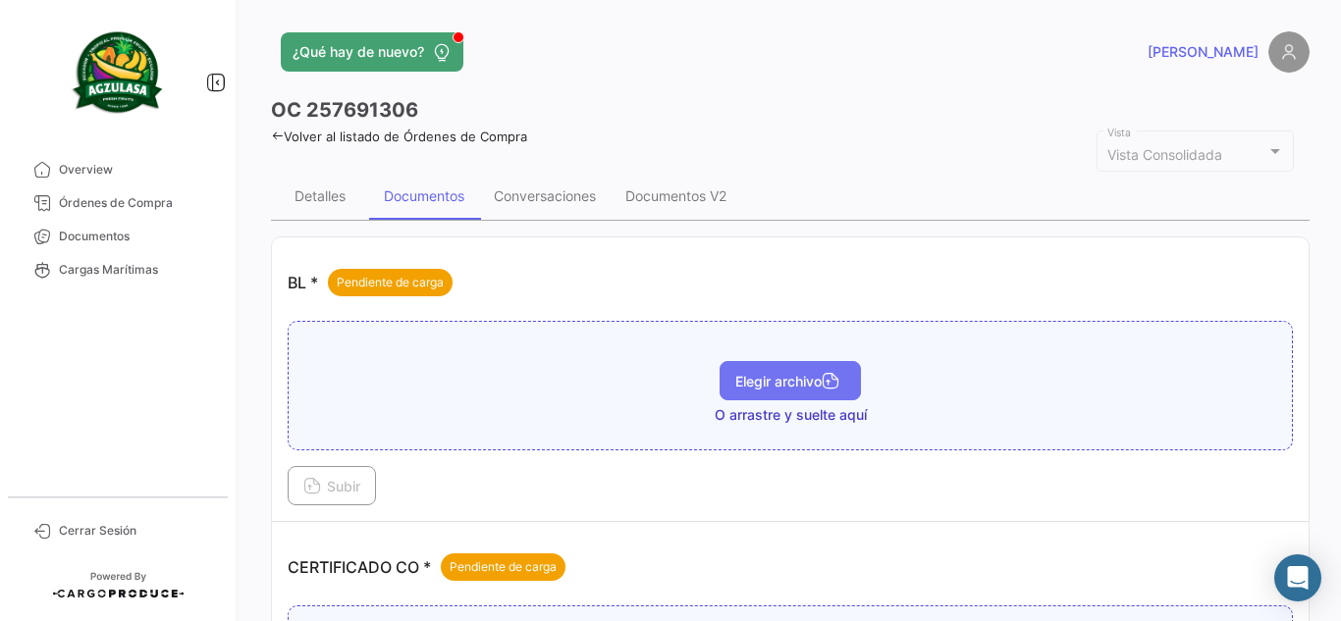
click at [798, 383] on span "Elegir archivo" at bounding box center [790, 381] width 110 height 17
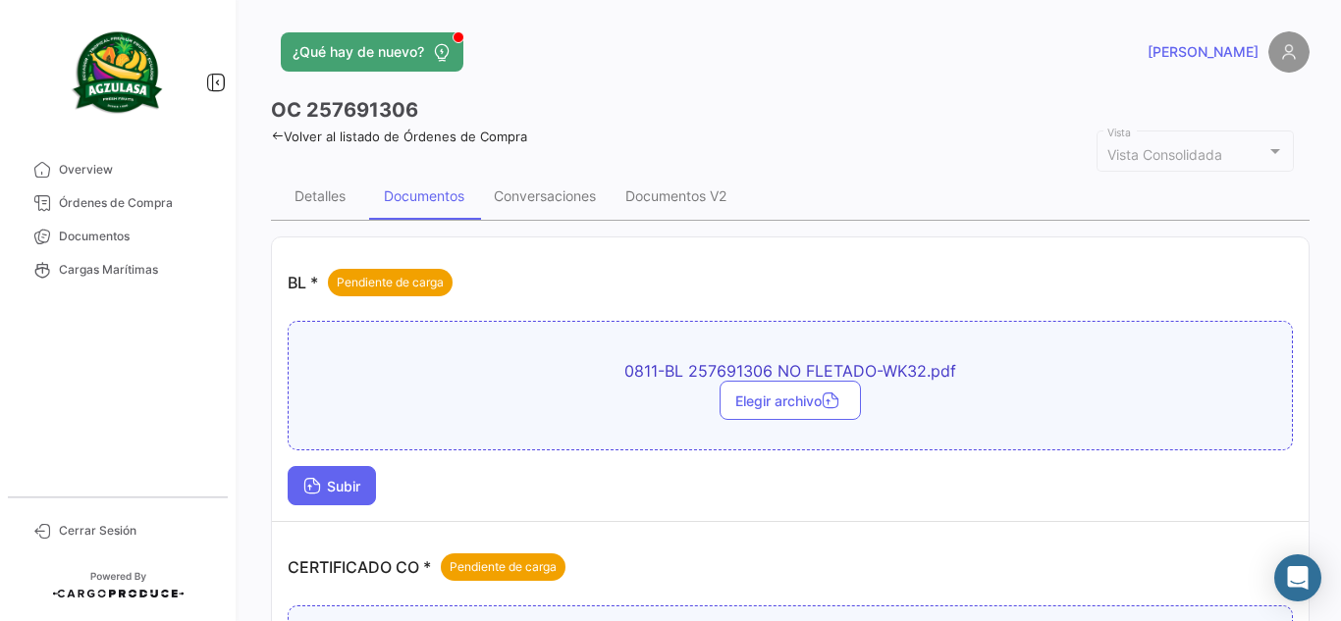
click at [326, 490] on span "Subir" at bounding box center [331, 486] width 57 height 17
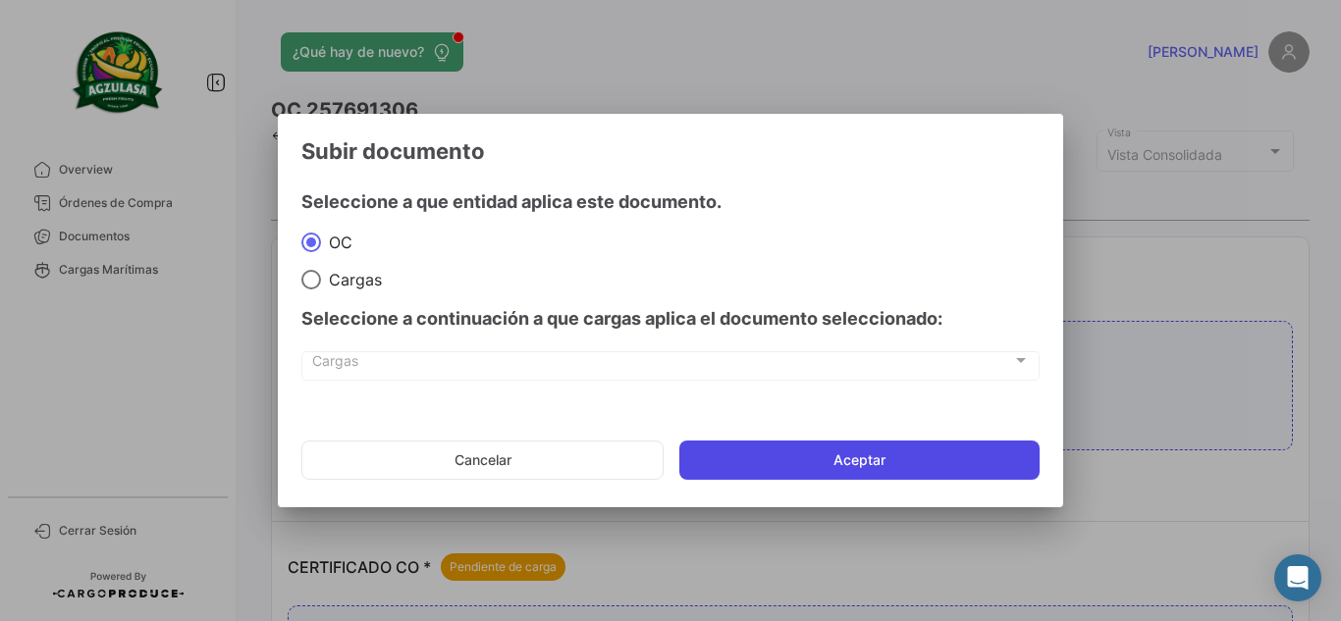
click at [816, 460] on button "Aceptar" at bounding box center [859, 460] width 360 height 39
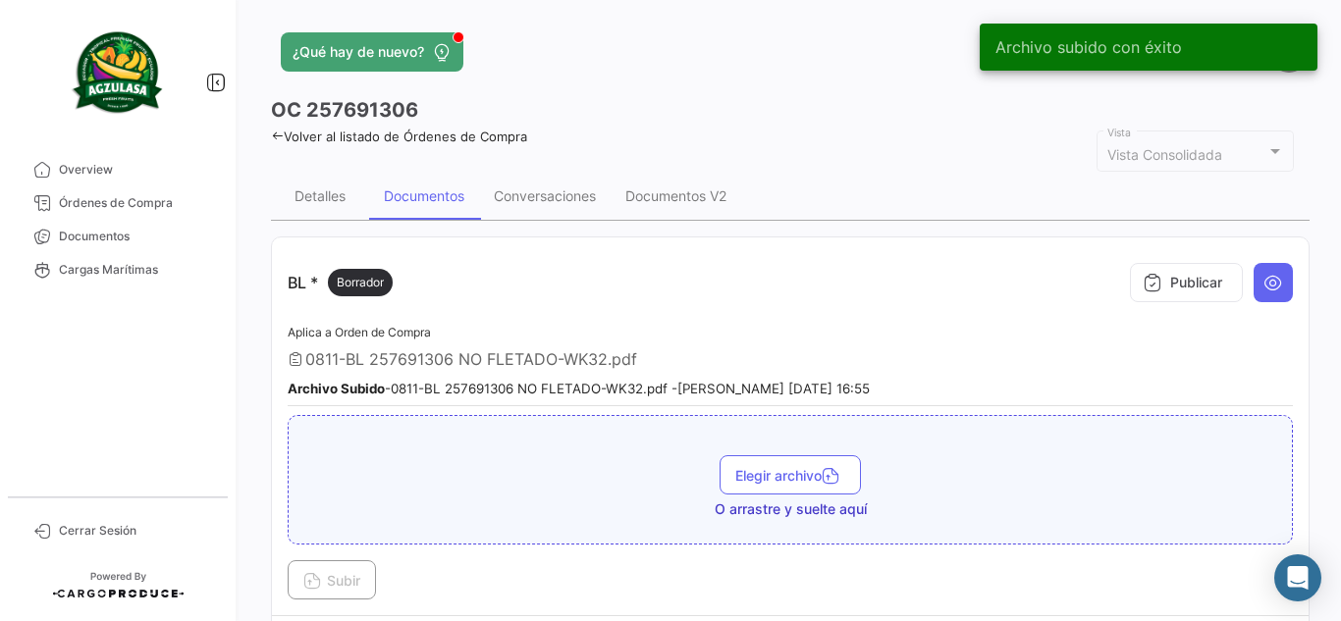
click at [856, 84] on app-header "¿Qué hay de nuevo? [PERSON_NAME]" at bounding box center [790, 63] width 1038 height 65
click at [1142, 282] on icon at bounding box center [1152, 283] width 20 height 20
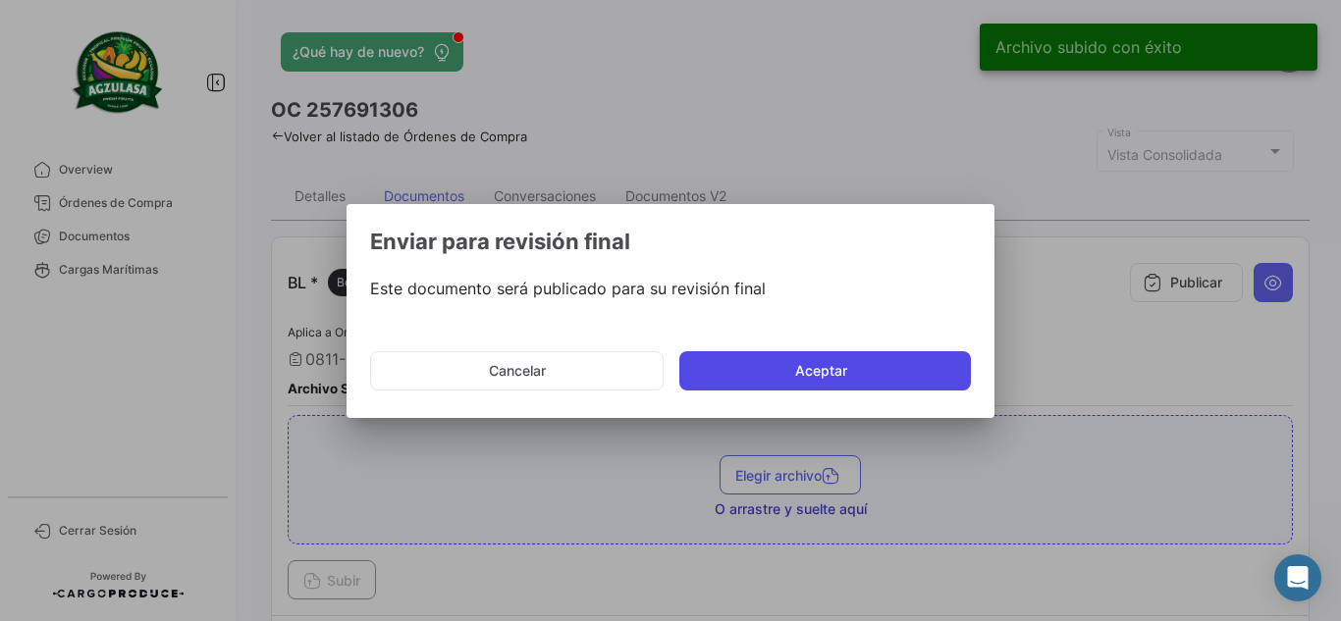
click at [860, 368] on button "Aceptar" at bounding box center [824, 370] width 291 height 39
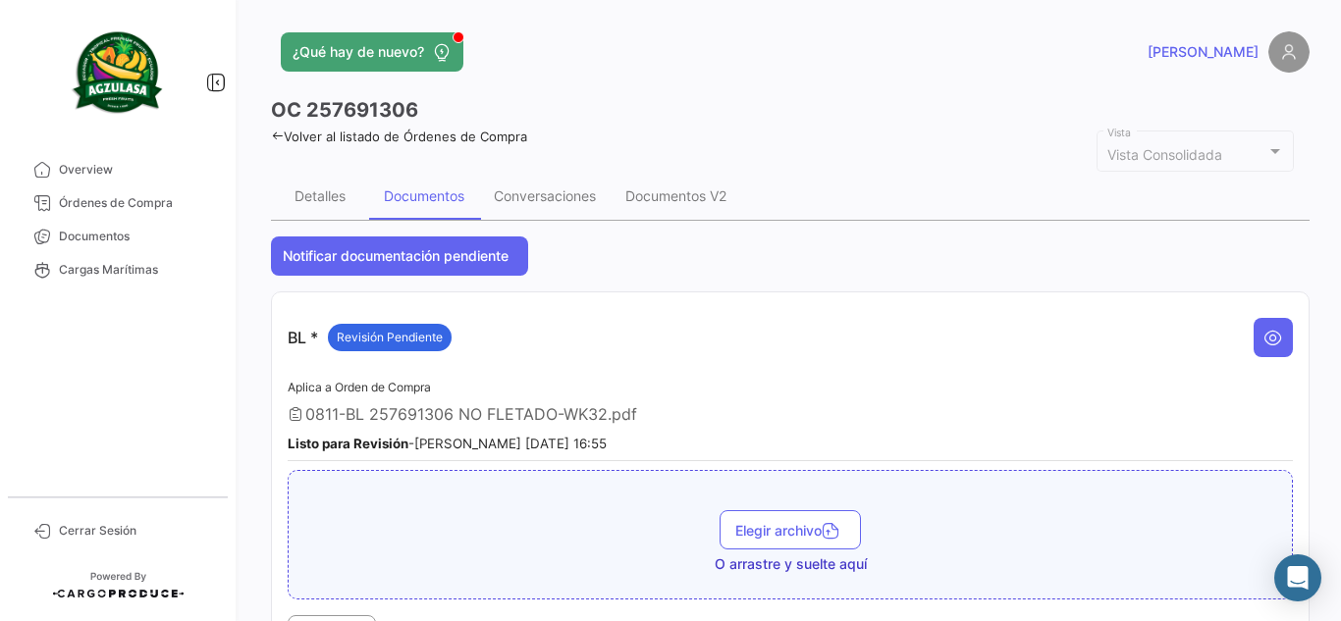
click at [812, 111] on div "OC 257691306" at bounding box center [790, 109] width 1038 height 27
click at [152, 238] on span "Documentos" at bounding box center [135, 237] width 153 height 18
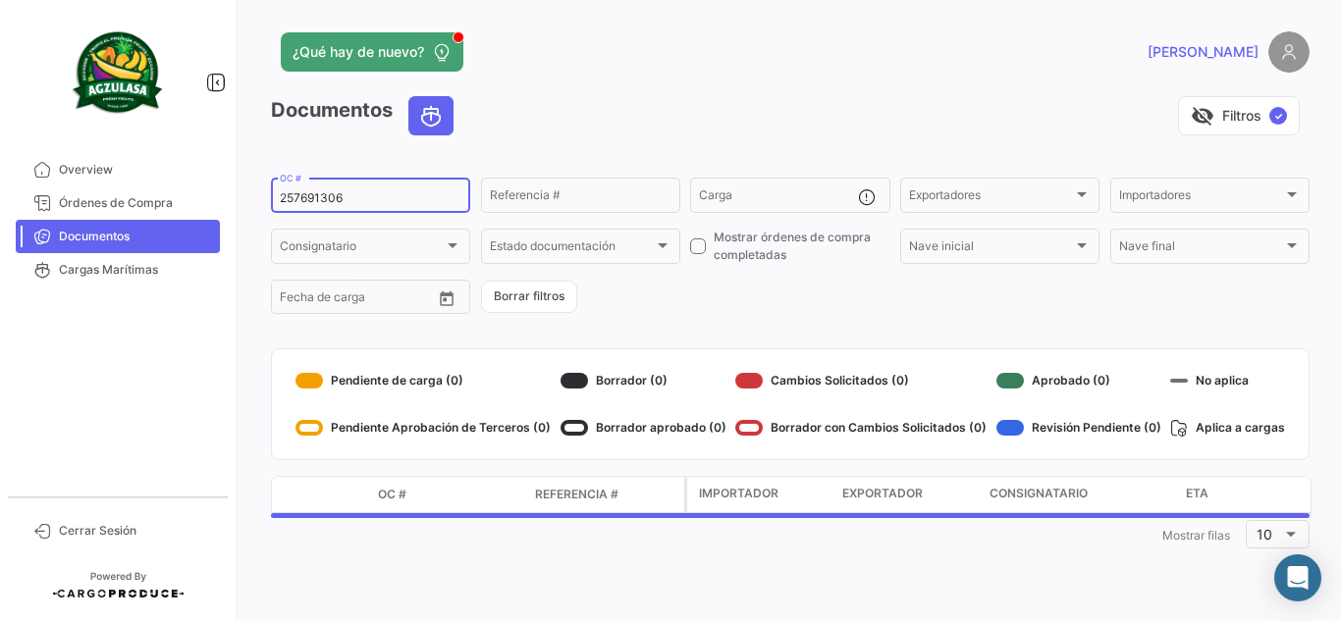
click at [410, 204] on input "257691306" at bounding box center [371, 198] width 182 height 14
click at [410, 203] on input "257691306" at bounding box center [371, 198] width 182 height 14
paste input "34"
type input "257691334"
click at [641, 104] on div "visibility_off Filtros ✓" at bounding box center [889, 115] width 840 height 39
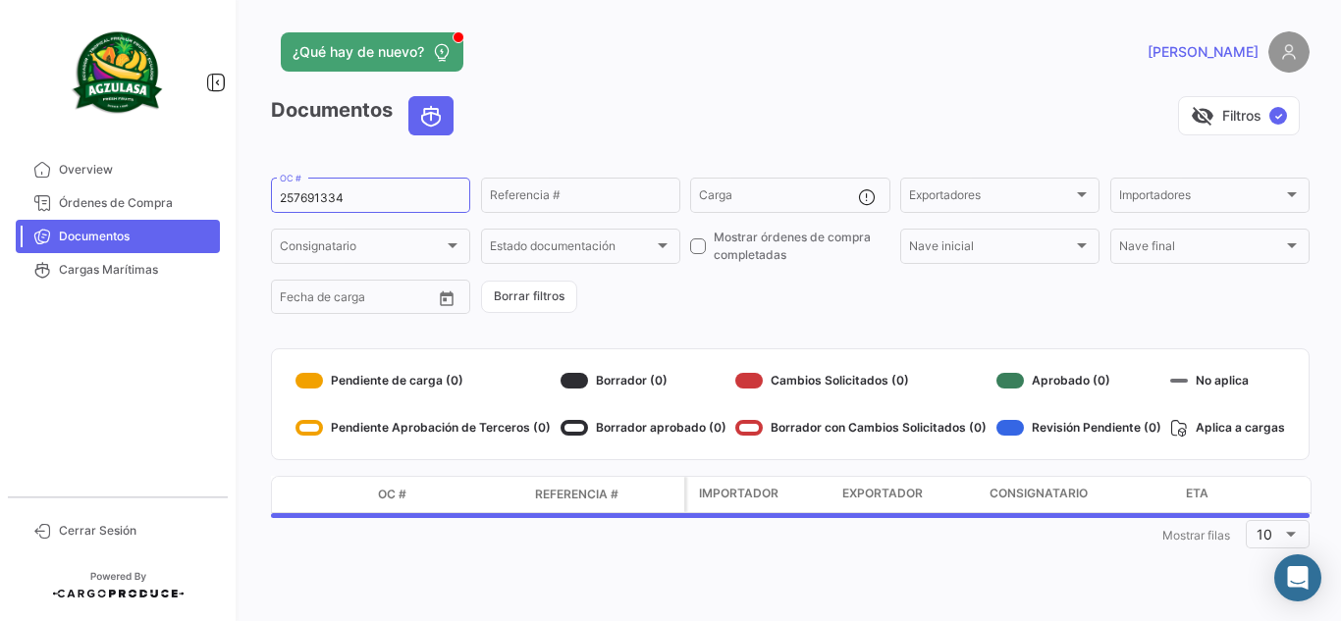
click at [645, 109] on div "visibility_off Filtros ✓" at bounding box center [889, 115] width 840 height 39
click at [674, 123] on div "visibility_off Filtros ✓" at bounding box center [889, 115] width 840 height 39
click at [761, 68] on div "¿Qué hay de nuevo?" at bounding box center [556, 51] width 571 height 39
click at [761, 55] on div "¿Qué hay de nuevo?" at bounding box center [556, 51] width 571 height 39
click at [622, 110] on div "visibility_off Filtros ✓" at bounding box center [889, 115] width 840 height 39
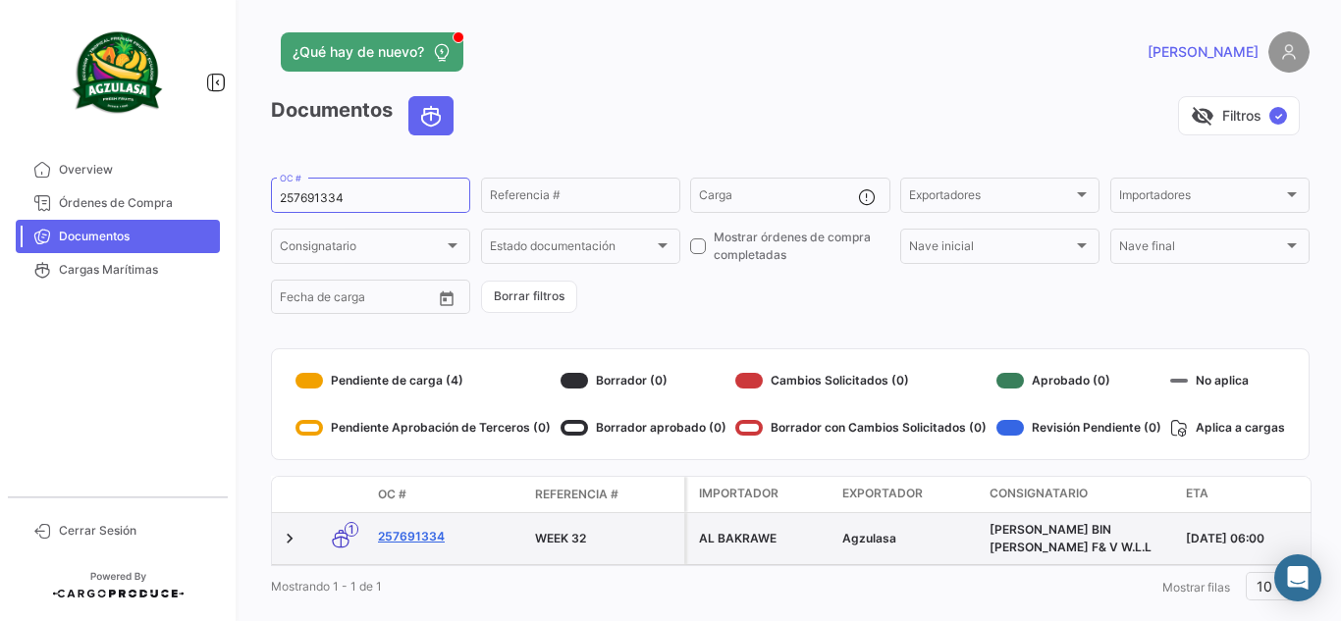
click at [419, 535] on link "257691334" at bounding box center [448, 537] width 141 height 18
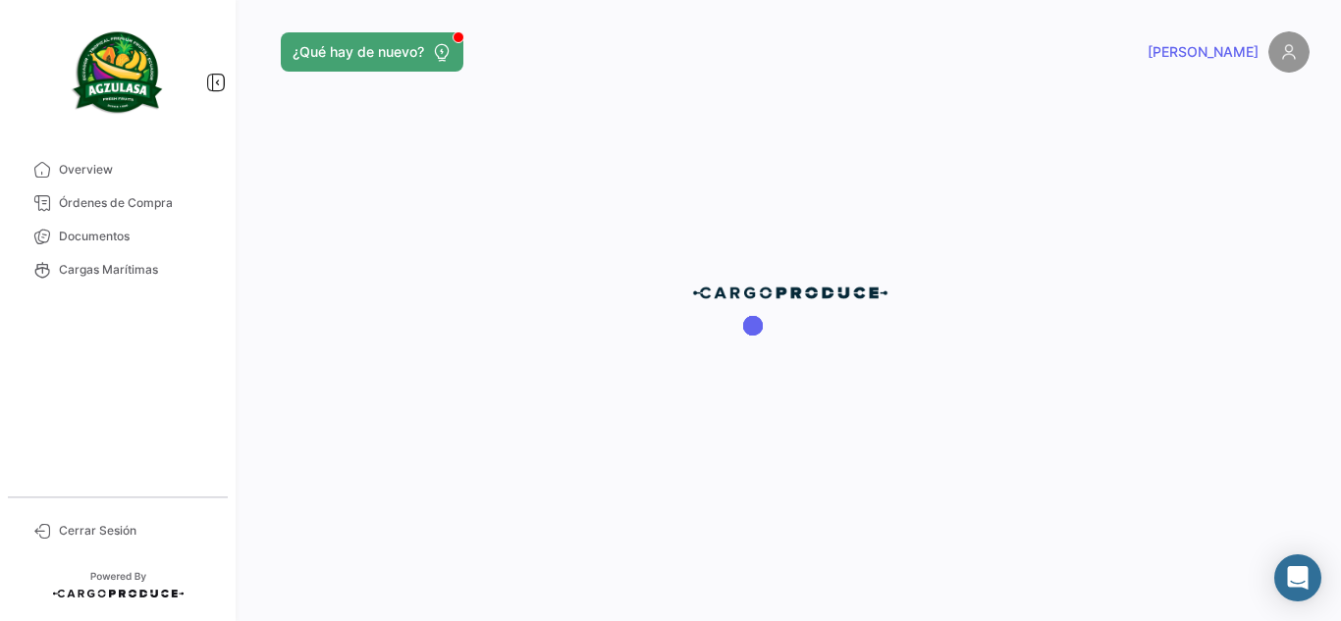
click at [764, 103] on div at bounding box center [789, 310] width 1101 height 621
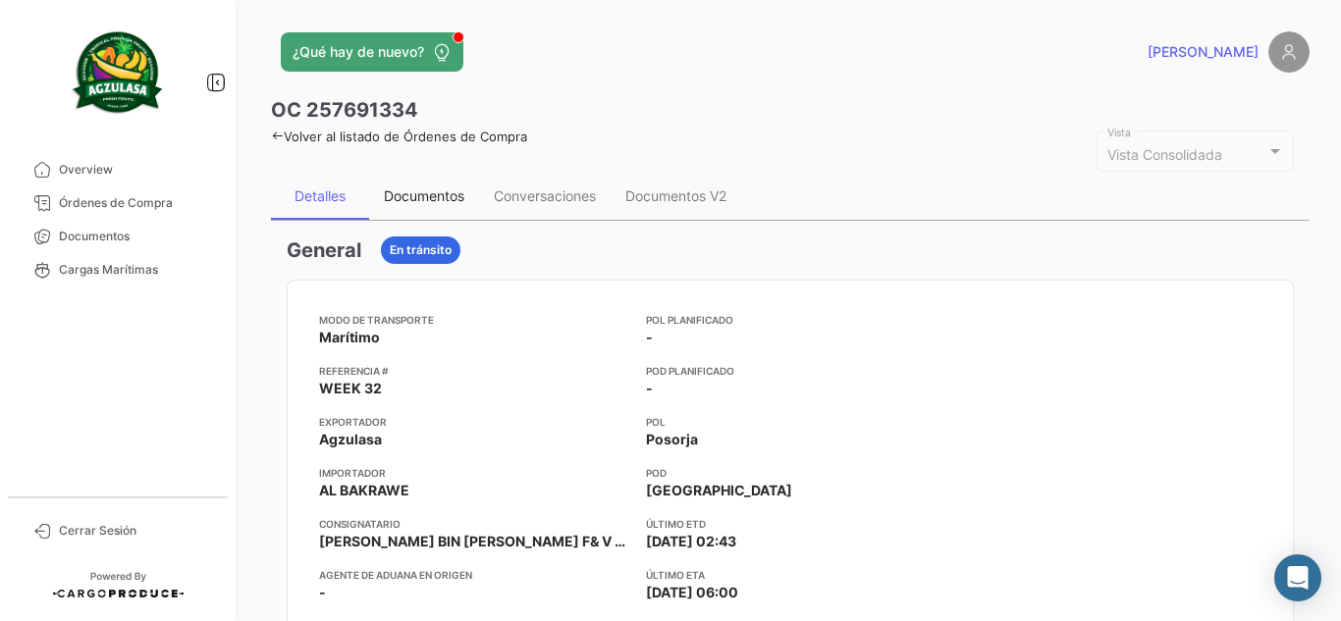
click at [435, 212] on div "Documentos" at bounding box center [424, 196] width 110 height 47
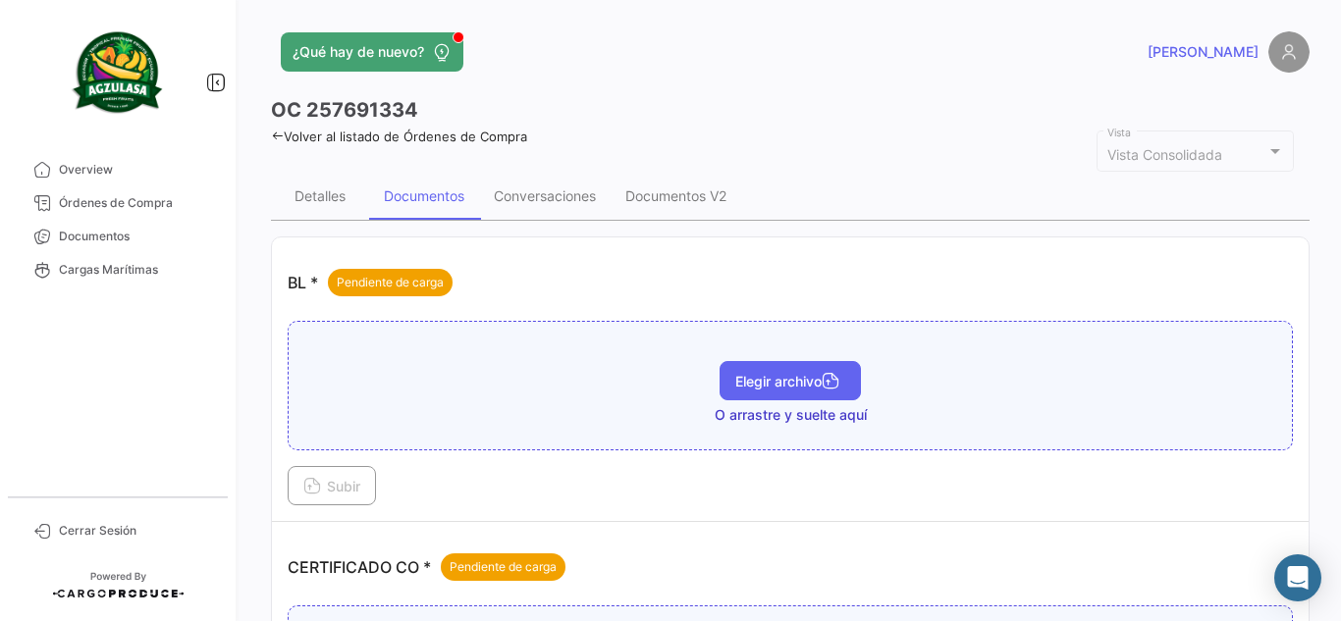
click at [784, 379] on span "Elegir archivo" at bounding box center [790, 381] width 110 height 17
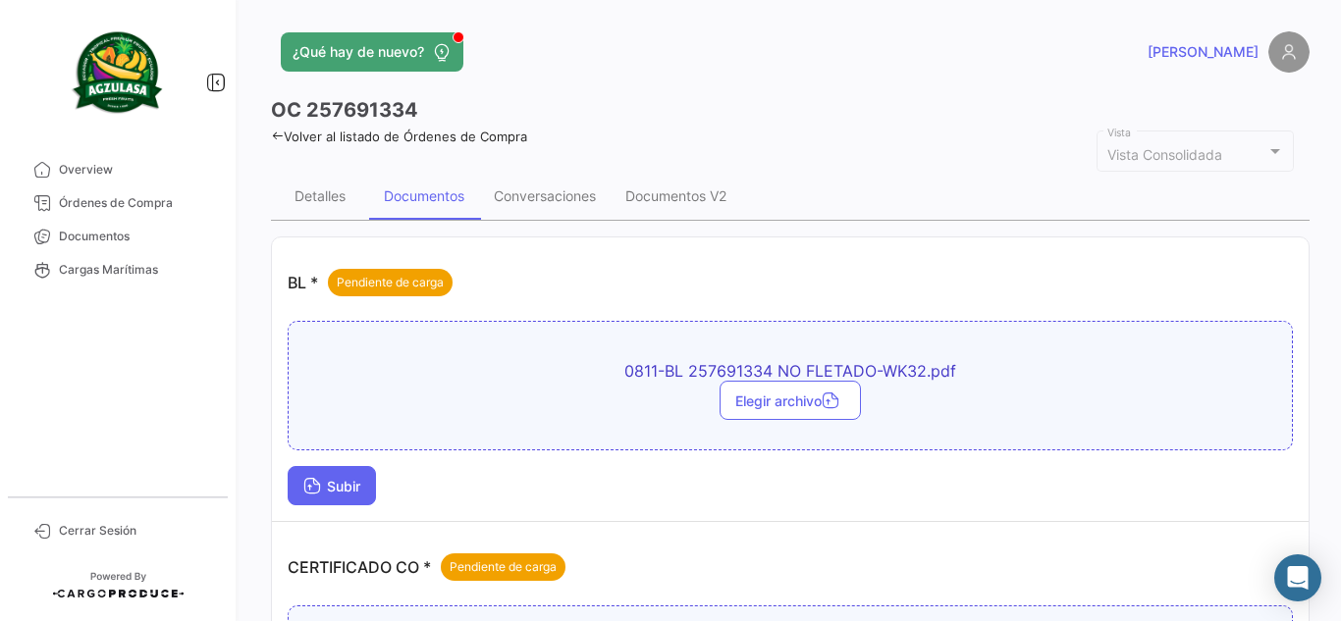
click at [349, 490] on span "Subir" at bounding box center [331, 486] width 57 height 17
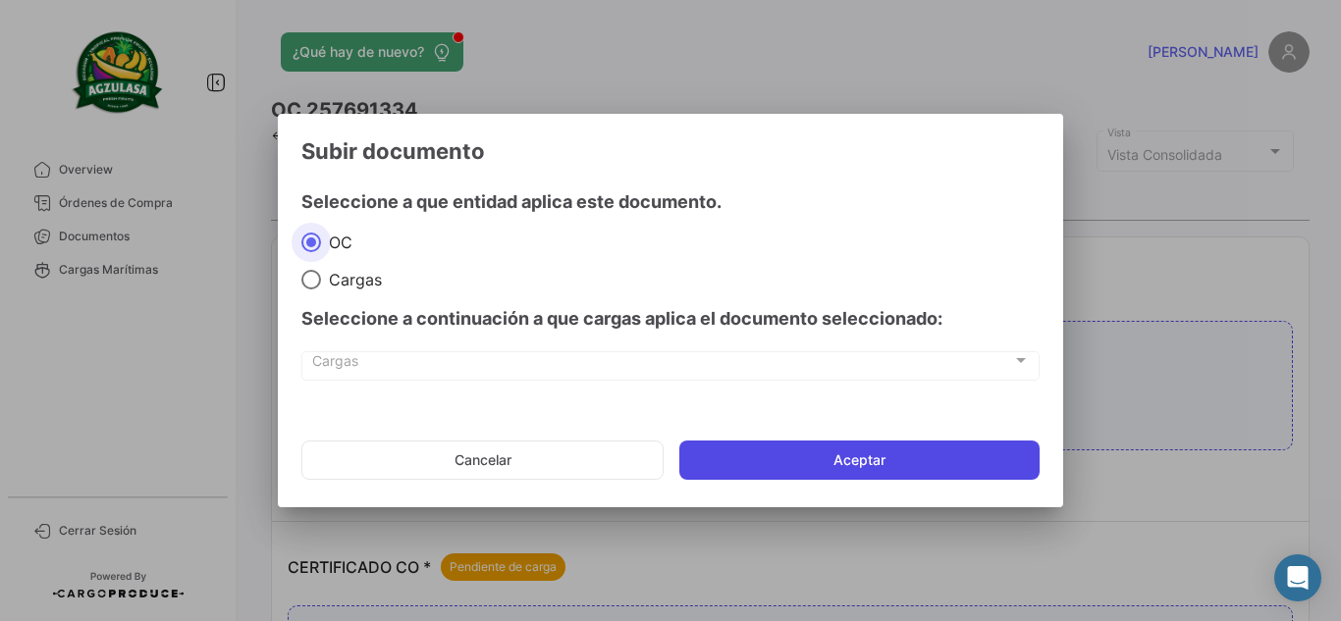
click at [805, 467] on button "Aceptar" at bounding box center [859, 460] width 360 height 39
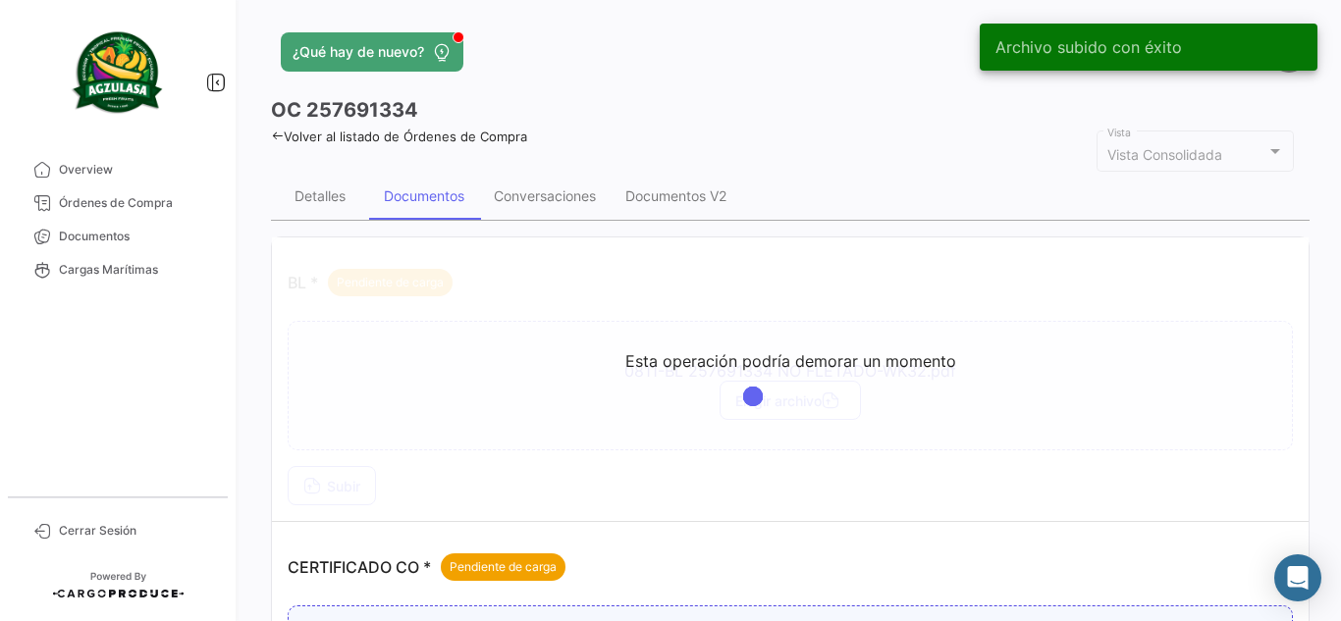
click at [799, 124] on div "Volver al listado de Órdenes de Compra" at bounding box center [790, 134] width 1038 height 21
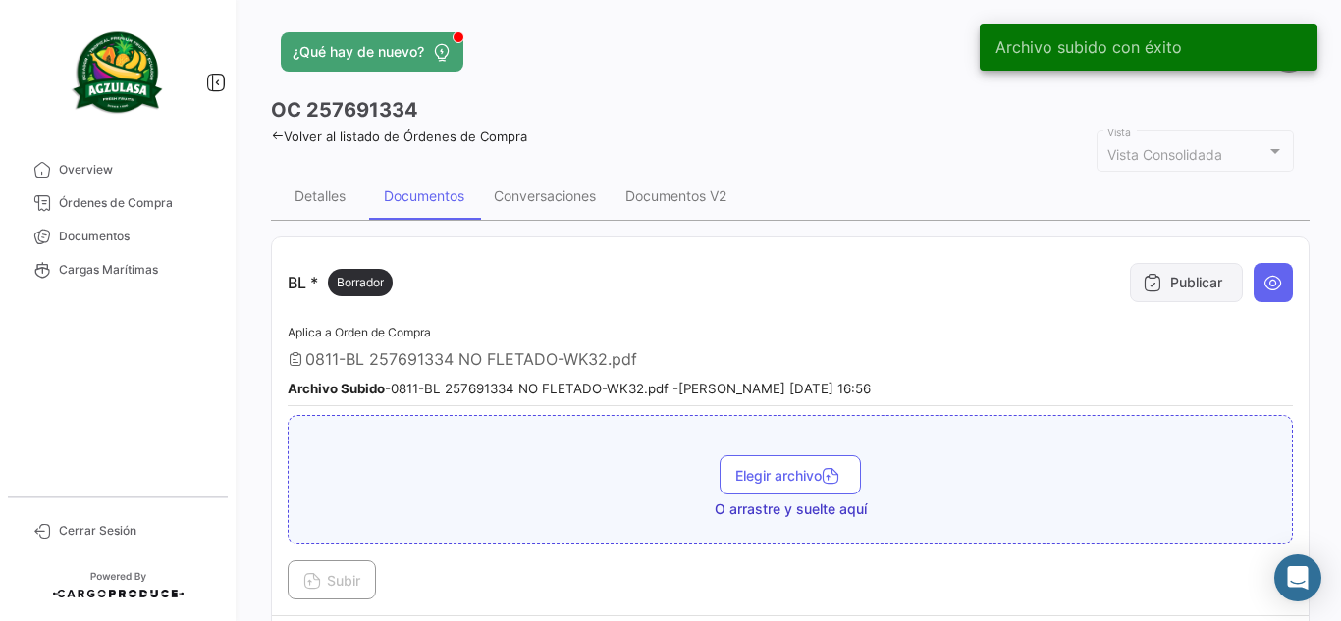
click at [1188, 276] on button "Publicar" at bounding box center [1186, 282] width 113 height 39
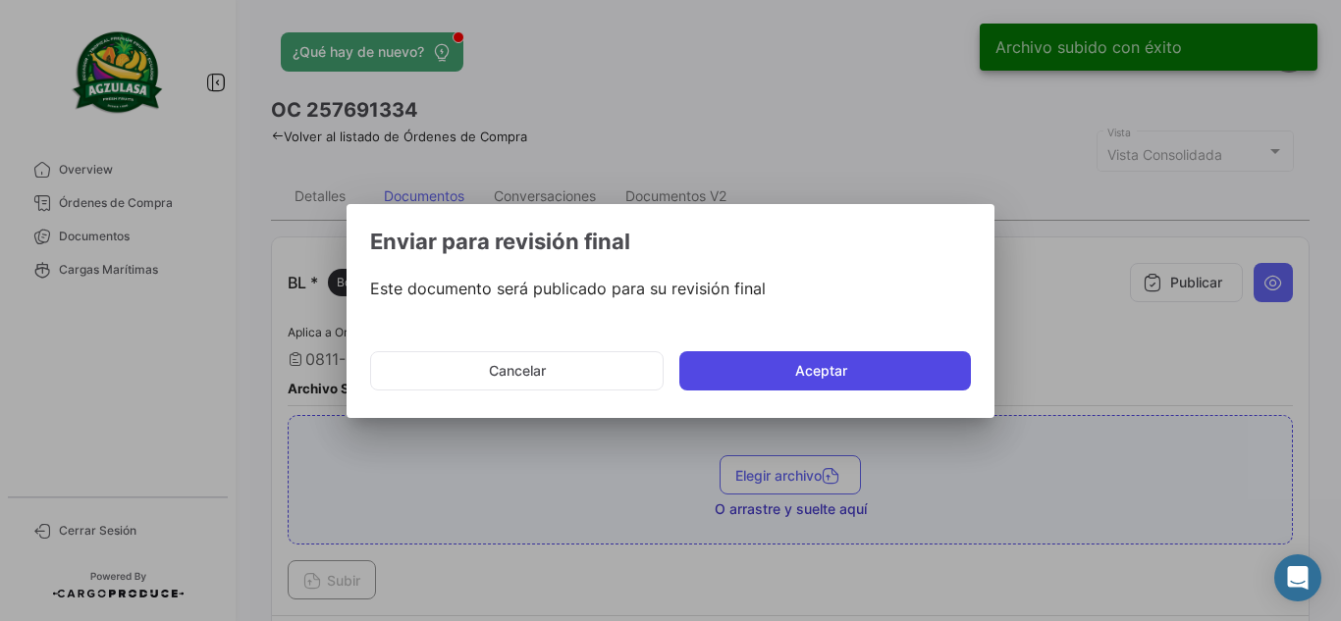
click at [816, 363] on button "Aceptar" at bounding box center [824, 370] width 291 height 39
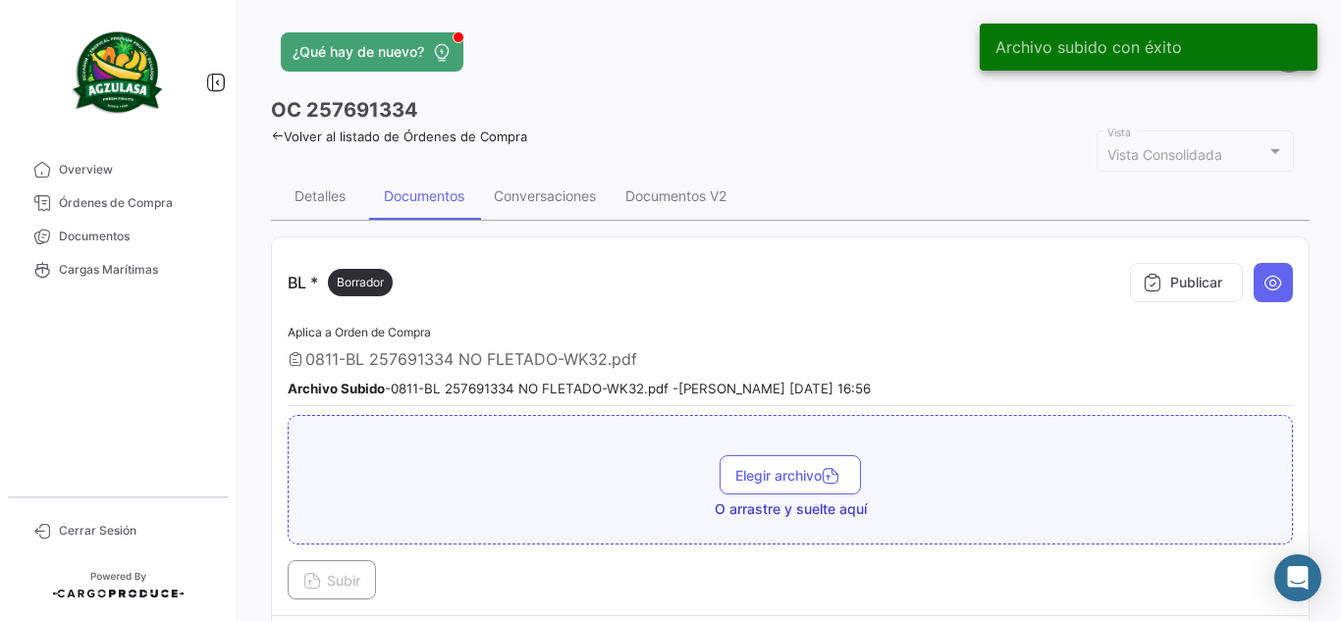
click at [808, 41] on div "¿Qué hay de nuevo?" at bounding box center [556, 51] width 571 height 39
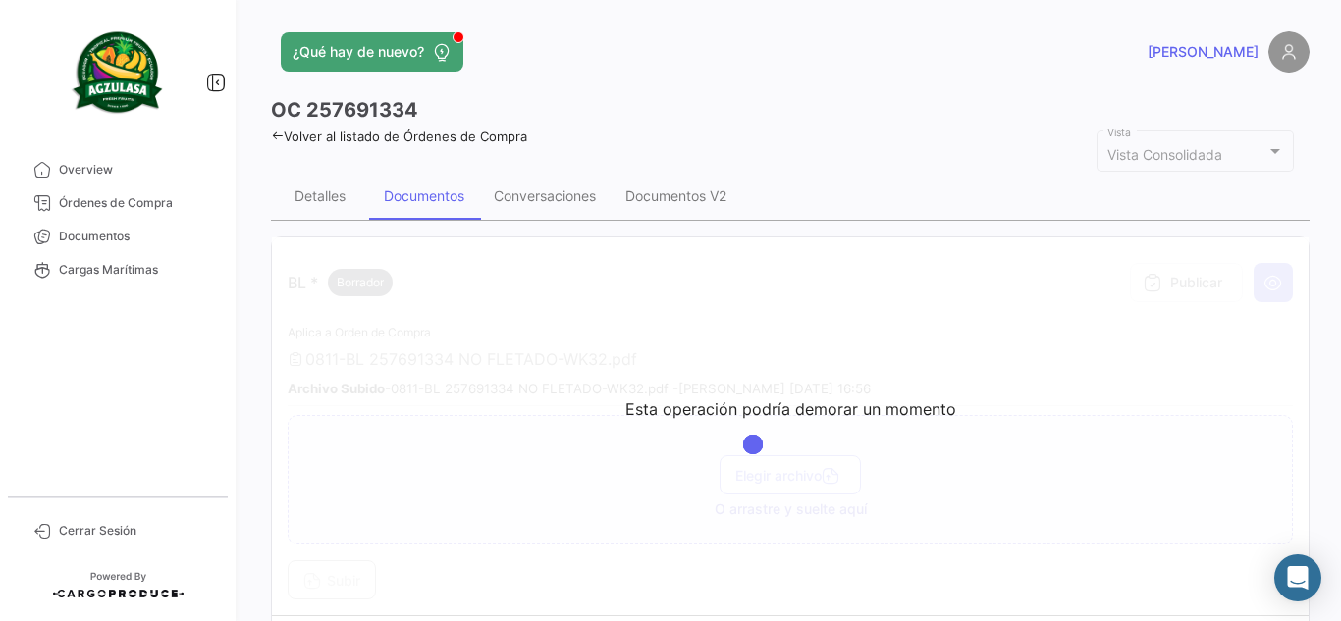
click at [858, 77] on app-header "¿Qué hay de nuevo? [PERSON_NAME]" at bounding box center [790, 63] width 1038 height 65
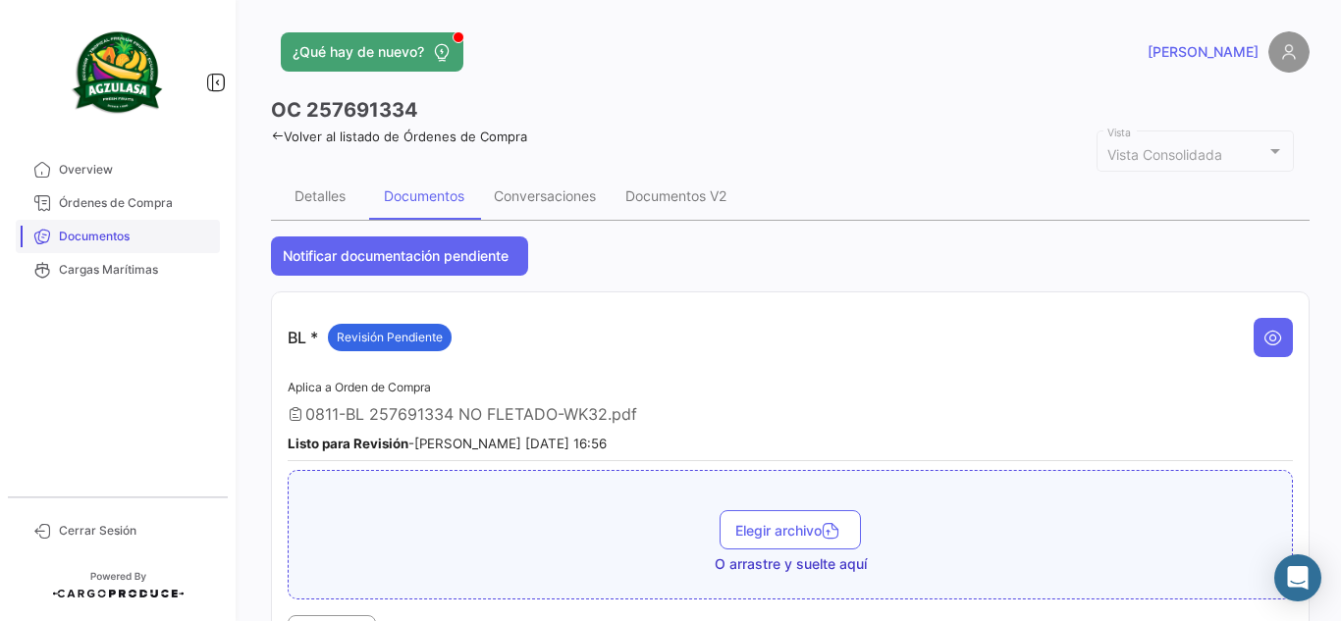
drag, startPoint x: 132, startPoint y: 239, endPoint x: 151, endPoint y: 247, distance: 20.2
click at [132, 238] on span "Documentos" at bounding box center [135, 237] width 153 height 18
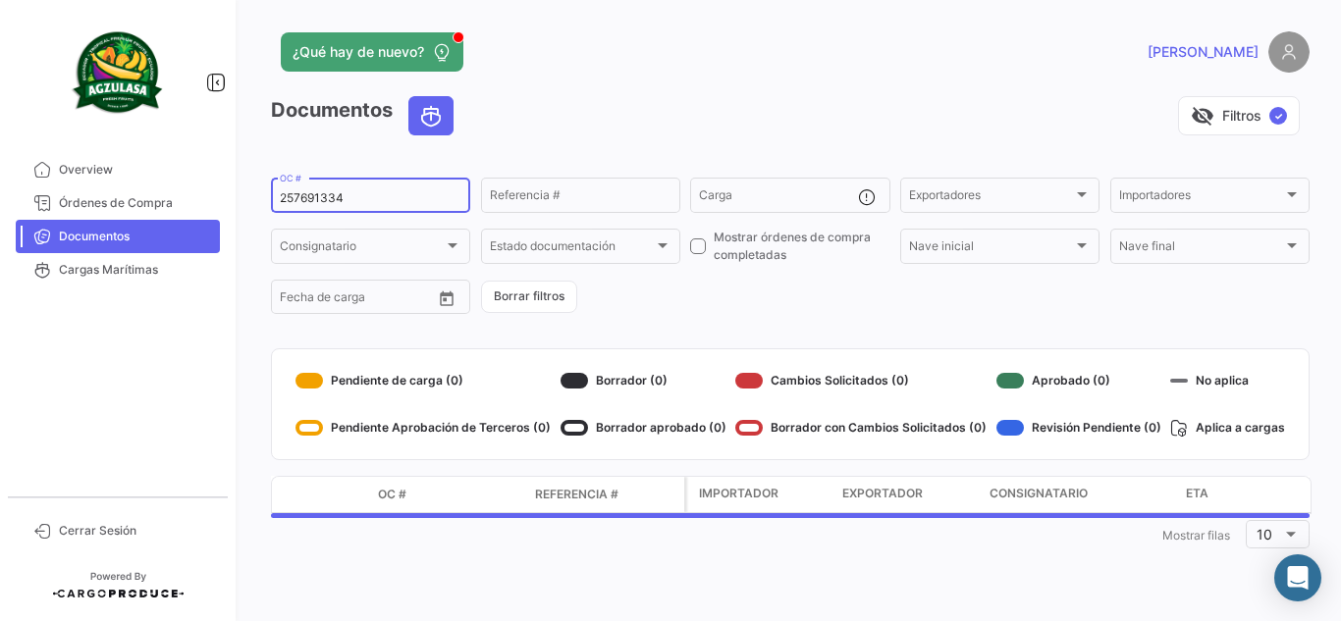
click at [396, 192] on input "257691334" at bounding box center [371, 198] width 182 height 14
click at [397, 192] on input "257691334" at bounding box center [371, 198] width 182 height 14
paste input "GQL0409408"
type input "GQL0409408"
click at [629, 120] on div "visibility_off Filtros ✓" at bounding box center [889, 115] width 840 height 39
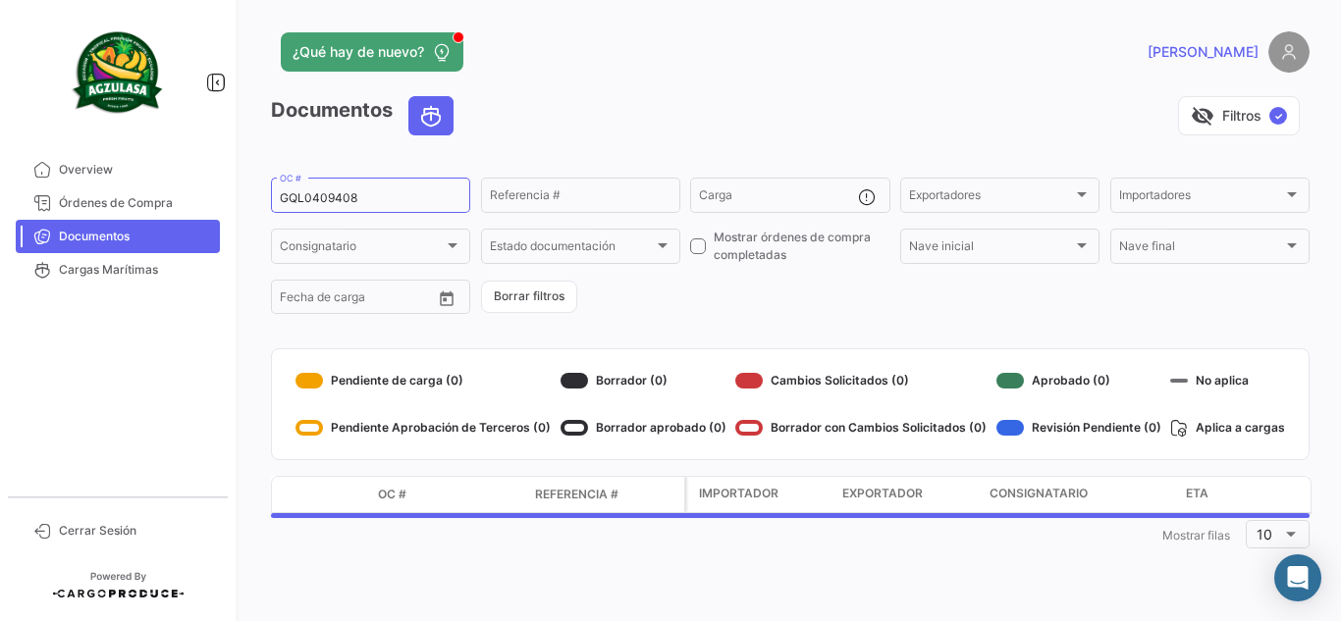
click at [872, 28] on div "¿Qué hay de nuevo? [PERSON_NAME] Documentos visibility_off Filtros ✓ GQL0409408…" at bounding box center [789, 310] width 1101 height 621
click at [595, 66] on div "¿Qué hay de nuevo?" at bounding box center [556, 51] width 571 height 39
click at [603, 134] on div "visibility_off Filtros ✓" at bounding box center [889, 115] width 840 height 39
click at [663, 68] on div "¿Qué hay de nuevo?" at bounding box center [556, 51] width 571 height 39
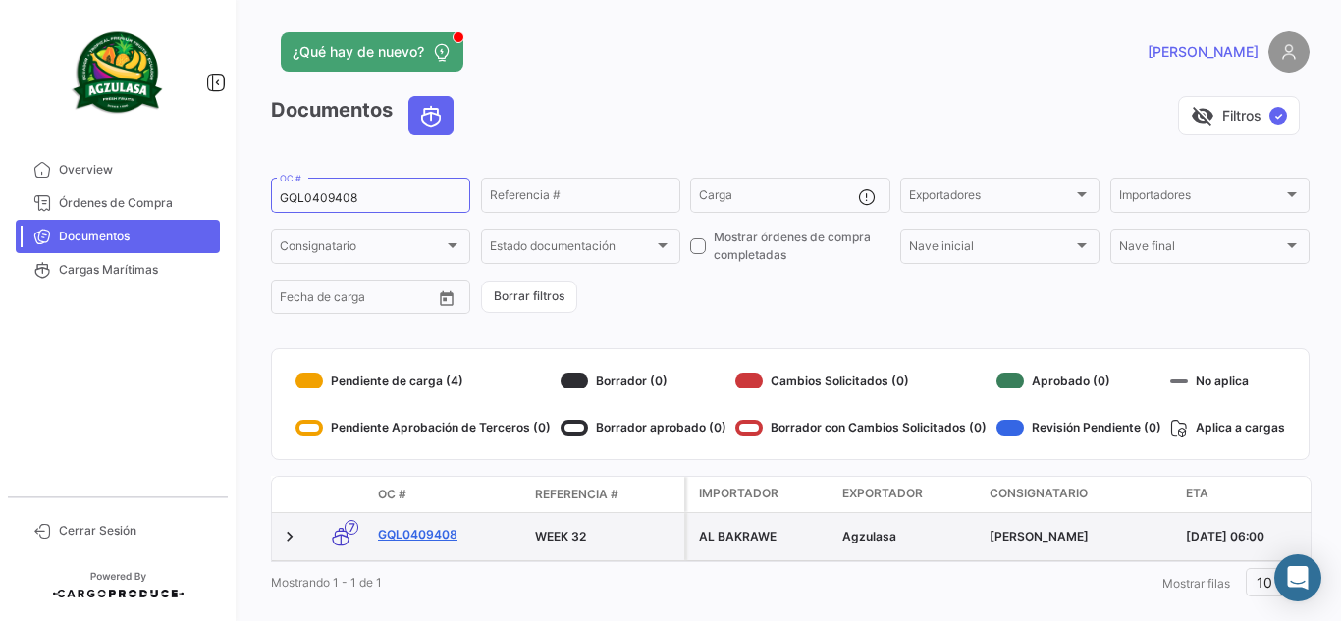
click at [430, 540] on link "GQL0409408" at bounding box center [448, 535] width 141 height 18
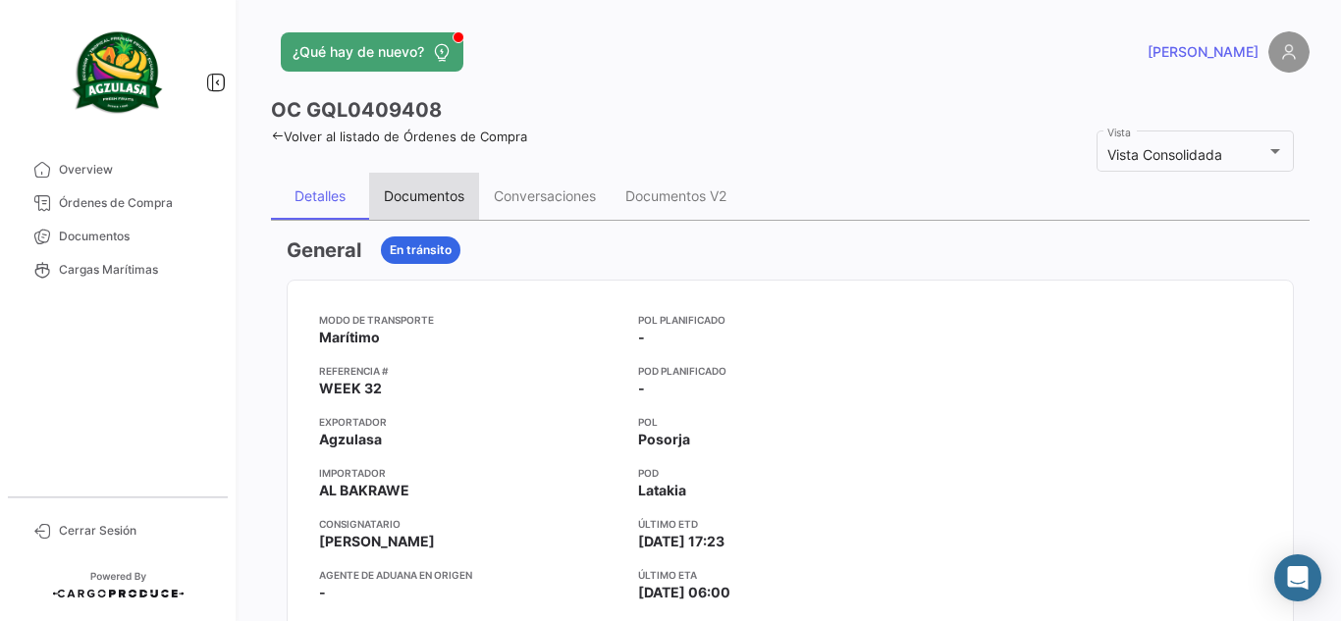
click at [393, 188] on div "Documentos" at bounding box center [424, 195] width 80 height 17
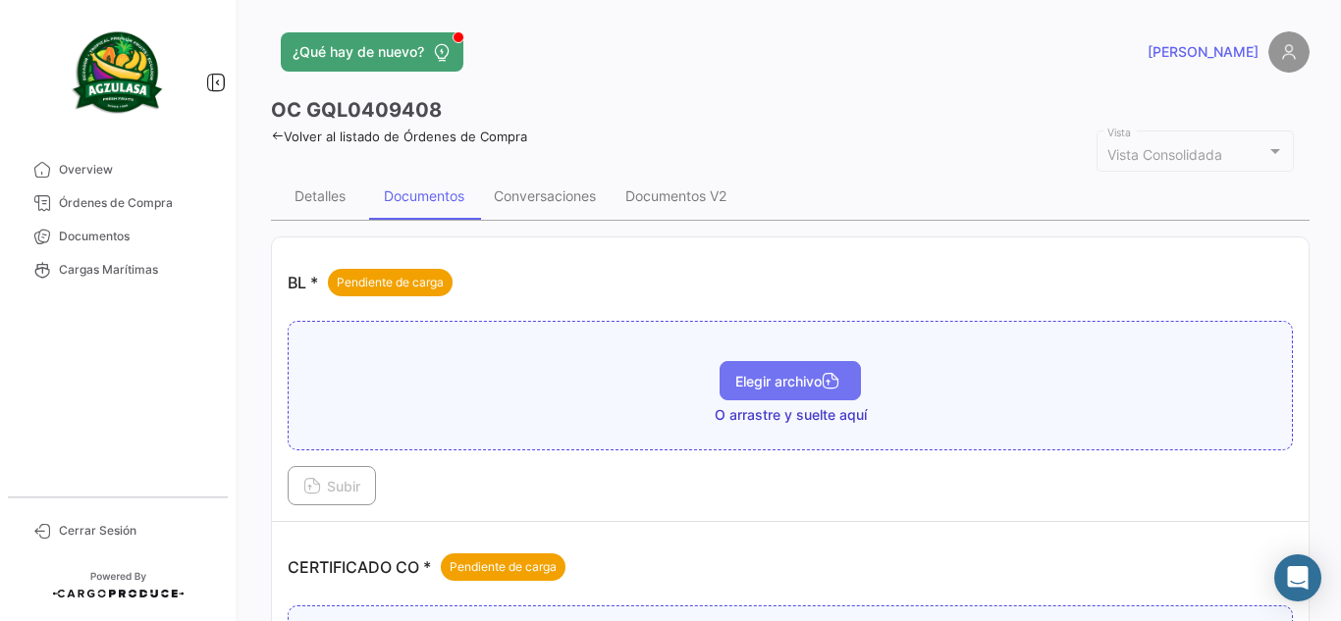
click at [770, 387] on span "Elegir archivo" at bounding box center [790, 381] width 110 height 17
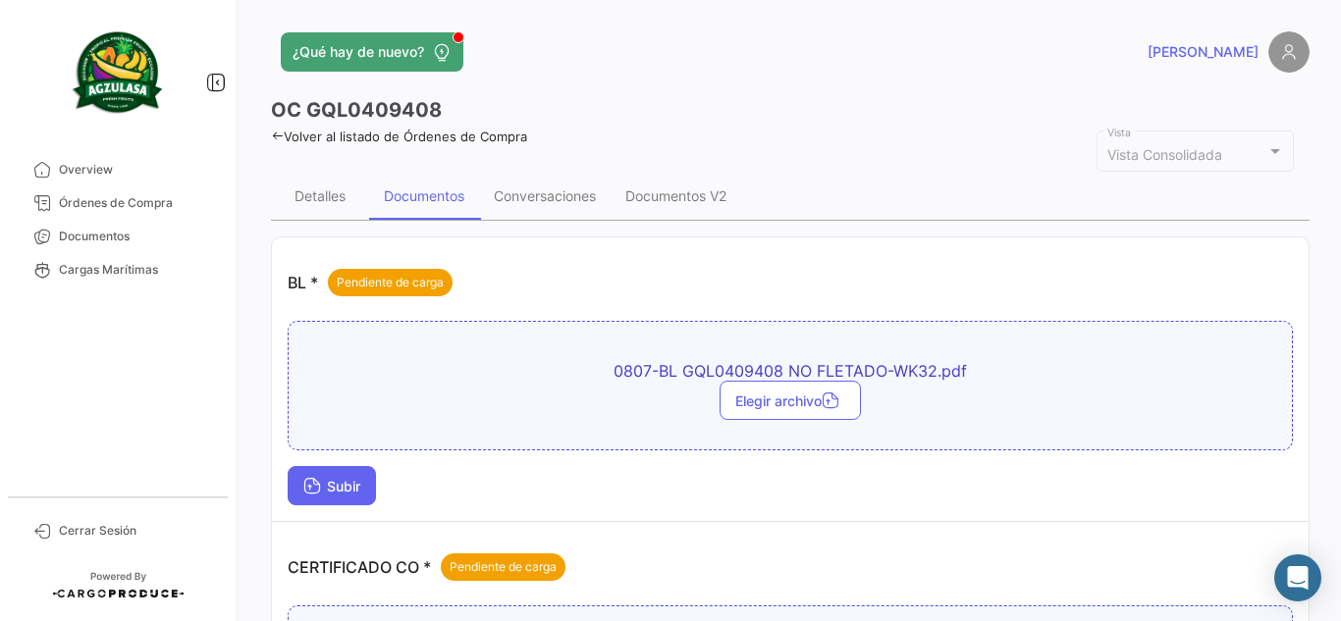
click at [357, 481] on span "Subir" at bounding box center [331, 486] width 57 height 17
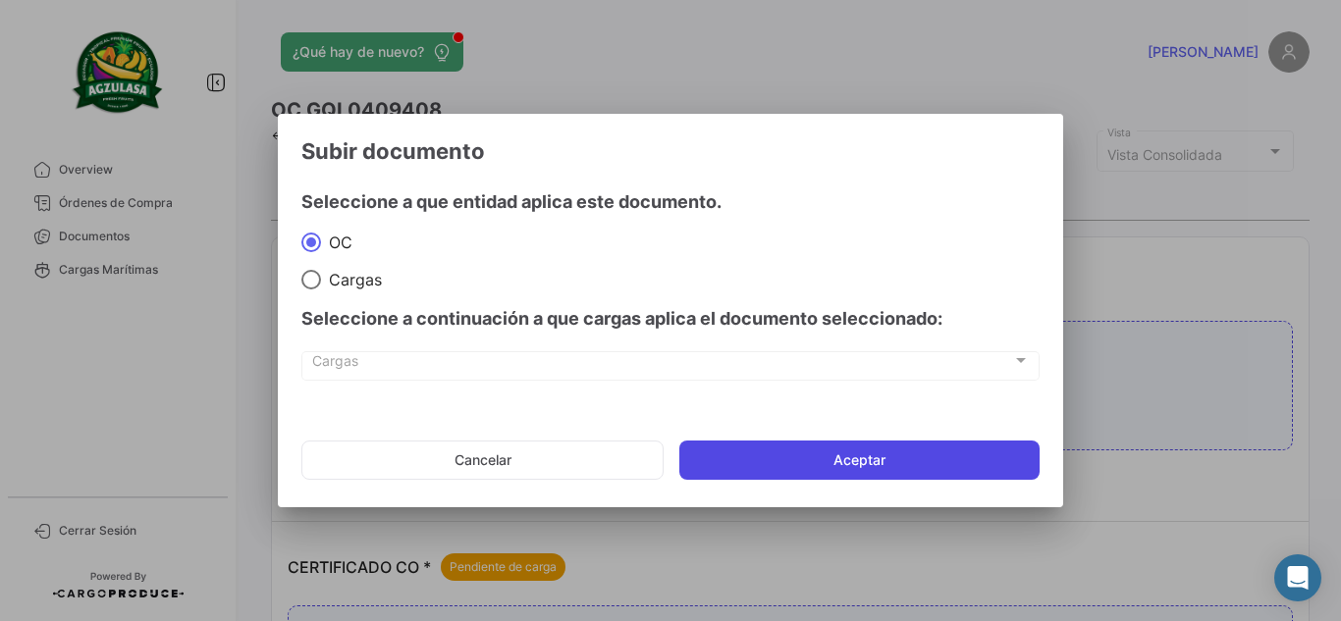
click at [737, 460] on button "Aceptar" at bounding box center [859, 460] width 360 height 39
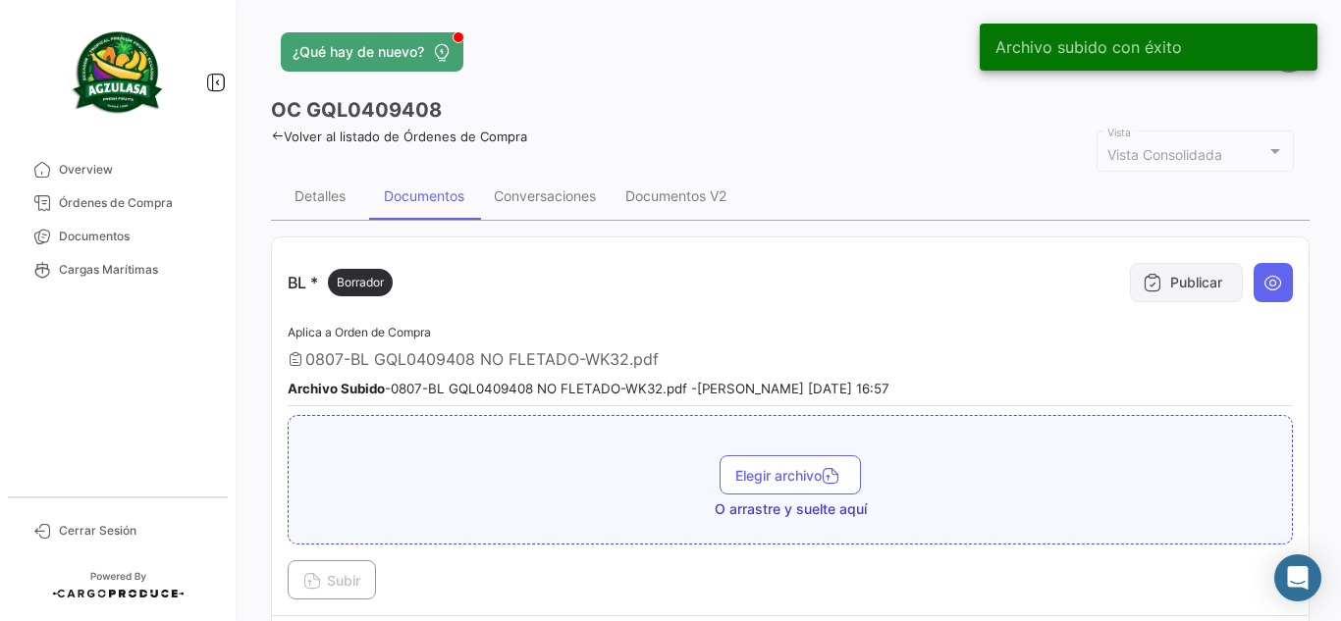
click at [1191, 278] on button "Publicar" at bounding box center [1186, 282] width 113 height 39
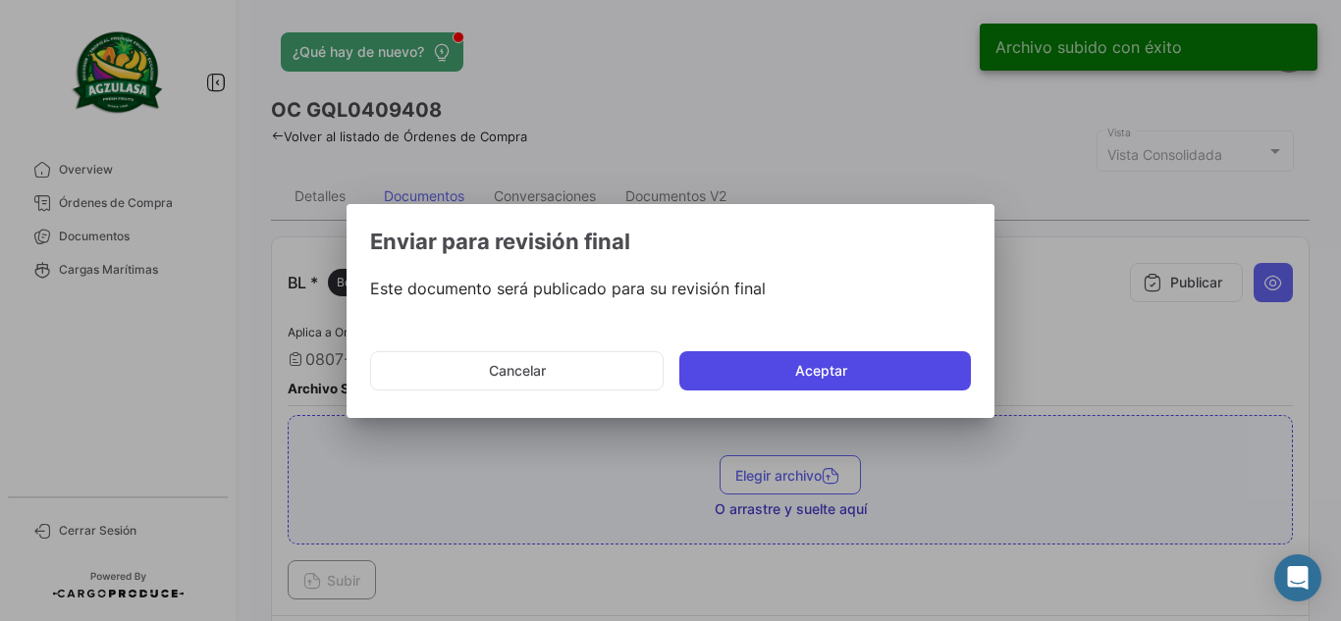
click at [725, 361] on button "Aceptar" at bounding box center [824, 370] width 291 height 39
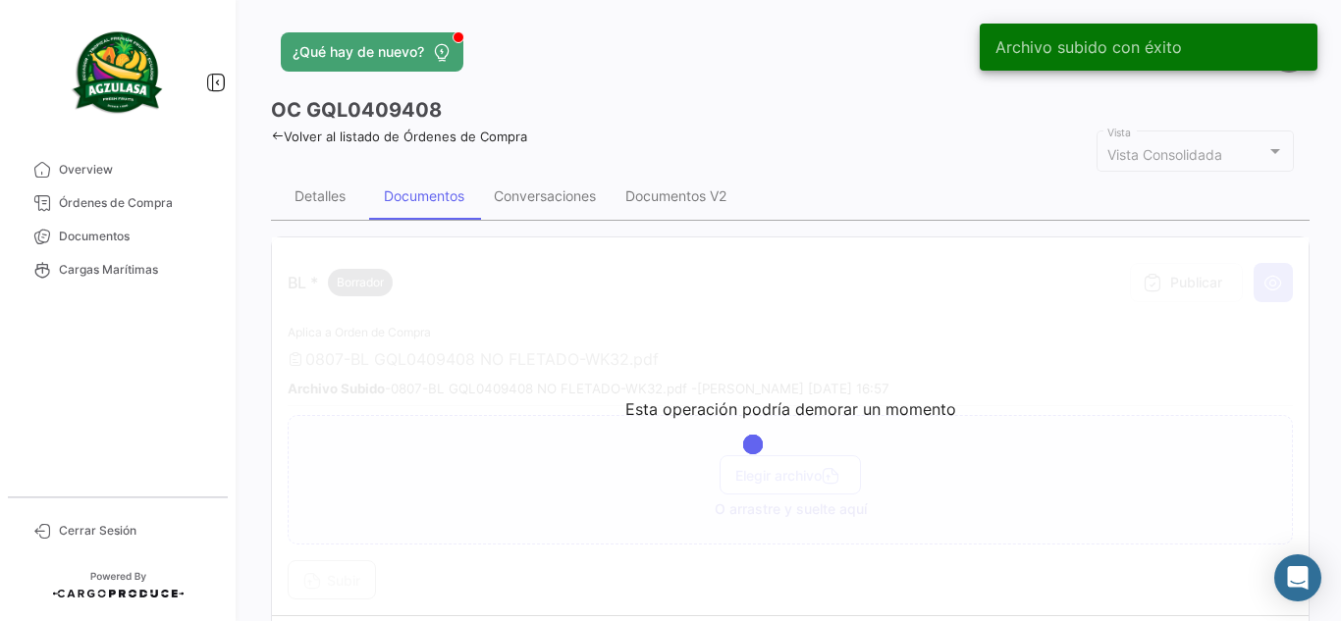
click at [844, 79] on app-header "¿Qué hay de nuevo? [PERSON_NAME]" at bounding box center [790, 63] width 1038 height 65
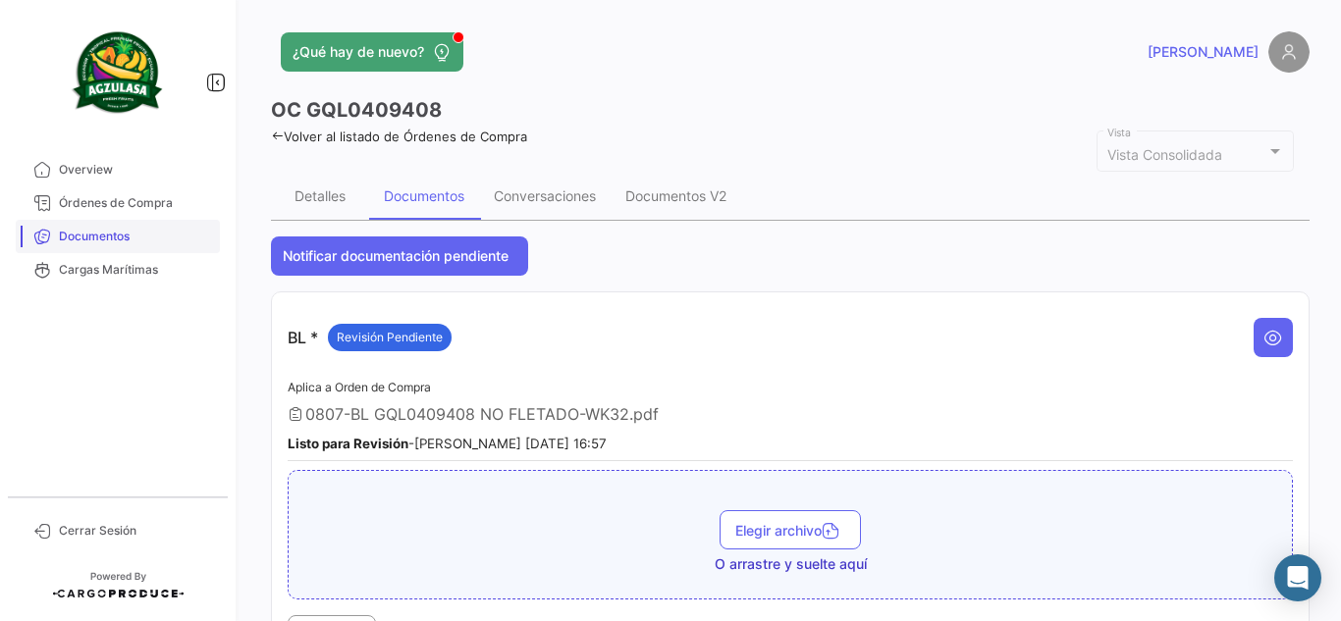
click at [144, 231] on span "Documentos" at bounding box center [135, 237] width 153 height 18
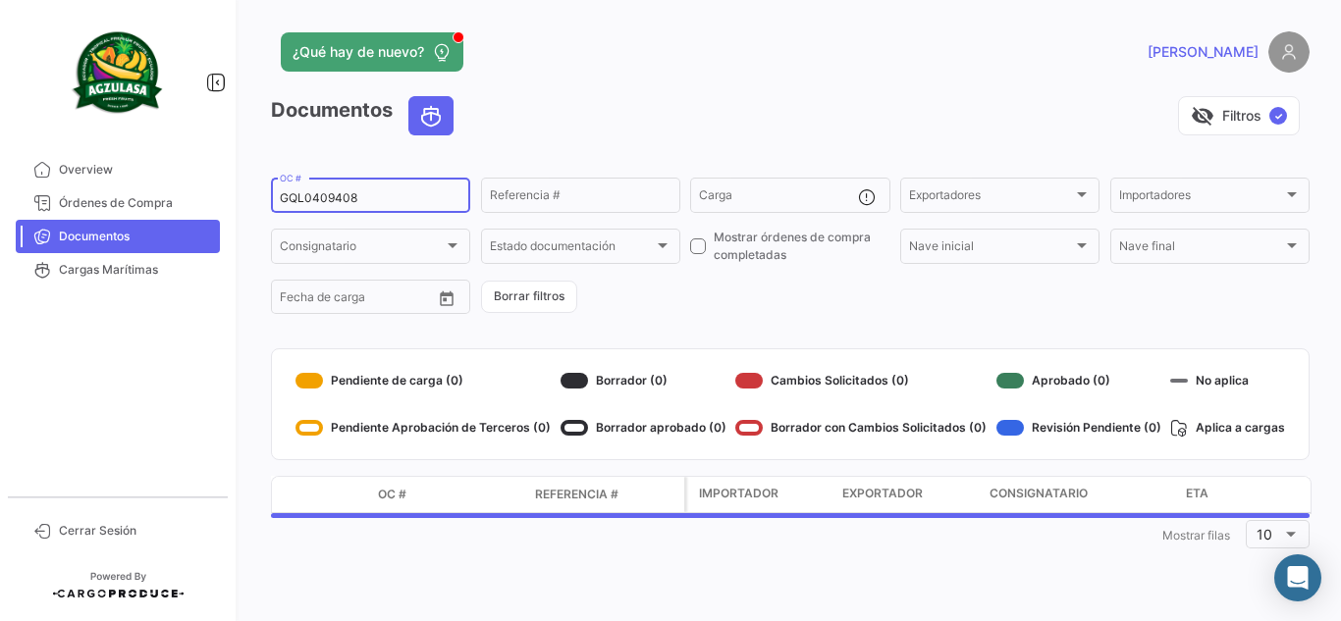
click at [400, 195] on input "GQL0409408" at bounding box center [371, 198] width 182 height 14
paste input "EBKG13770963"
type input "EBKG13770963"
click at [615, 141] on div "Documentos visibility_off Filtros ✓" at bounding box center [790, 123] width 1038 height 55
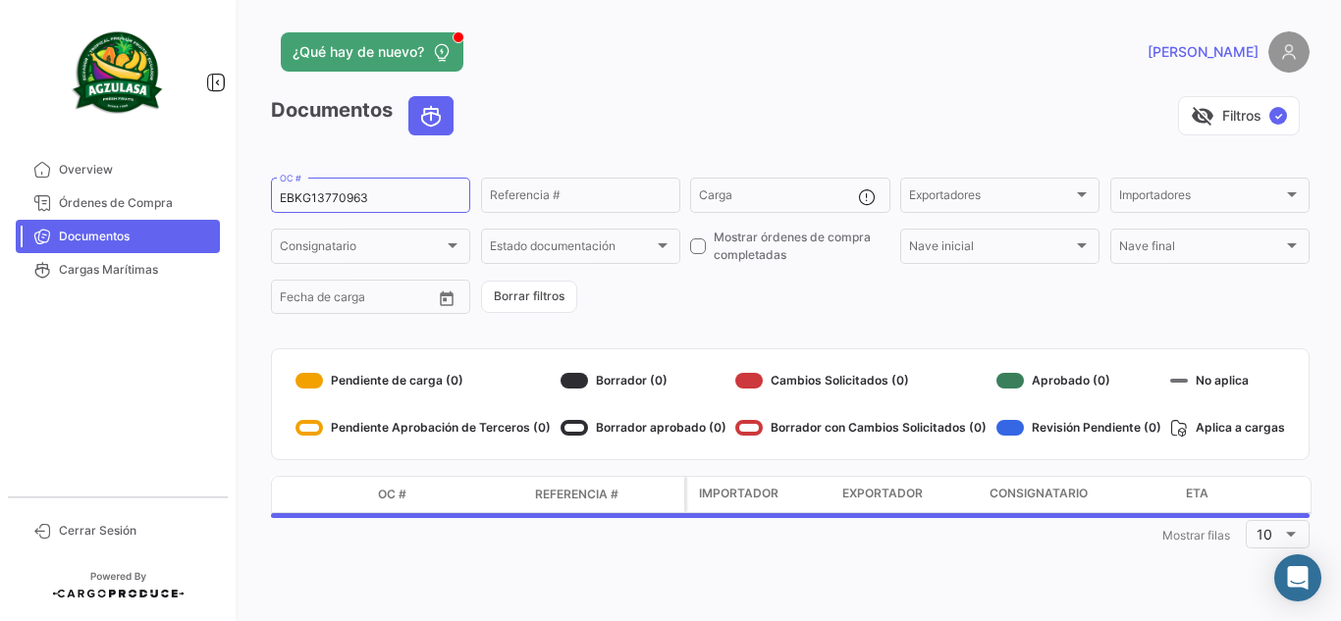
click at [575, 118] on div "visibility_off Filtros ✓" at bounding box center [889, 115] width 840 height 39
click at [693, 67] on div "¿Qué hay de nuevo?" at bounding box center [556, 51] width 571 height 39
click at [751, 99] on div "visibility_off Filtros ✓" at bounding box center [889, 115] width 840 height 39
click at [601, 106] on div "visibility_off Filtros ✓" at bounding box center [889, 115] width 840 height 39
click at [776, 46] on div "¿Qué hay de nuevo?" at bounding box center [556, 51] width 571 height 39
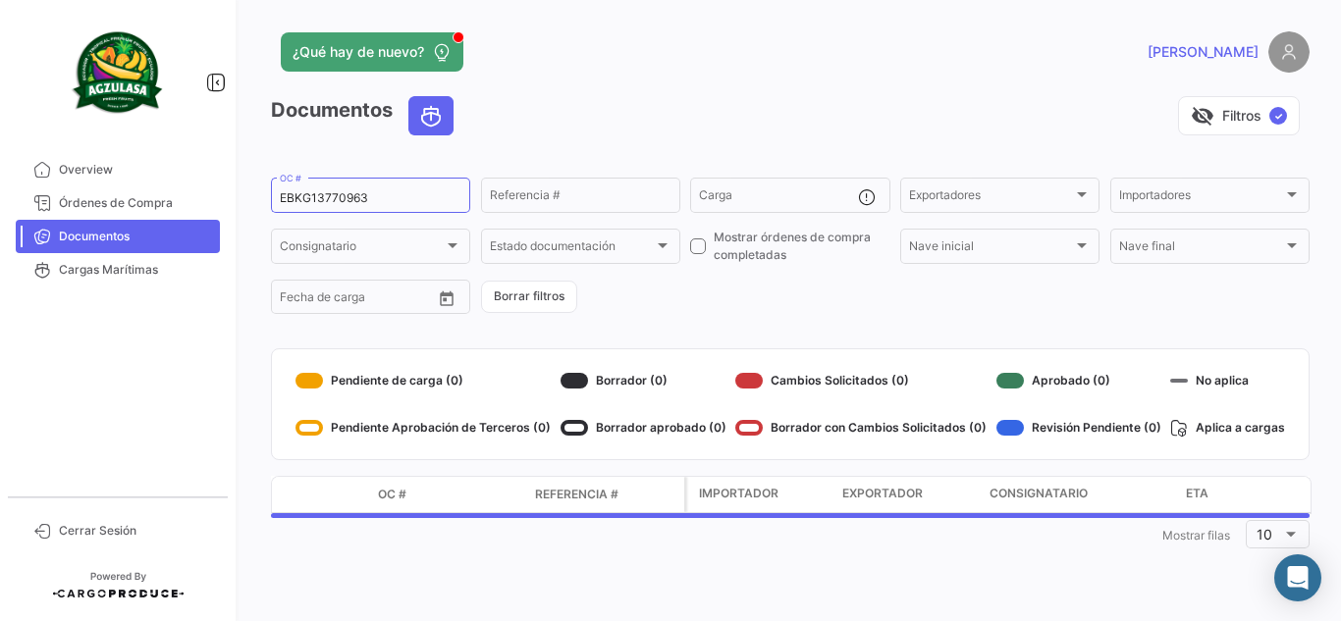
click at [660, 98] on div "visibility_off Filtros ✓" at bounding box center [889, 115] width 840 height 39
click at [796, 117] on div "visibility_off Filtros ✓" at bounding box center [889, 115] width 840 height 39
click at [751, 98] on div "visibility_off Filtros ✓" at bounding box center [889, 115] width 840 height 39
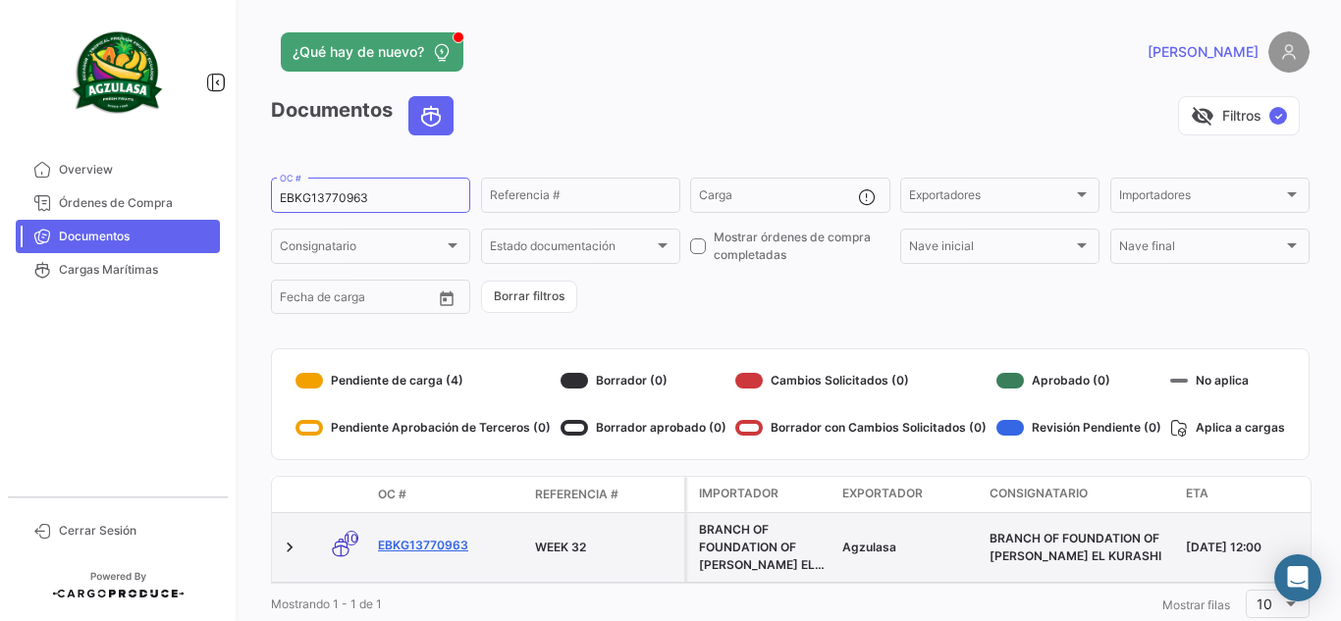
click at [454, 542] on link "EBKG13770963" at bounding box center [448, 546] width 141 height 18
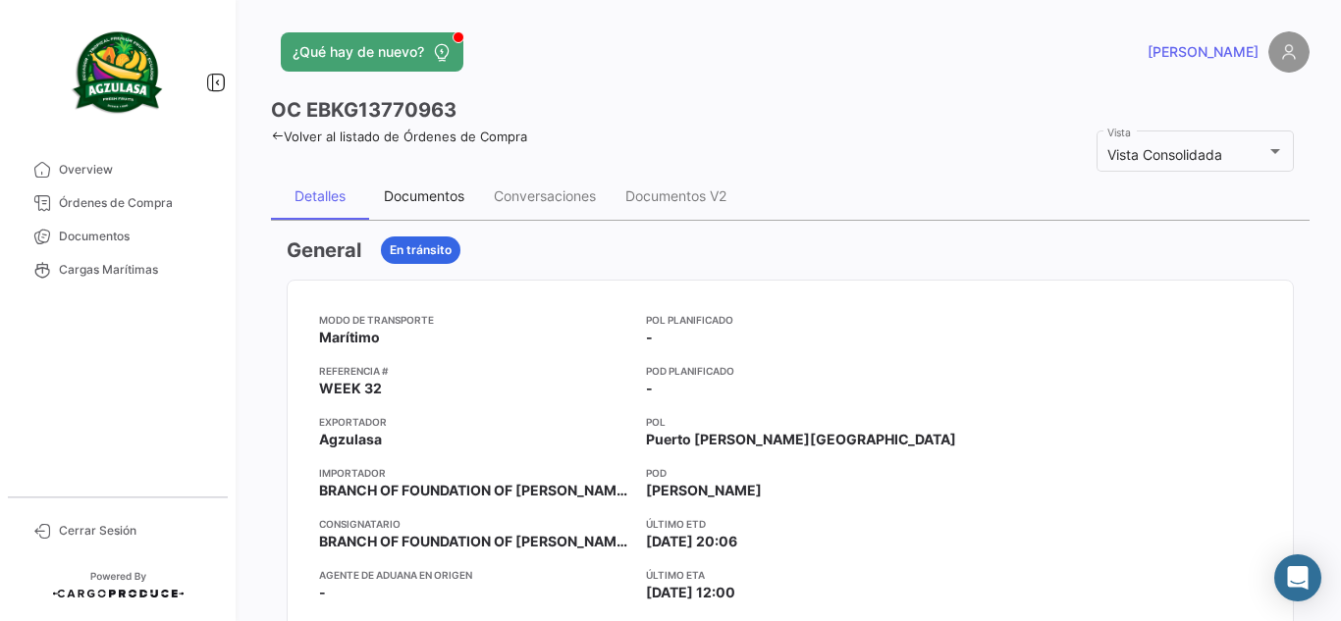
click at [432, 192] on div "Documentos" at bounding box center [424, 195] width 80 height 17
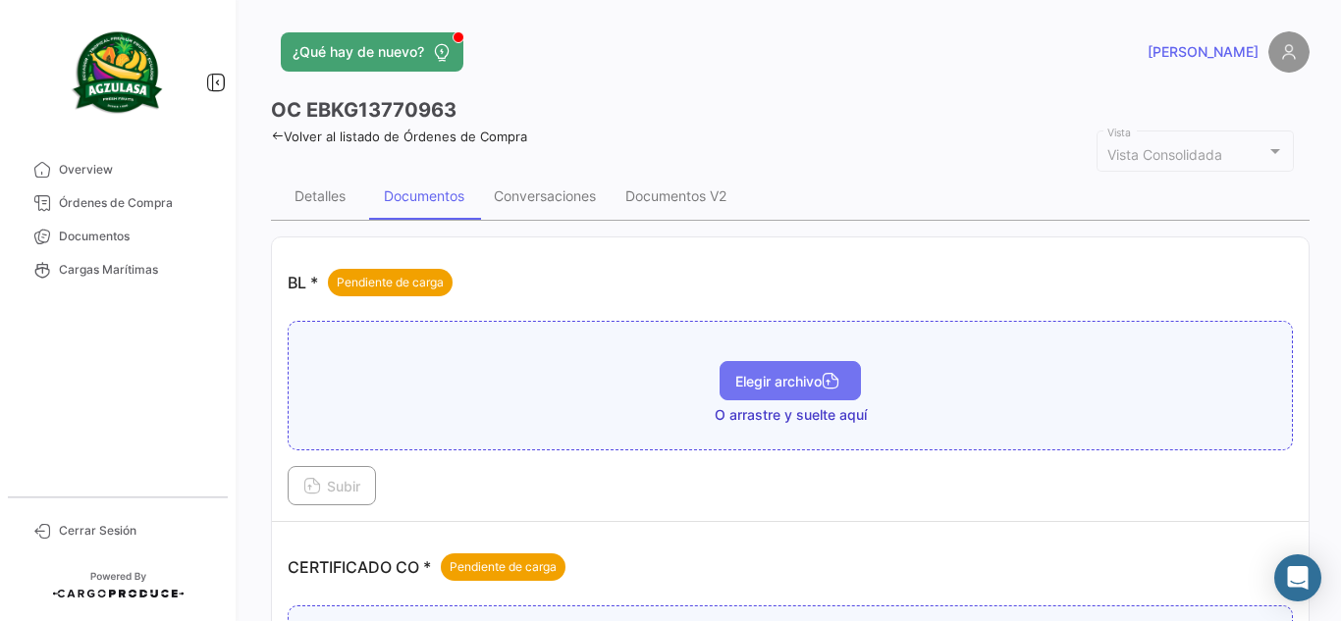
click at [801, 376] on span "Elegir archivo" at bounding box center [790, 381] width 110 height 17
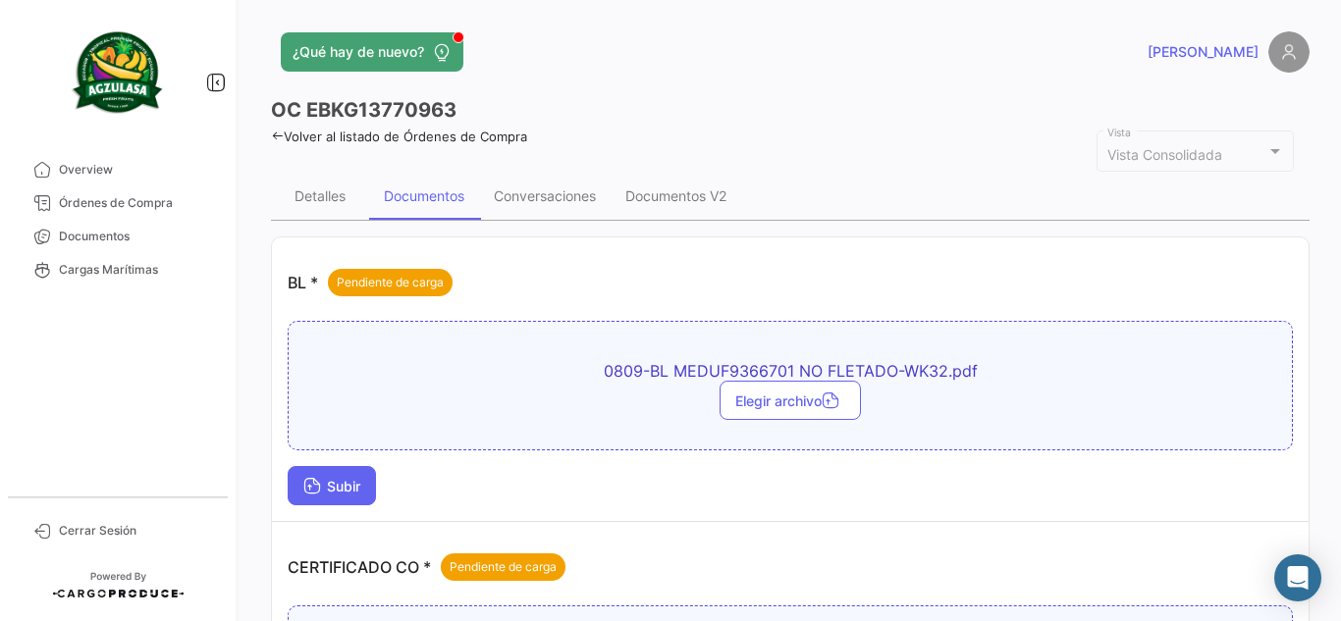
click at [351, 486] on span "Subir" at bounding box center [331, 486] width 57 height 17
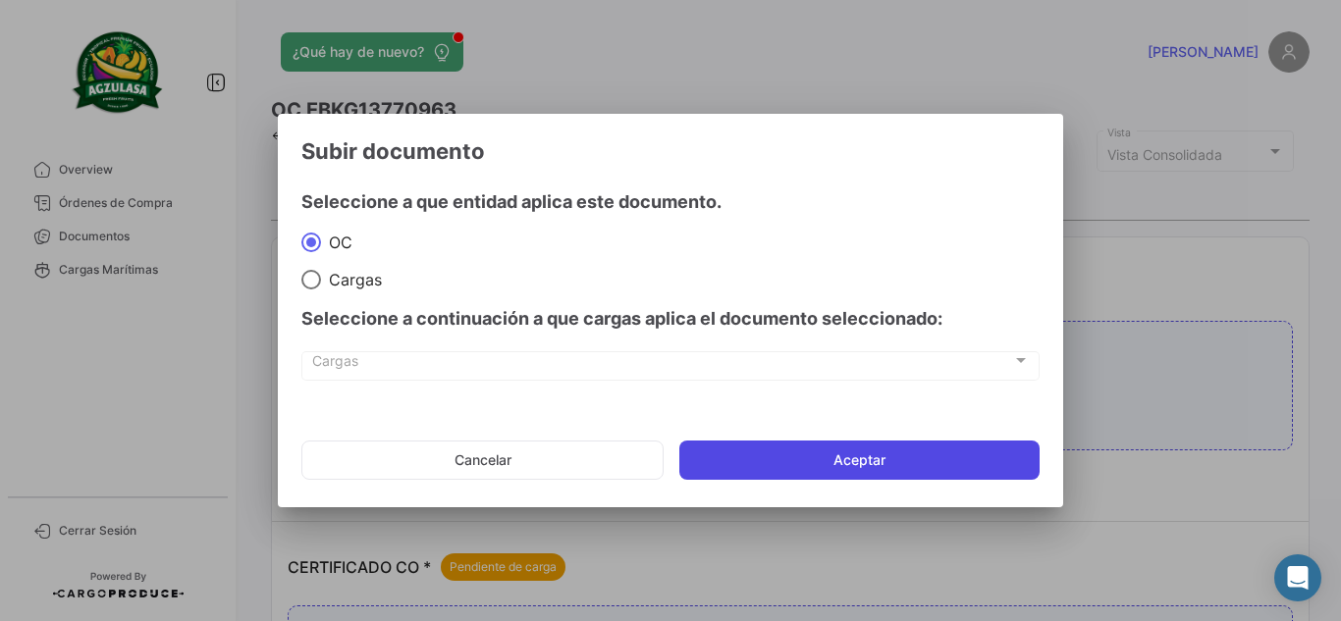
click at [760, 460] on button "Aceptar" at bounding box center [859, 460] width 360 height 39
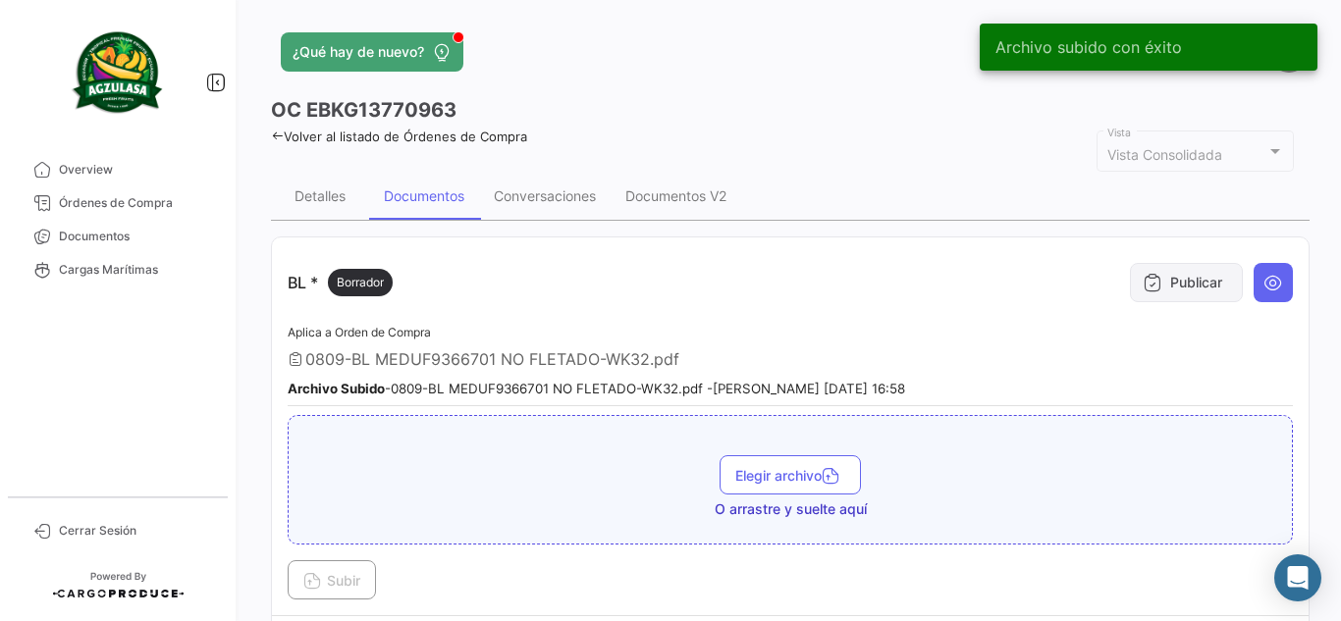
click at [1203, 276] on button "Publicar" at bounding box center [1186, 282] width 113 height 39
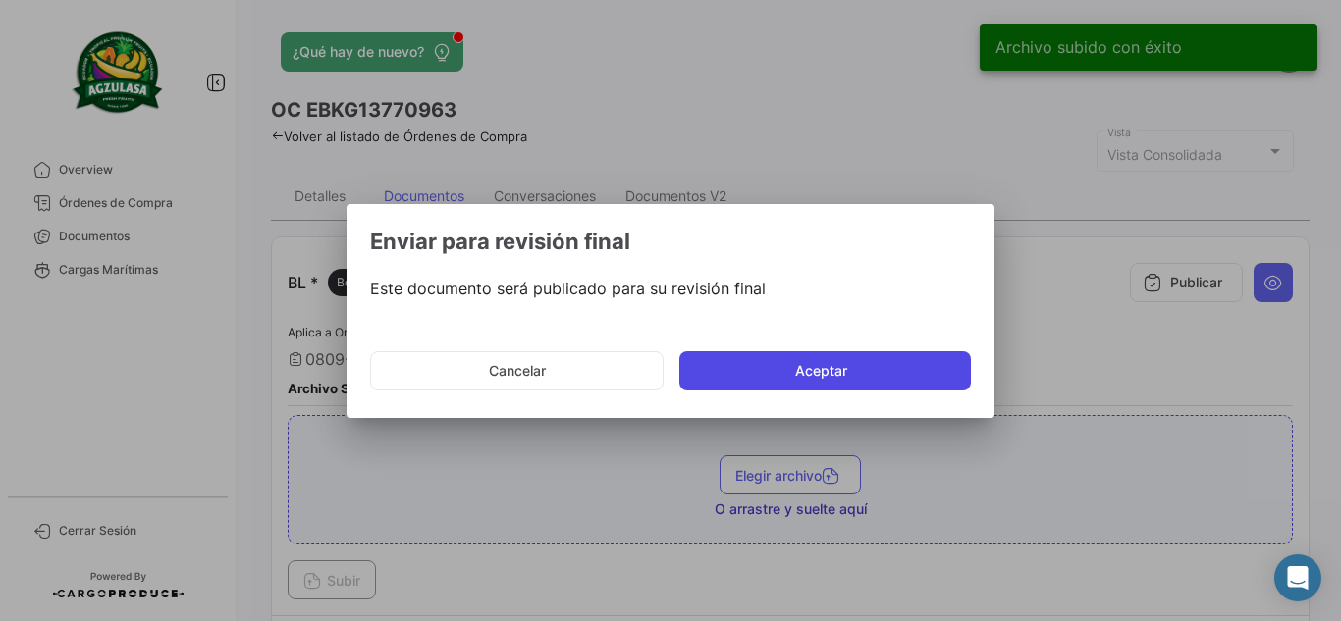
click at [756, 366] on button "Aceptar" at bounding box center [824, 370] width 291 height 39
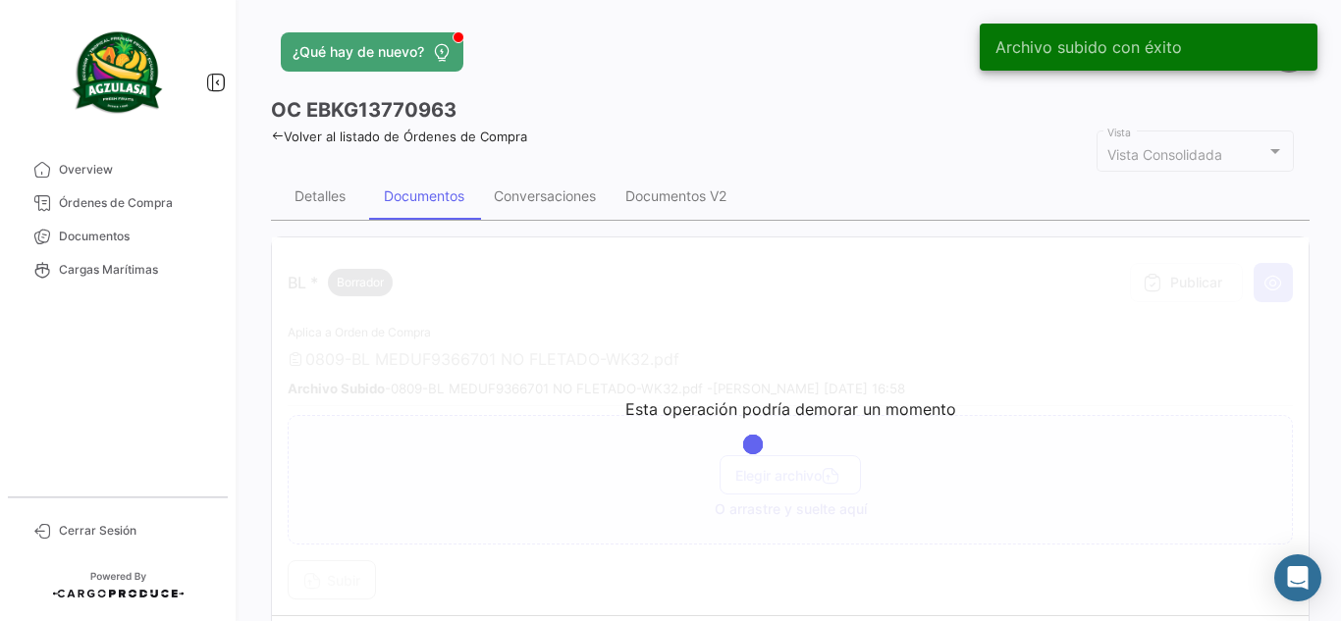
click at [597, 132] on div "Volver al listado de Órdenes de Compra" at bounding box center [790, 134] width 1038 height 21
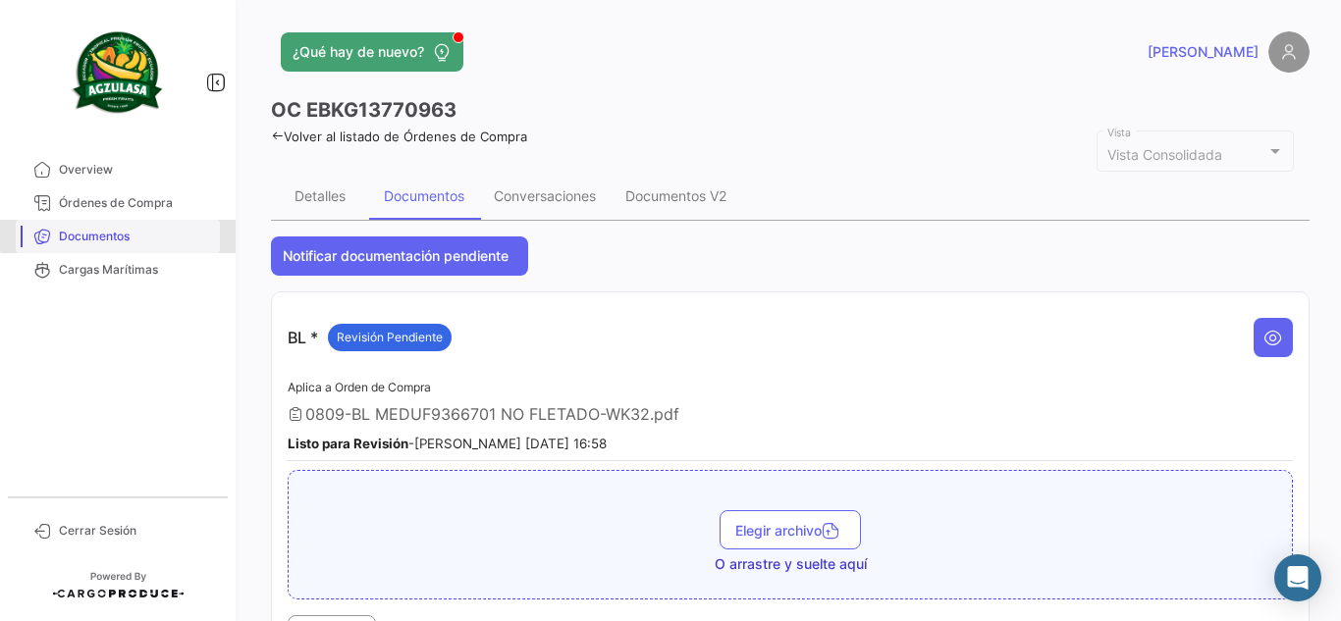
click at [149, 233] on span "Documentos" at bounding box center [135, 237] width 153 height 18
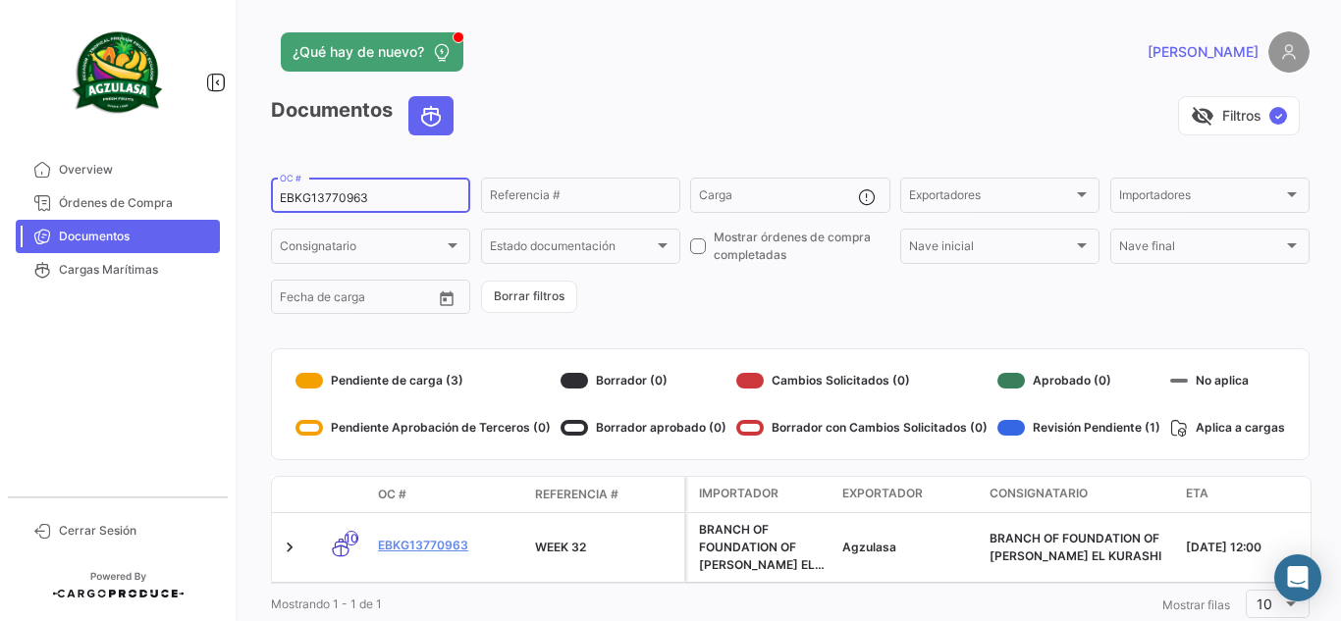
click at [419, 194] on input "EBKG13770963" at bounding box center [371, 198] width 182 height 14
paste input "GQL0409162"
type input "GQL0409162"
click at [654, 85] on app-header "¿Qué hay de nuevo? [PERSON_NAME]" at bounding box center [790, 63] width 1038 height 65
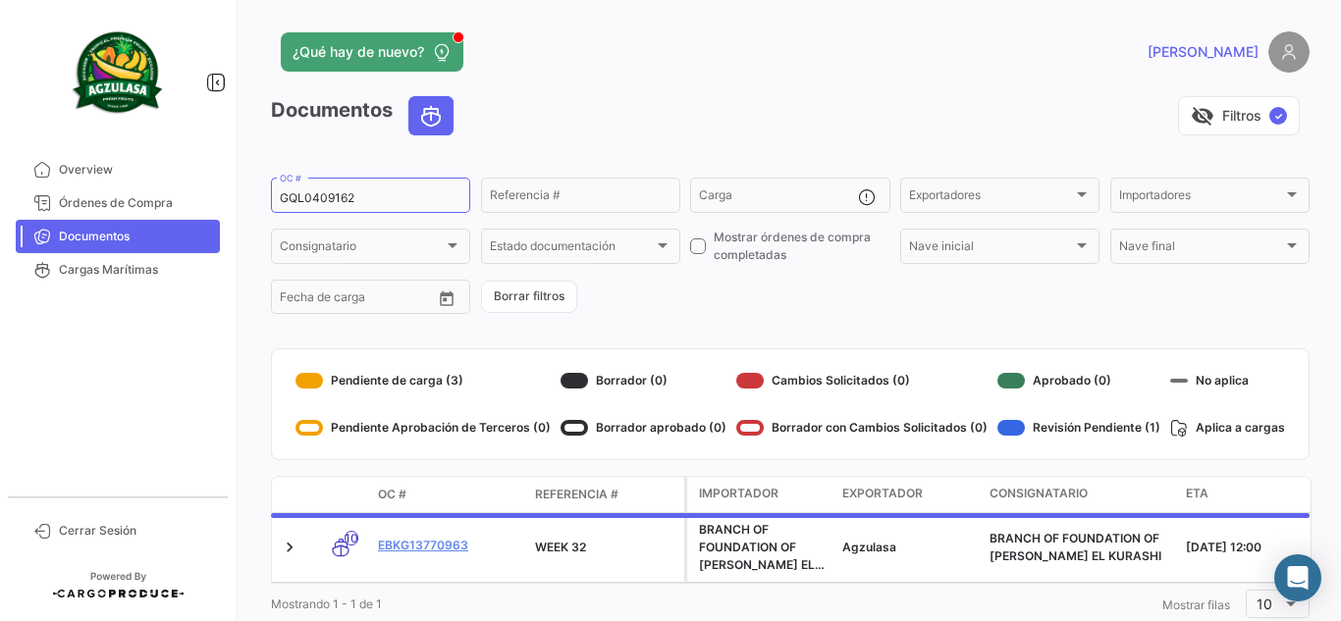
click at [508, 104] on div "visibility_off Filtros ✓" at bounding box center [889, 115] width 840 height 39
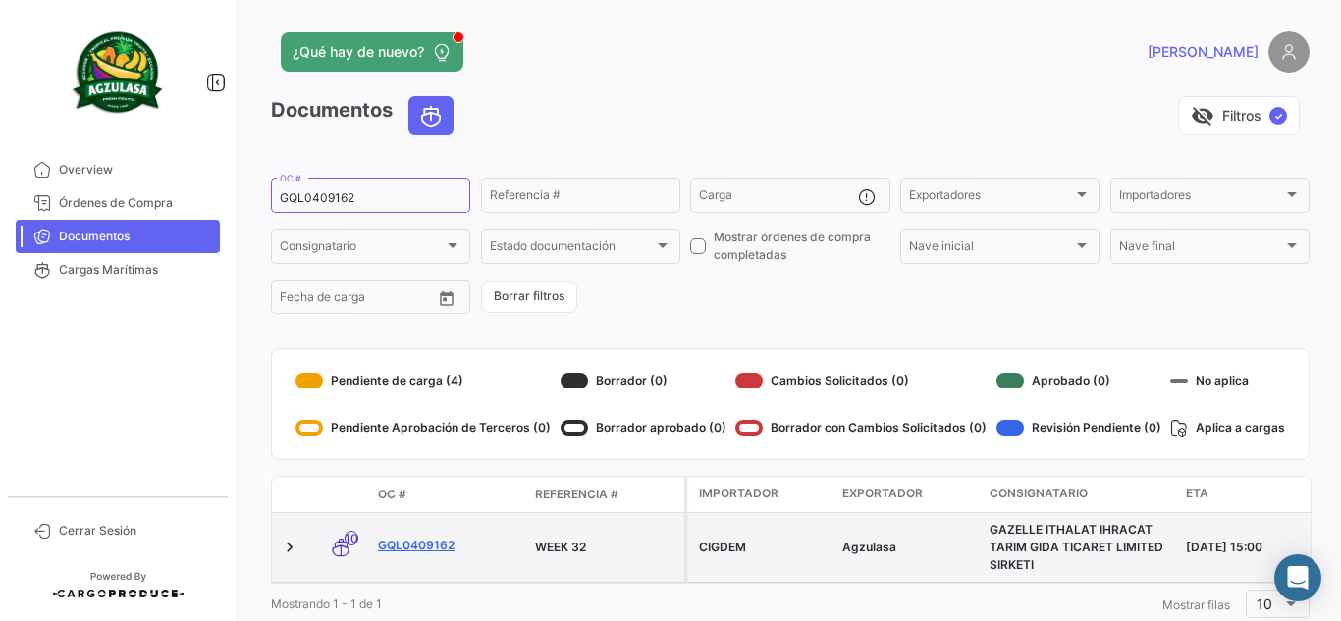
click at [431, 549] on link "GQL0409162" at bounding box center [448, 546] width 141 height 18
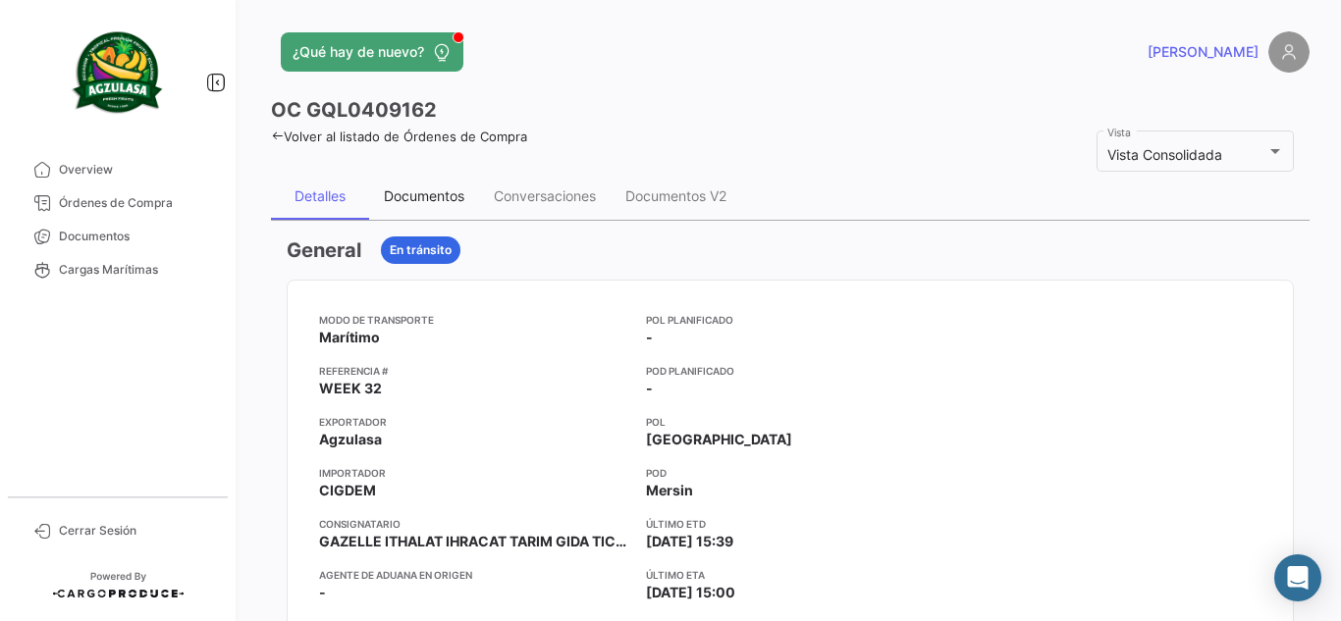
click at [414, 184] on div "Documentos" at bounding box center [424, 196] width 110 height 47
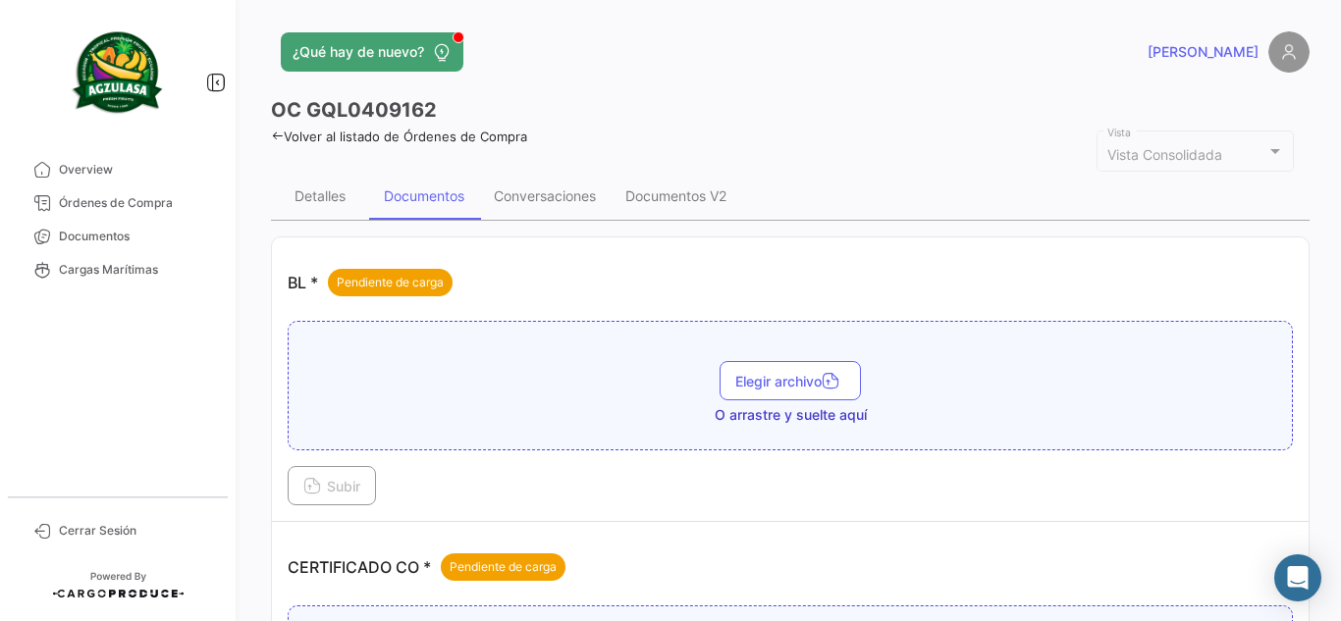
click at [826, 359] on div "Elegir archivo O arrastre y suelte aquí" at bounding box center [790, 386] width 1005 height 130
click at [791, 390] on button "Elegir archivo" at bounding box center [789, 380] width 141 height 39
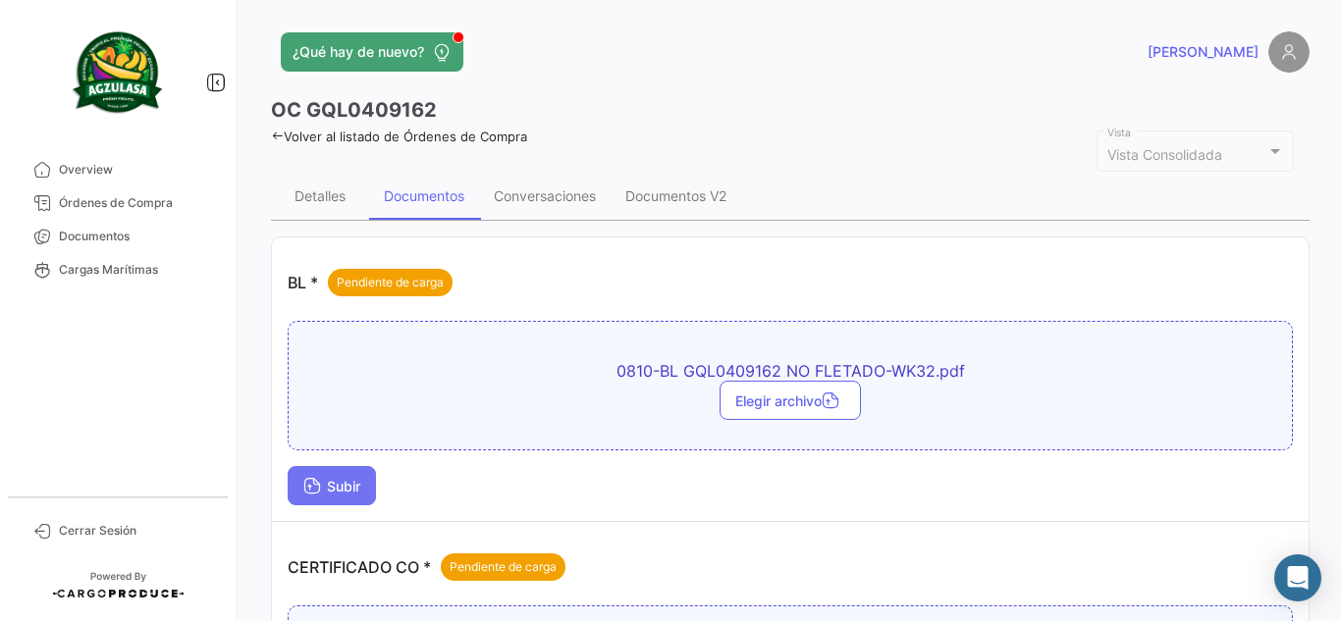
click at [325, 481] on span "Subir" at bounding box center [331, 486] width 57 height 17
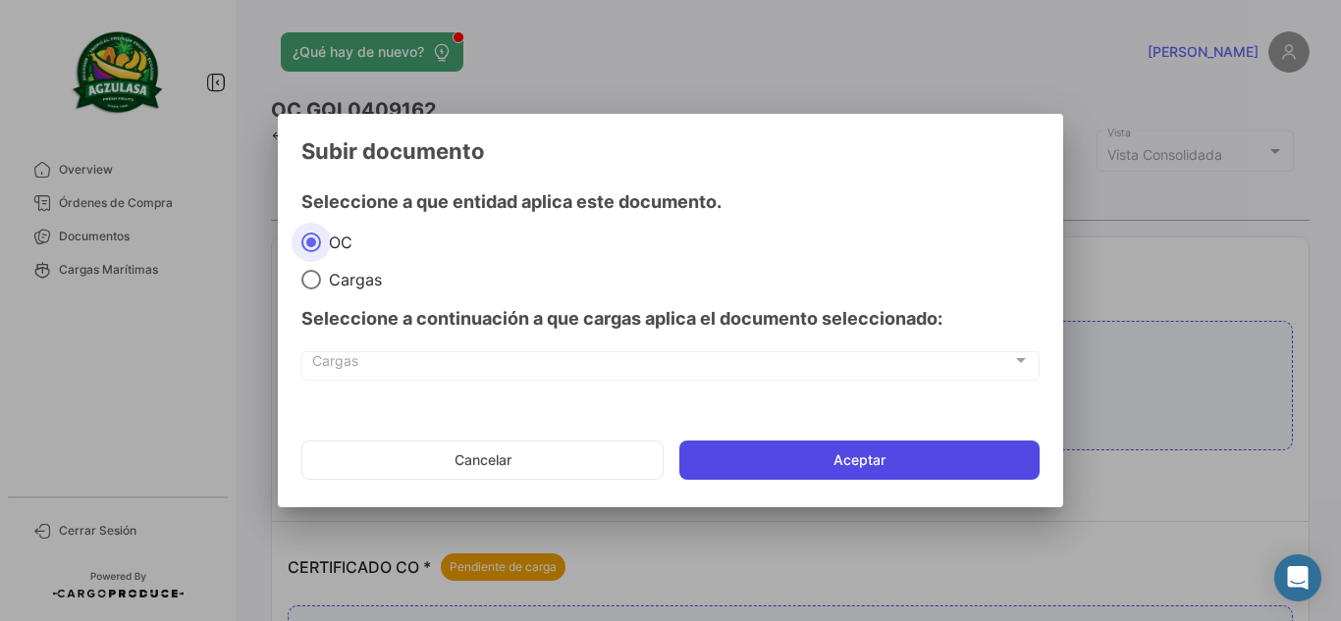
click at [829, 470] on button "Aceptar" at bounding box center [859, 460] width 360 height 39
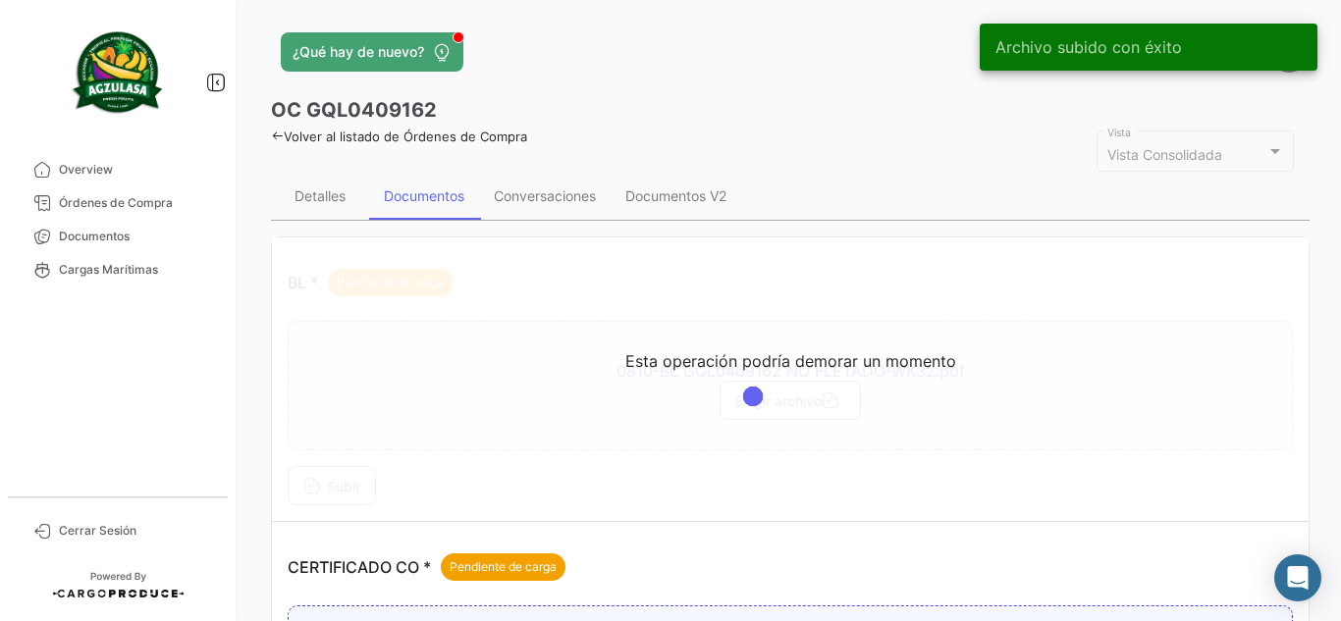
click at [763, 92] on app-header "¿Qué hay de nuevo? [PERSON_NAME]" at bounding box center [790, 63] width 1038 height 65
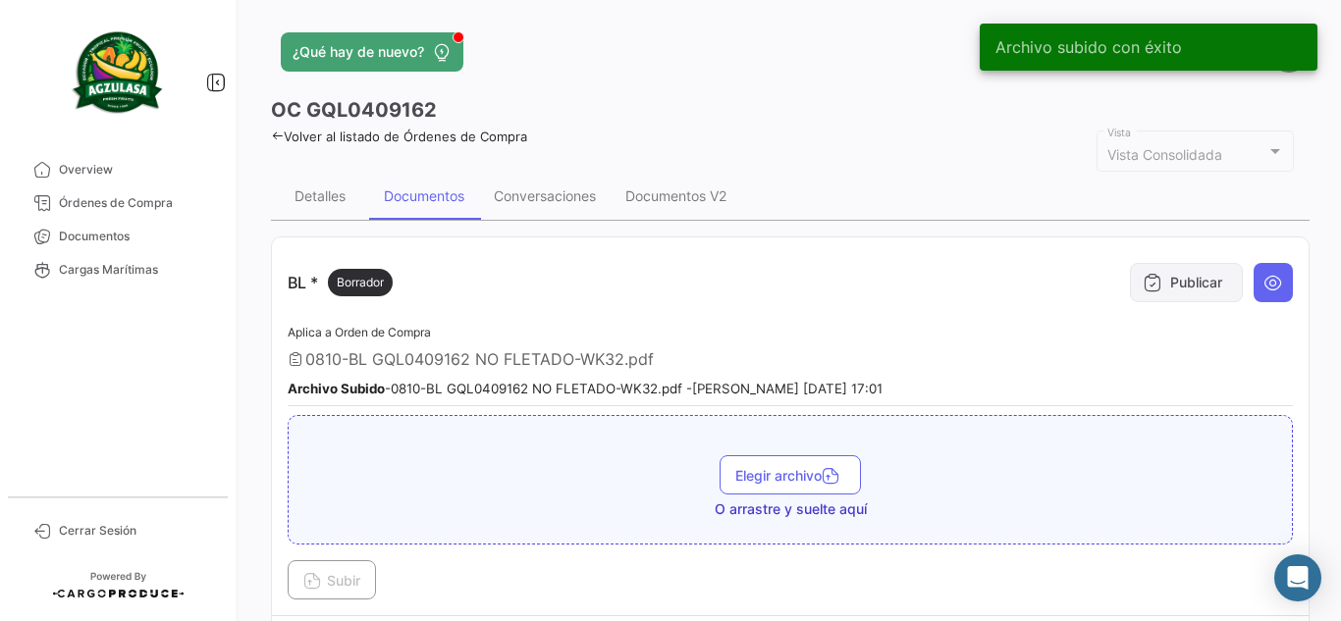
click at [1167, 275] on button "Publicar" at bounding box center [1186, 282] width 113 height 39
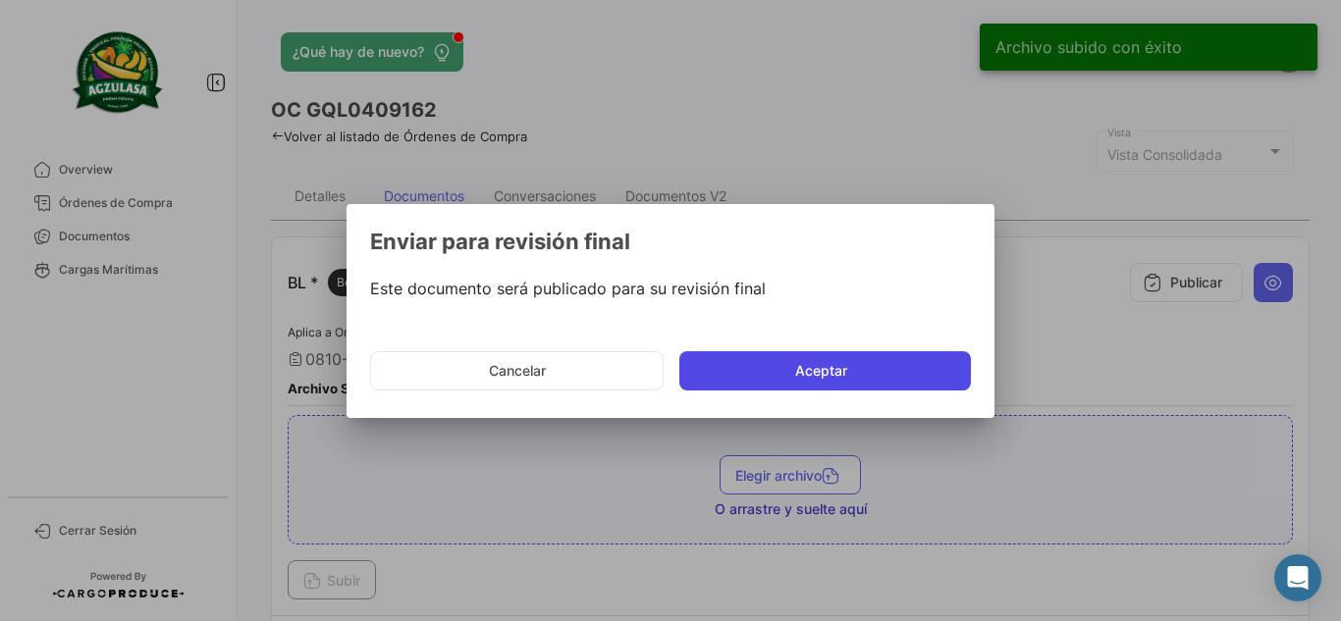
click at [724, 371] on button "Aceptar" at bounding box center [824, 370] width 291 height 39
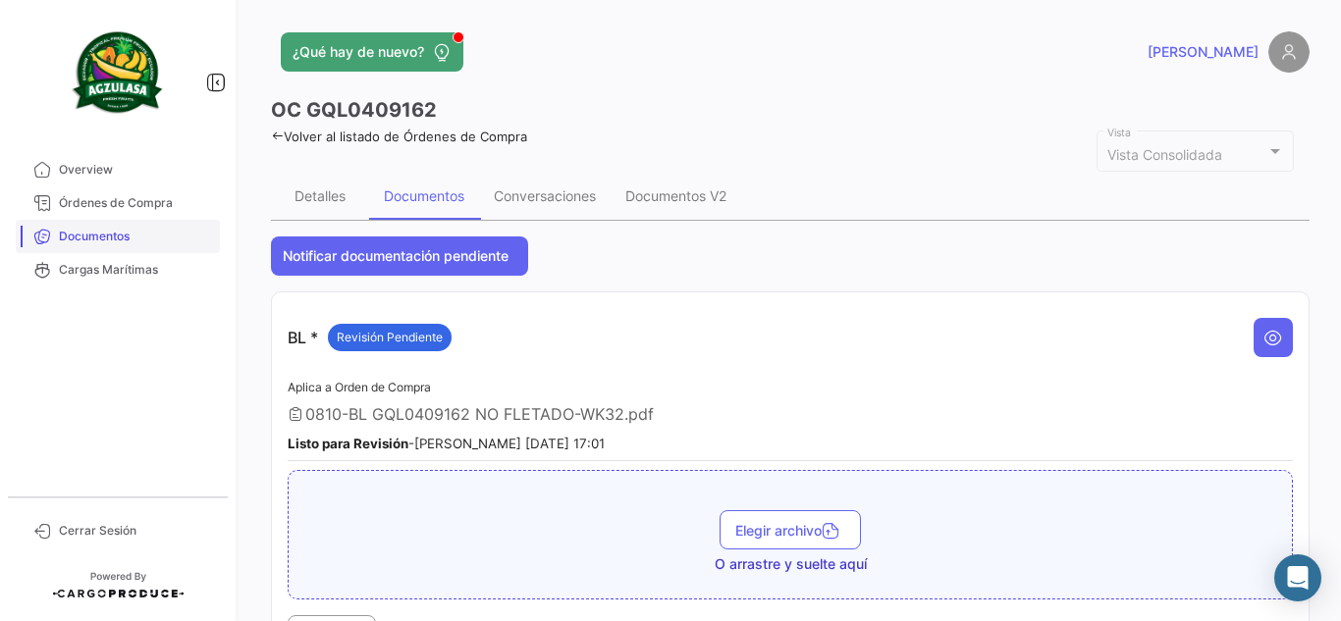
click at [137, 237] on span "Documentos" at bounding box center [135, 237] width 153 height 18
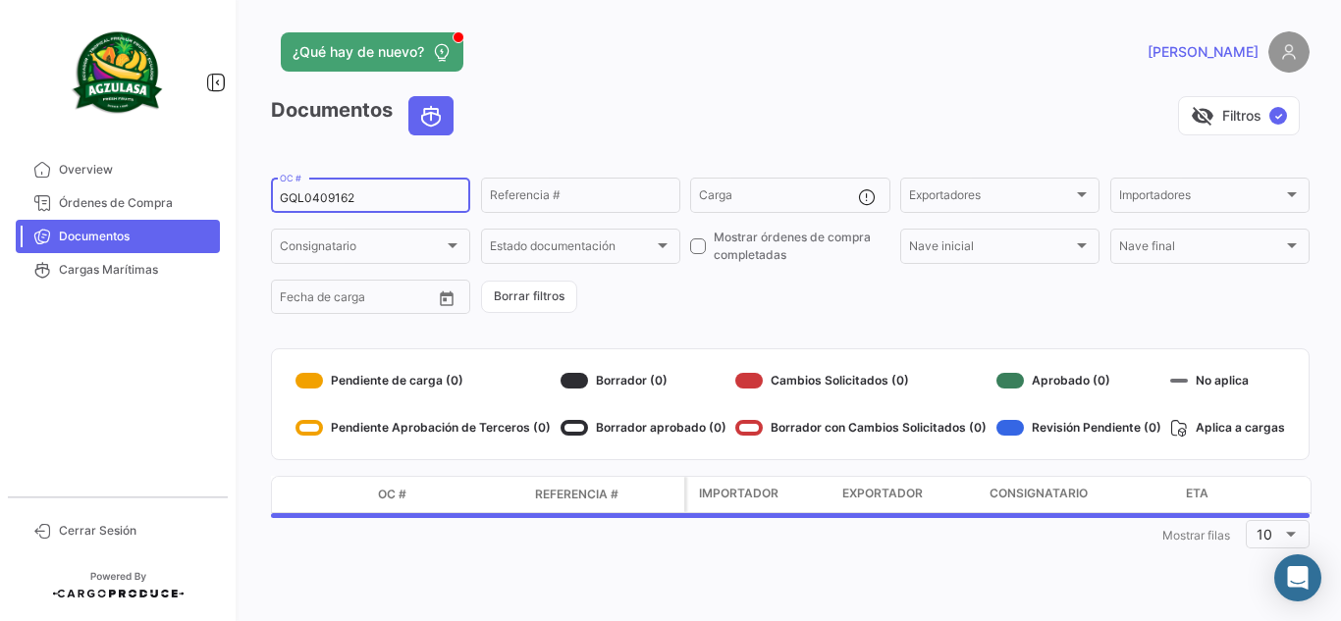
click at [386, 198] on input "GQL0409162" at bounding box center [371, 198] width 182 height 14
paste input "38"
type input "GQL0409138"
click at [595, 79] on app-header "¿Qué hay de nuevo? [PERSON_NAME]" at bounding box center [790, 63] width 1038 height 65
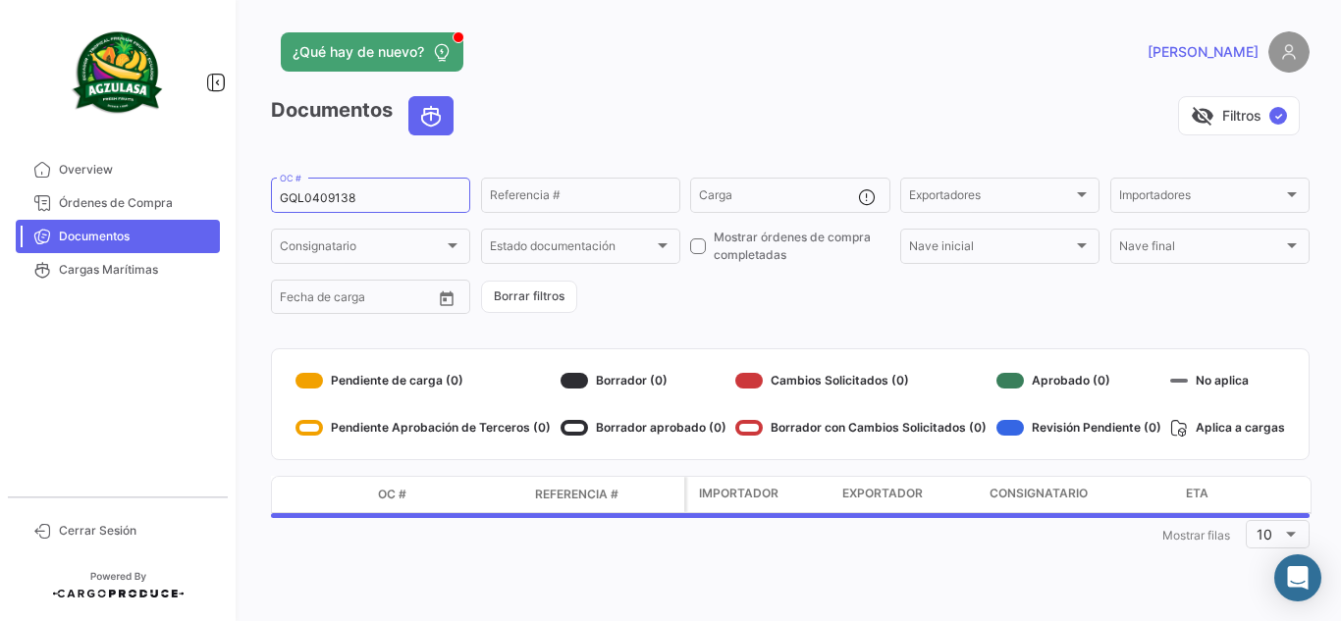
click at [566, 115] on div "visibility_off Filtros ✓" at bounding box center [889, 115] width 840 height 39
click at [654, 112] on div "visibility_off Filtros ✓" at bounding box center [889, 115] width 840 height 39
click at [762, 66] on div "¿Qué hay de nuevo?" at bounding box center [556, 51] width 571 height 39
click at [710, 105] on div "visibility_off Filtros ✓" at bounding box center [889, 115] width 840 height 39
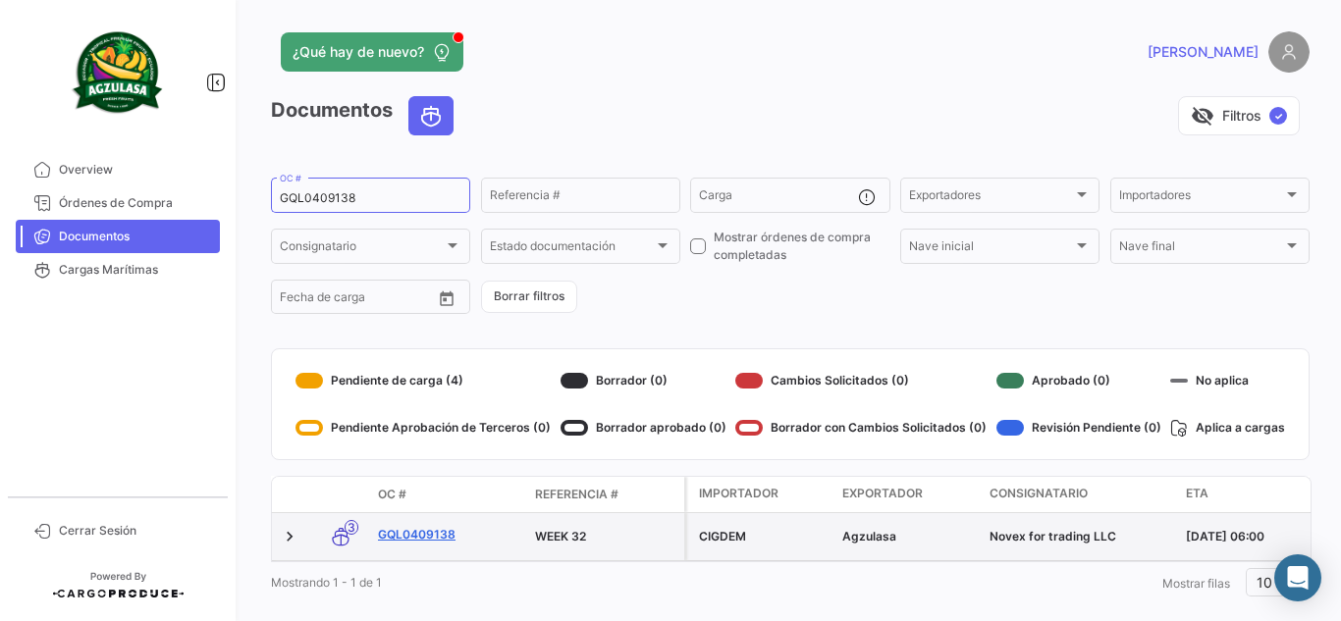
click at [430, 526] on link "GQL0409138" at bounding box center [448, 535] width 141 height 18
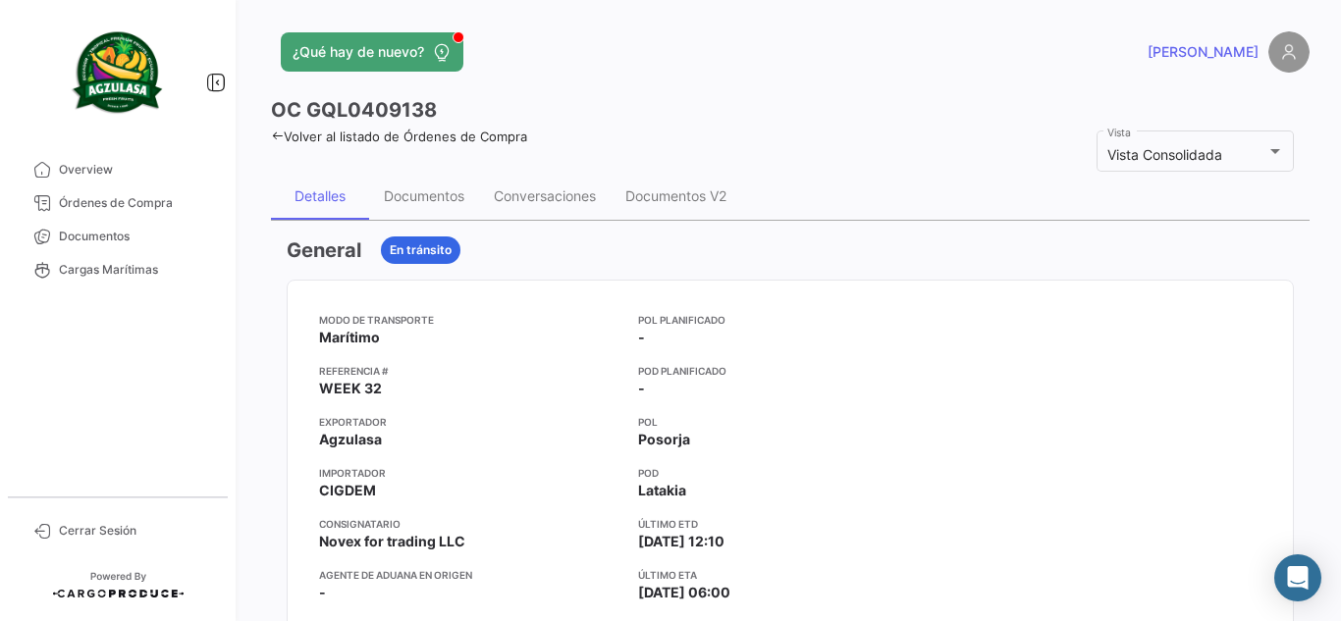
click at [715, 76] on app-header "¿Qué hay de nuevo? [PERSON_NAME]" at bounding box center [790, 63] width 1038 height 65
click at [421, 184] on div "Documentos" at bounding box center [424, 196] width 110 height 47
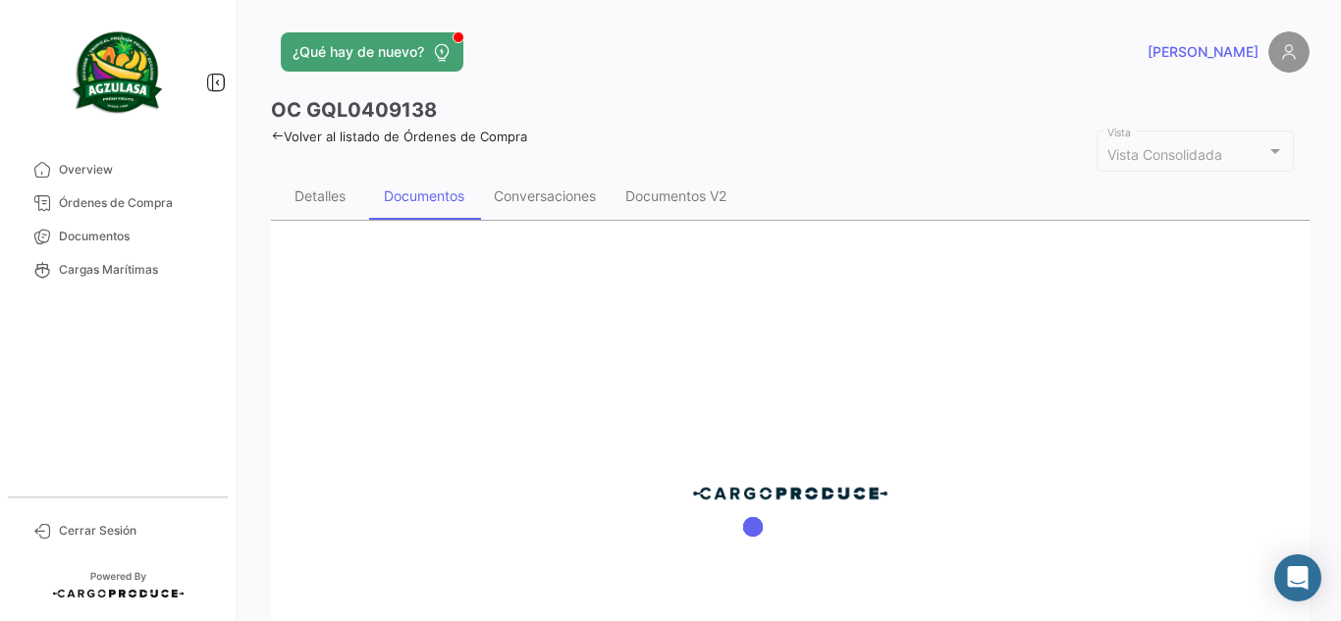
click at [706, 99] on div "OC GQL0409138" at bounding box center [790, 109] width 1038 height 27
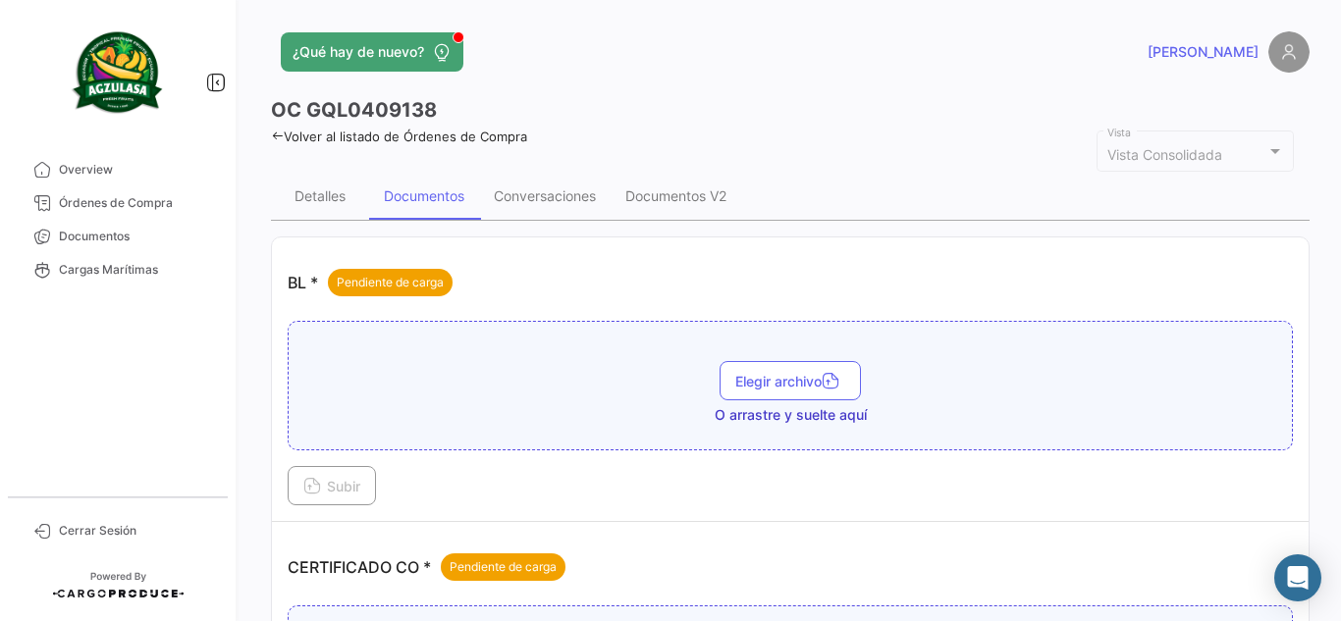
click at [729, 63] on div "¿Qué hay de nuevo?" at bounding box center [556, 51] width 571 height 39
click at [762, 370] on button "Elegir archivo" at bounding box center [789, 380] width 141 height 39
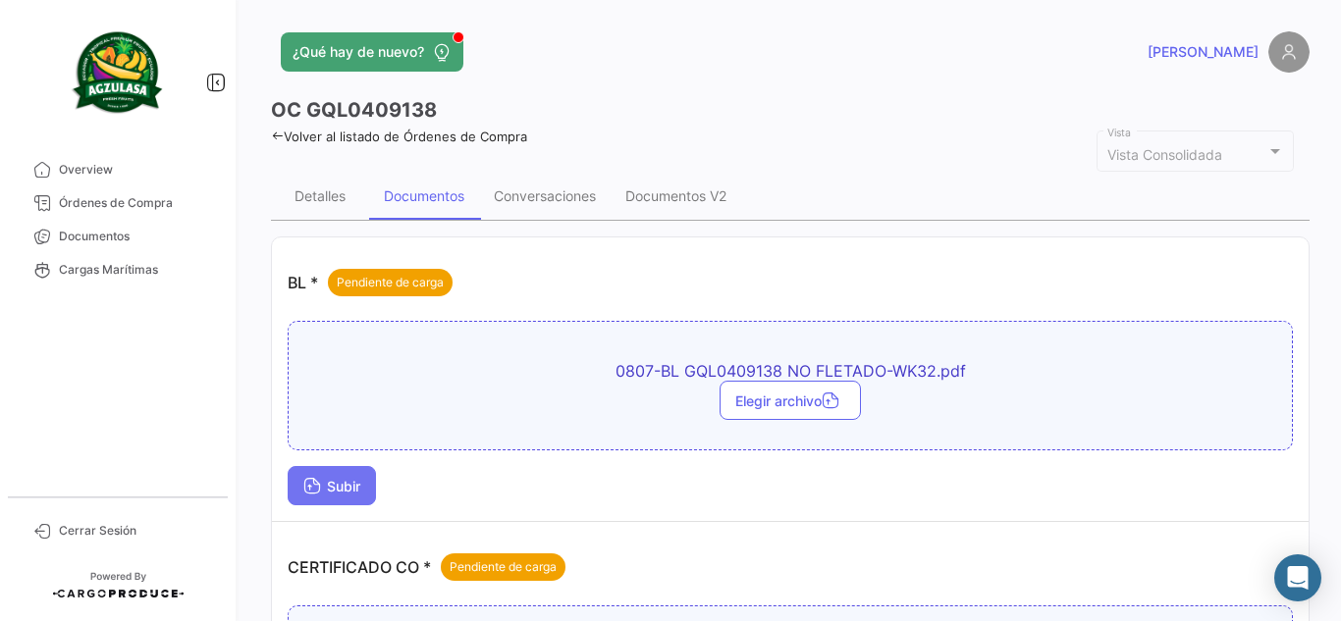
click at [352, 500] on button "Subir" at bounding box center [332, 485] width 88 height 39
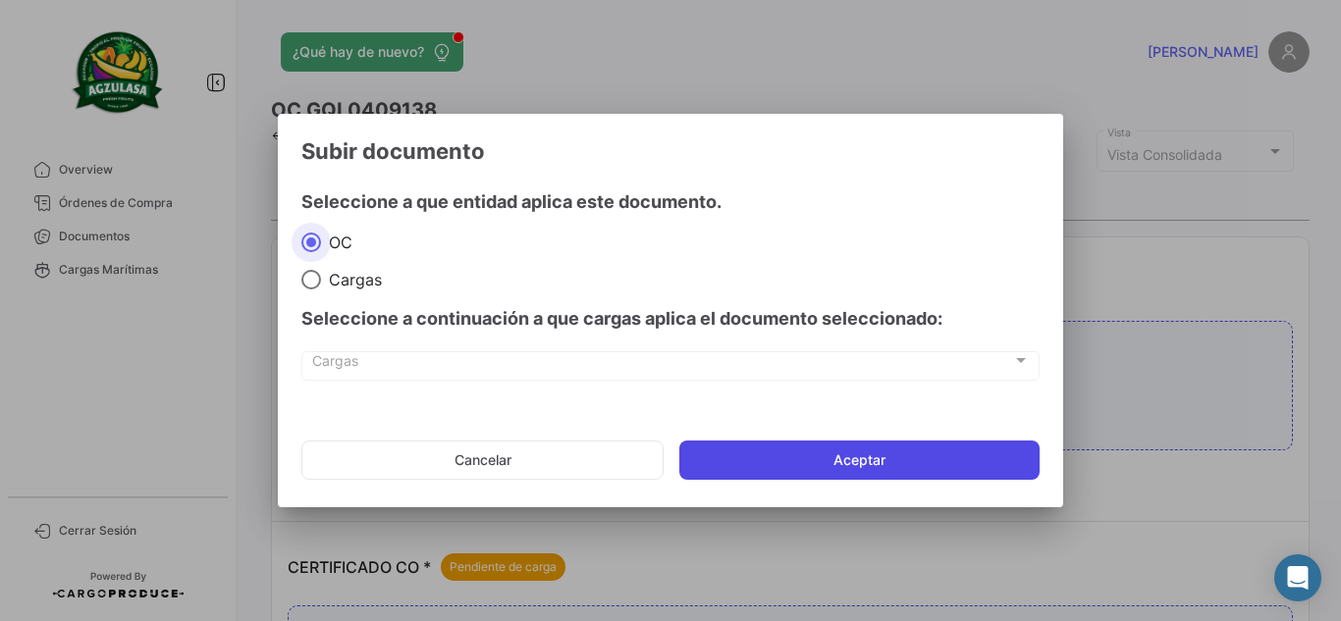
click at [789, 464] on button "Aceptar" at bounding box center [859, 460] width 360 height 39
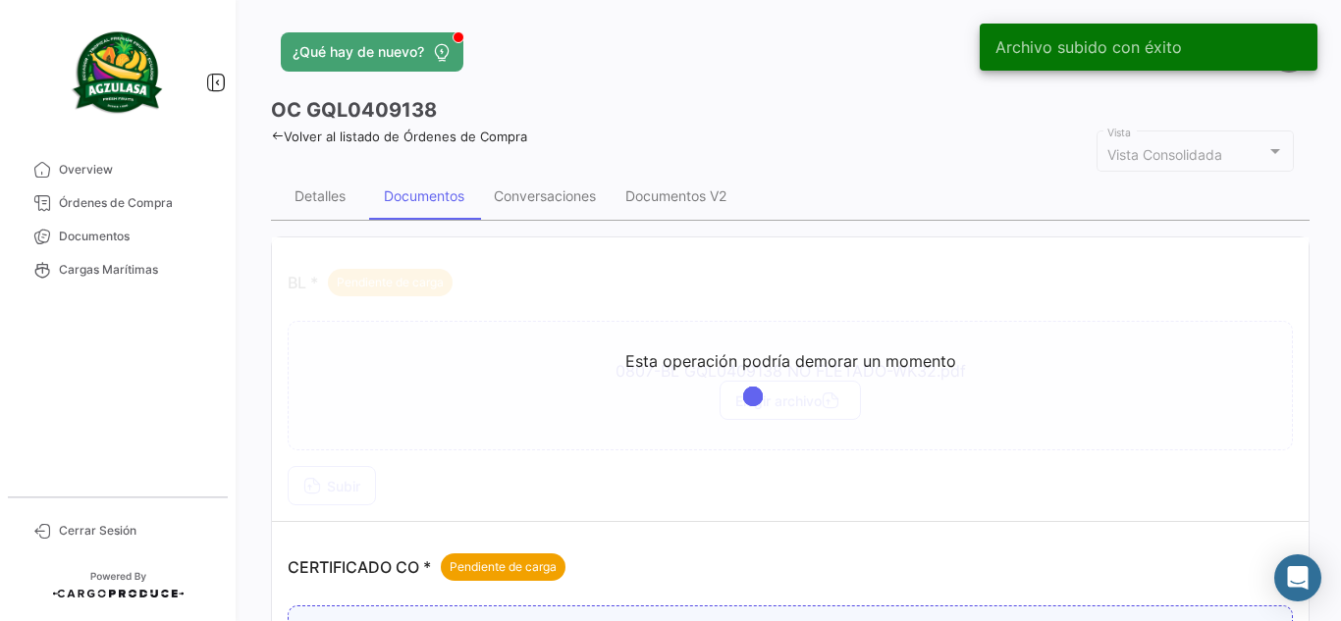
click at [723, 102] on div "OC GQL0409138" at bounding box center [790, 109] width 1038 height 27
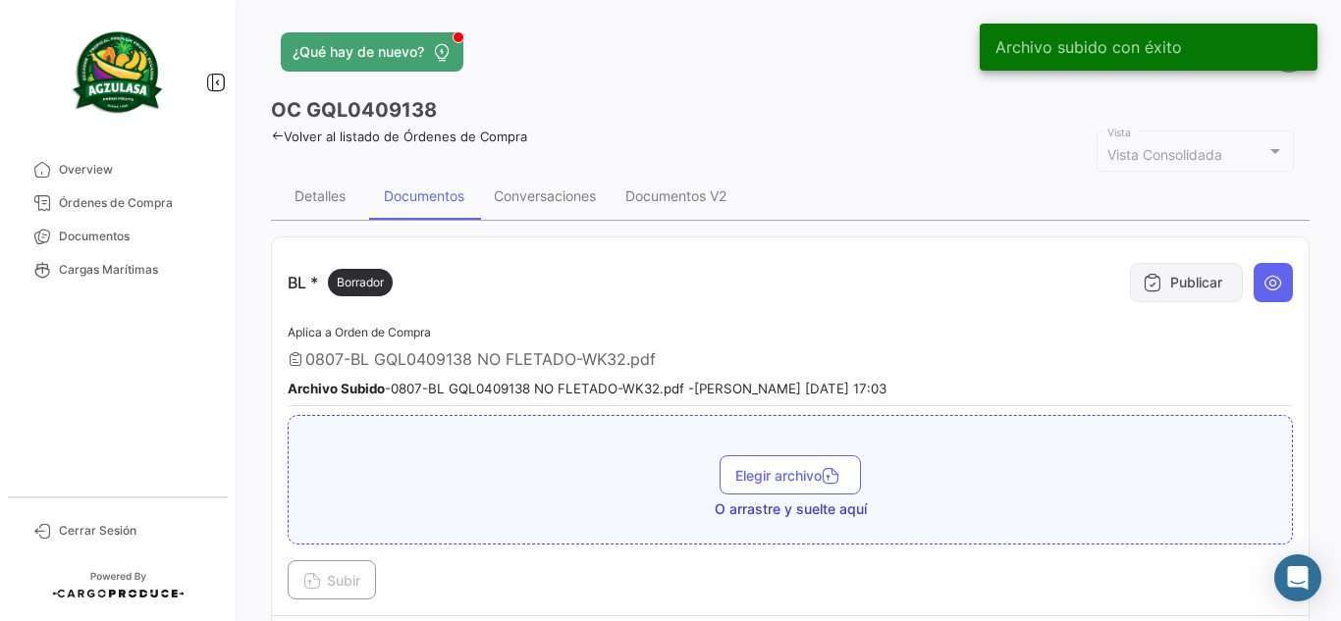
click at [1143, 298] on button "Publicar" at bounding box center [1186, 282] width 113 height 39
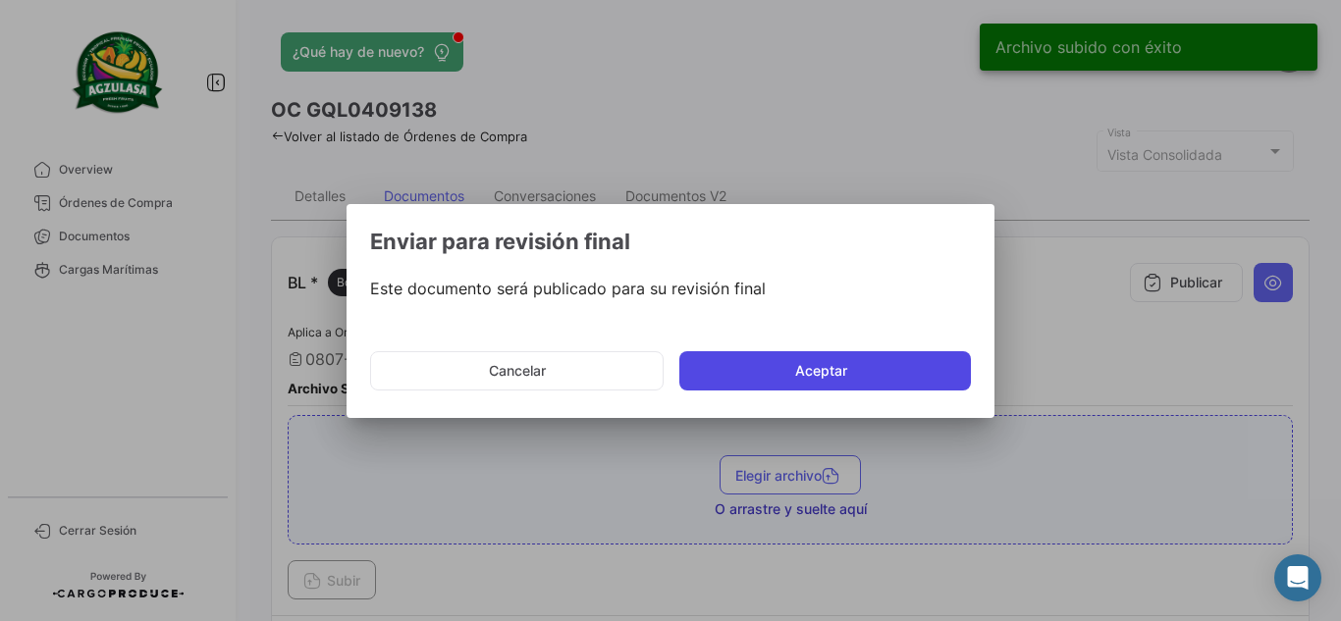
click at [856, 373] on button "Aceptar" at bounding box center [824, 370] width 291 height 39
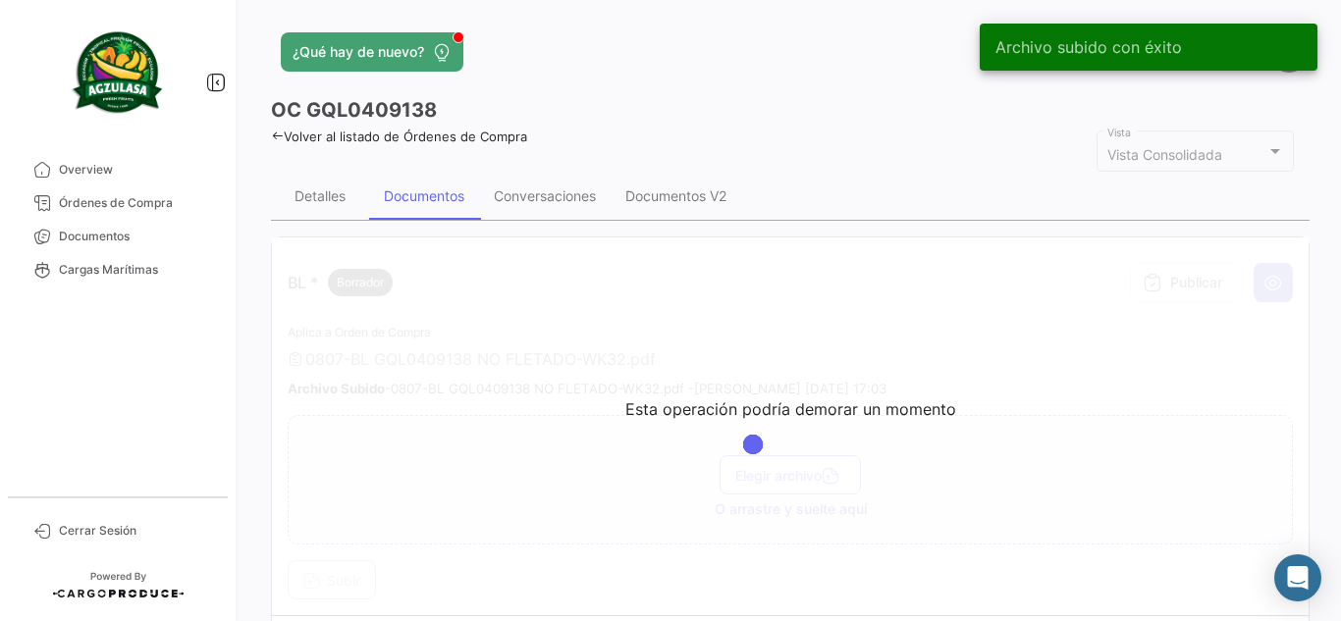
click at [823, 56] on div "¿Qué hay de nuevo?" at bounding box center [556, 51] width 571 height 39
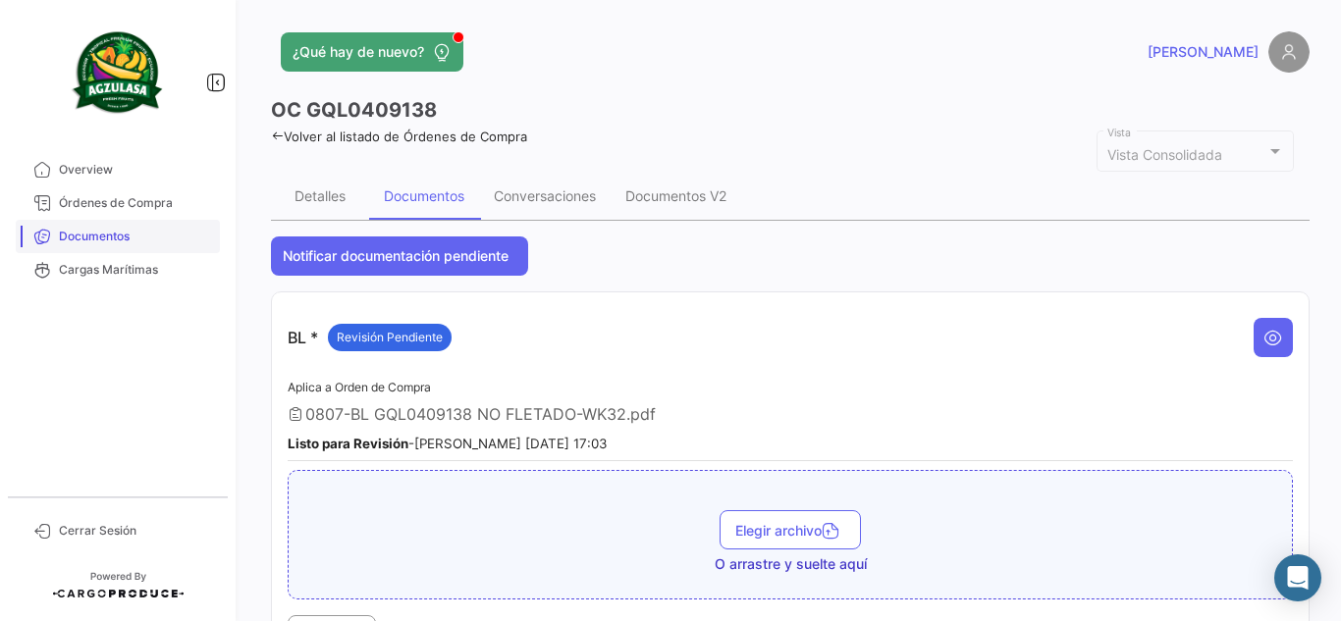
click at [137, 237] on span "Documentos" at bounding box center [135, 237] width 153 height 18
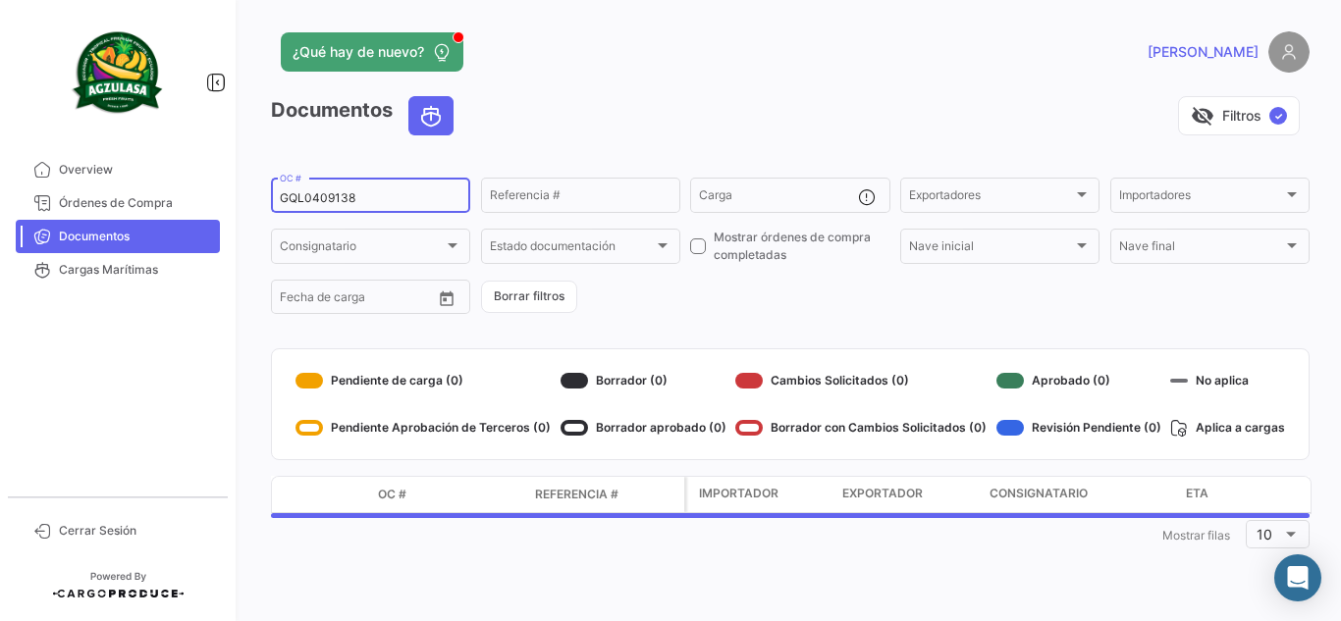
click at [419, 205] on input "GQL0409138" at bounding box center [371, 198] width 182 height 14
paste input "00"
type input "GQL0409100"
click at [562, 123] on div "visibility_off Filtros ✓" at bounding box center [889, 115] width 840 height 39
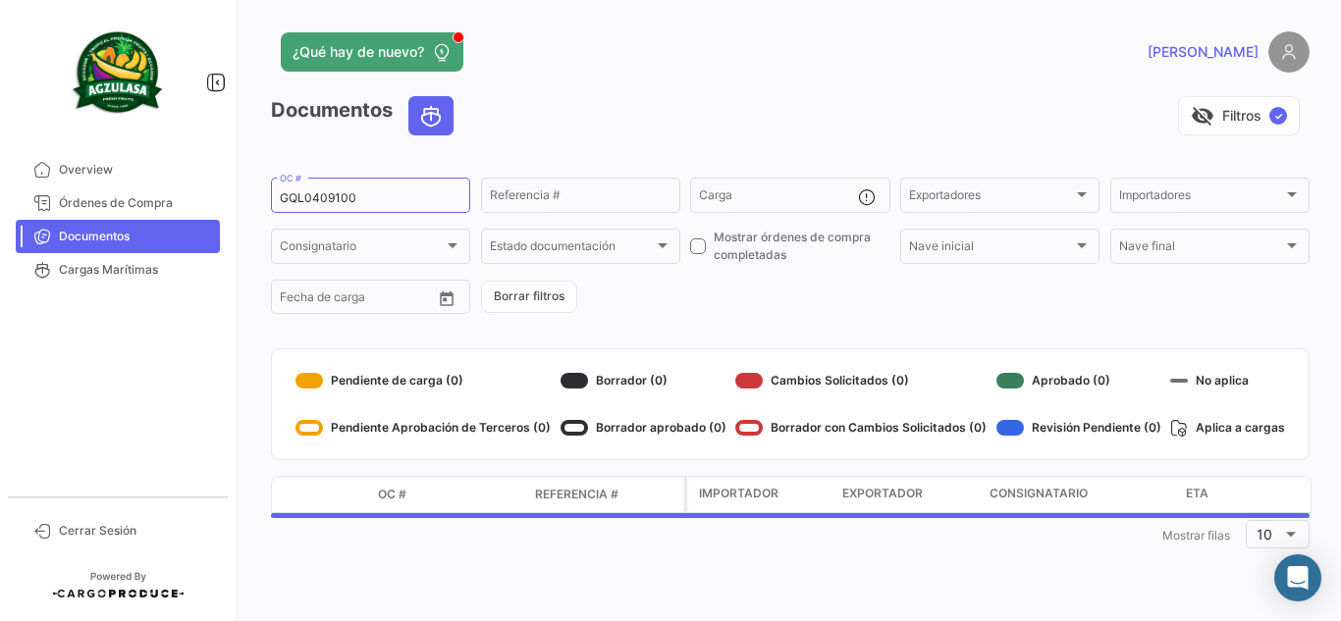
click at [619, 78] on app-header "¿Qué hay de nuevo? [PERSON_NAME]" at bounding box center [790, 63] width 1038 height 65
drag, startPoint x: 777, startPoint y: 88, endPoint x: 808, endPoint y: 143, distance: 62.8
click at [776, 88] on app-header "¿Qué hay de nuevo? [PERSON_NAME]" at bounding box center [790, 63] width 1038 height 65
click at [779, 94] on app-header "¿Qué hay de nuevo? [PERSON_NAME]" at bounding box center [790, 63] width 1038 height 65
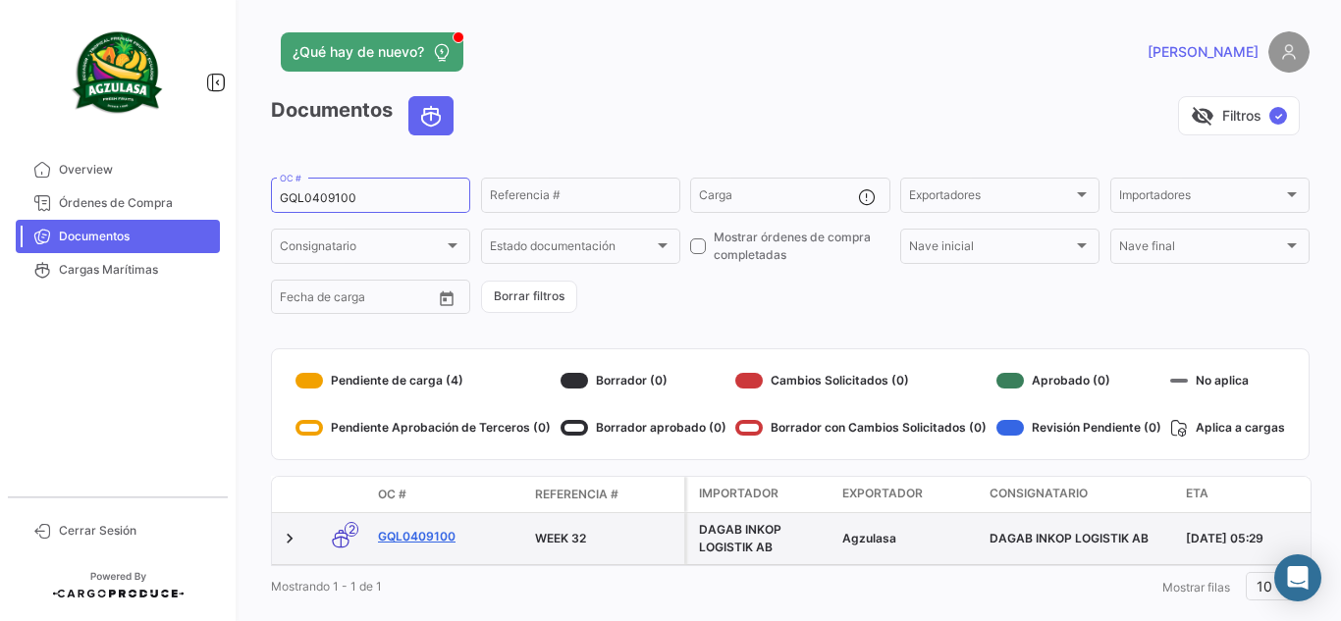
click at [428, 531] on link "GQL0409100" at bounding box center [448, 537] width 141 height 18
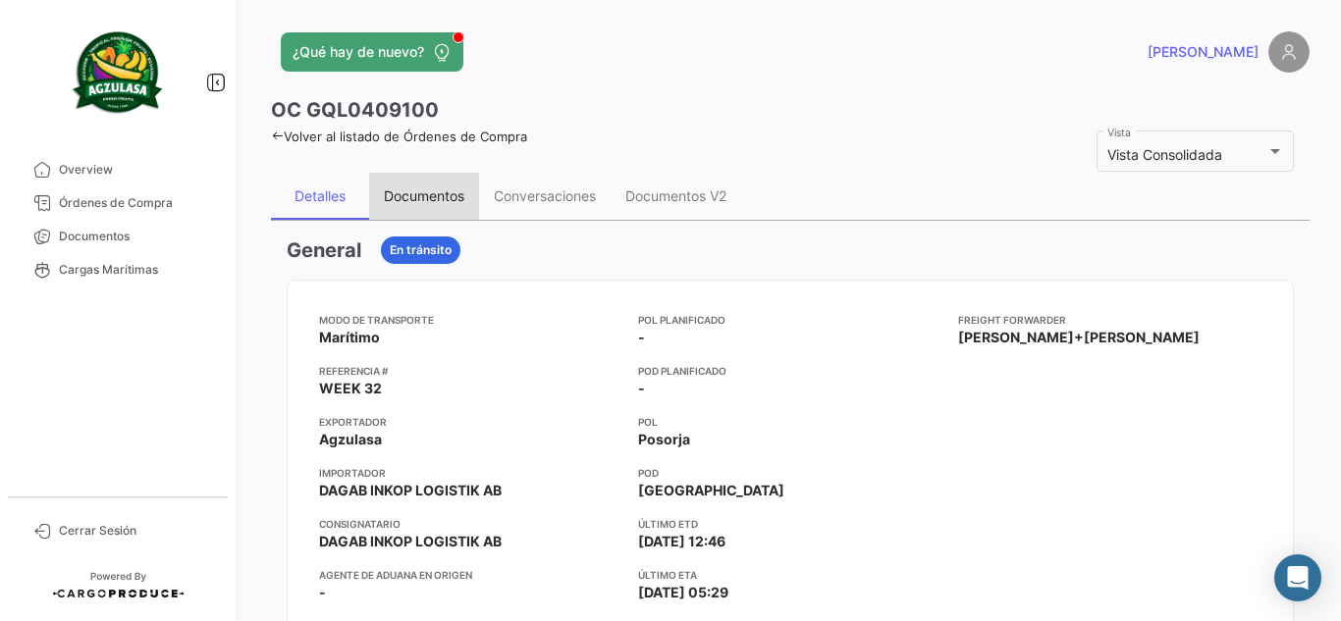
click at [417, 180] on div "Documentos" at bounding box center [424, 196] width 110 height 47
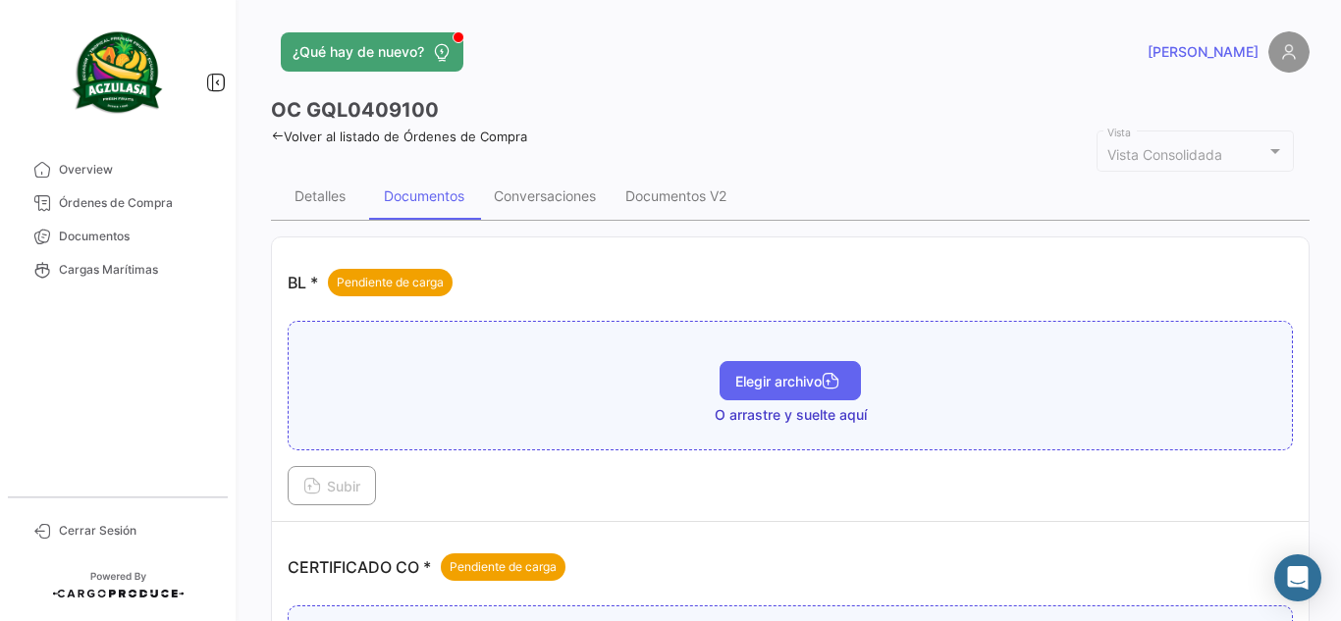
click at [808, 385] on span "Elegir archivo" at bounding box center [790, 381] width 110 height 17
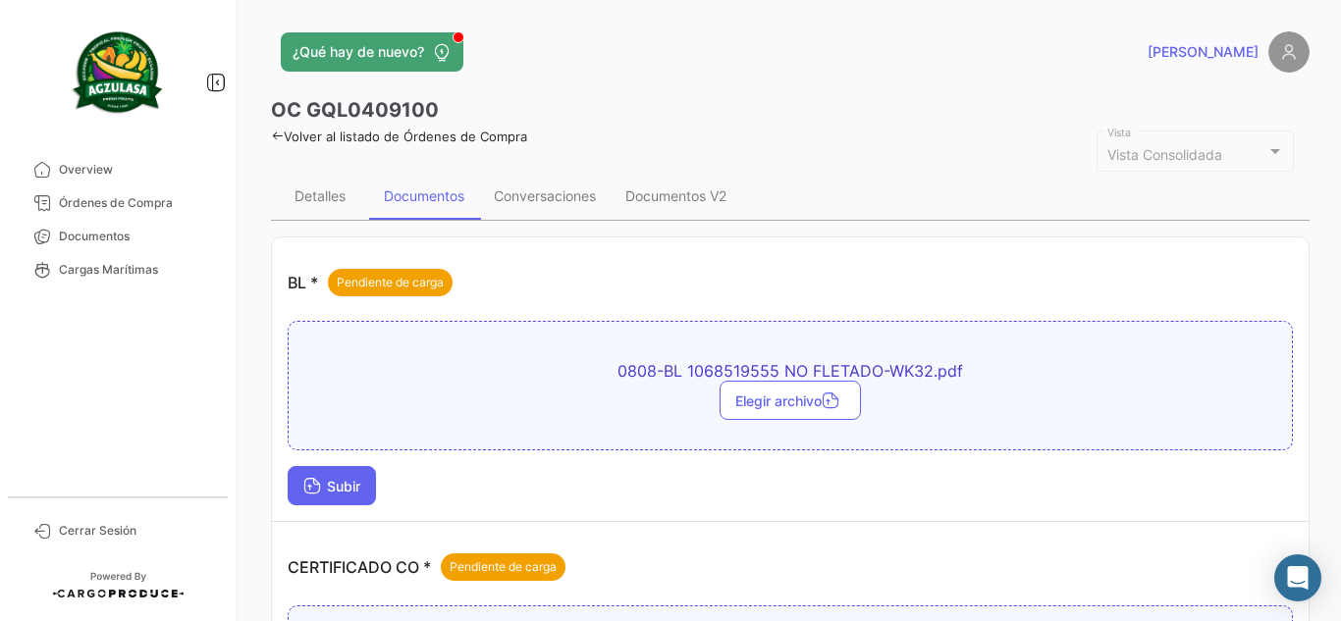
click at [352, 466] on button "Subir" at bounding box center [332, 485] width 88 height 39
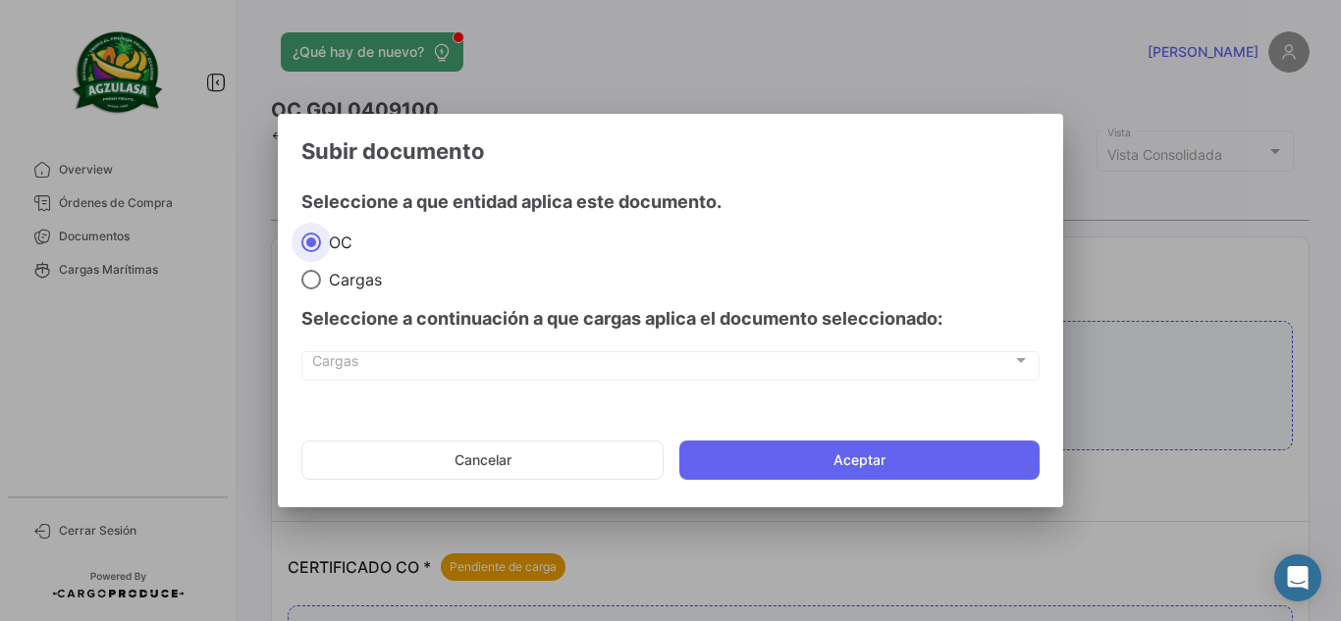
click at [821, 436] on mat-dialog-actions "Cancelar Aceptar" at bounding box center [670, 460] width 738 height 67
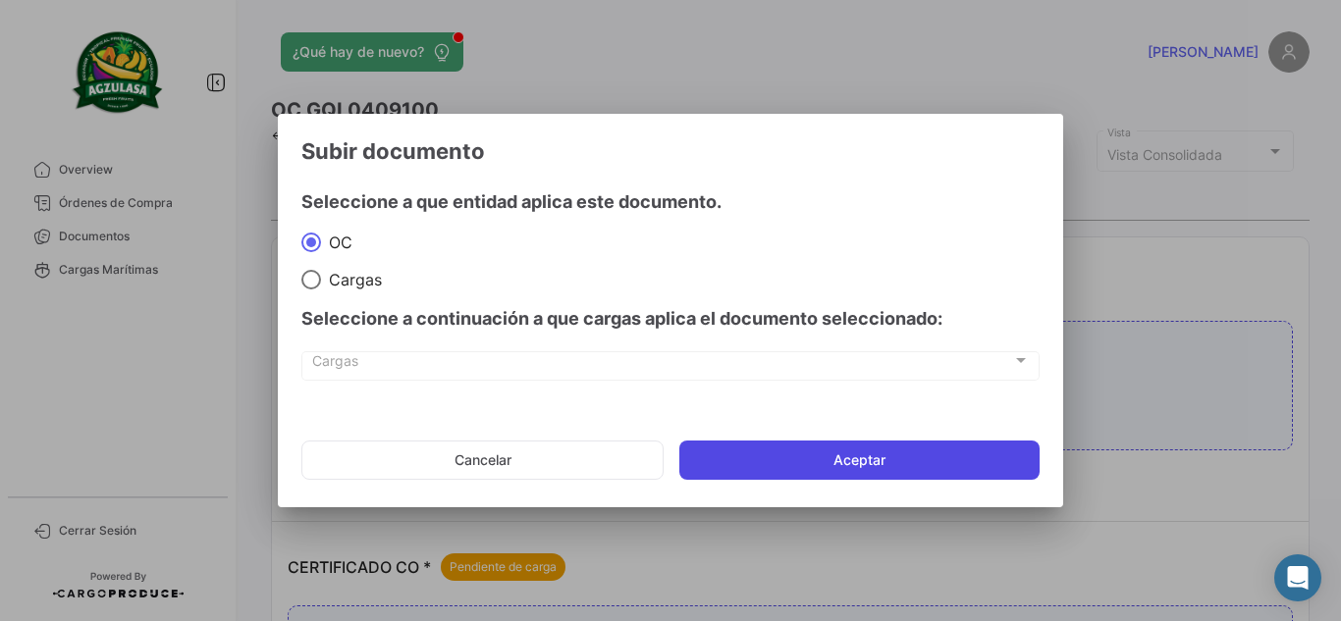
click at [832, 454] on button "Aceptar" at bounding box center [859, 460] width 360 height 39
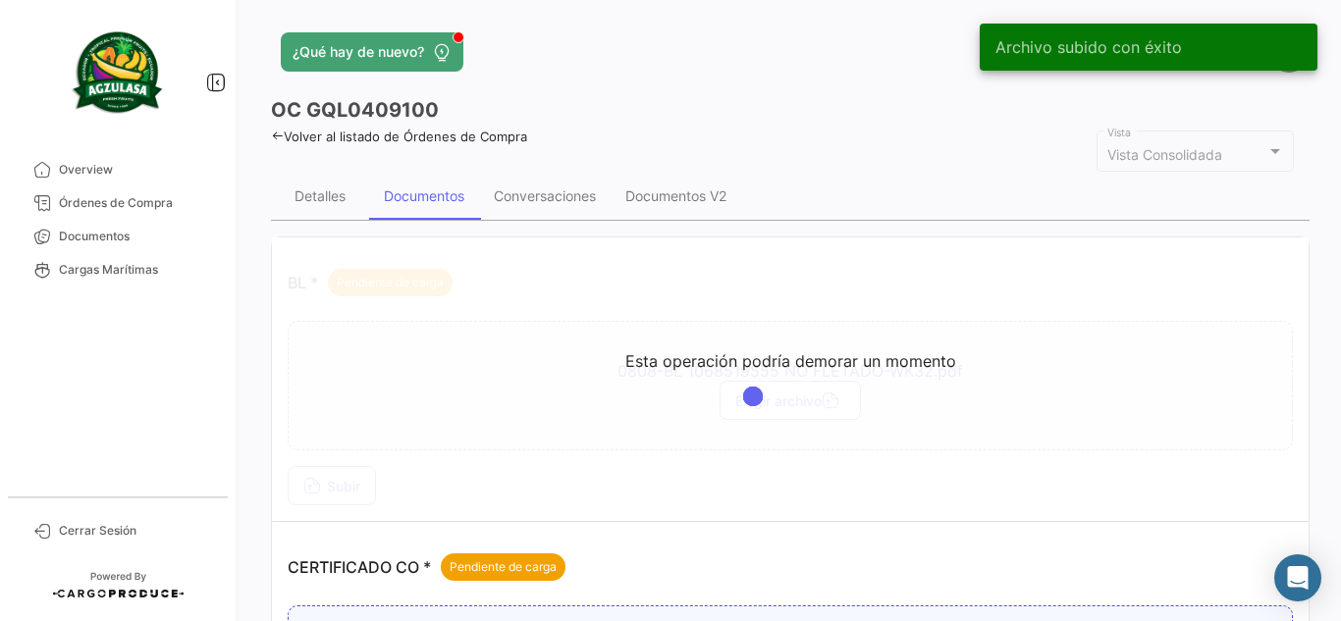
click at [658, 69] on div "¿Qué hay de nuevo?" at bounding box center [556, 51] width 571 height 39
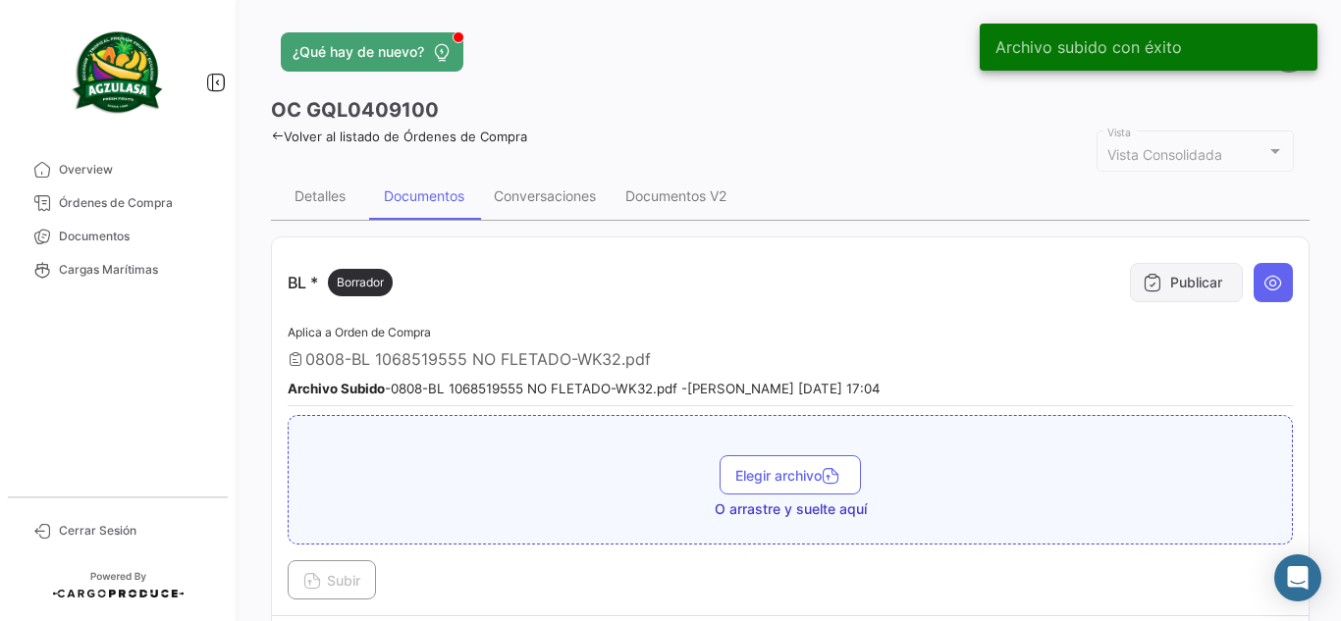
click at [1176, 287] on button "Publicar" at bounding box center [1186, 282] width 113 height 39
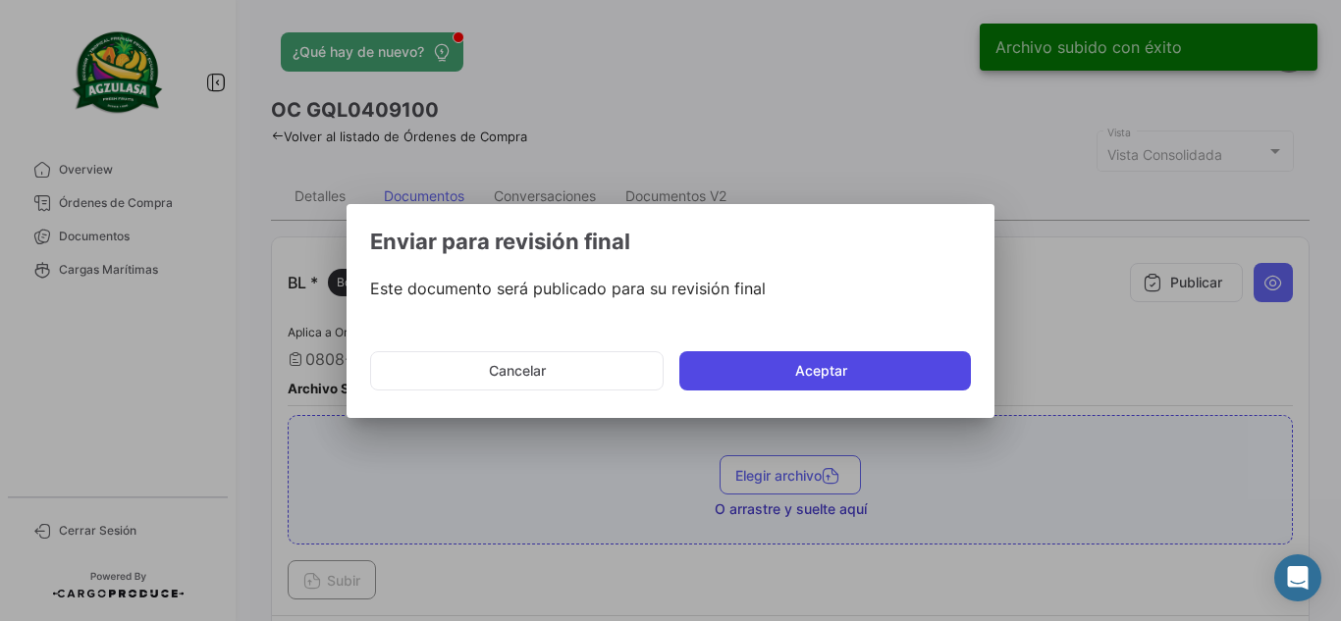
click at [830, 360] on button "Aceptar" at bounding box center [824, 370] width 291 height 39
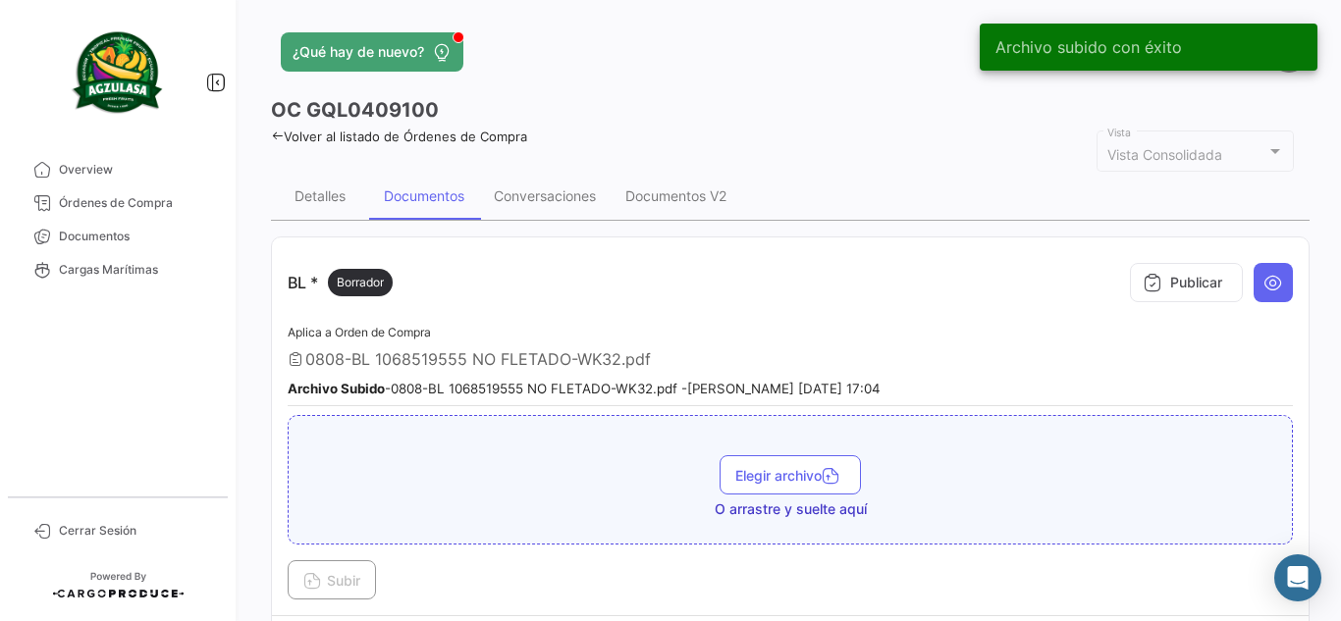
click at [702, 76] on app-header "¿Qué hay de nuevo? [PERSON_NAME]" at bounding box center [790, 63] width 1038 height 65
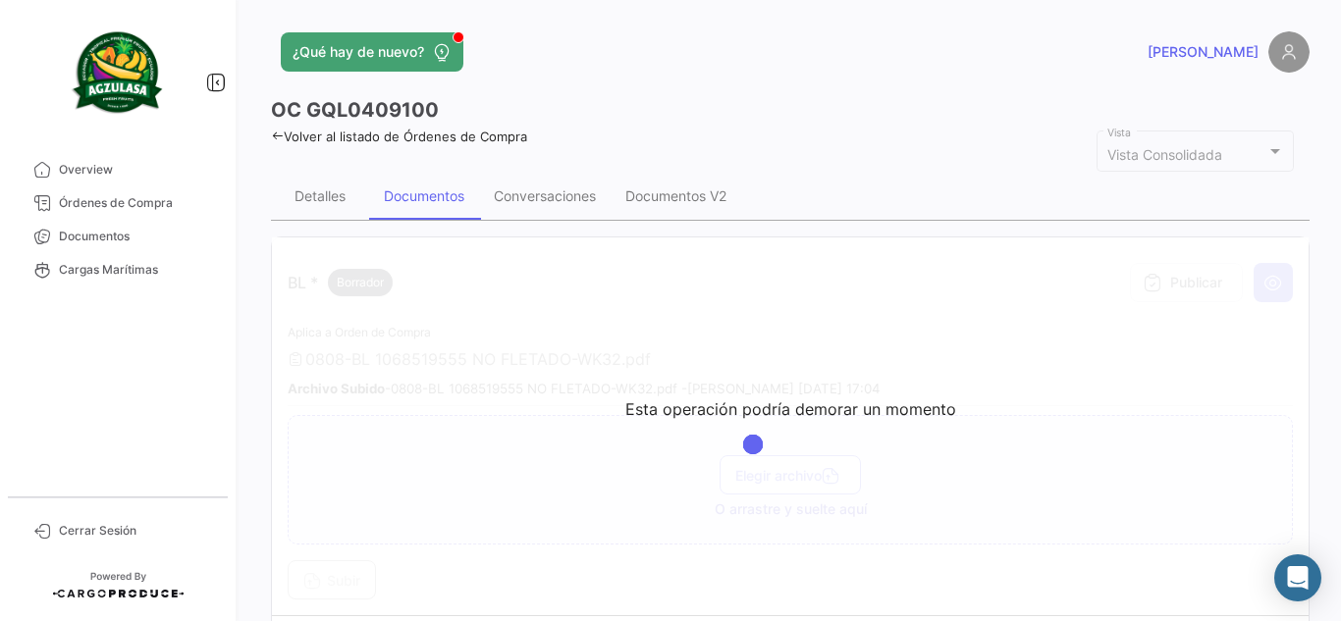
click at [594, 101] on div "OC GQL0409100" at bounding box center [790, 109] width 1038 height 27
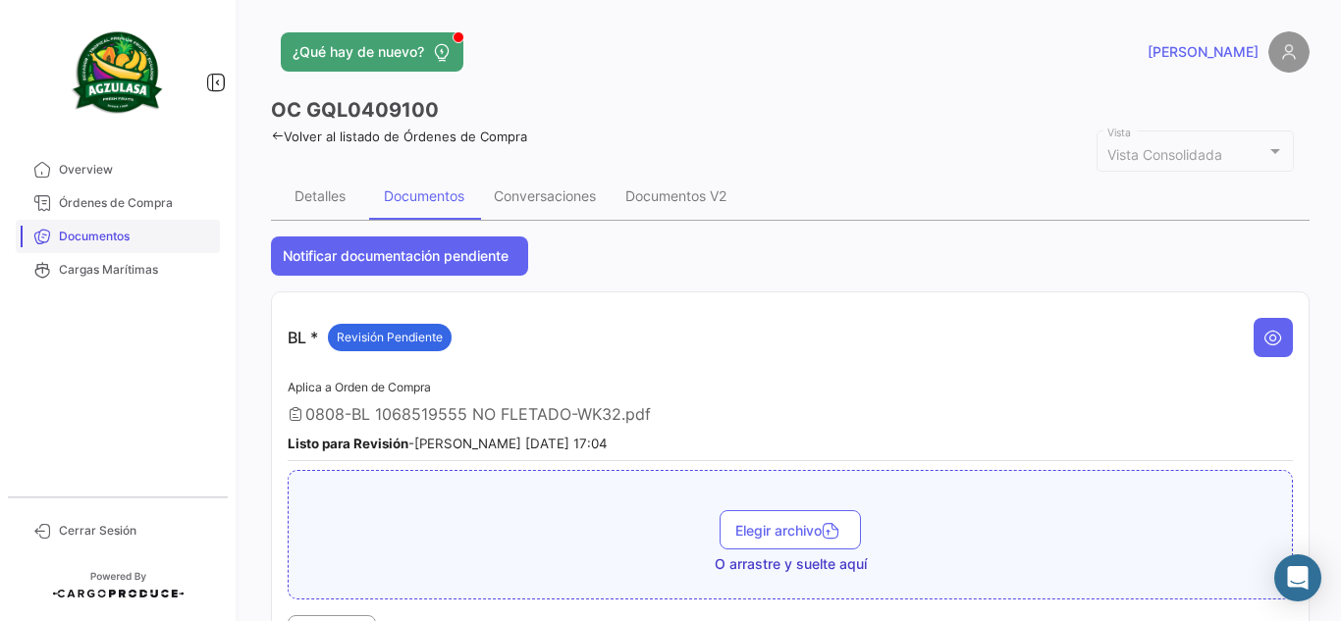
click at [147, 239] on span "Documentos" at bounding box center [135, 237] width 153 height 18
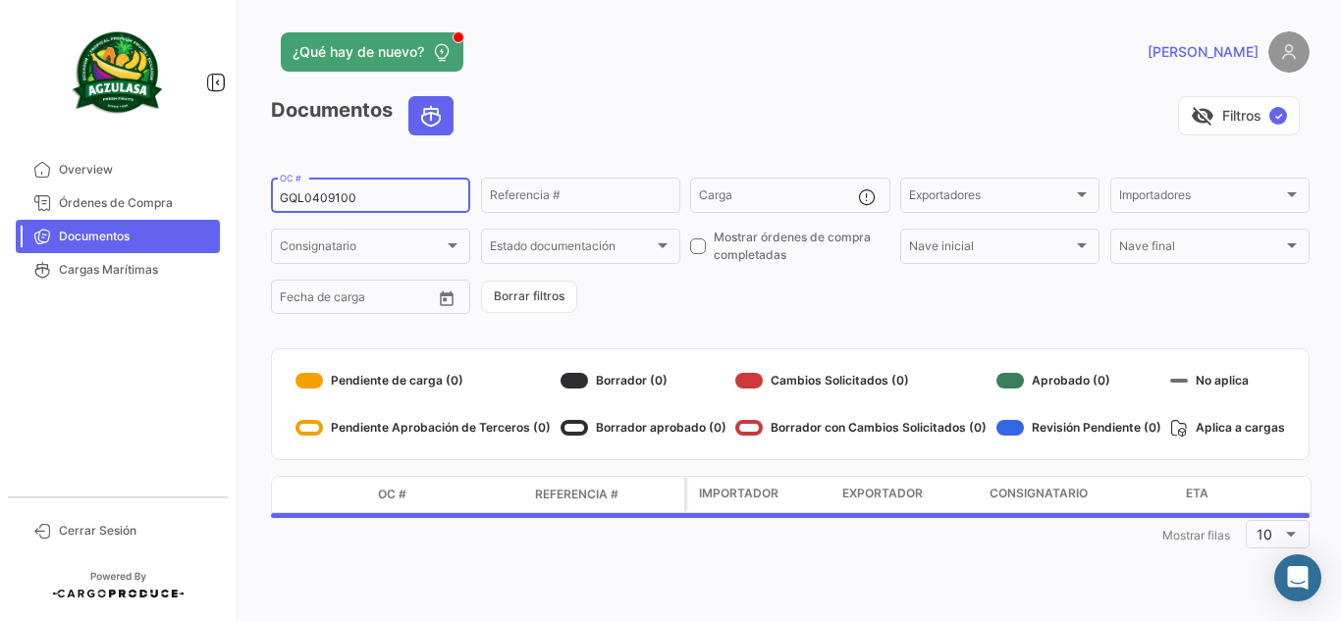
click at [425, 196] on input "GQL0409100" at bounding box center [371, 198] width 182 height 14
paste input "241"
type input "GQL0409241"
click at [647, 111] on div "visibility_off Filtros ✓" at bounding box center [889, 115] width 840 height 39
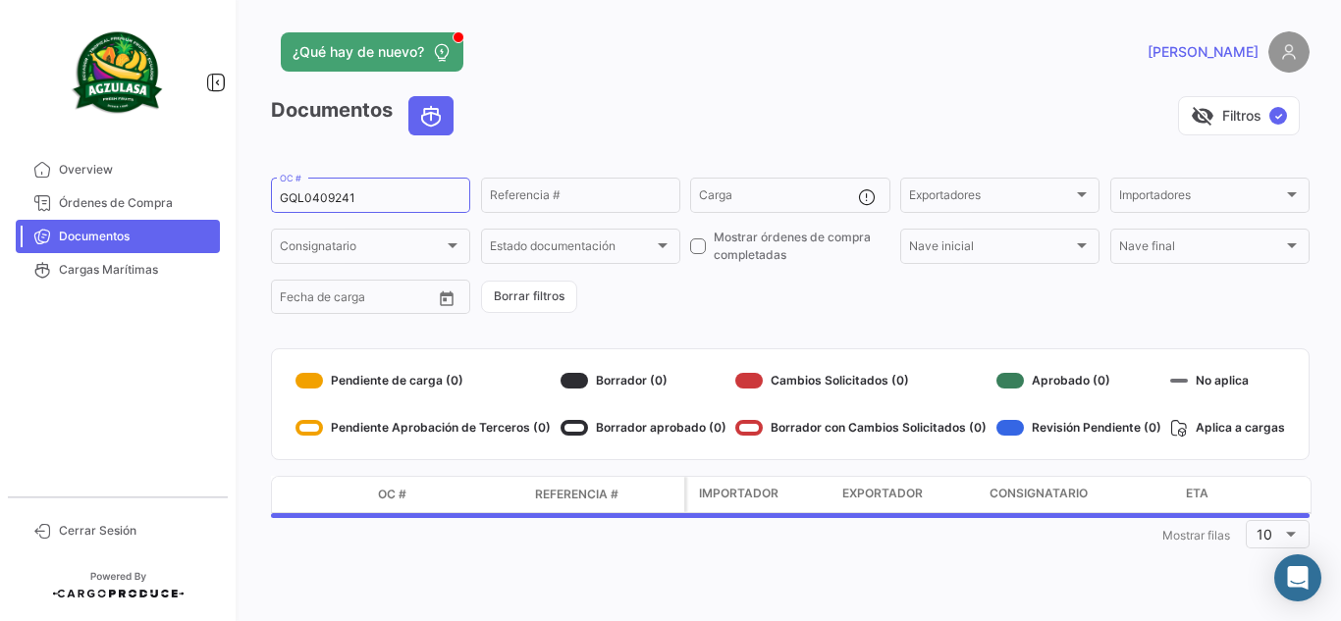
click at [647, 112] on div "visibility_off Filtros ✓" at bounding box center [889, 115] width 840 height 39
click at [612, 108] on div "visibility_off Filtros ✓" at bounding box center [889, 115] width 840 height 39
click at [731, 72] on div "¿Qué hay de nuevo? [PERSON_NAME]" at bounding box center [790, 51] width 1038 height 41
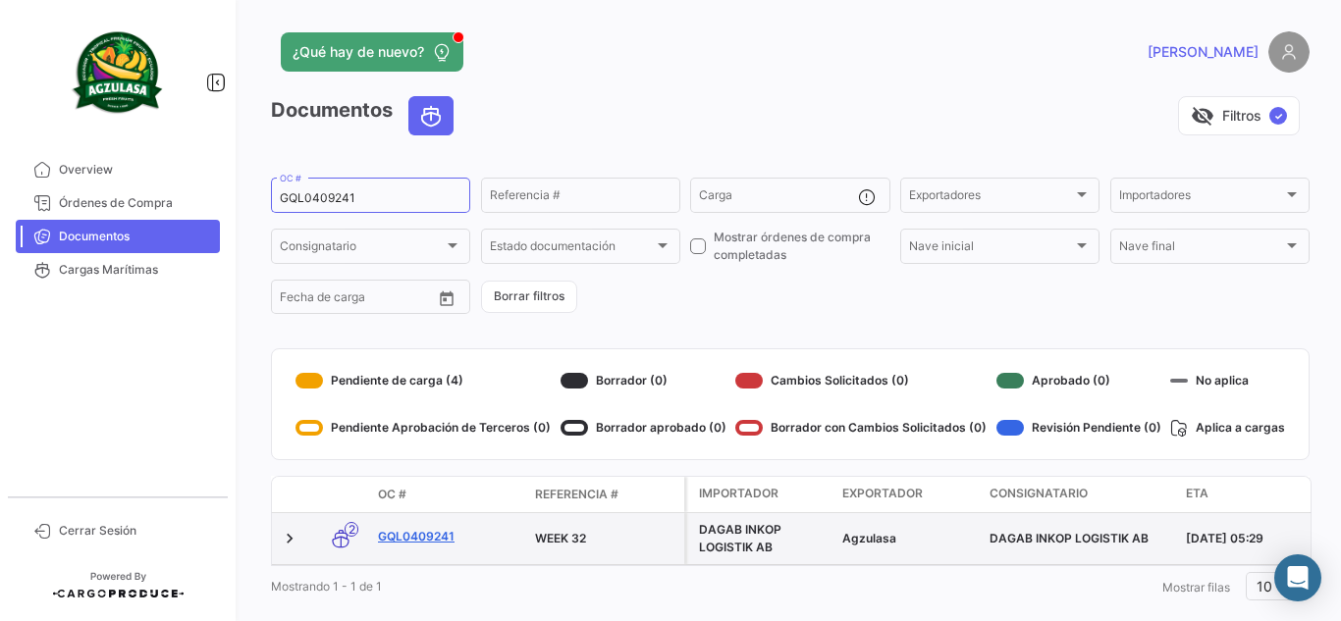
click at [431, 535] on link "GQL0409241" at bounding box center [448, 537] width 141 height 18
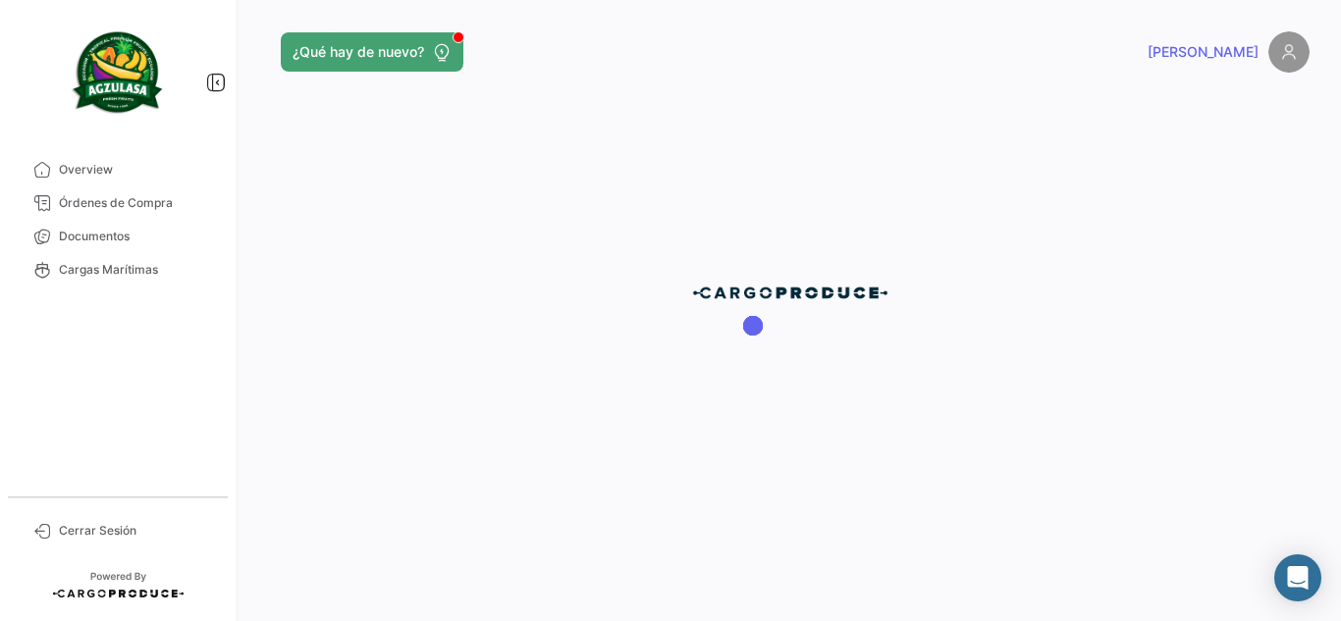
click at [785, 72] on div at bounding box center [789, 310] width 1101 height 621
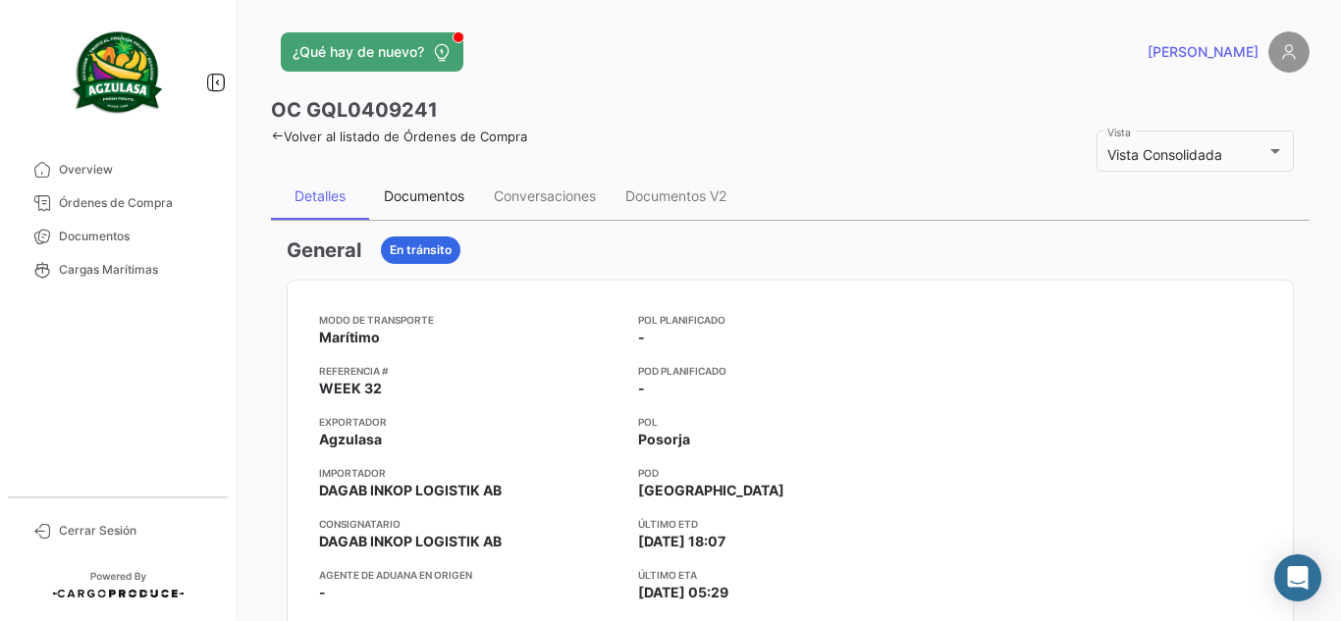
click at [430, 199] on div "Documentos" at bounding box center [424, 195] width 80 height 17
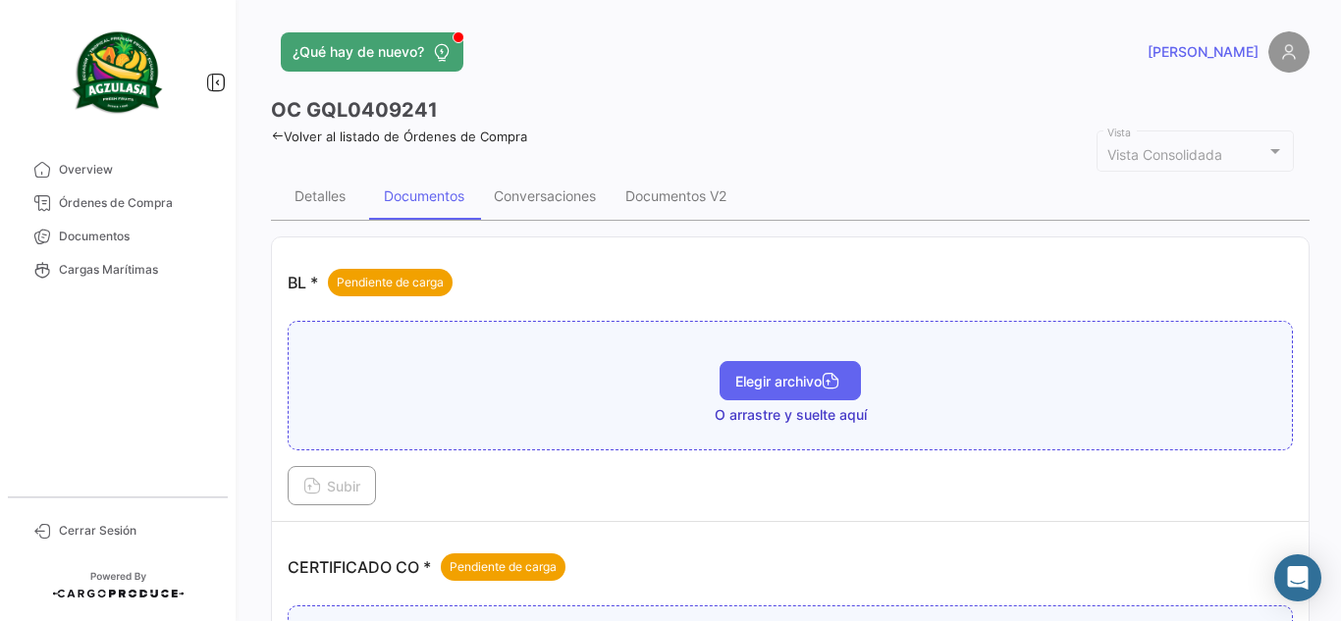
click at [773, 376] on span "Elegir archivo" at bounding box center [790, 381] width 110 height 17
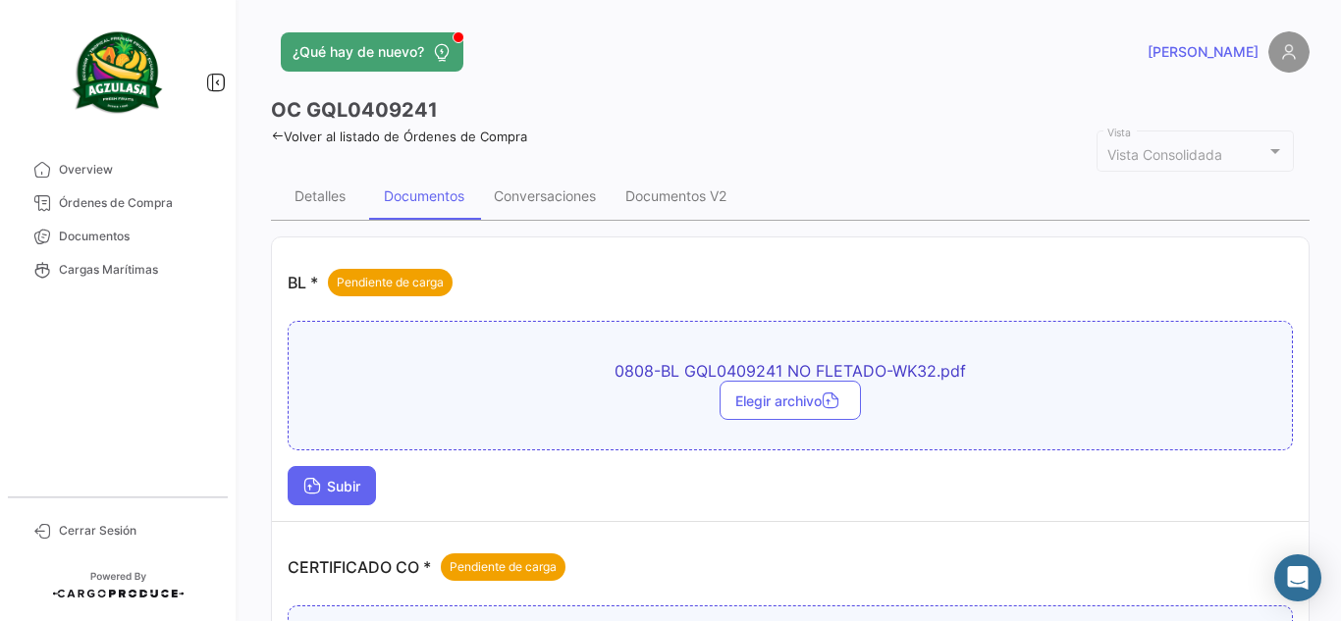
click at [354, 478] on span "Subir" at bounding box center [331, 486] width 57 height 17
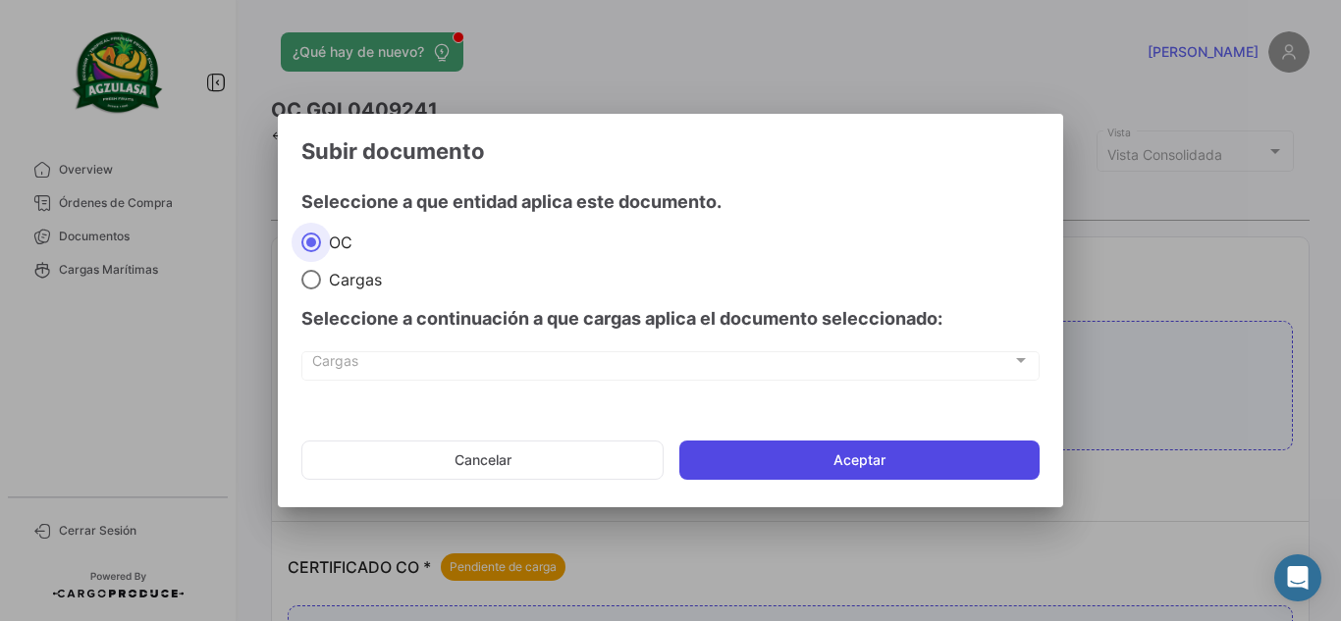
click at [715, 465] on button "Aceptar" at bounding box center [859, 460] width 360 height 39
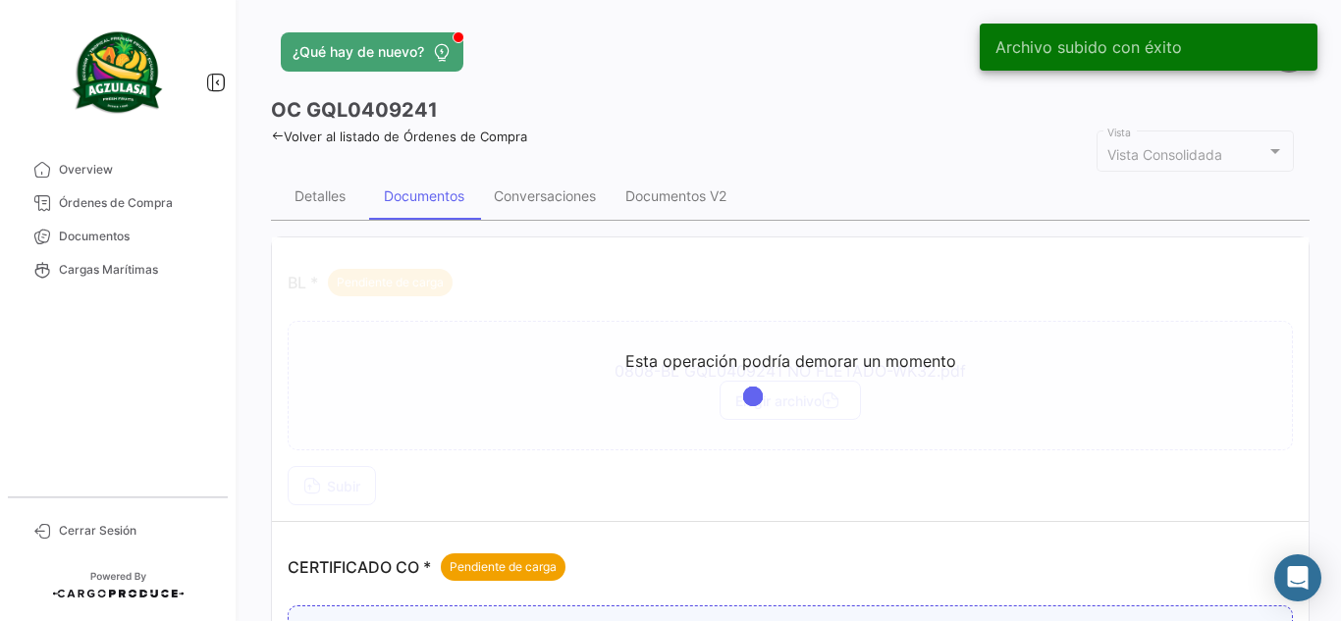
click at [826, 132] on div "Volver al listado de Órdenes de Compra" at bounding box center [790, 134] width 1038 height 21
click at [835, 85] on app-header "¿Qué hay de nuevo? [PERSON_NAME]" at bounding box center [790, 63] width 1038 height 65
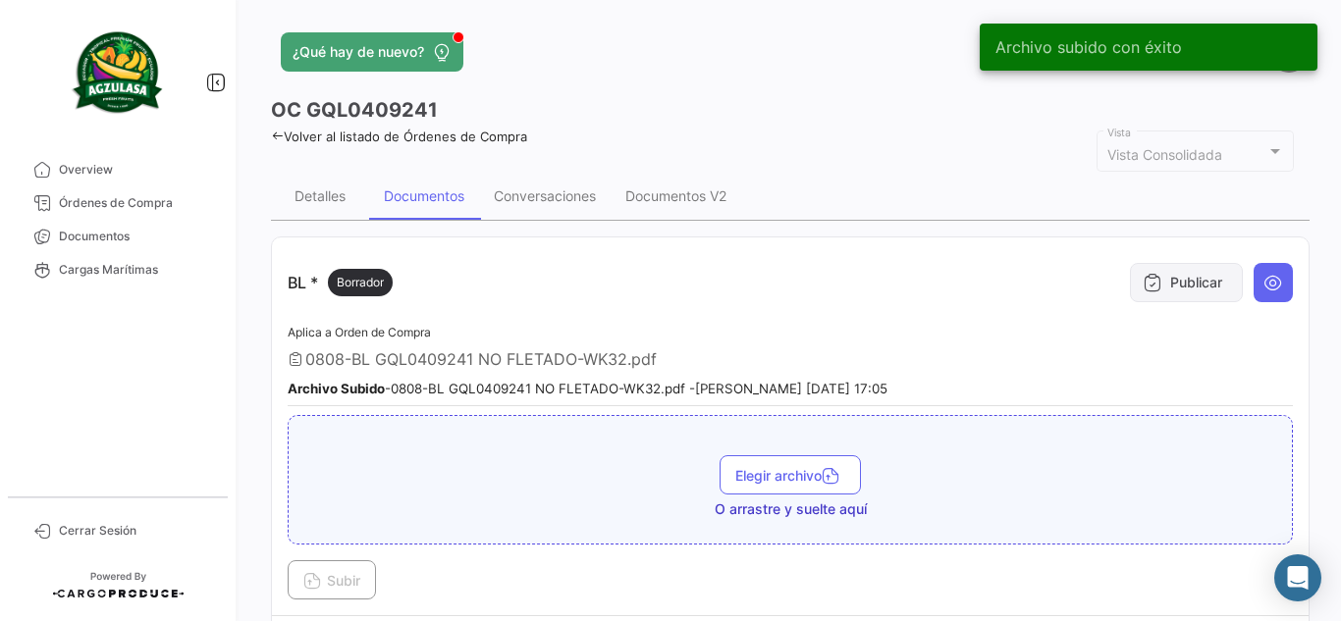
click at [1171, 288] on button "Publicar" at bounding box center [1186, 282] width 113 height 39
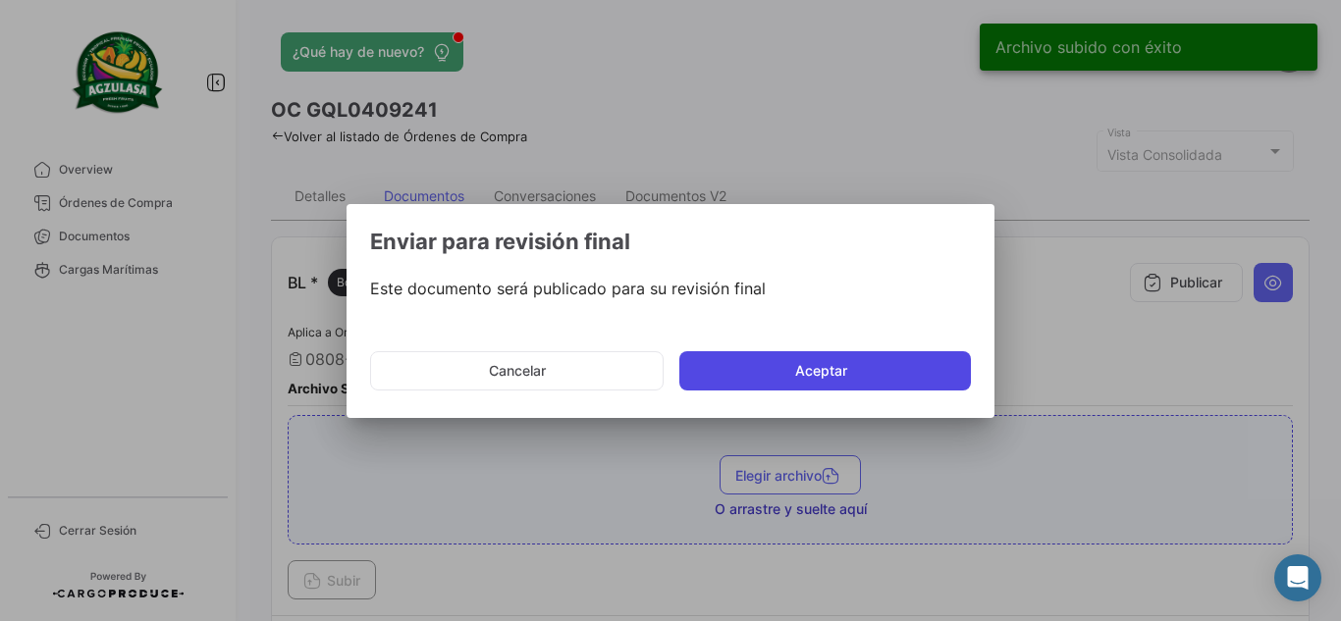
click at [882, 374] on button "Aceptar" at bounding box center [824, 370] width 291 height 39
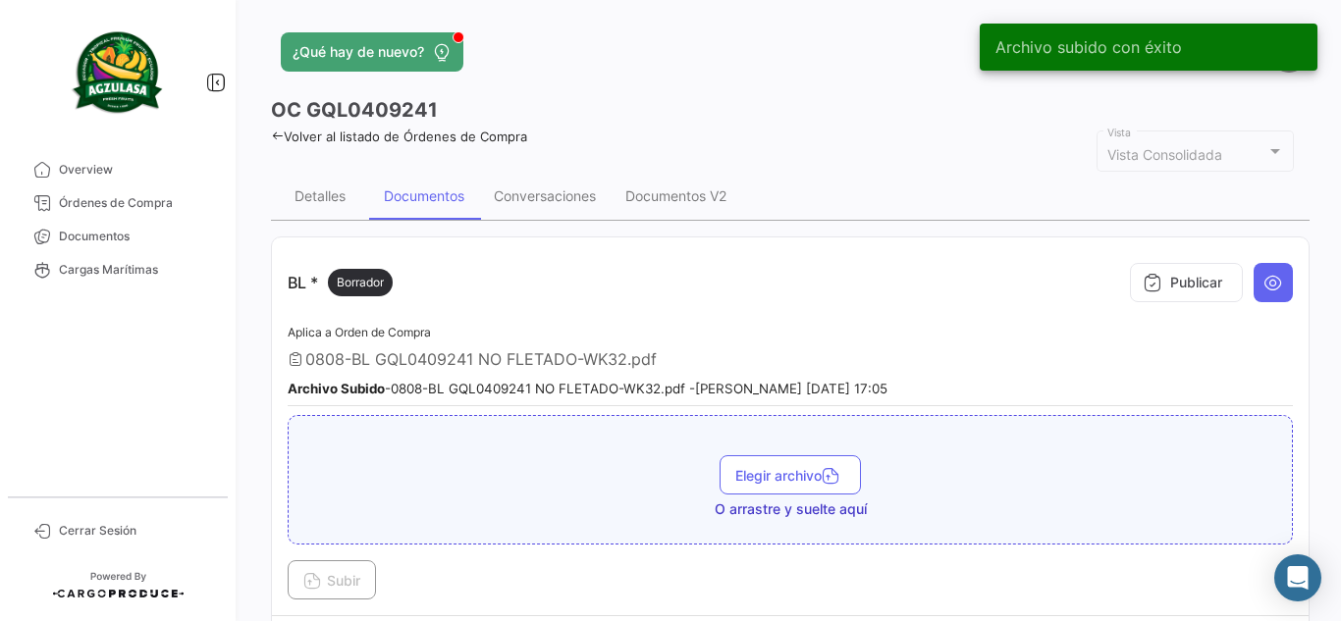
click at [764, 97] on div "OC GQL0409241" at bounding box center [790, 109] width 1038 height 27
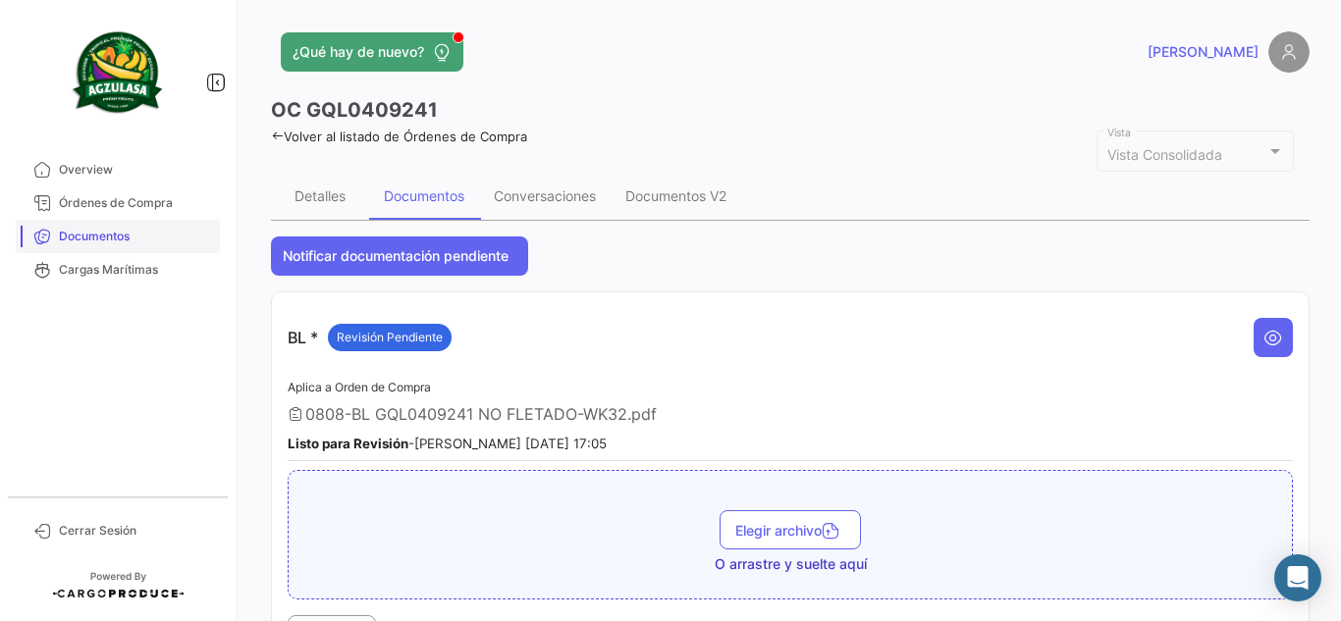
click at [186, 230] on span "Documentos" at bounding box center [135, 237] width 153 height 18
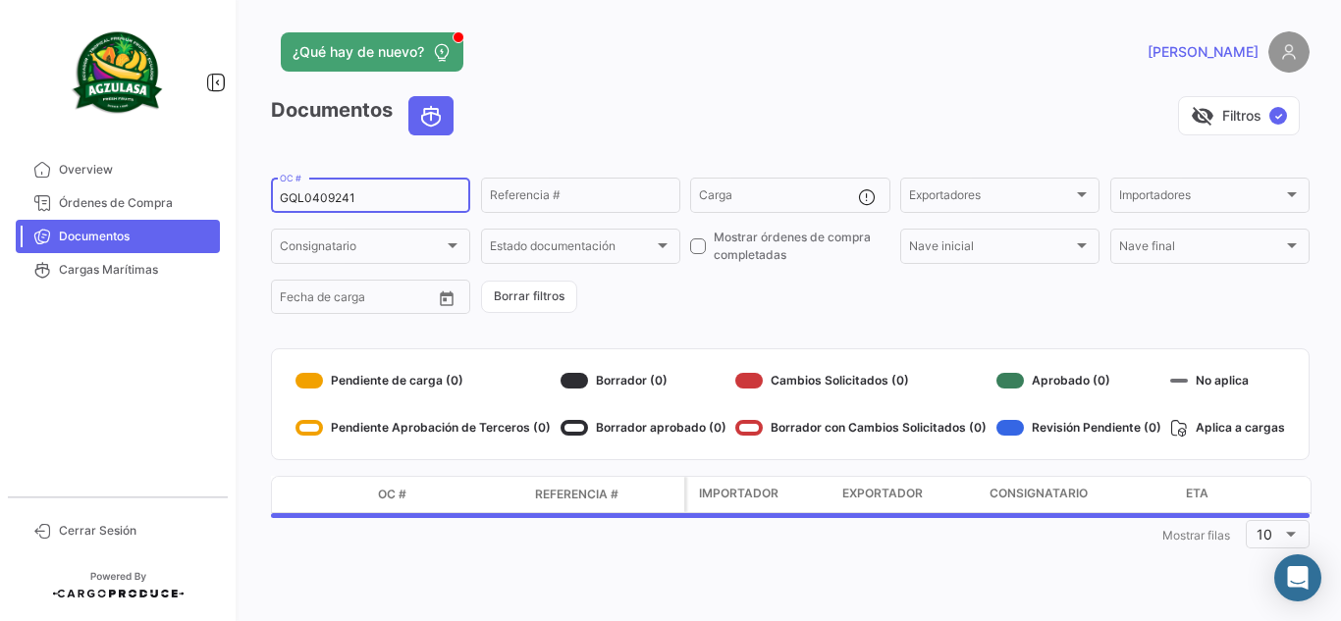
click at [412, 203] on input "GQL0409241" at bounding box center [371, 198] width 182 height 14
paste input "6426324440"
type input "6426324440"
click at [683, 29] on div "¿Qué hay de nuevo? [PERSON_NAME] Documentos visibility_off Filtros ✓ 6426324440…" at bounding box center [789, 310] width 1101 height 621
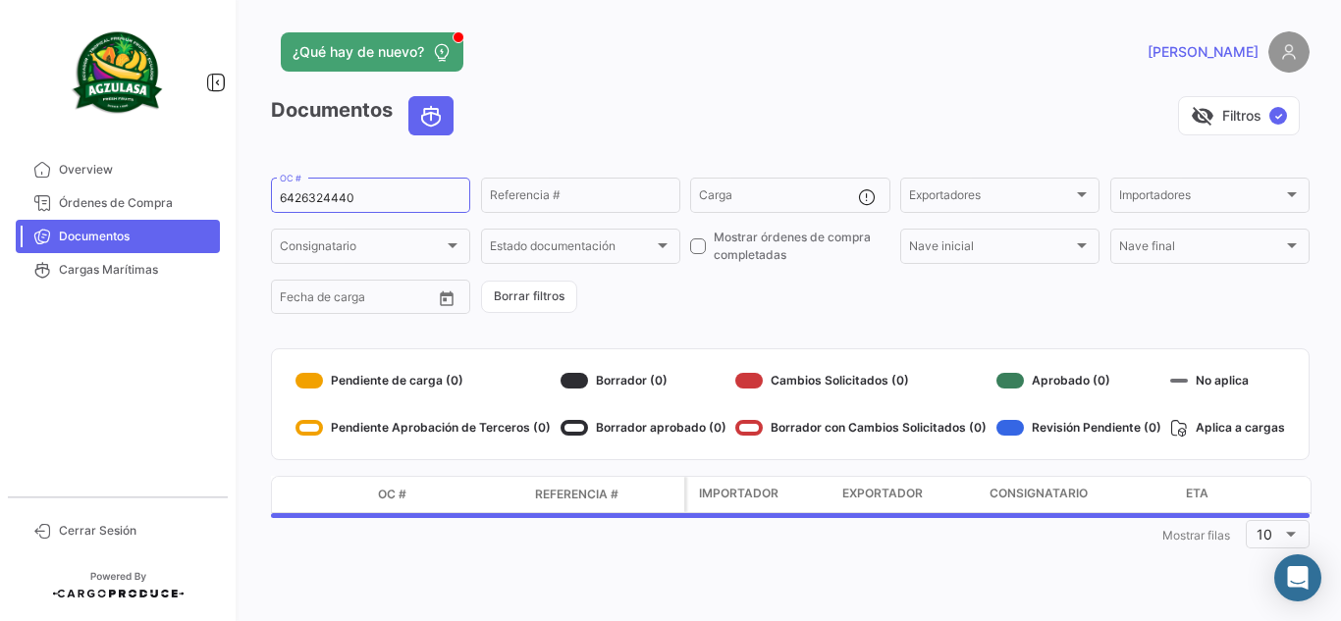
click at [650, 85] on app-header "¿Qué hay de nuevo? [PERSON_NAME]" at bounding box center [790, 63] width 1038 height 65
click at [620, 118] on div "visibility_off Filtros ✓" at bounding box center [889, 115] width 840 height 39
click at [696, 98] on div "visibility_off Filtros ✓" at bounding box center [889, 115] width 840 height 39
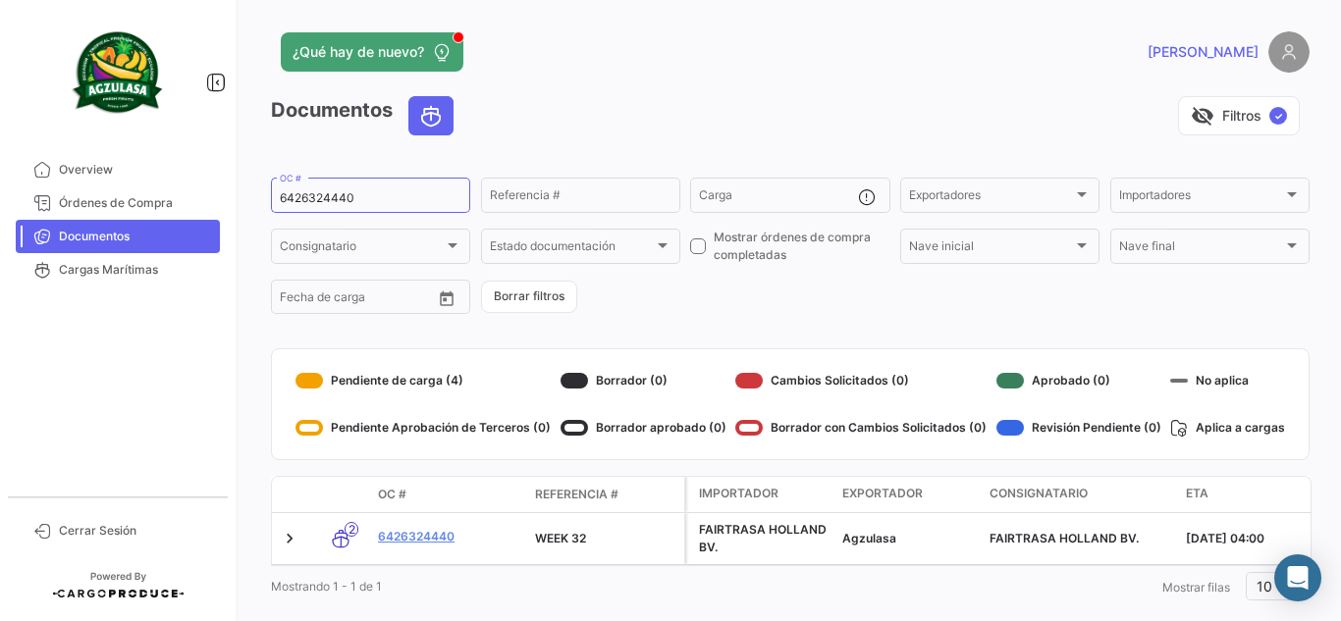
click at [601, 126] on div "visibility_off Filtros ✓" at bounding box center [889, 115] width 840 height 39
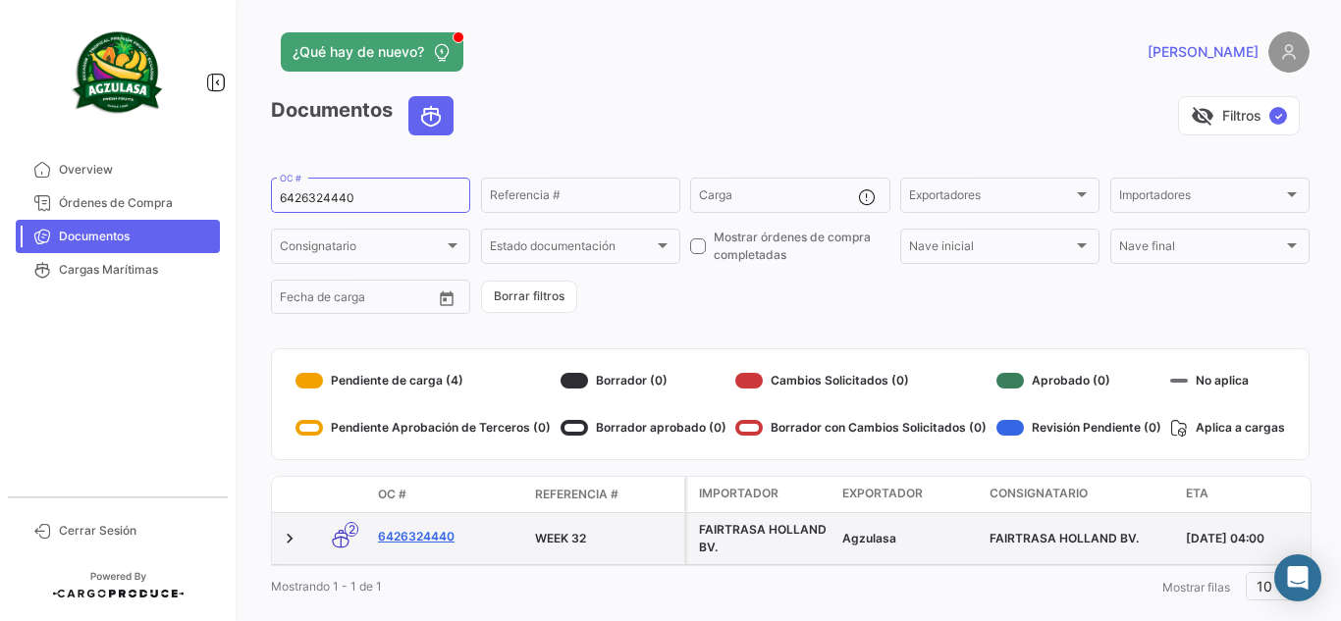
click at [429, 536] on link "6426324440" at bounding box center [448, 537] width 141 height 18
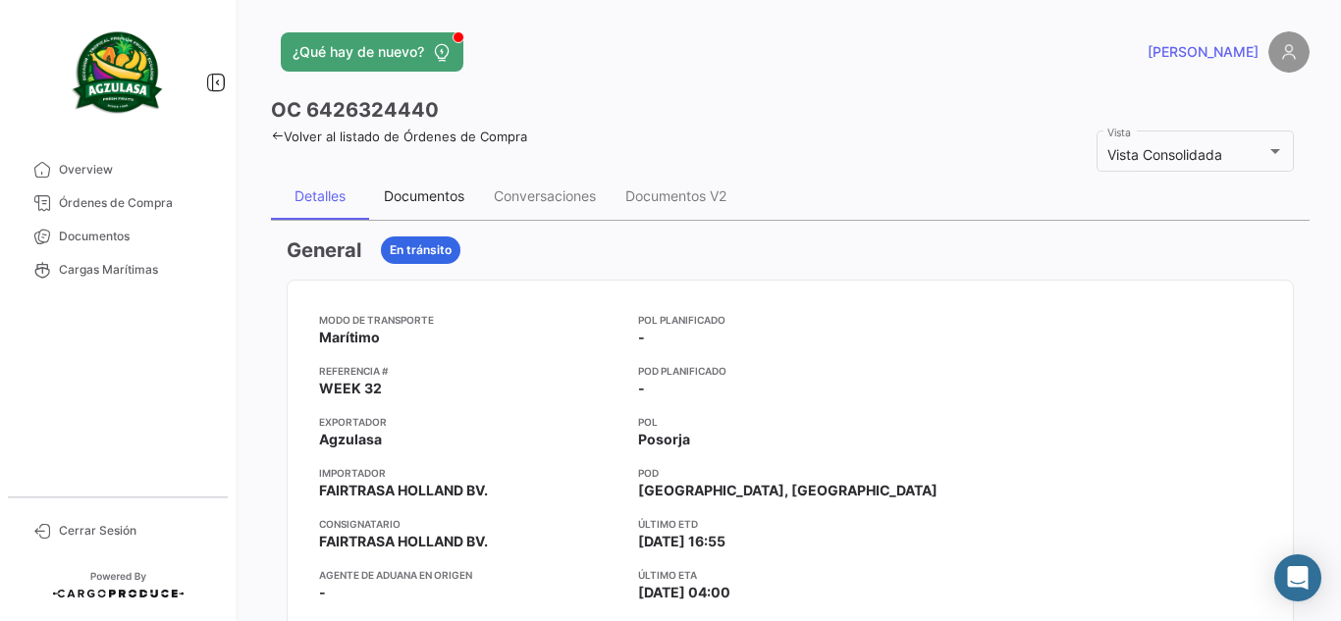
click at [427, 201] on div "Documentos" at bounding box center [424, 195] width 80 height 17
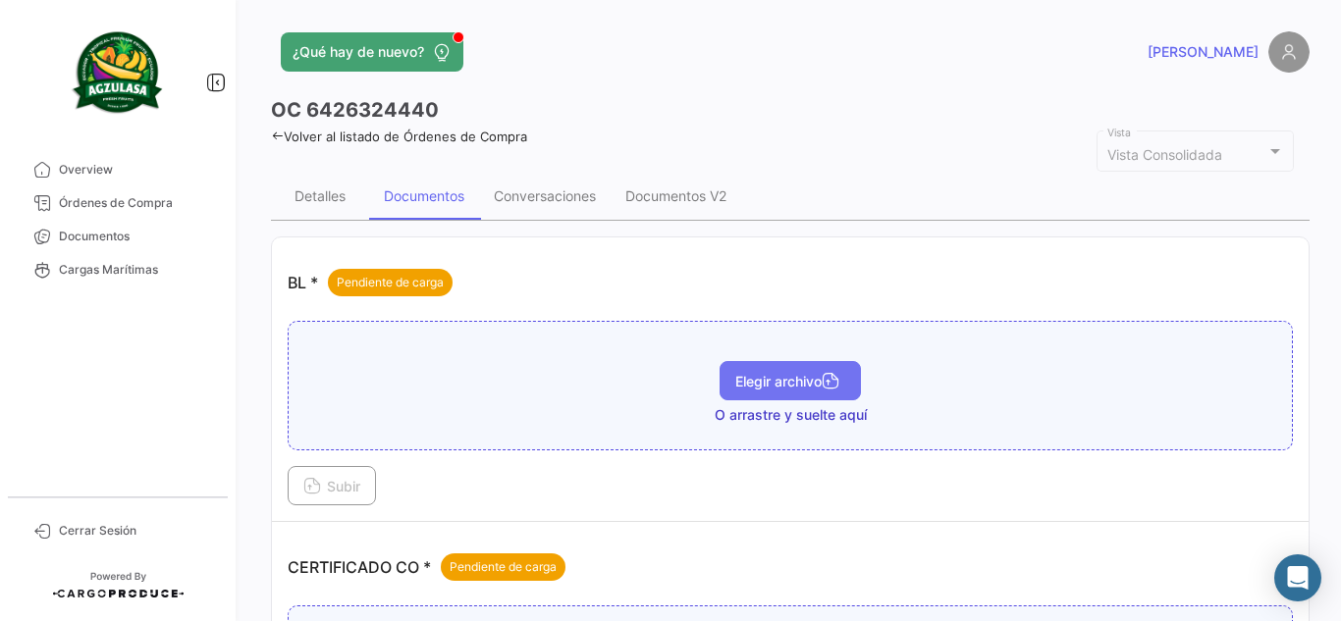
click at [773, 371] on button "Elegir archivo" at bounding box center [789, 380] width 141 height 39
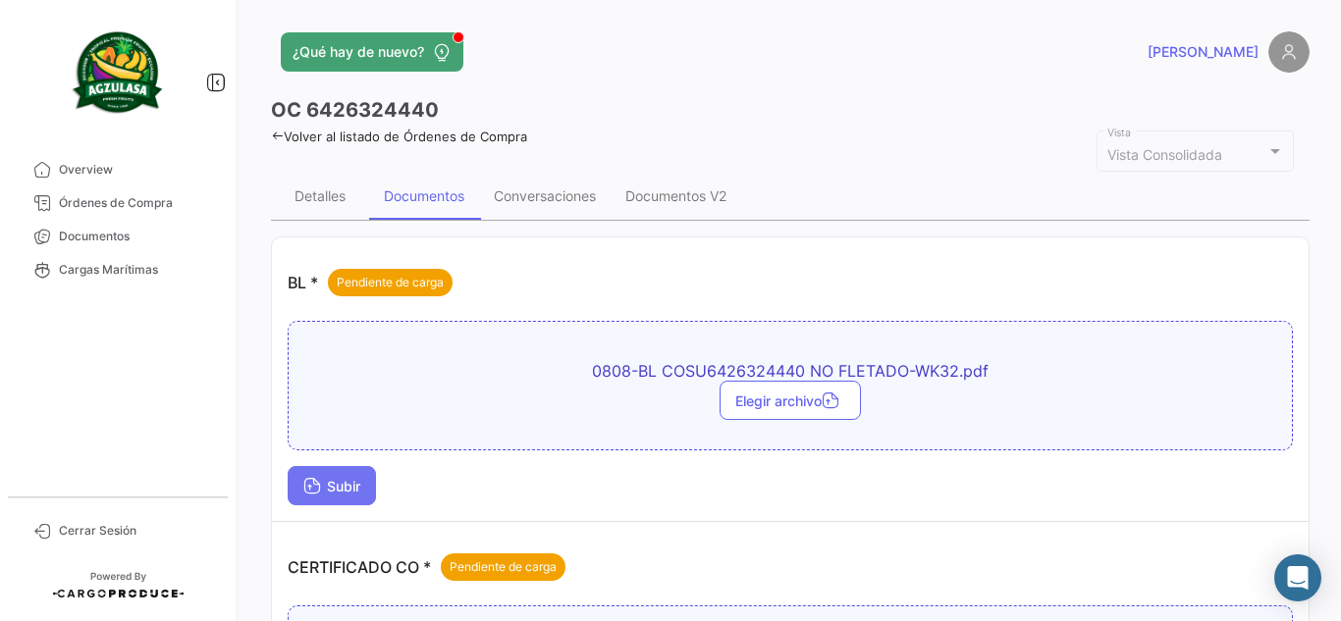
click at [339, 474] on button "Subir" at bounding box center [332, 485] width 88 height 39
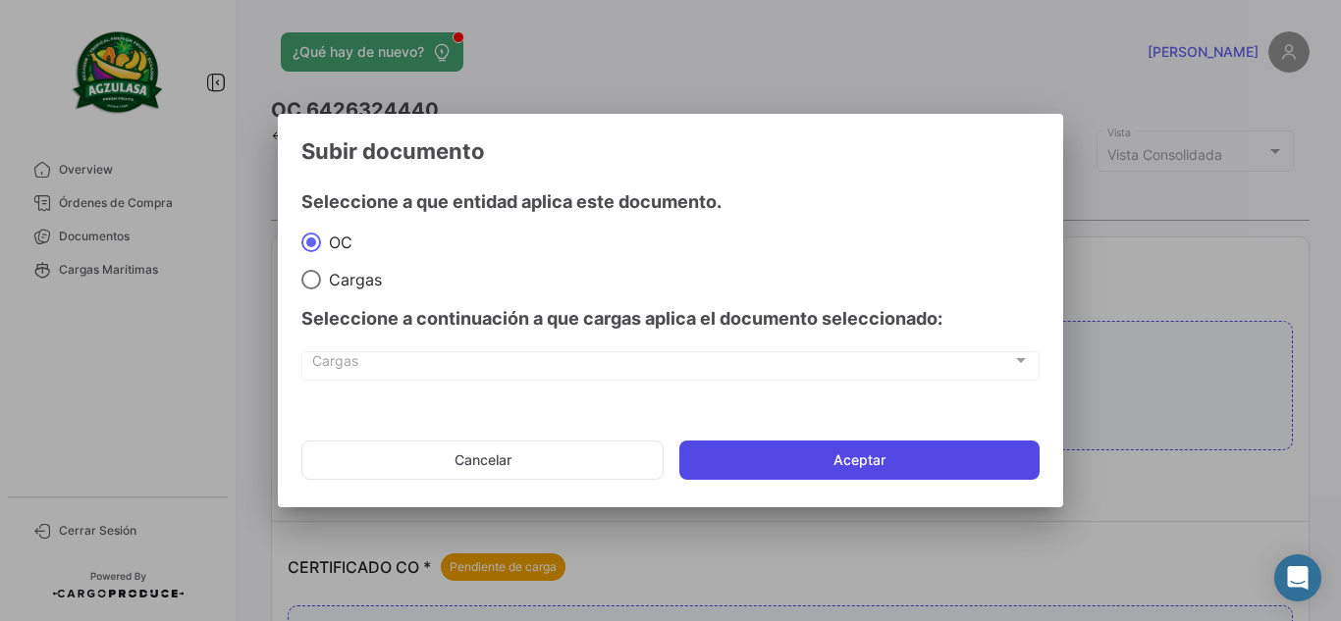
click at [937, 469] on button "Aceptar" at bounding box center [859, 460] width 360 height 39
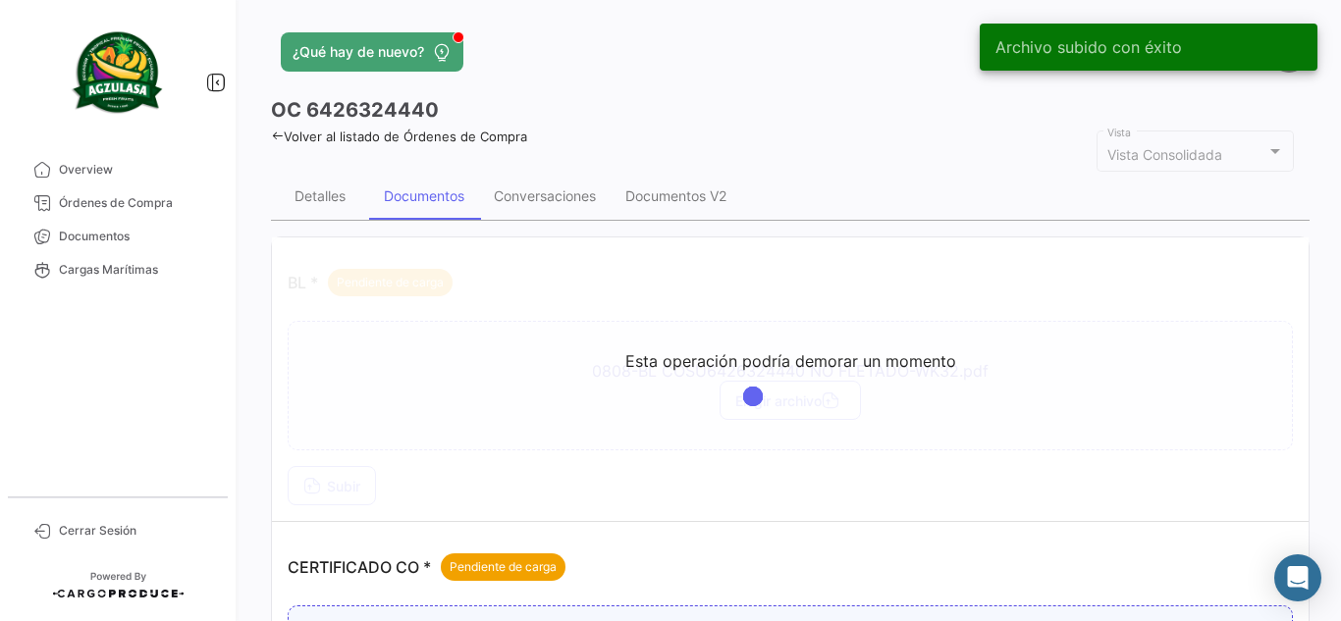
click at [746, 126] on div "Volver al listado de Órdenes de Compra" at bounding box center [790, 134] width 1038 height 21
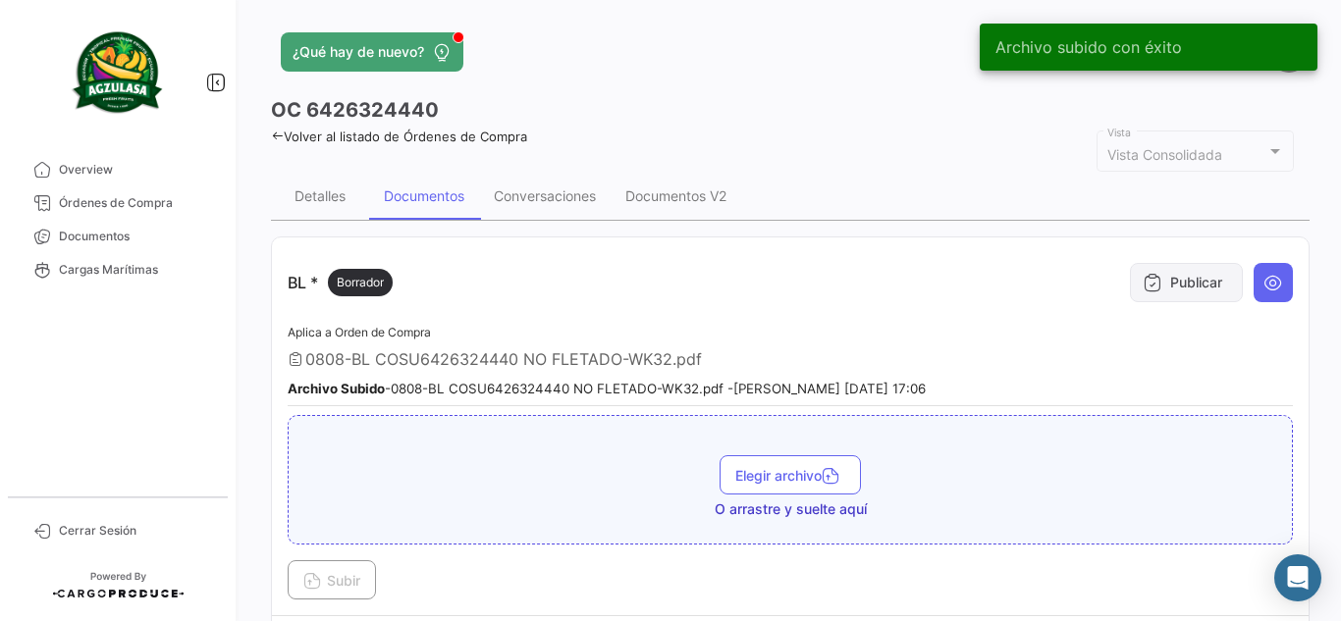
click at [1164, 294] on button "Publicar" at bounding box center [1186, 282] width 113 height 39
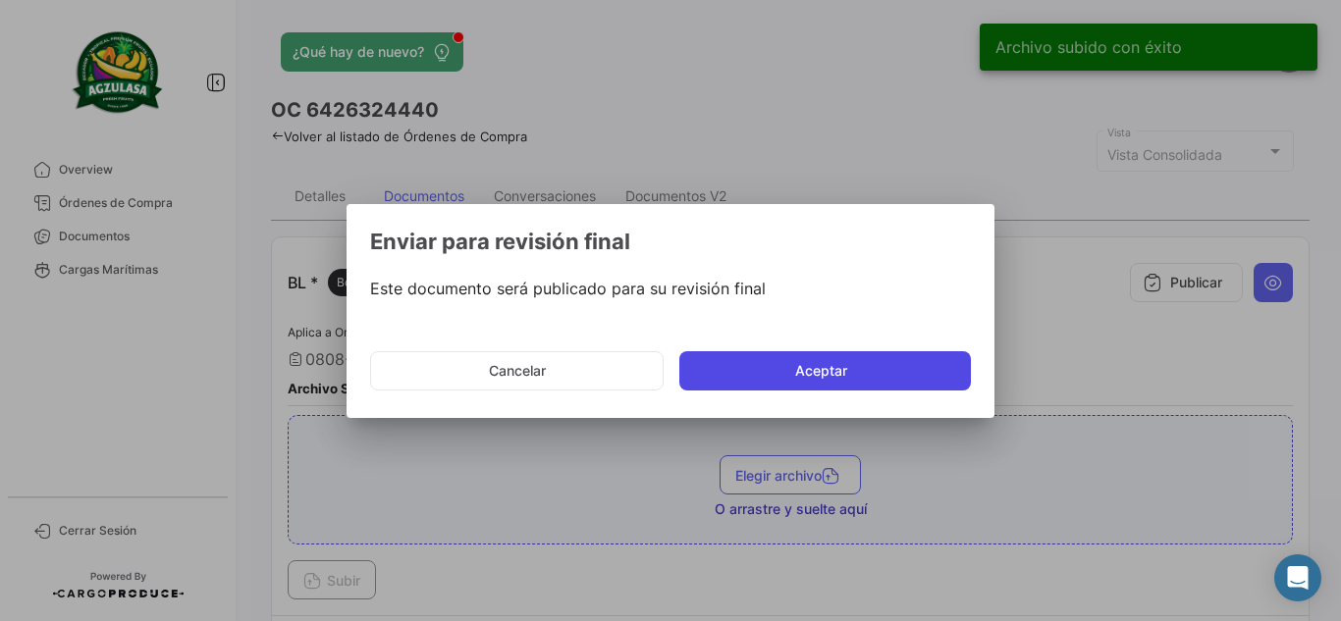
click at [790, 379] on button "Aceptar" at bounding box center [824, 370] width 291 height 39
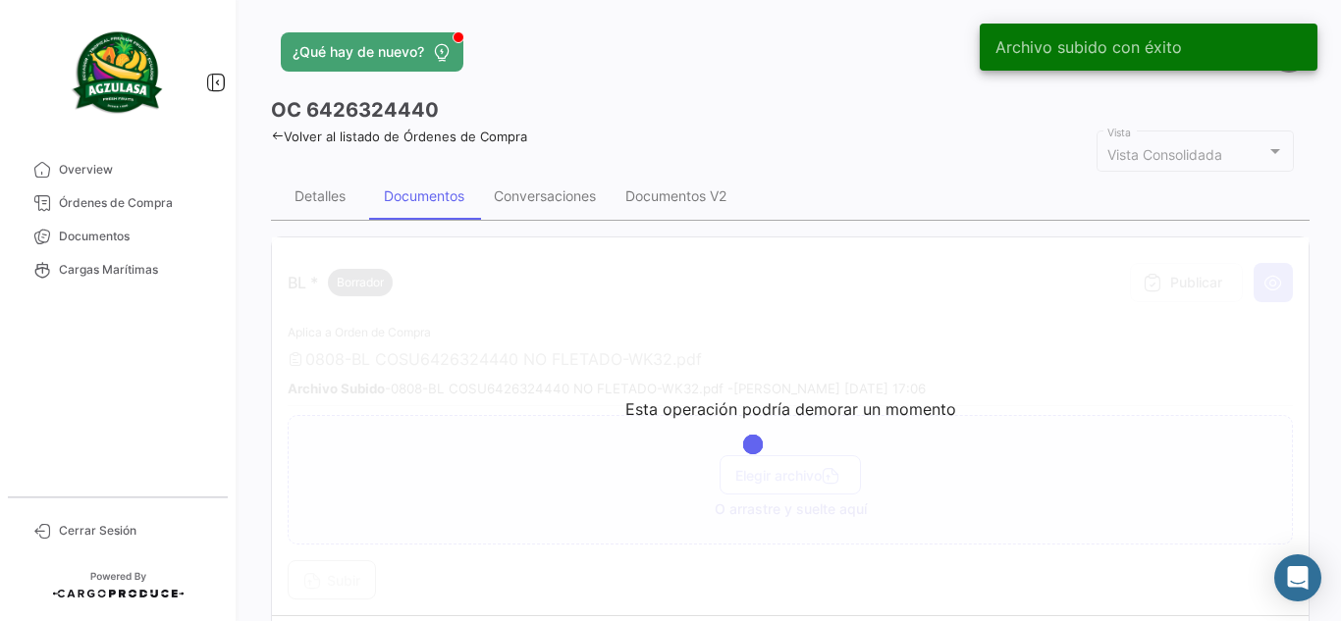
click at [858, 86] on app-header "¿Qué hay de nuevo? [PERSON_NAME]" at bounding box center [790, 63] width 1038 height 65
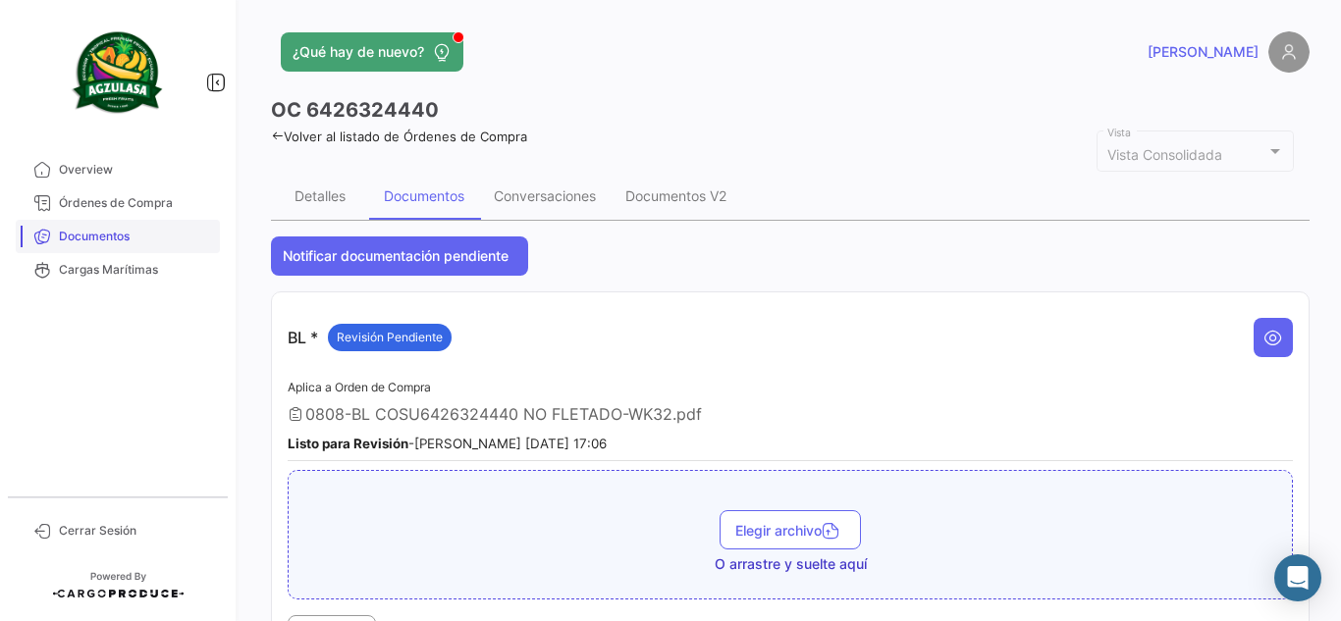
click at [141, 239] on span "Documentos" at bounding box center [135, 237] width 153 height 18
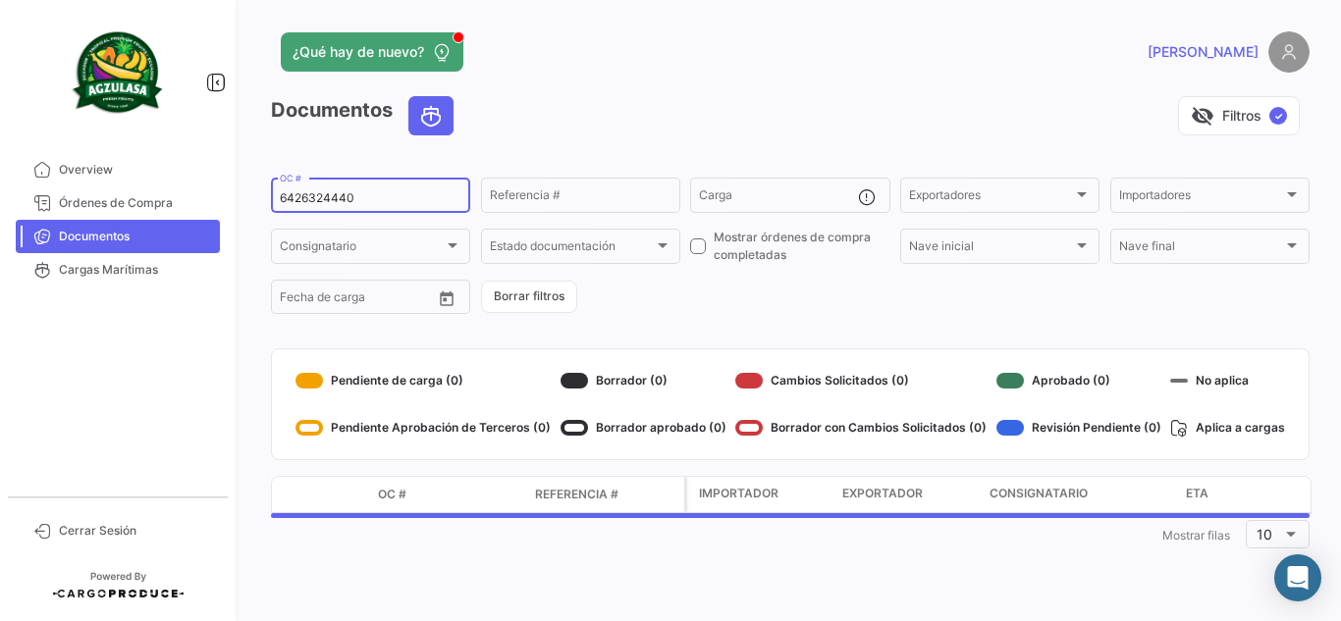
click at [421, 198] on input "6426324440" at bounding box center [371, 198] width 182 height 14
paste input "GQL040937"
type input "GQL0409370"
click at [596, 100] on div "visibility_off Filtros ✓" at bounding box center [889, 115] width 840 height 39
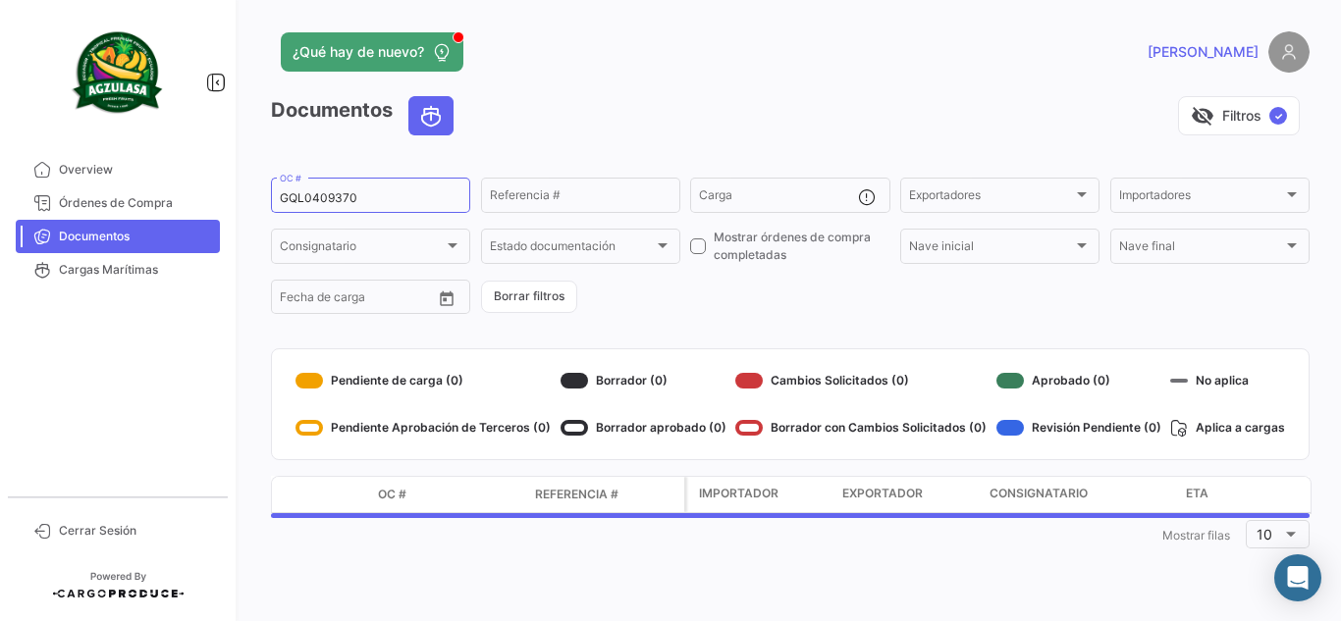
click at [642, 130] on div "visibility_off Filtros ✓" at bounding box center [889, 115] width 840 height 39
click at [634, 101] on div "visibility_off Filtros ✓" at bounding box center [889, 115] width 840 height 39
click at [635, 103] on div "visibility_off Filtros ✓" at bounding box center [889, 115] width 840 height 39
click at [826, 92] on app-header "¿Qué hay de nuevo? [PERSON_NAME]" at bounding box center [790, 63] width 1038 height 65
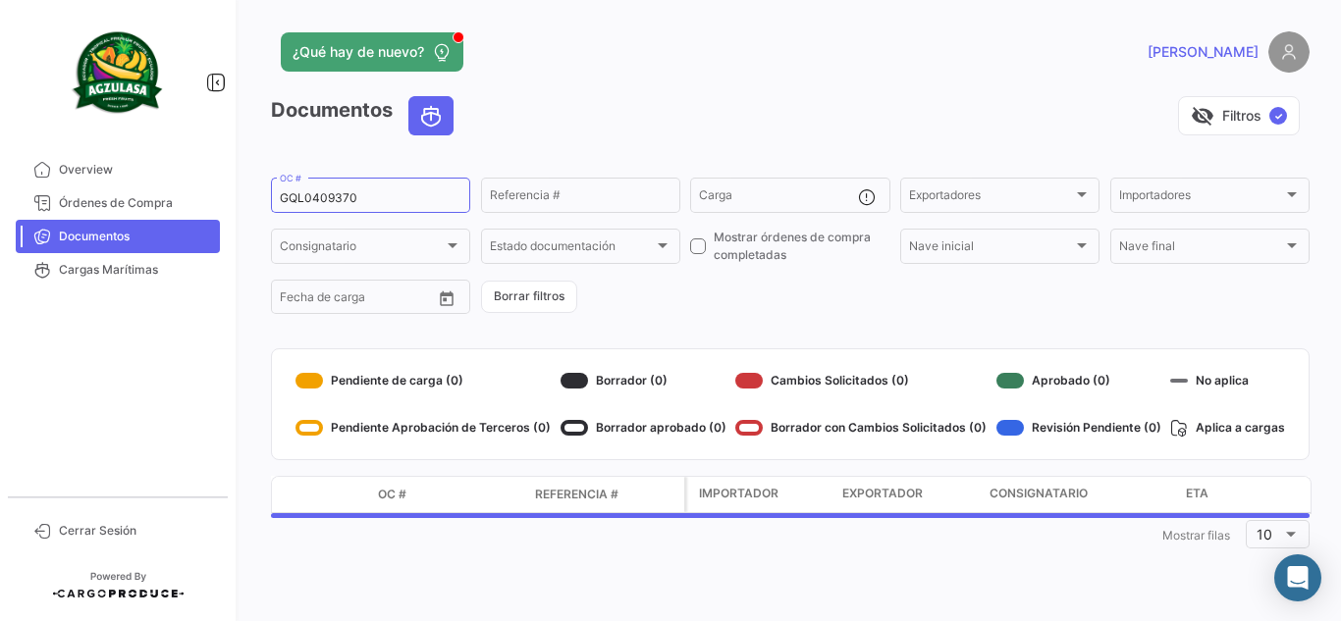
click at [697, 81] on app-header "¿Qué hay de nuevo? [PERSON_NAME]" at bounding box center [790, 63] width 1038 height 65
click at [704, 85] on app-header "¿Qué hay de nuevo? [PERSON_NAME]" at bounding box center [790, 63] width 1038 height 65
click at [692, 87] on app-header "¿Qué hay de nuevo? [PERSON_NAME]" at bounding box center [790, 63] width 1038 height 65
click at [700, 93] on app-header "¿Qué hay de nuevo? [PERSON_NAME]" at bounding box center [790, 63] width 1038 height 65
click at [692, 99] on div "visibility_off Filtros ✓" at bounding box center [889, 115] width 840 height 39
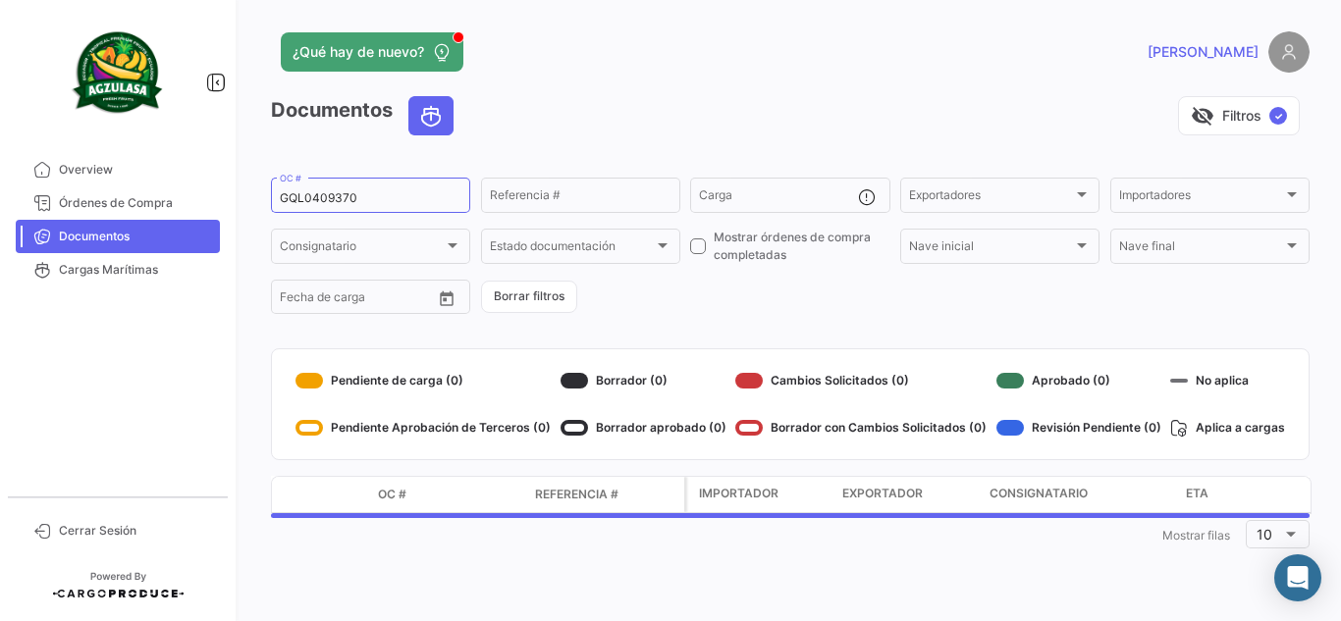
click at [687, 97] on div "visibility_off Filtros ✓" at bounding box center [889, 115] width 840 height 39
click at [605, 111] on div "visibility_off Filtros ✓" at bounding box center [889, 115] width 840 height 39
click at [658, 105] on div "visibility_off Filtros ✓" at bounding box center [889, 115] width 840 height 39
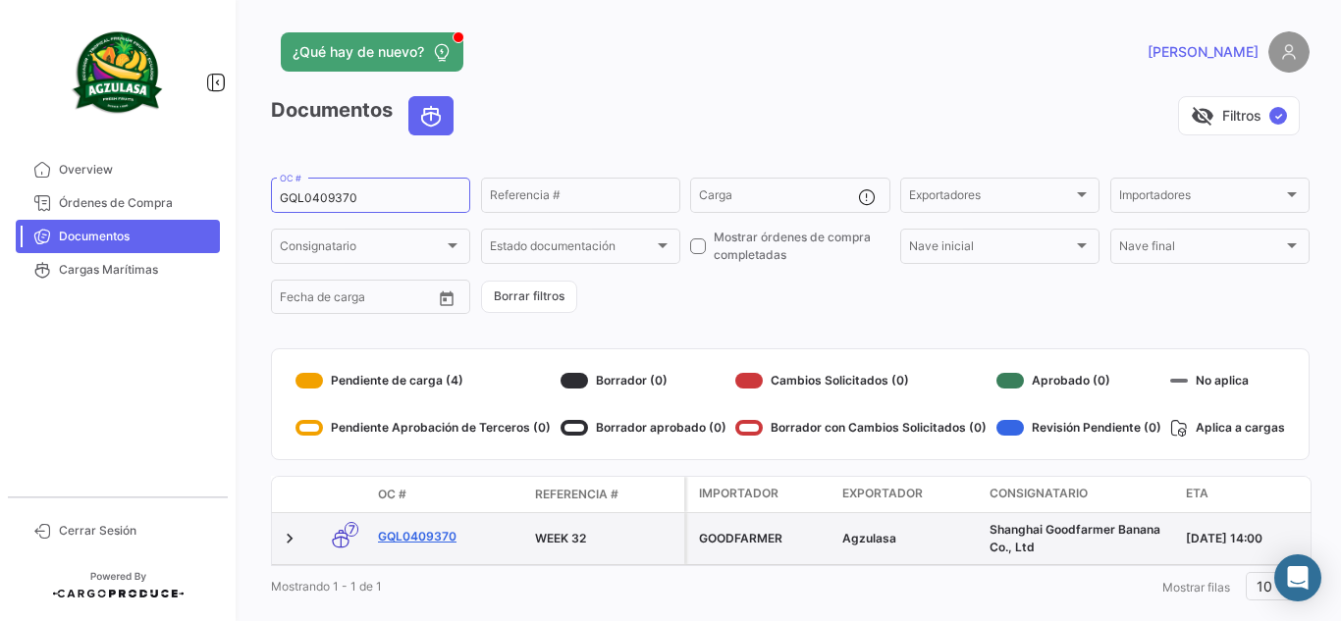
click at [425, 538] on link "GQL0409370" at bounding box center [448, 537] width 141 height 18
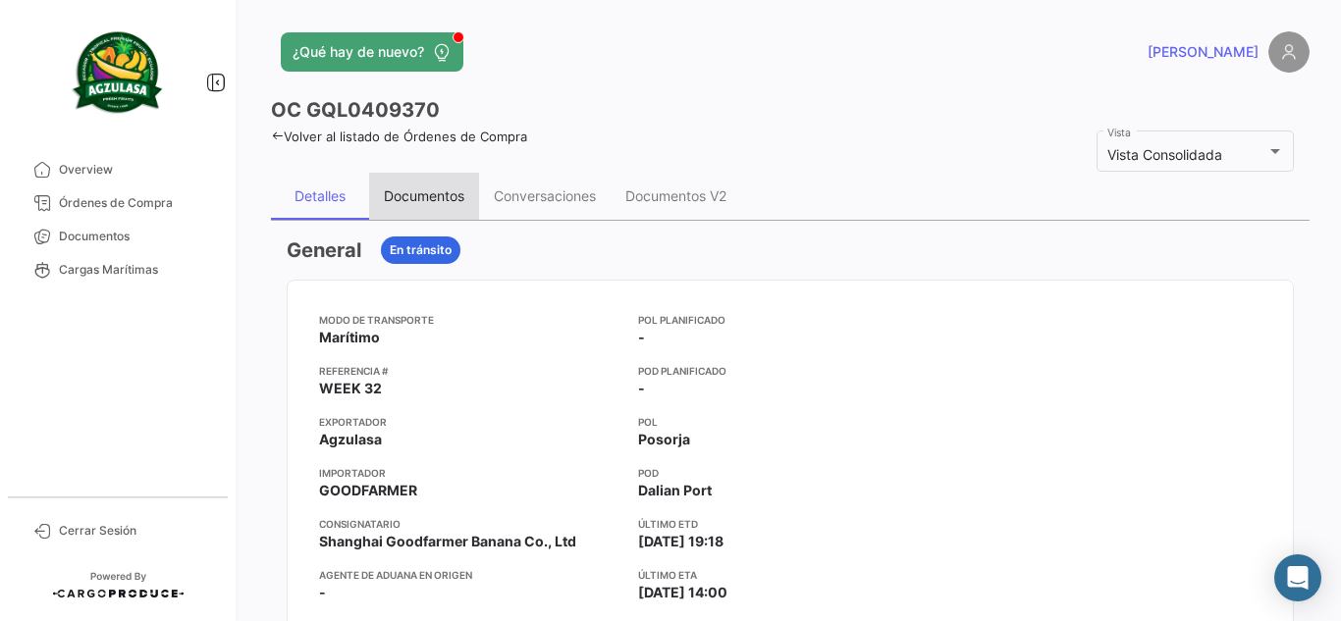
click at [421, 200] on div "Documentos" at bounding box center [424, 195] width 80 height 17
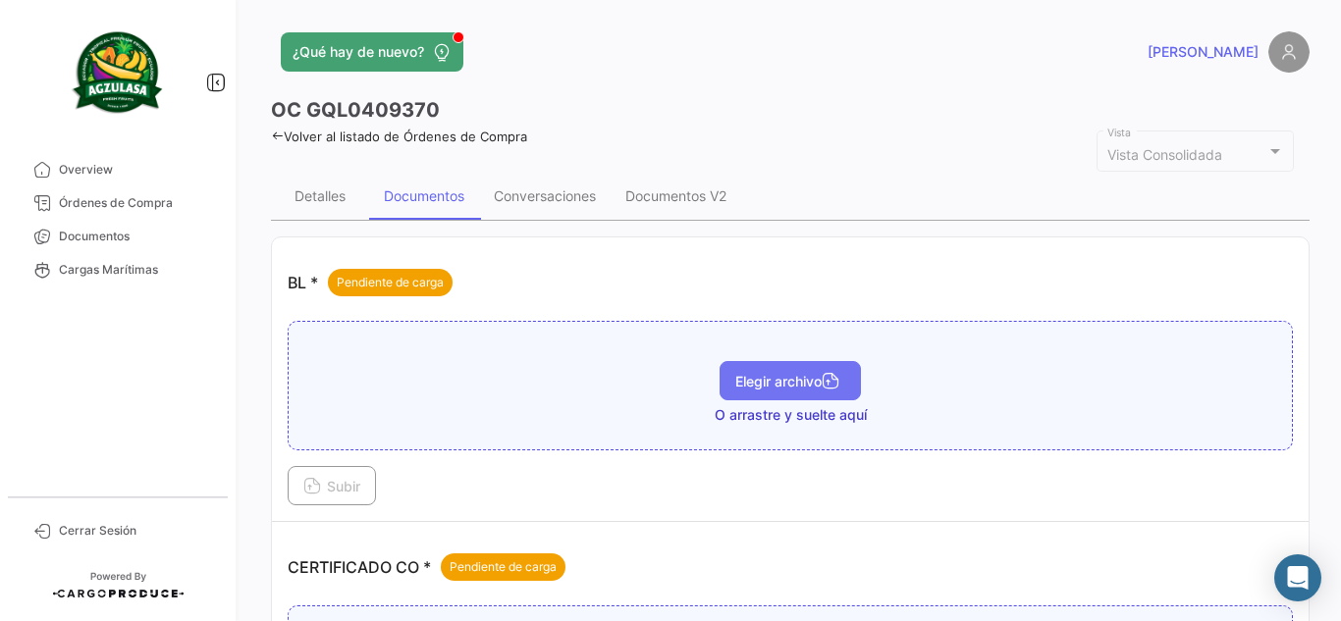
click at [775, 376] on span "Elegir archivo" at bounding box center [790, 381] width 110 height 17
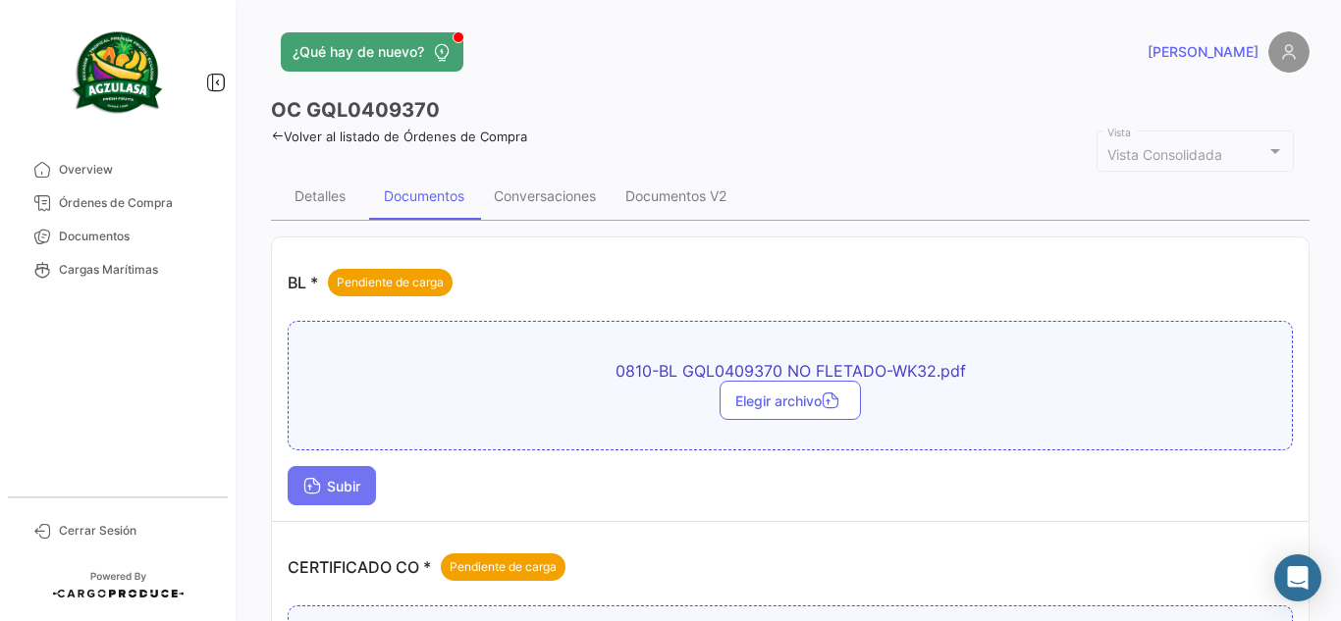
click at [348, 477] on button "Subir" at bounding box center [332, 485] width 88 height 39
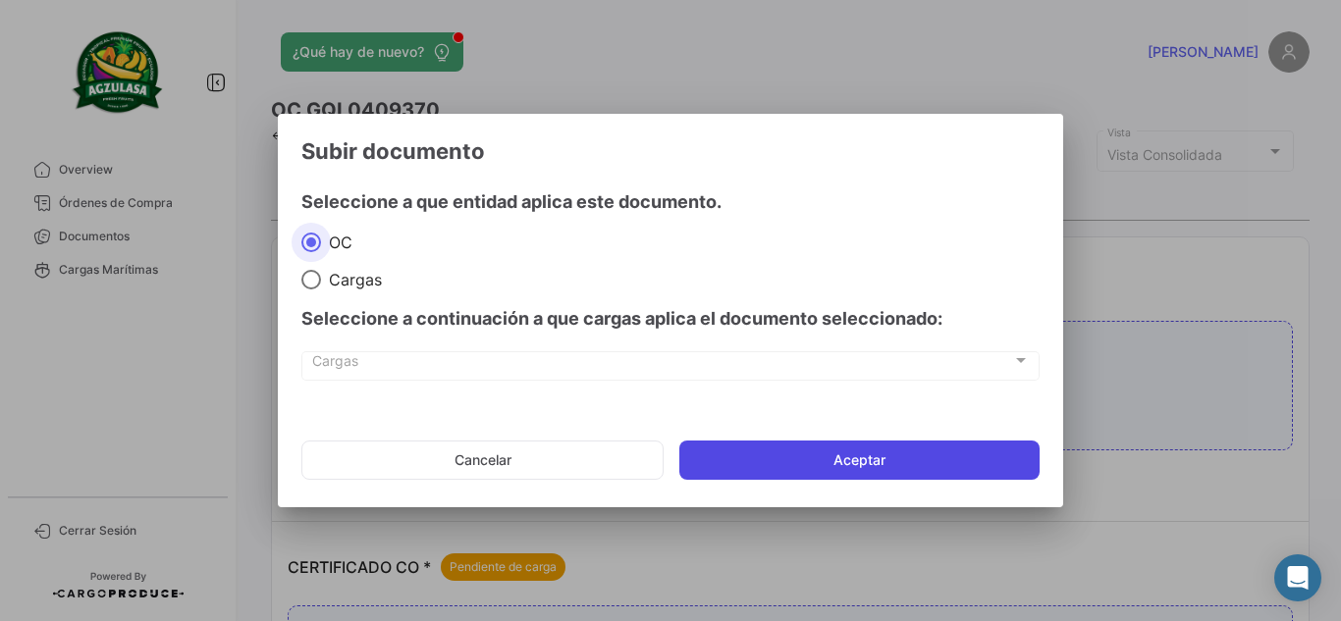
click at [879, 459] on button "Aceptar" at bounding box center [859, 460] width 360 height 39
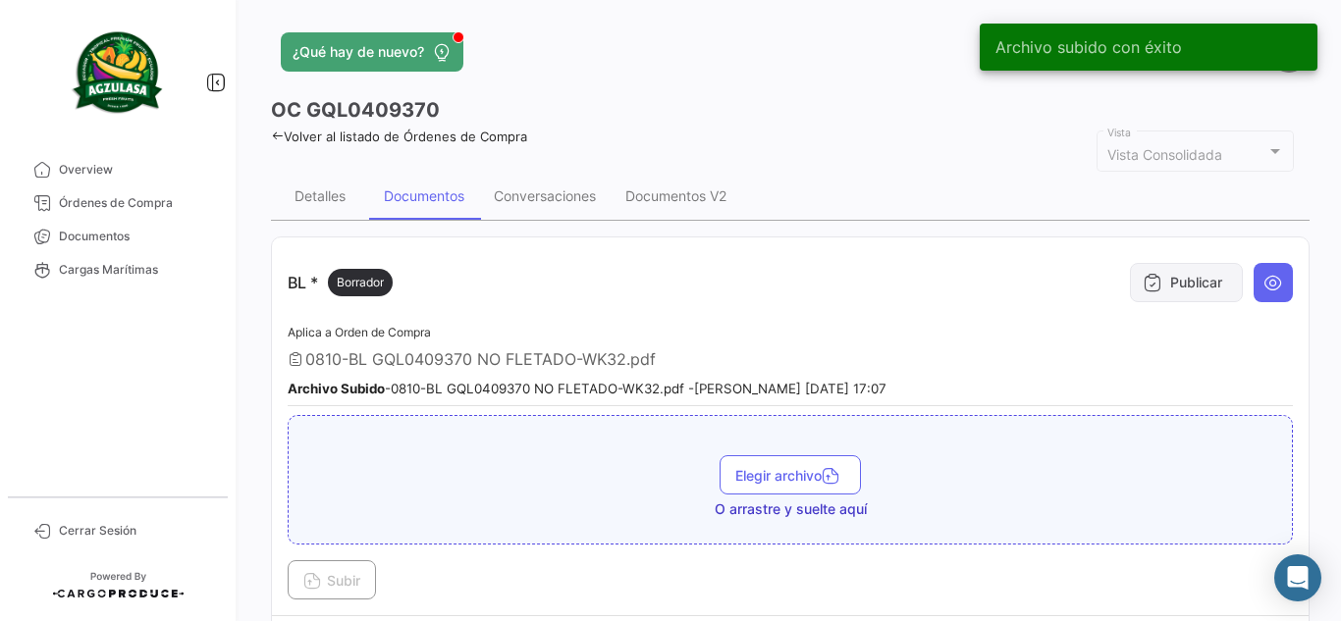
click at [1205, 290] on button "Publicar" at bounding box center [1186, 282] width 113 height 39
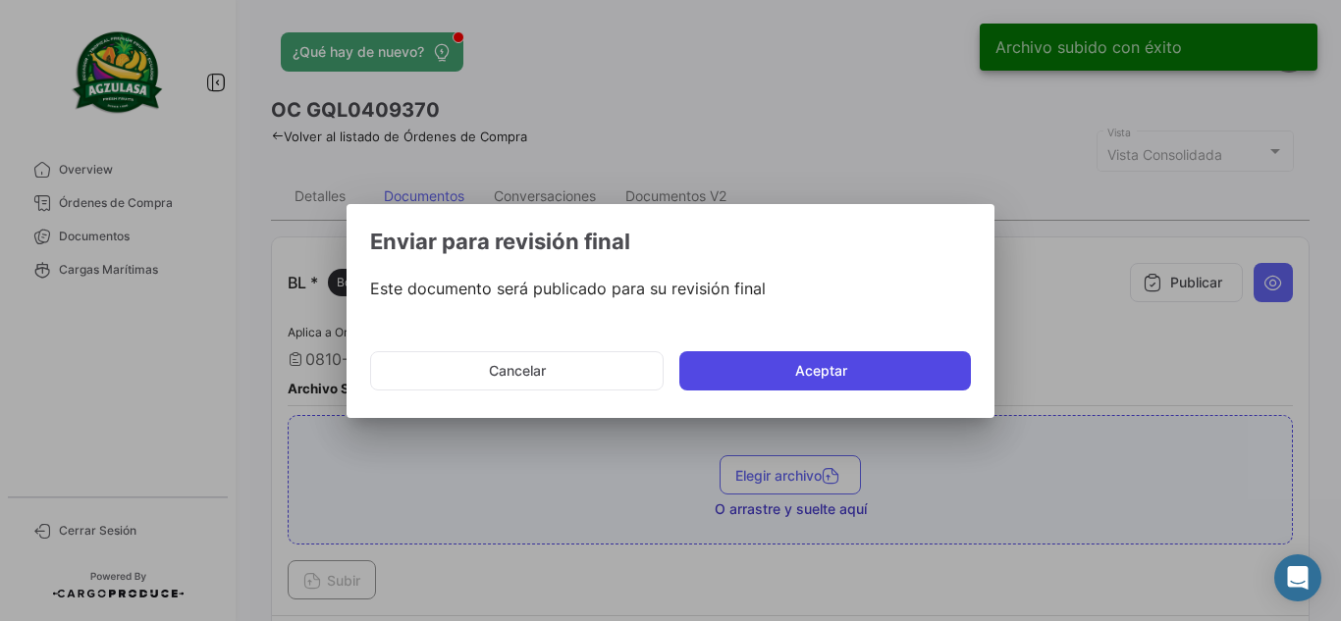
click at [767, 382] on button "Aceptar" at bounding box center [824, 370] width 291 height 39
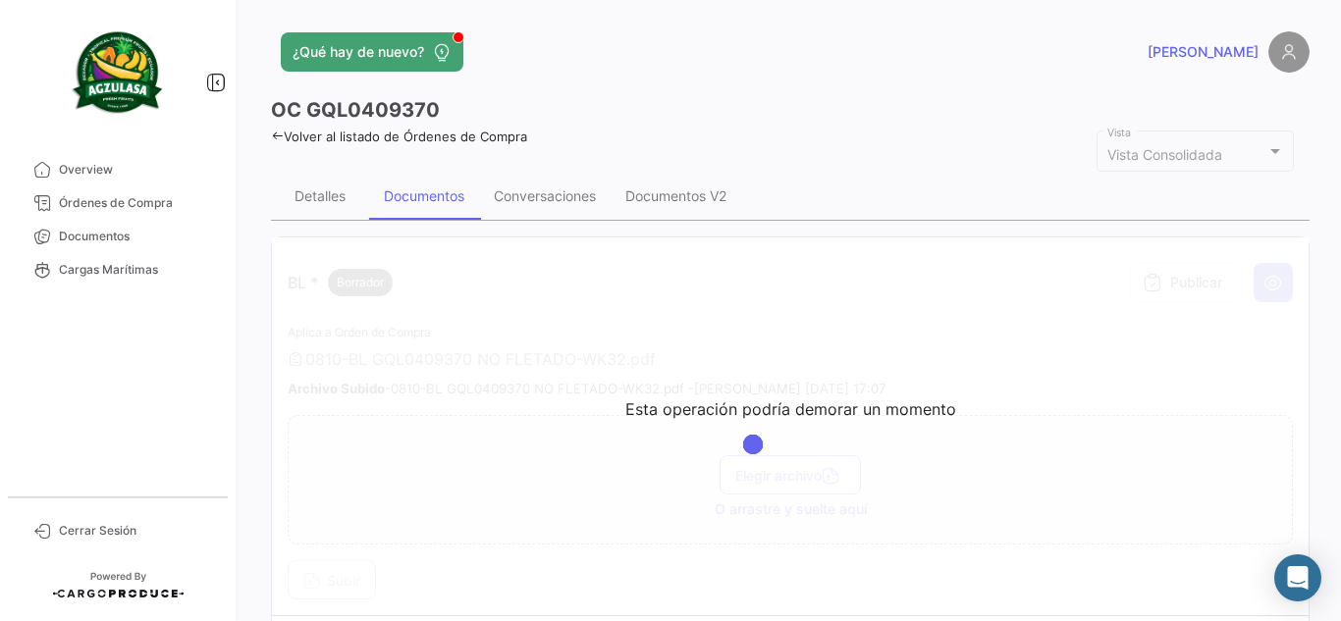
click at [583, 100] on div "OC GQL0409370" at bounding box center [790, 109] width 1038 height 27
click at [681, 86] on app-header "¿Qué hay de nuevo? [PERSON_NAME]" at bounding box center [790, 63] width 1038 height 65
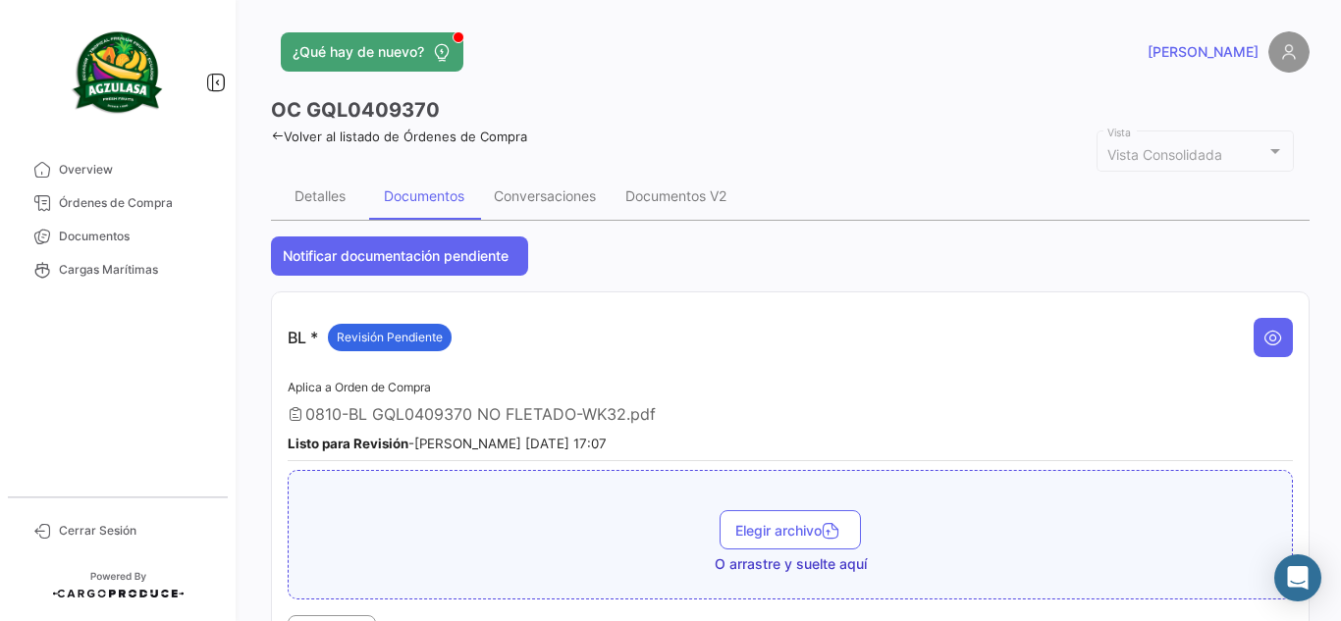
click at [841, 120] on div "OC GQL0409370" at bounding box center [790, 109] width 1038 height 27
click at [176, 222] on link "Documentos" at bounding box center [118, 236] width 204 height 33
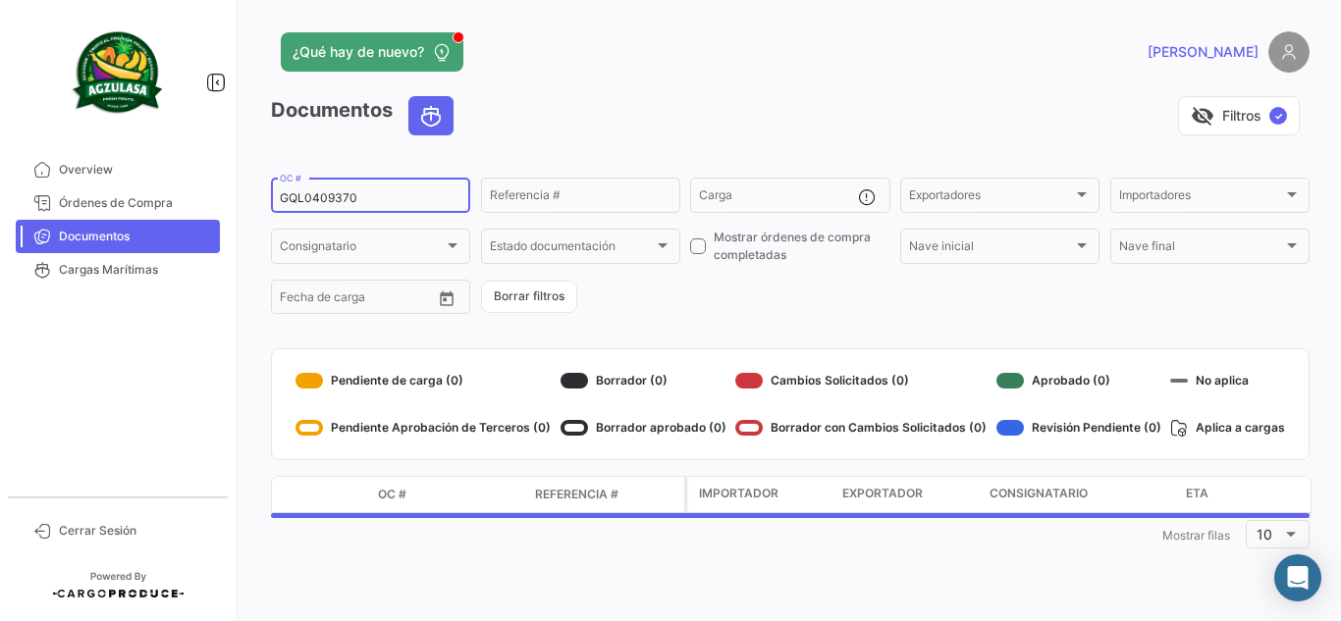
click at [395, 197] on input "GQL0409370" at bounding box center [371, 198] width 182 height 14
click at [395, 196] on input "GQL0409370" at bounding box center [371, 198] width 182 height 14
paste input "464"
type input "GQL0409464"
click at [548, 104] on div "visibility_off Filtros ✓" at bounding box center [889, 115] width 840 height 39
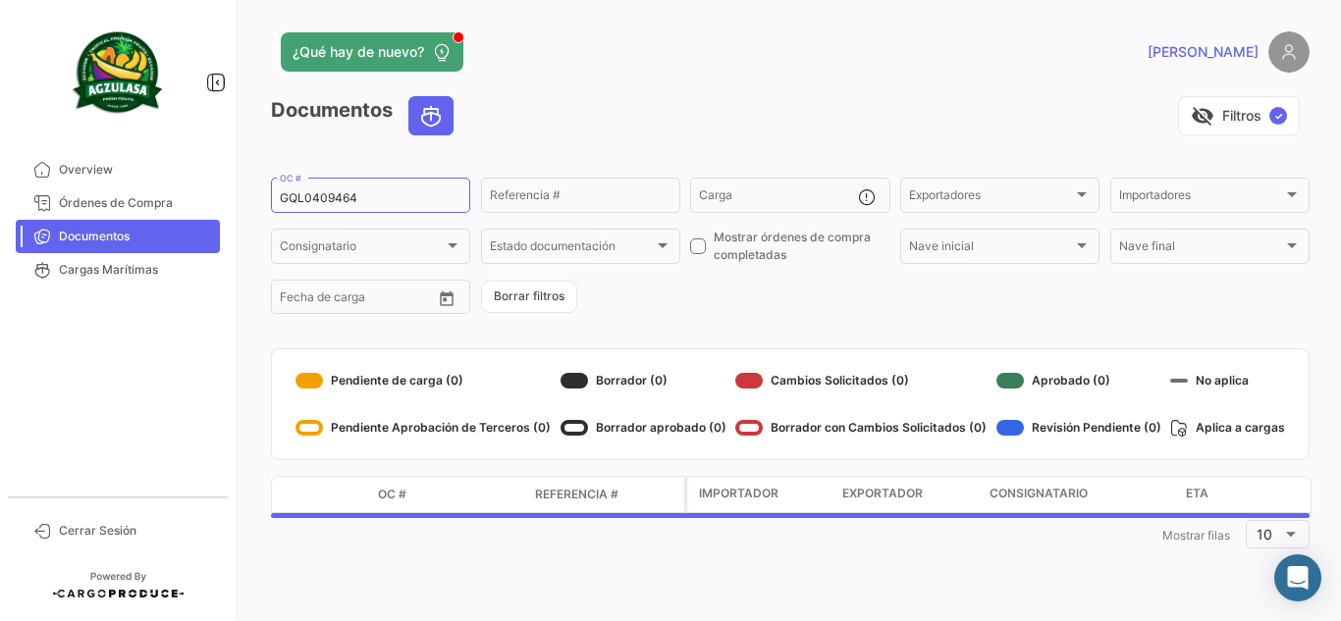
click at [643, 94] on app-header "¿Qué hay de nuevo? [PERSON_NAME]" at bounding box center [790, 63] width 1038 height 65
click at [632, 106] on div "visibility_off Filtros ✓" at bounding box center [889, 115] width 840 height 39
click at [820, 58] on div "¿Qué hay de nuevo?" at bounding box center [556, 51] width 571 height 39
click at [768, 102] on div "visibility_off Filtros ✓" at bounding box center [889, 115] width 840 height 39
click at [754, 77] on app-header "¿Qué hay de nuevo? [PERSON_NAME]" at bounding box center [790, 63] width 1038 height 65
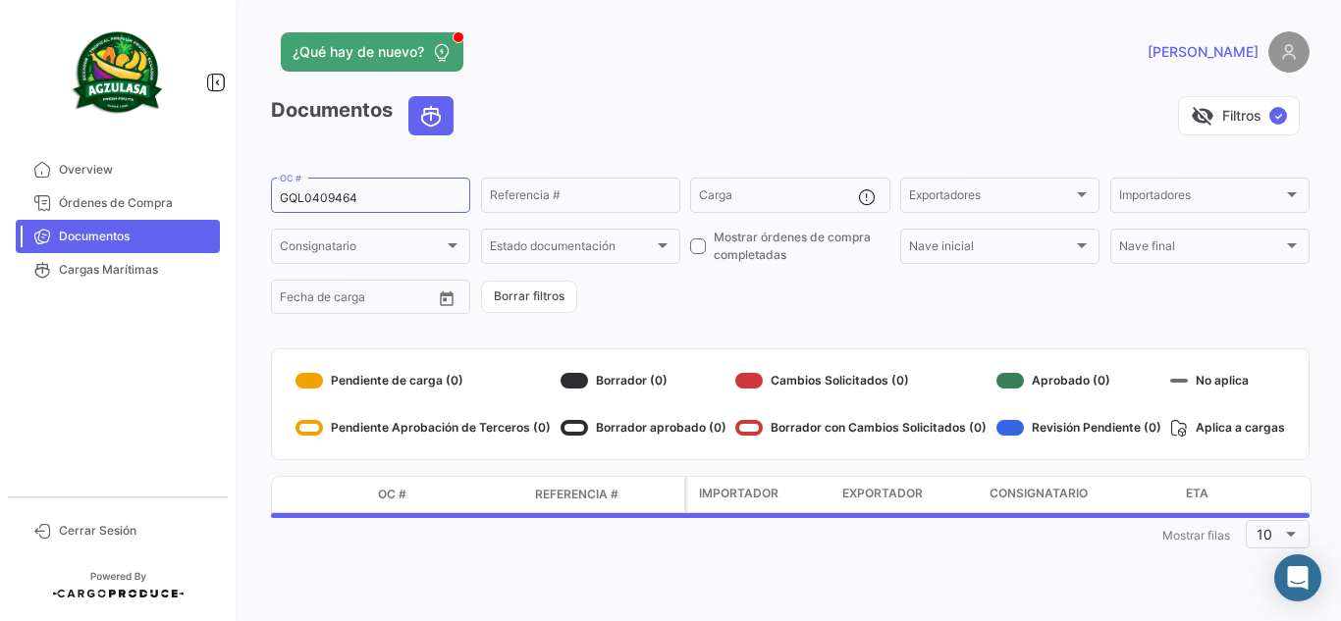
click at [660, 129] on div "visibility_off Filtros ✓" at bounding box center [889, 115] width 840 height 39
click at [695, 110] on div "visibility_off Filtros ✓" at bounding box center [889, 115] width 840 height 39
click at [635, 132] on div "visibility_off Filtros ✓" at bounding box center [889, 115] width 840 height 39
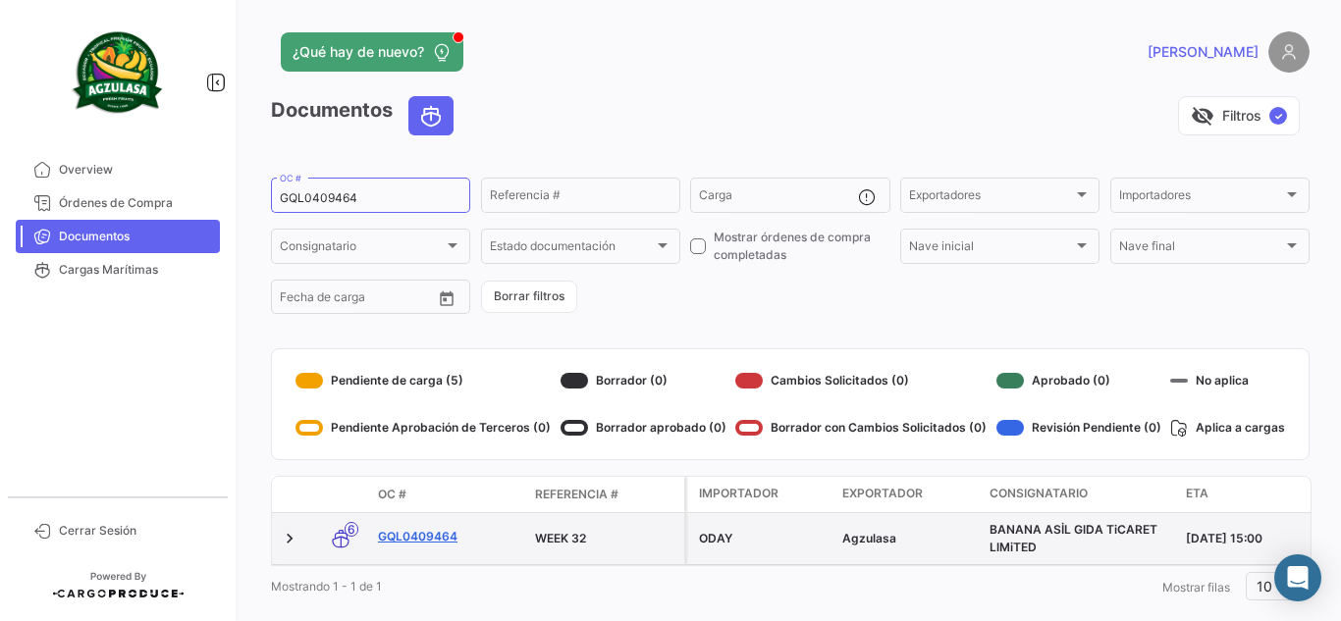
click at [442, 533] on link "GQL0409464" at bounding box center [448, 537] width 141 height 18
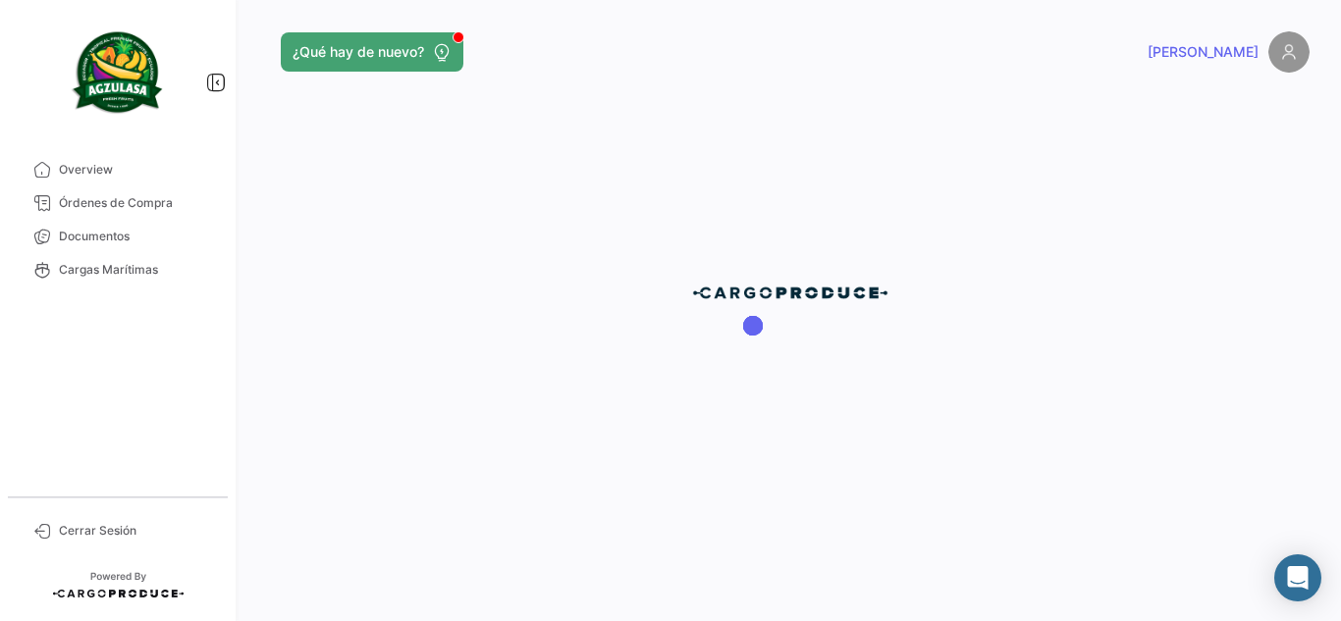
click at [608, 123] on div at bounding box center [789, 310] width 1101 height 621
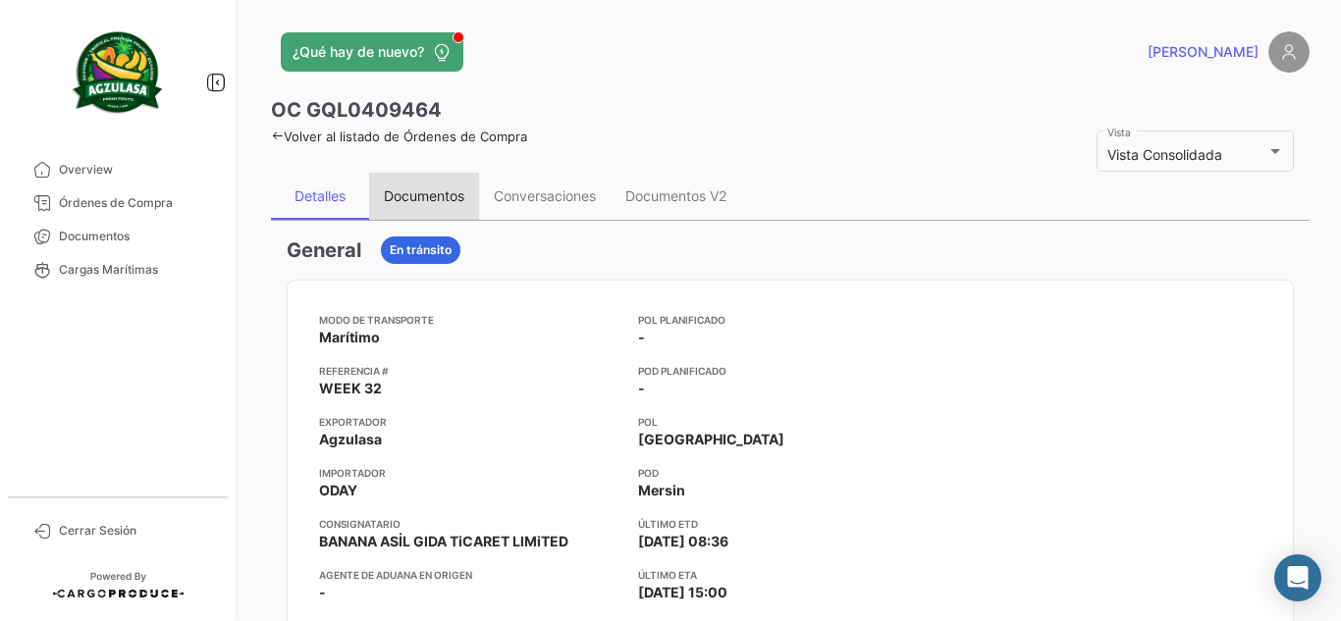
drag, startPoint x: 392, startPoint y: 201, endPoint x: 423, endPoint y: 198, distance: 31.5
click at [394, 201] on div "Documentos" at bounding box center [424, 195] width 80 height 17
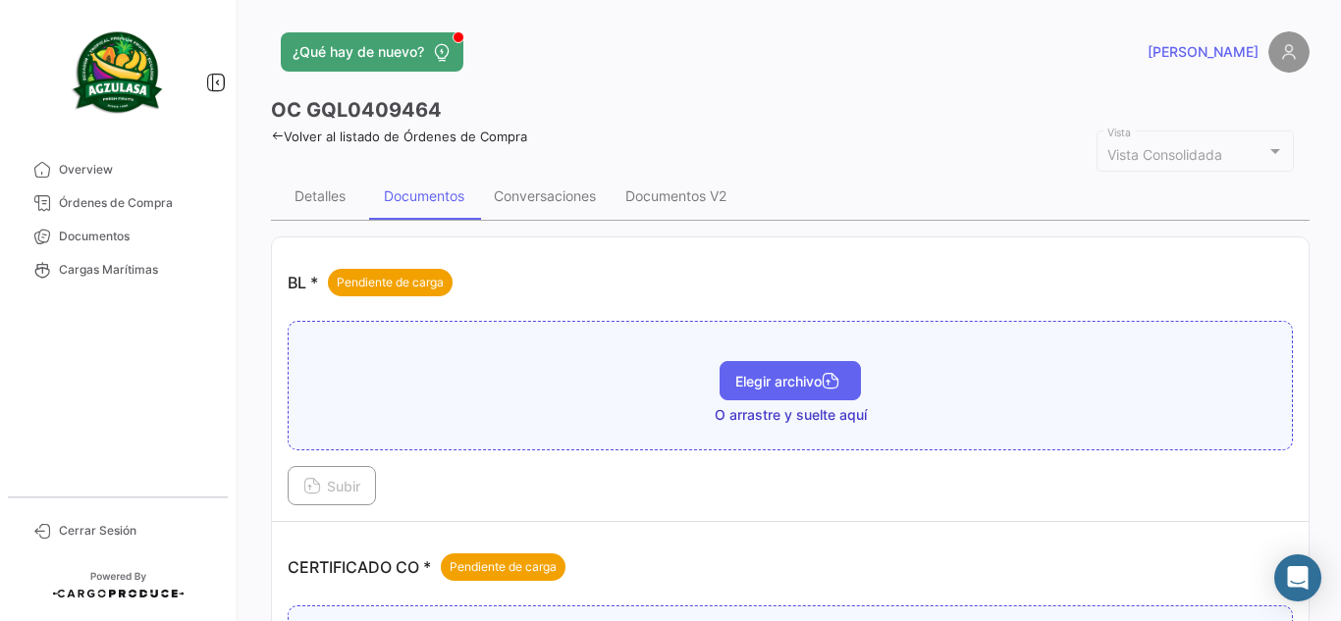
click at [799, 365] on button "Elegir archivo" at bounding box center [789, 380] width 141 height 39
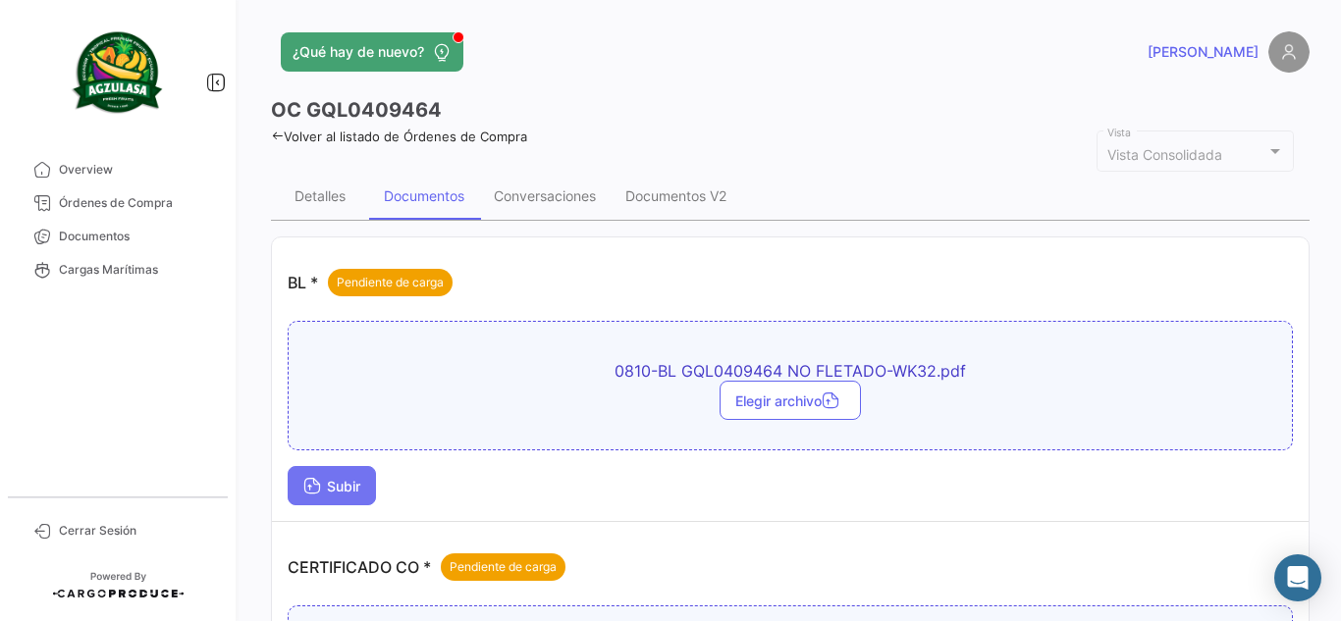
click at [324, 488] on span "Subir" at bounding box center [331, 486] width 57 height 17
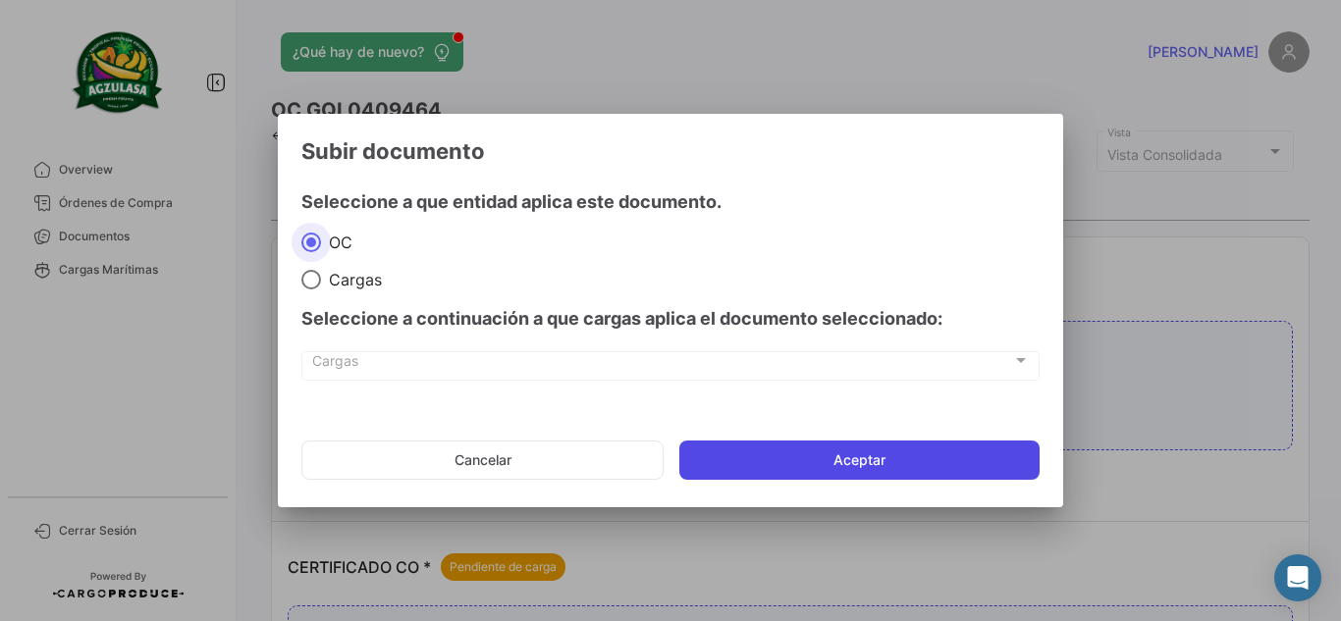
click at [775, 458] on button "Aceptar" at bounding box center [859, 460] width 360 height 39
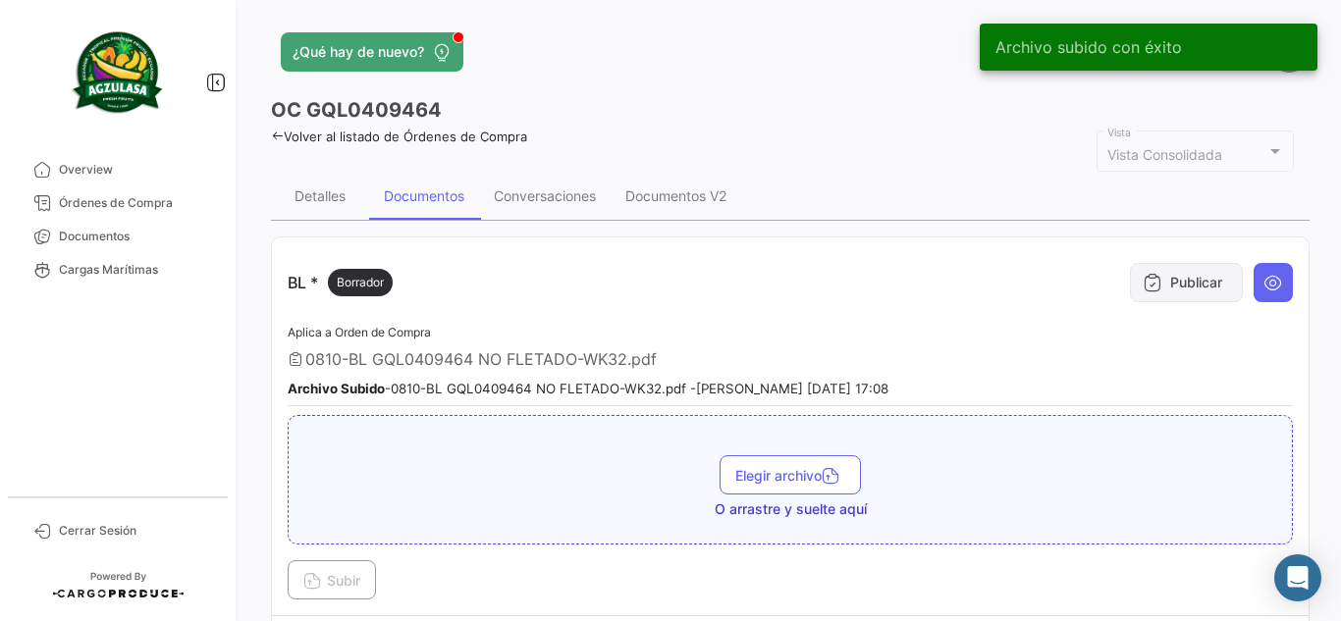
click at [1178, 285] on button "Publicar" at bounding box center [1186, 282] width 113 height 39
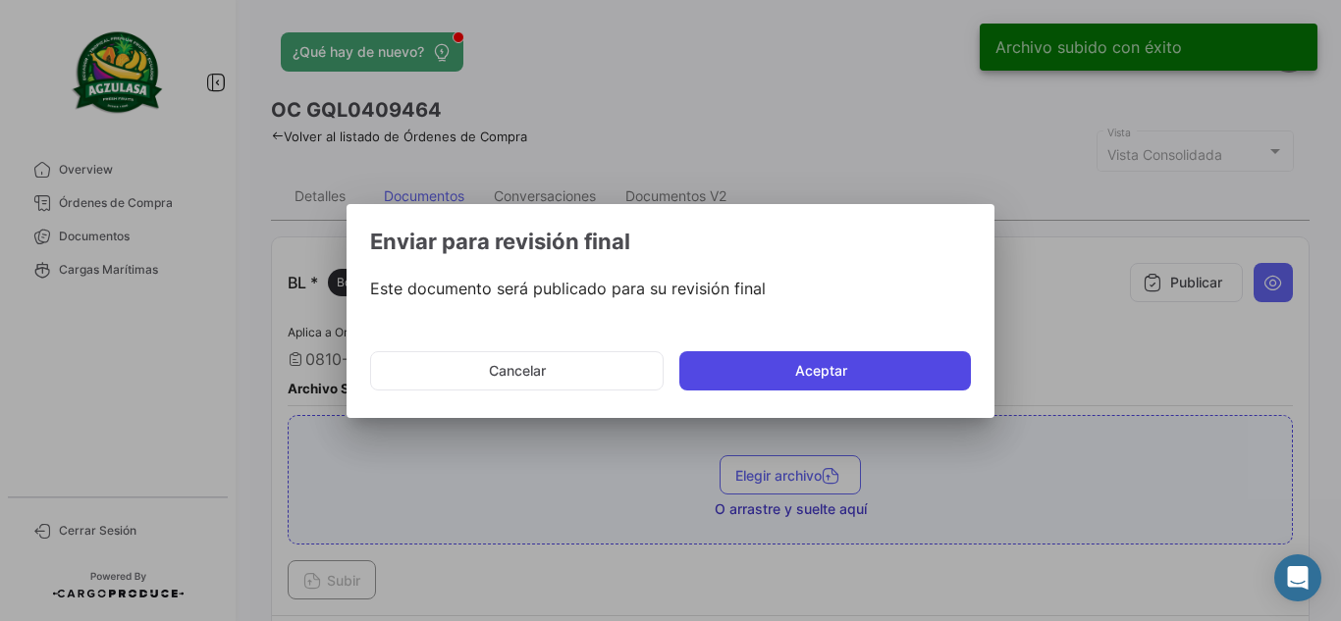
click at [873, 363] on button "Aceptar" at bounding box center [824, 370] width 291 height 39
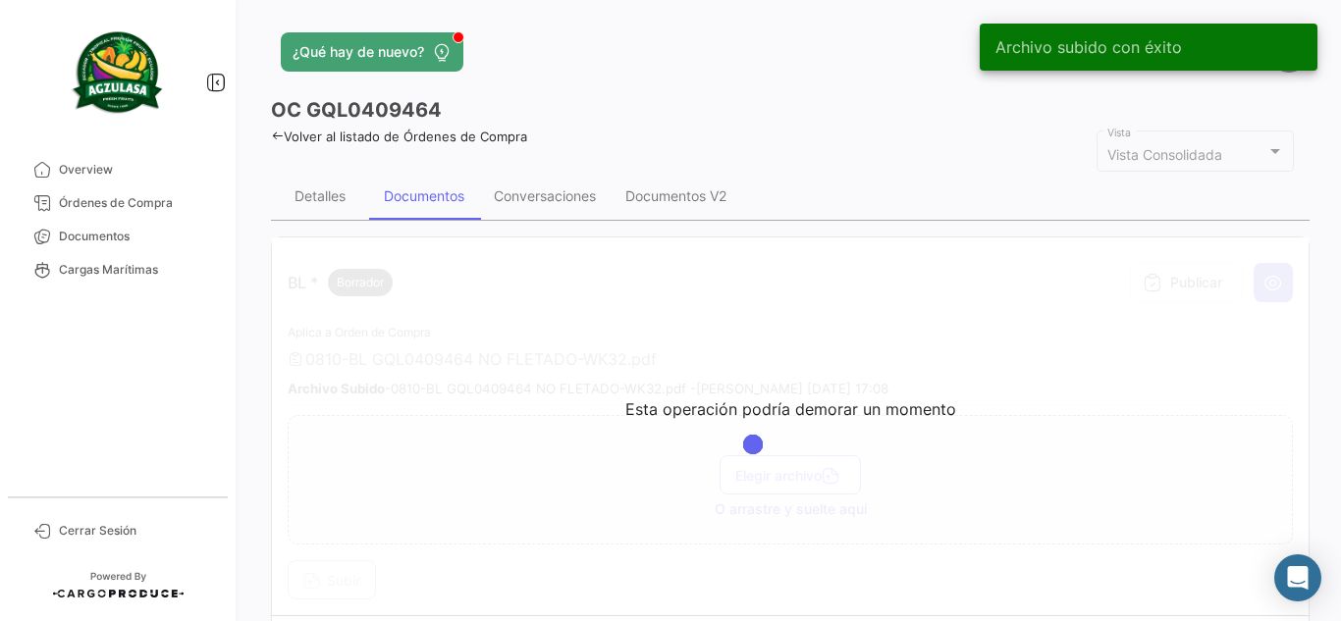
click at [904, 70] on div "[PERSON_NAME]" at bounding box center [1075, 51] width 467 height 41
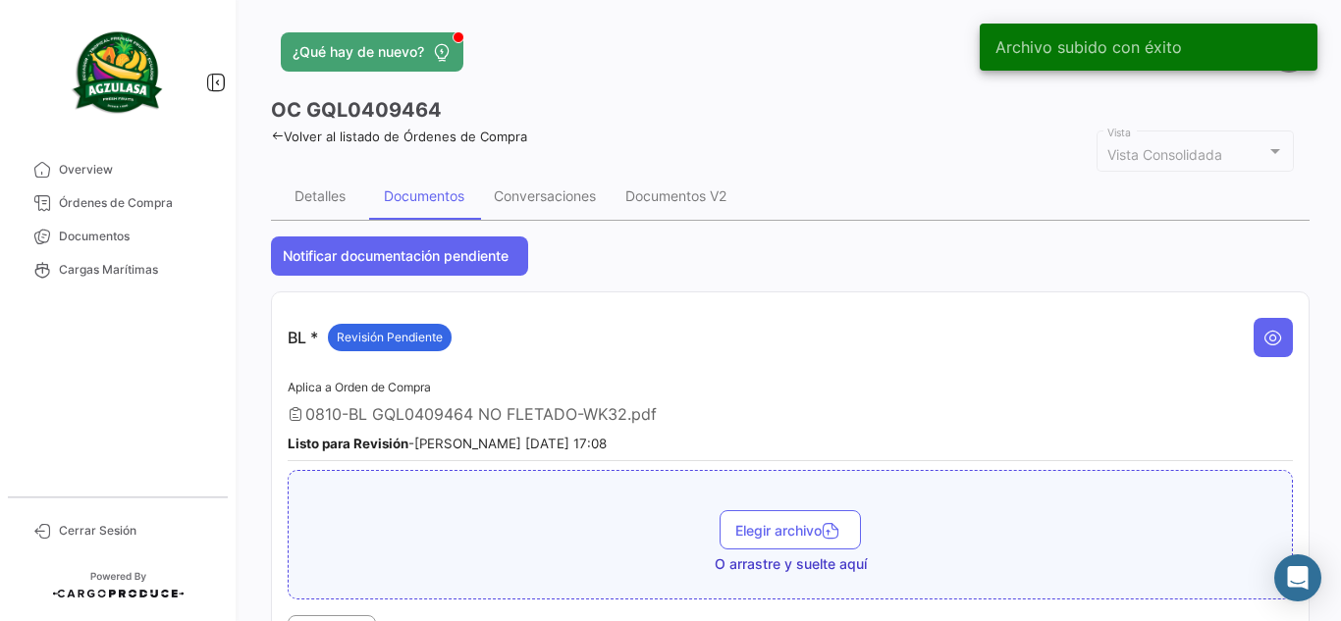
click at [911, 87] on app-header "¿Qué hay de nuevo? [PERSON_NAME]" at bounding box center [790, 63] width 1038 height 65
